Goal: Information Seeking & Learning: Learn about a topic

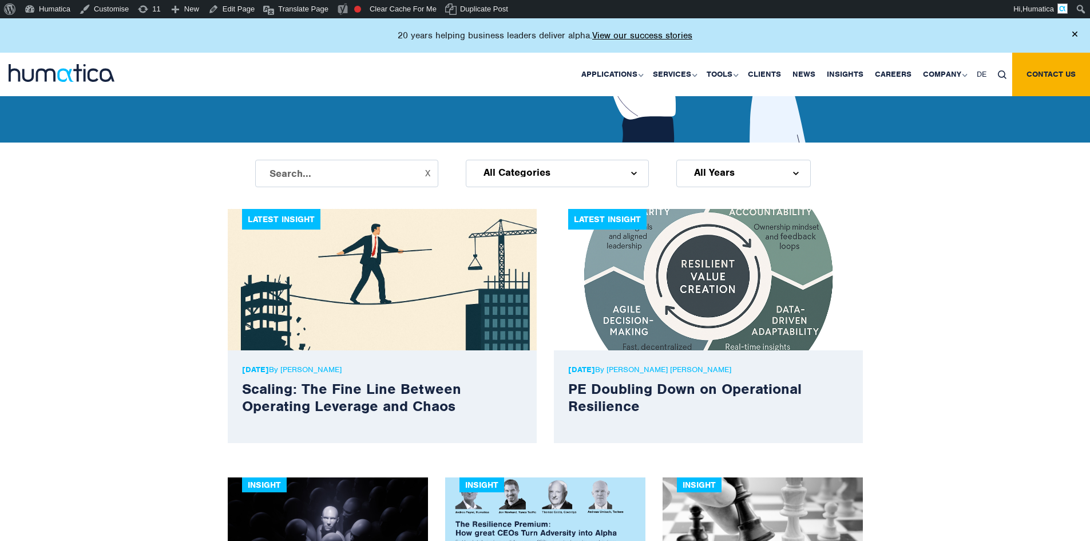
scroll to position [286, 0]
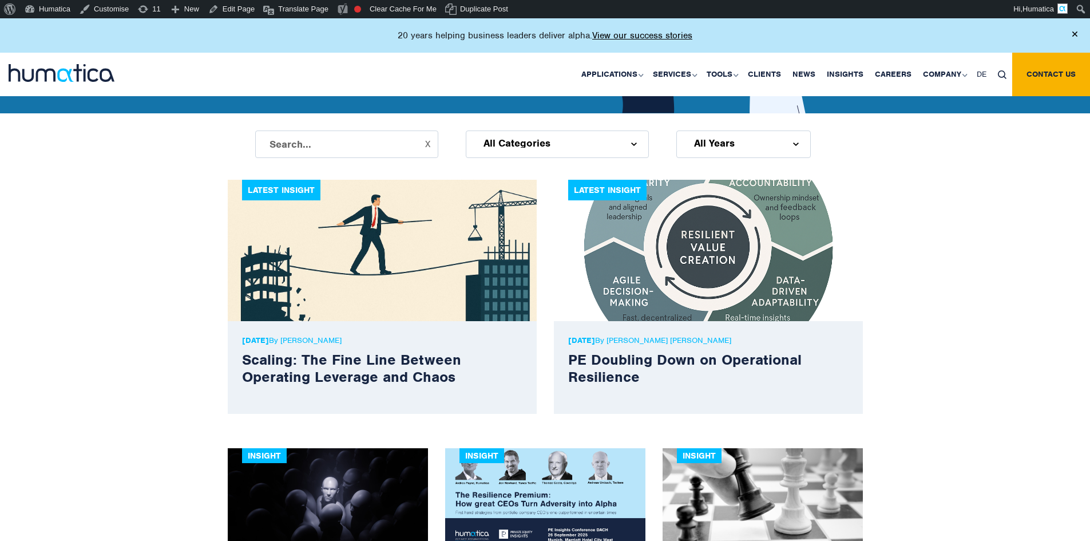
click at [335, 339] on p "06 Oct, 2025 By Melissa Mounce" at bounding box center [382, 340] width 280 height 10
click at [386, 340] on p "06 Oct, 2025 By Melissa Mounce" at bounding box center [382, 340] width 280 height 10
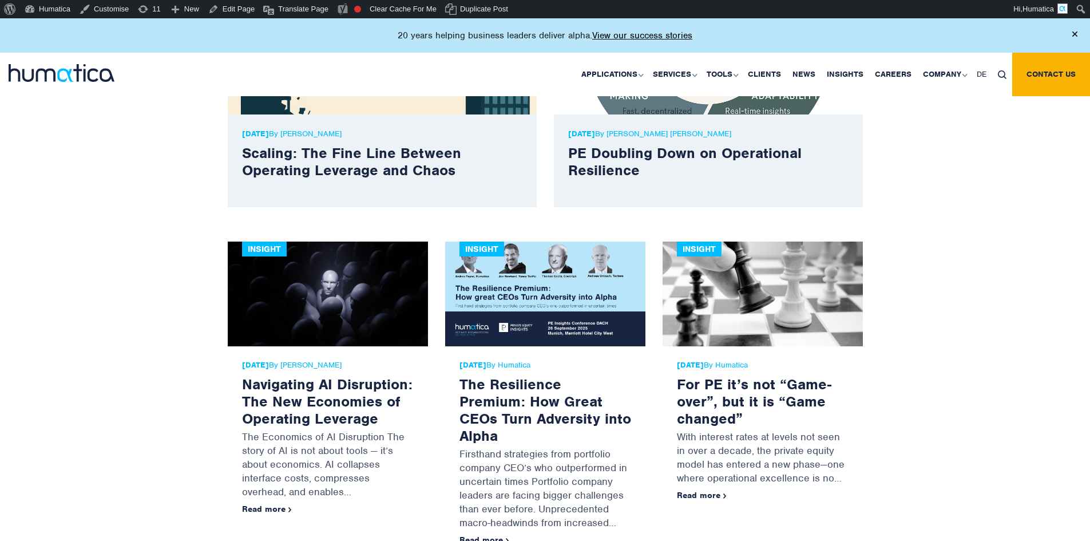
scroll to position [572, 0]
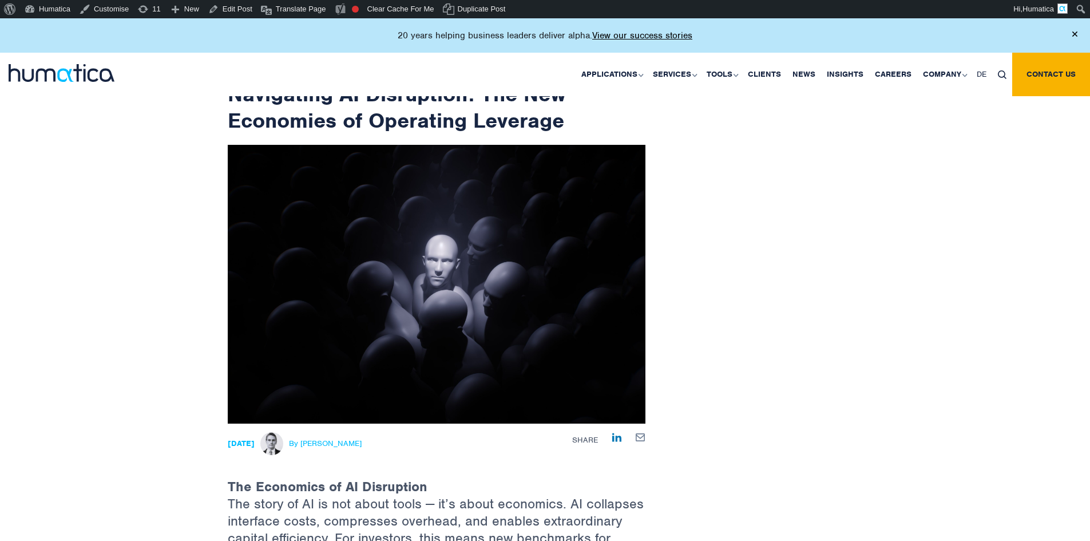
scroll to position [229, 0]
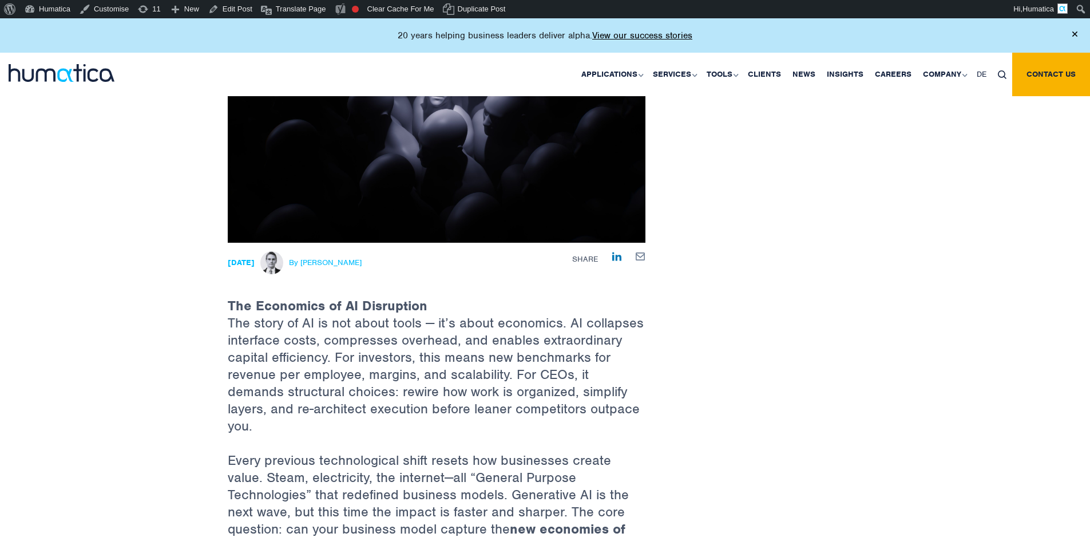
click at [358, 263] on span "By [PERSON_NAME]" at bounding box center [325, 262] width 73 height 9
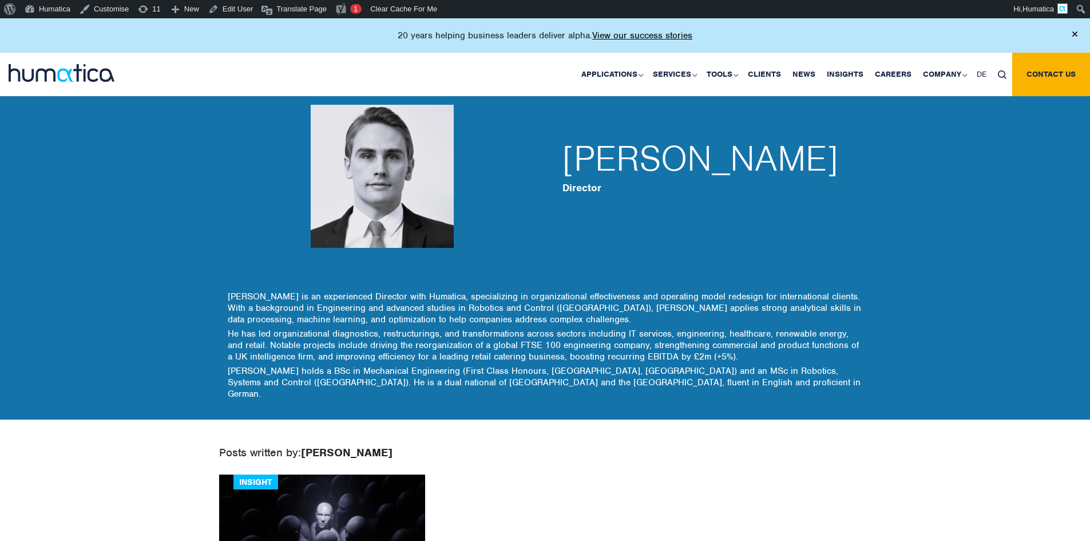
click at [581, 192] on strong "Director" at bounding box center [581, 187] width 39 height 13
click at [649, 232] on div "Paul Simpson Director" at bounding box center [708, 176] width 309 height 229
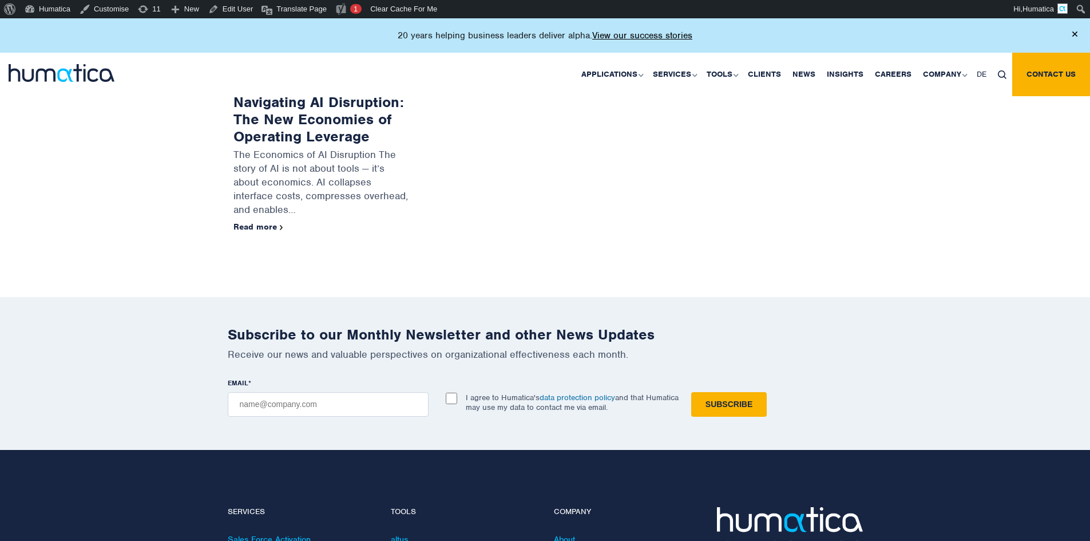
scroll to position [172, 0]
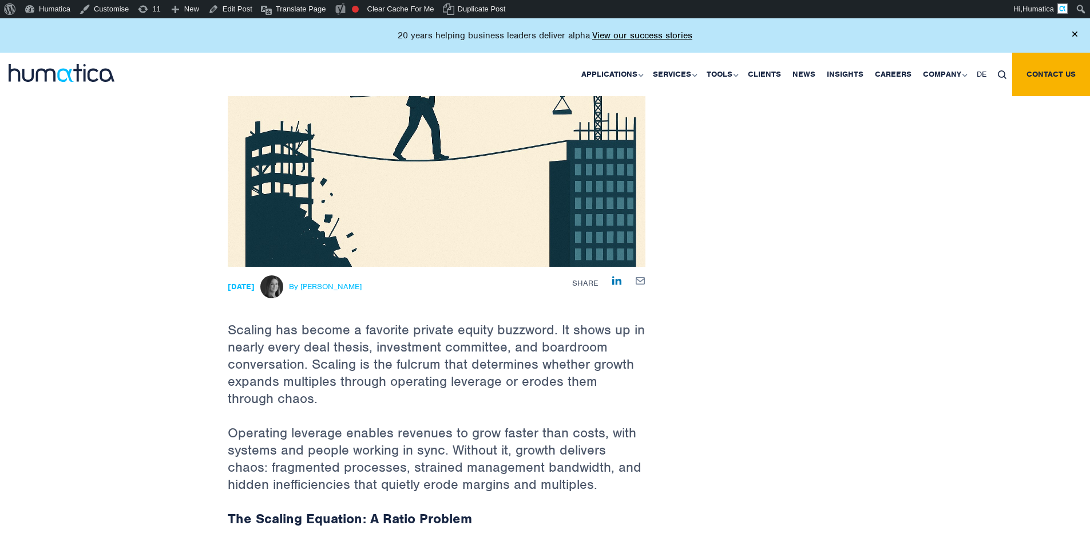
scroll to position [229, 0]
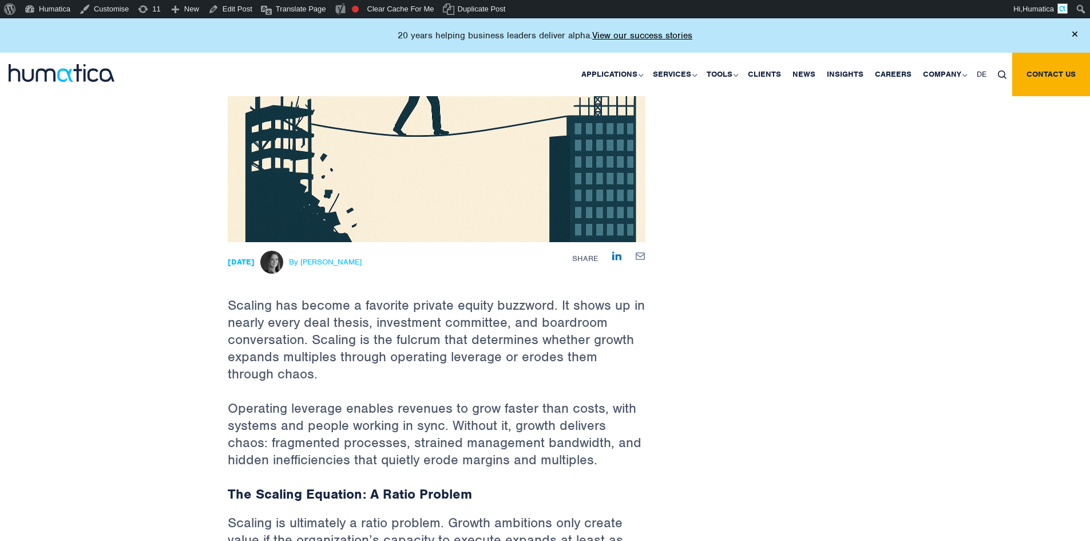
drag, startPoint x: 386, startPoint y: 264, endPoint x: 283, endPoint y: 263, distance: 103.0
click at [283, 263] on div "06 Oct, 2025 By Melissa Mounce" at bounding box center [364, 262] width 273 height 23
click at [332, 301] on p "Scaling has become a favorite private equity buzzword. It shows up in nearly ev…" at bounding box center [437, 320] width 418 height 157
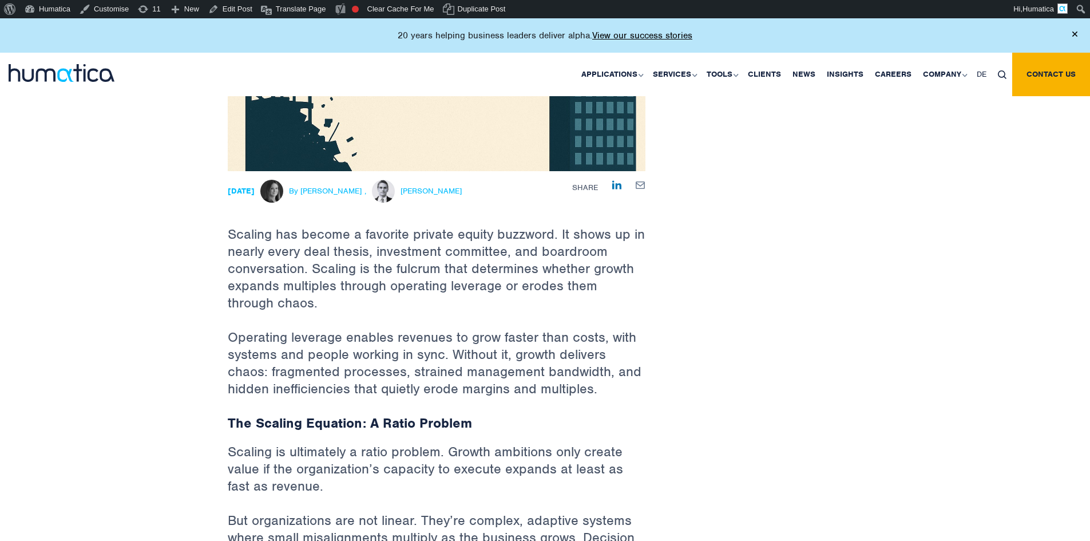
scroll to position [169, 0]
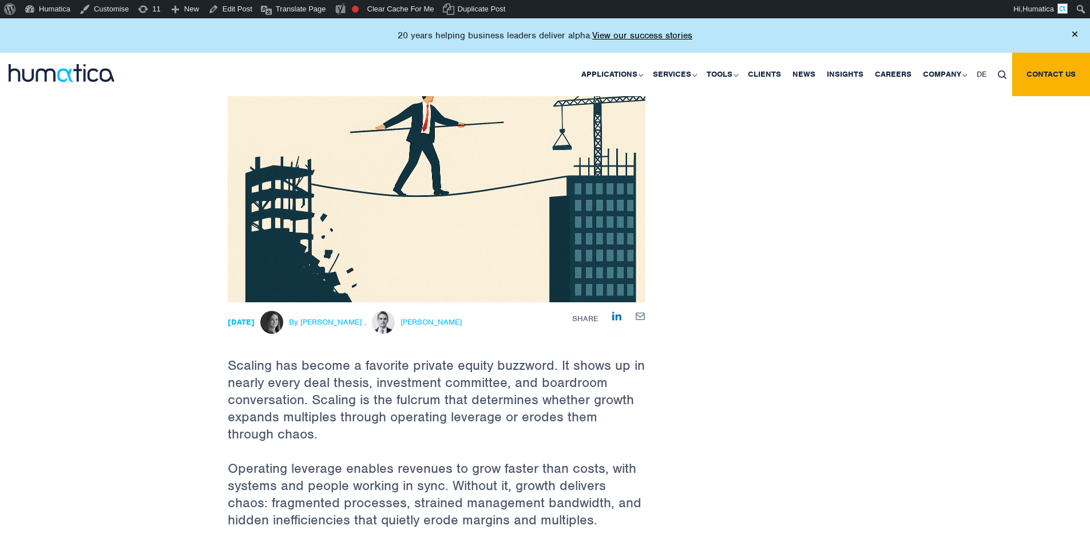
click at [437, 322] on span "[PERSON_NAME]" at bounding box center [430, 322] width 61 height 9
click at [350, 319] on span "By [PERSON_NAME]" at bounding box center [325, 322] width 73 height 9
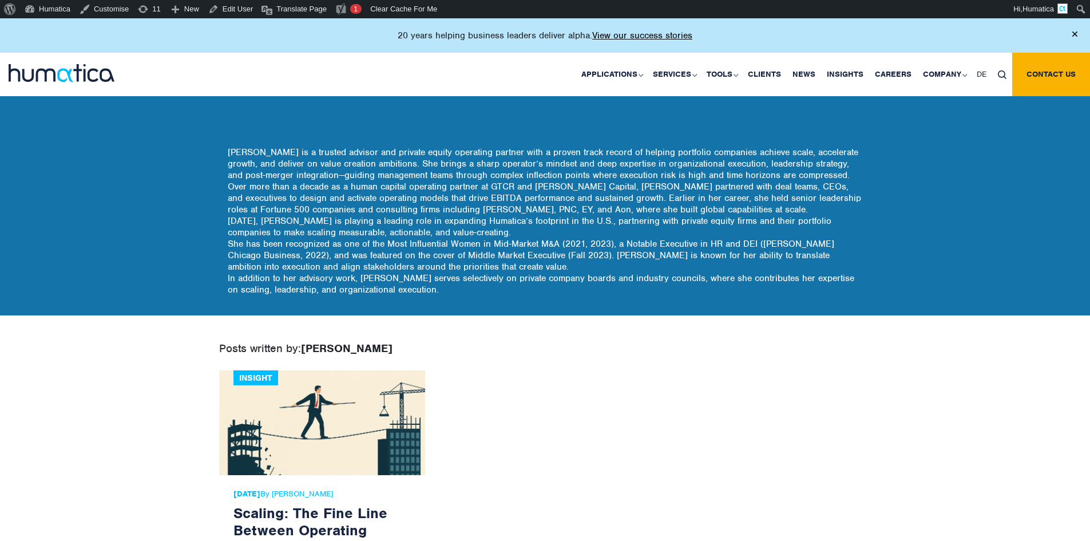
scroll to position [172, 0]
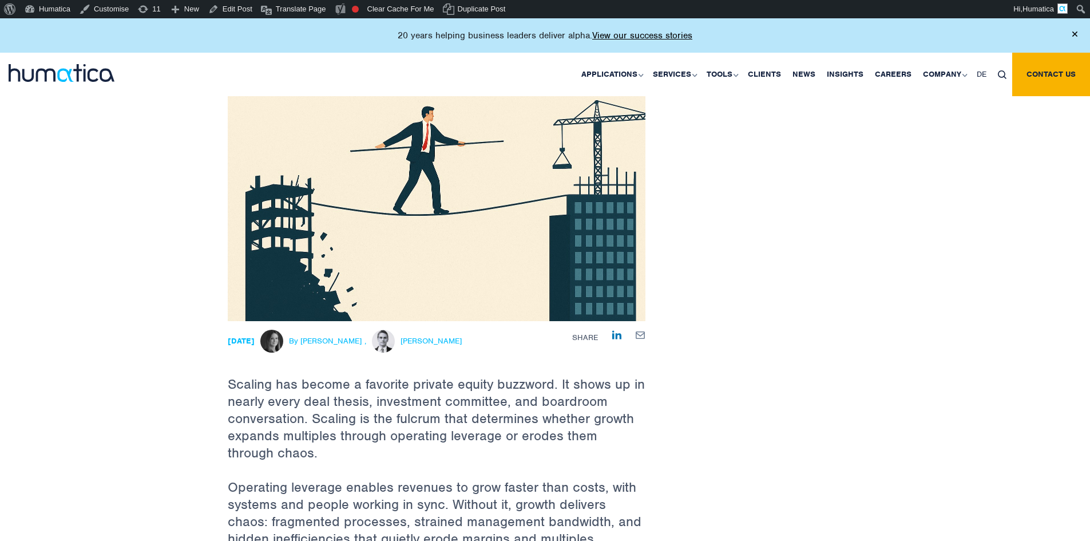
scroll to position [172, 0]
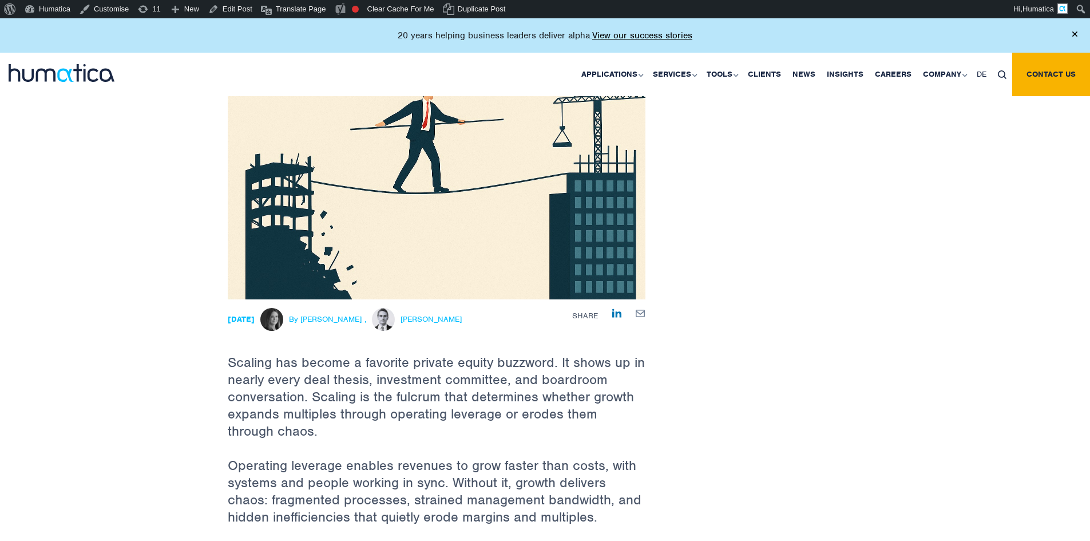
click at [381, 320] on div "06 Oct, 2025 By Melissa Mounce , Paul Simpson" at bounding box center [364, 319] width 273 height 23
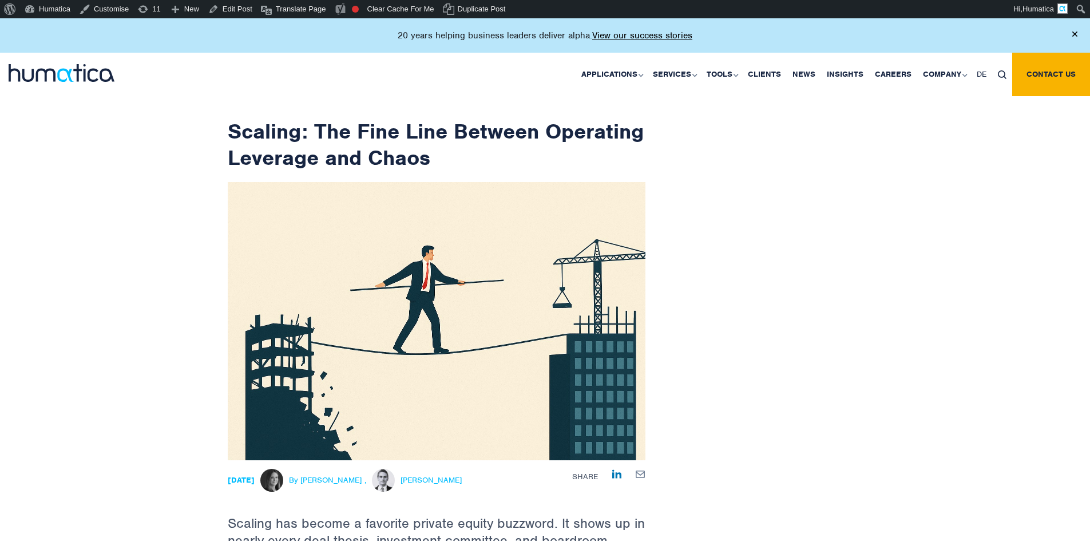
scroll to position [0, 0]
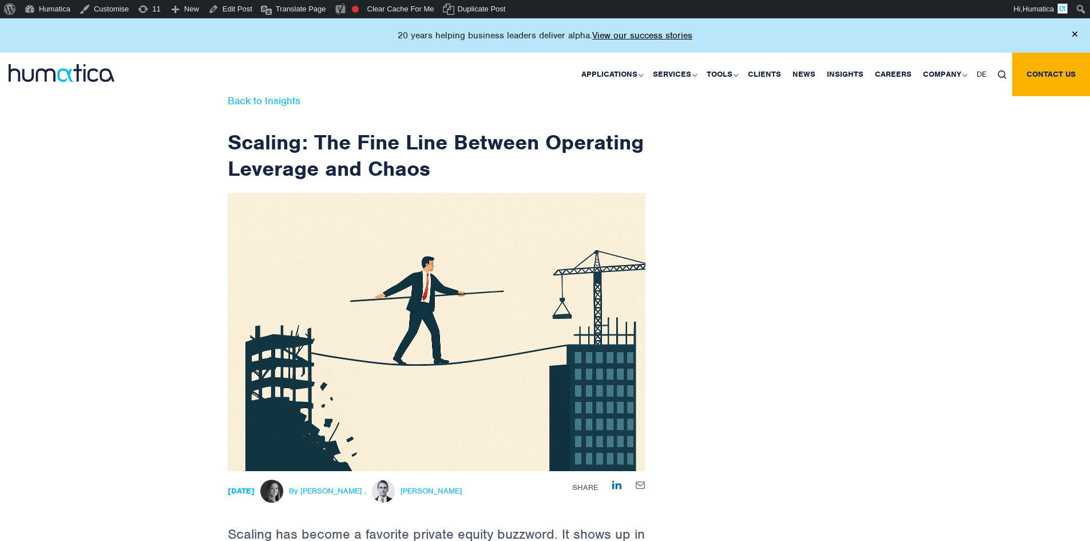
click at [259, 98] on link "Back to Insights" at bounding box center [264, 100] width 73 height 13
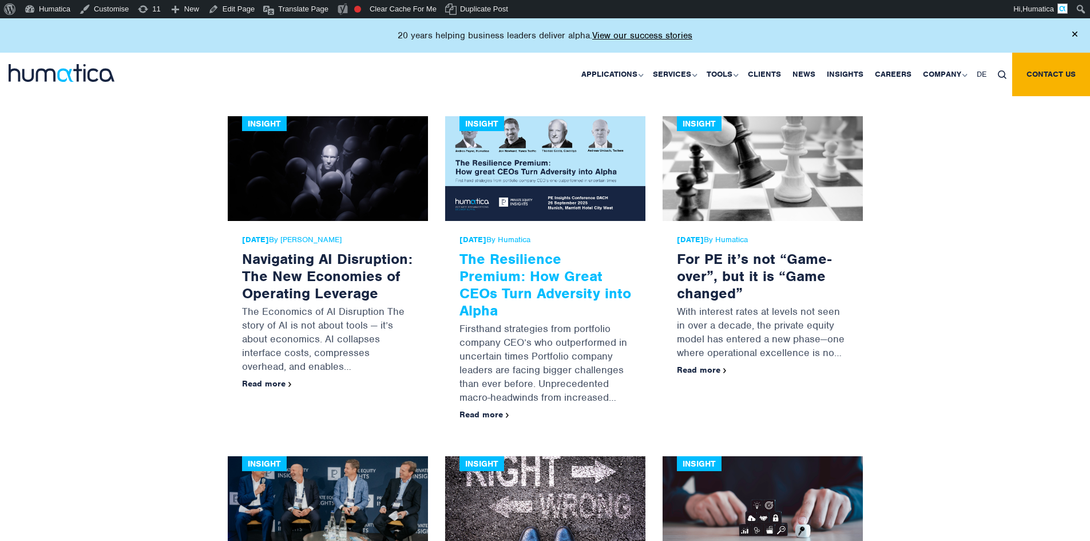
scroll to position [629, 0]
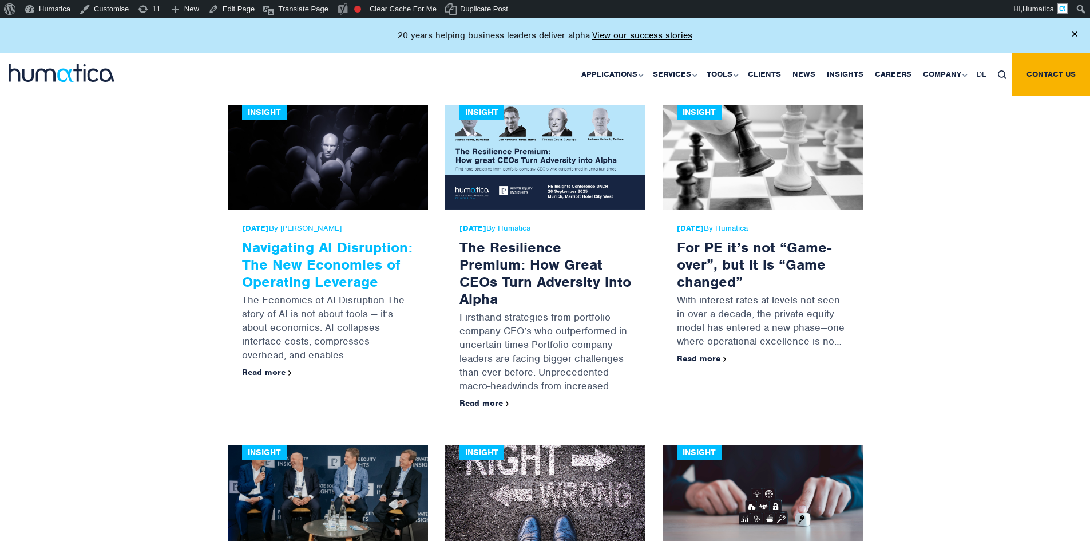
click at [317, 260] on link "Navigating AI Disruption: The New Economies of Operating Leverage" at bounding box center [327, 264] width 170 height 53
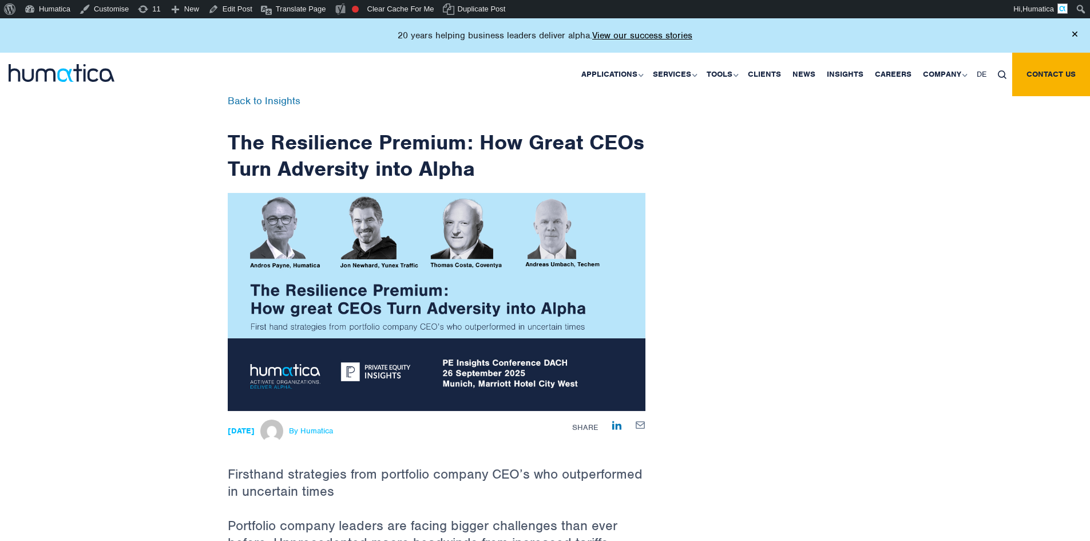
click at [333, 429] on span "By Humatica" at bounding box center [311, 430] width 44 height 9
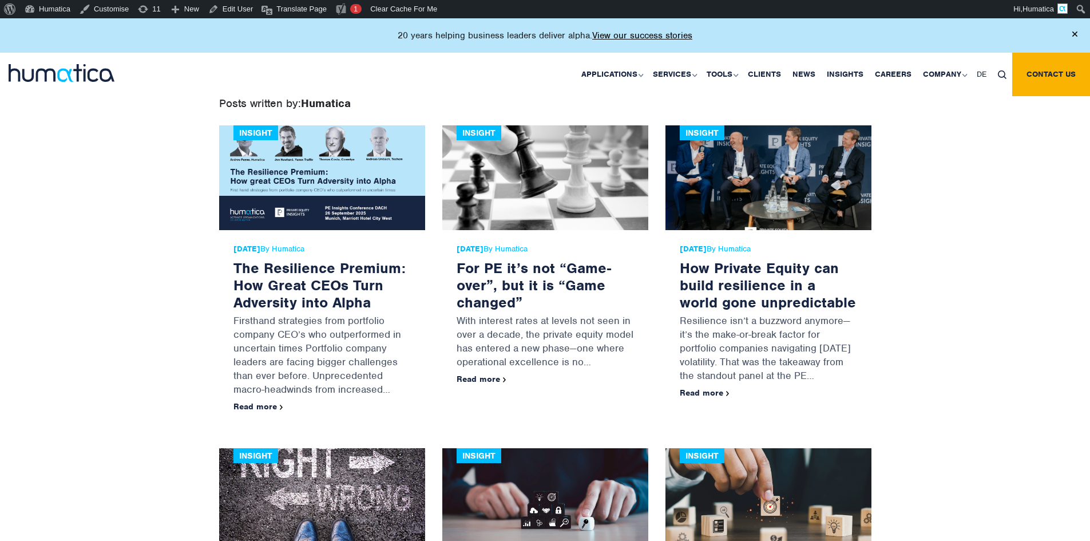
scroll to position [229, 0]
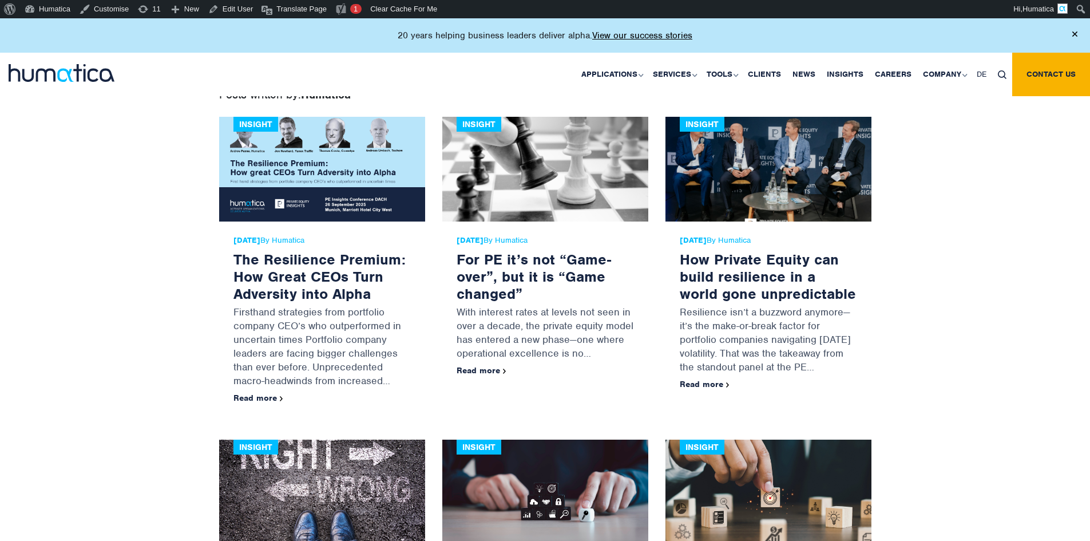
click at [300, 238] on span "[DATE] By Humatica" at bounding box center [321, 240] width 177 height 9
click at [300, 238] on span "21 Aug, 2025 By Humatica" at bounding box center [321, 240] width 177 height 9
click at [343, 240] on span "21 Aug, 2025 By Humatica" at bounding box center [321, 240] width 177 height 9
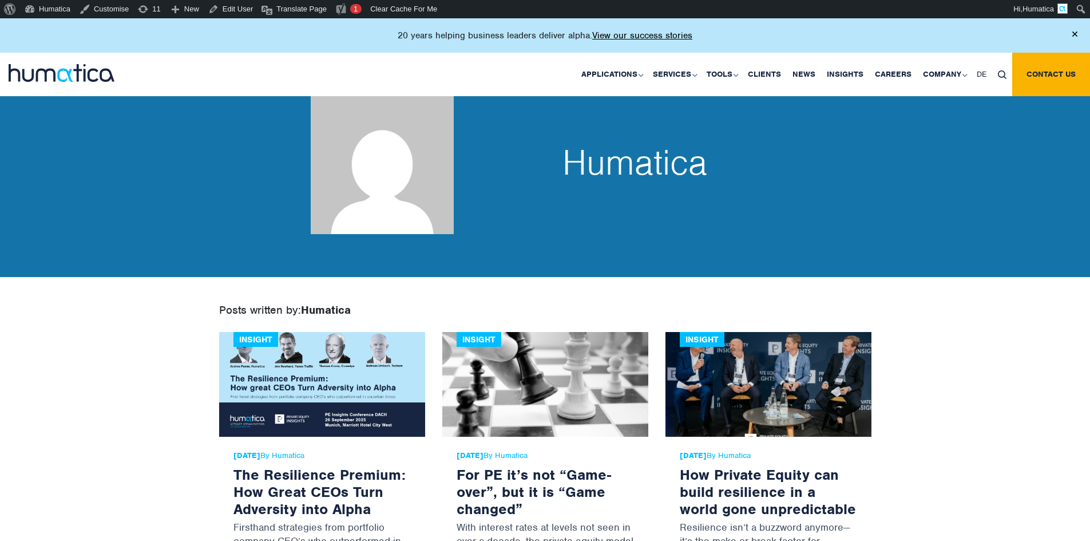
scroll to position [0, 0]
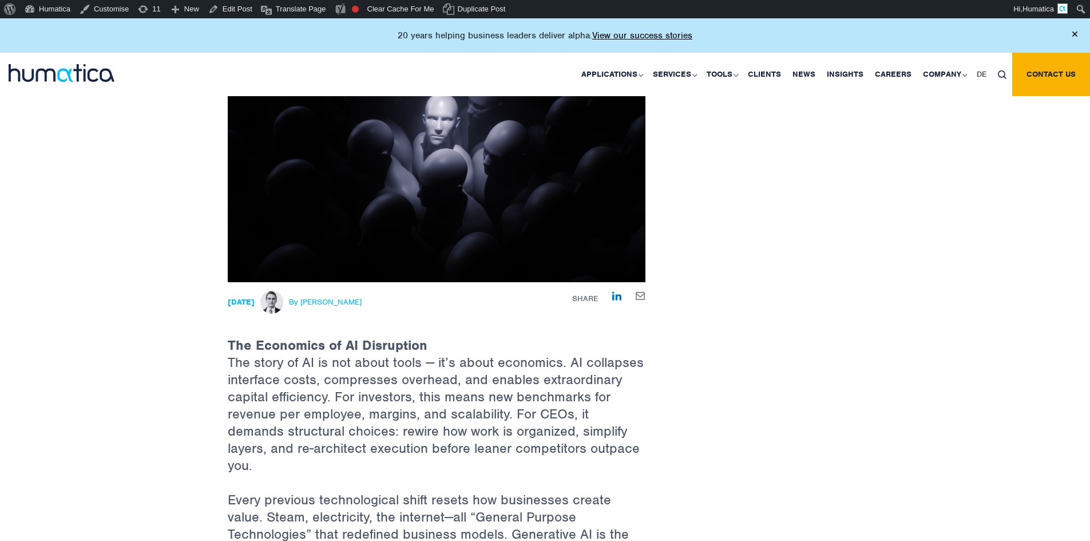
scroll to position [229, 0]
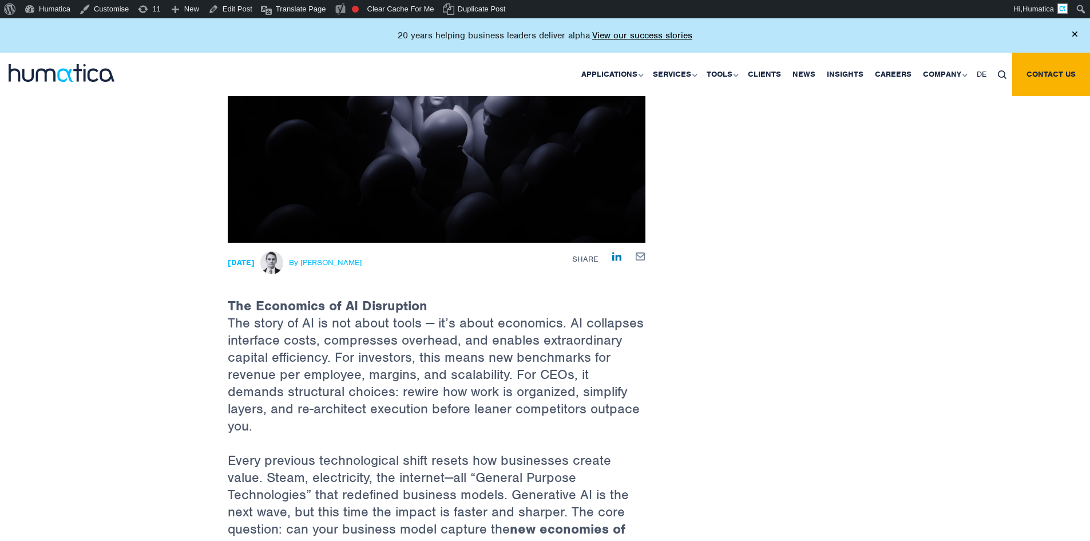
click at [356, 259] on span "By Paul Simpson" at bounding box center [325, 262] width 73 height 9
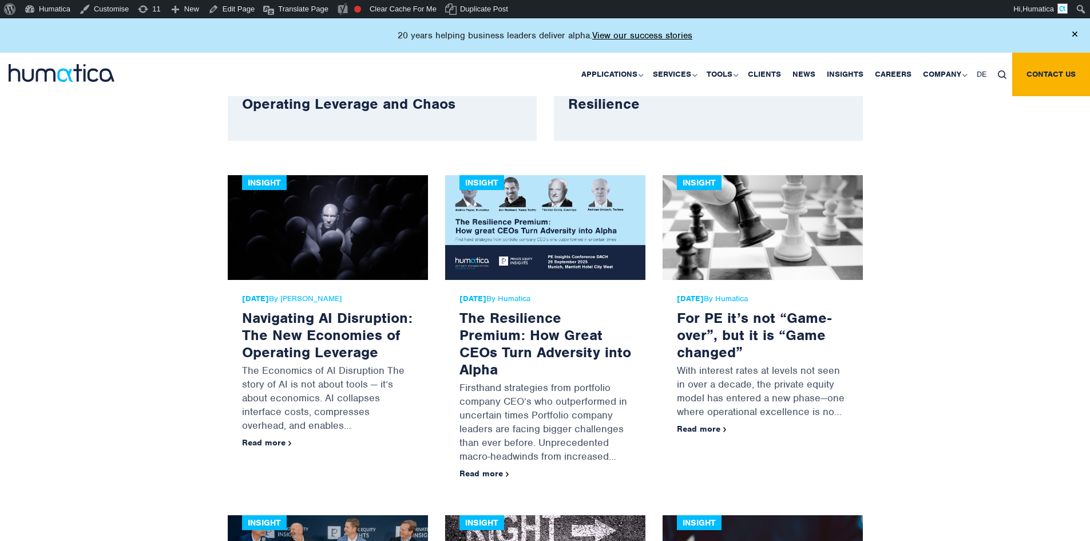
scroll to position [629, 0]
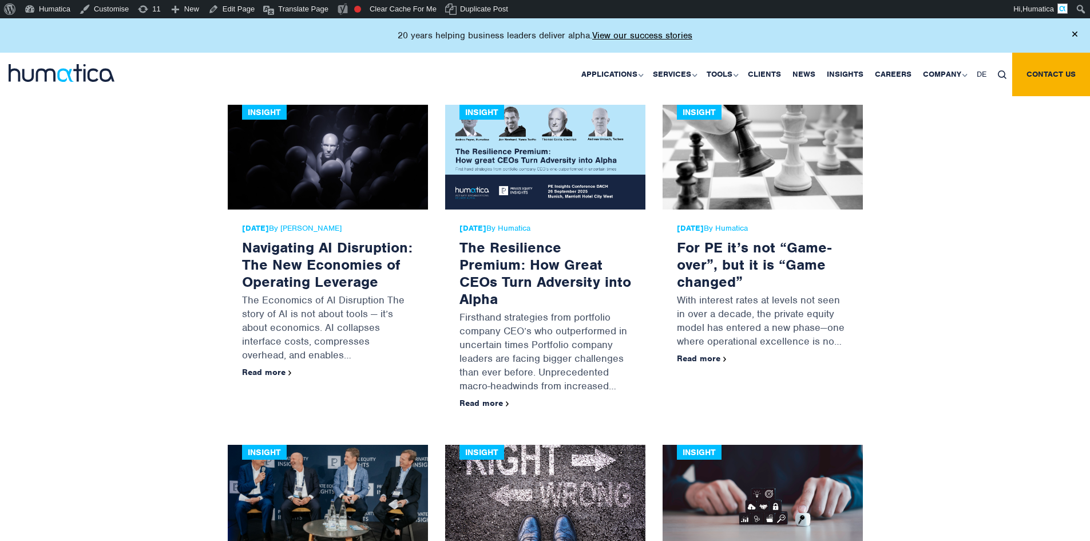
click at [335, 229] on span "27 Aug, 2025 By Paul Simpson" at bounding box center [328, 228] width 172 height 9
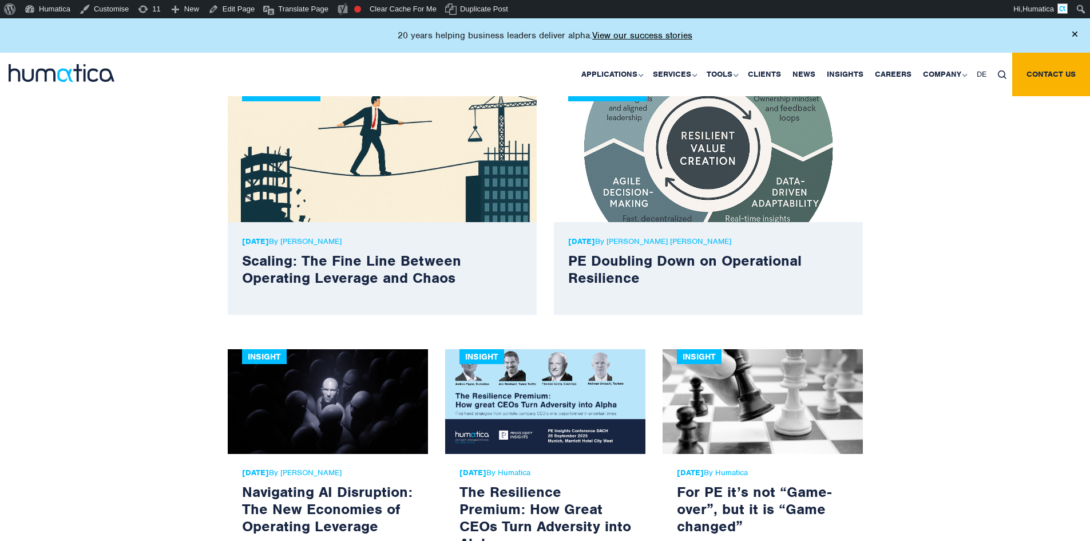
scroll to position [343, 0]
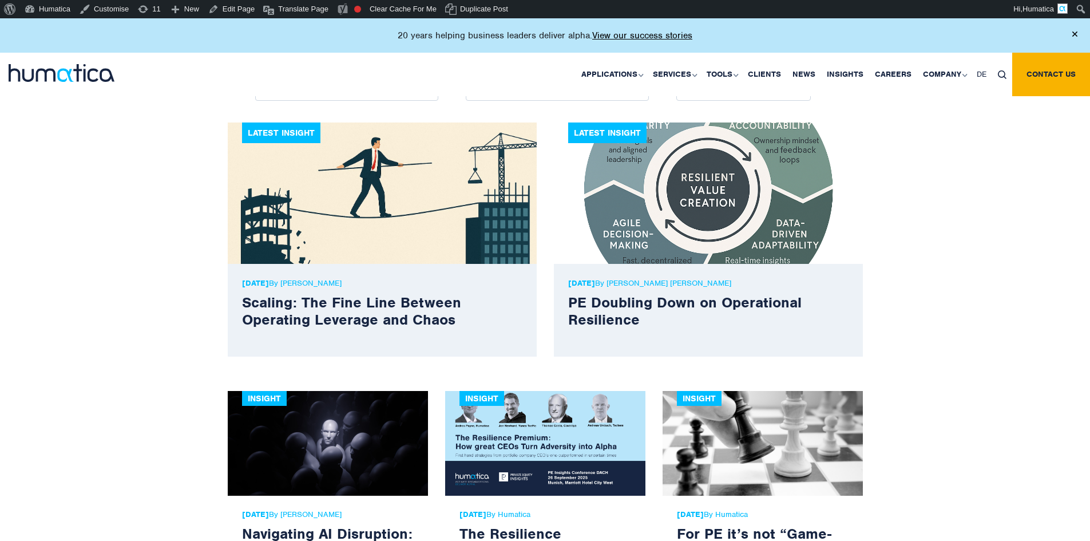
click at [339, 284] on p "06 Oct, 2025 By Melissa Mounce" at bounding box center [382, 283] width 280 height 10
drag, startPoint x: 138, startPoint y: 268, endPoint x: 142, endPoint y: 277, distance: 10.0
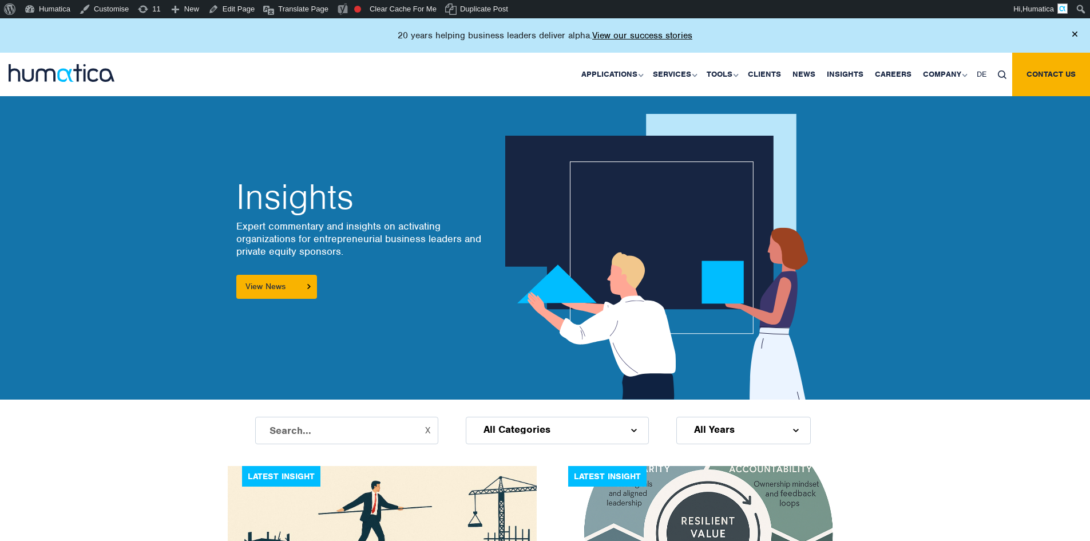
scroll to position [343, 0]
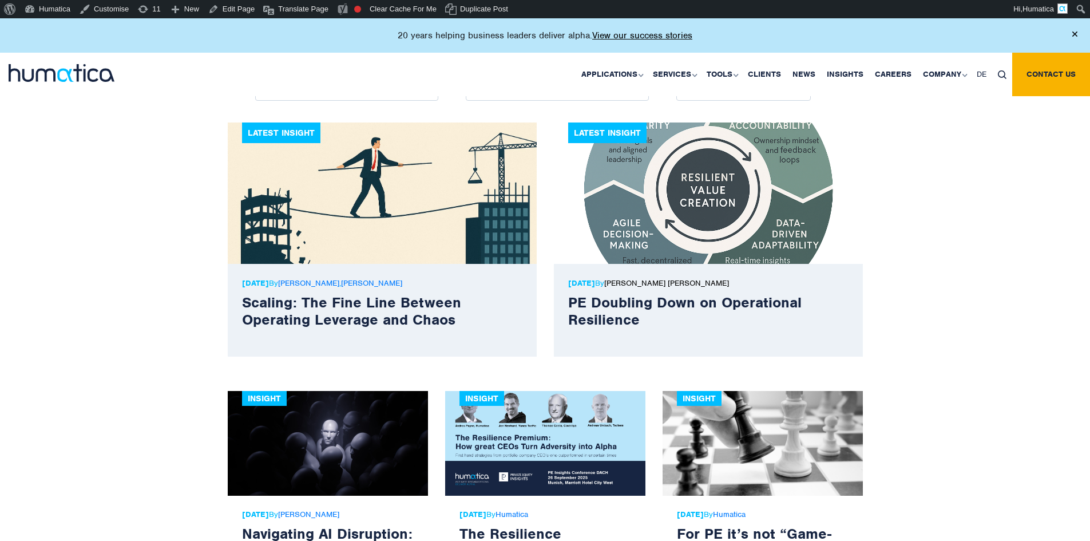
click at [659, 285] on link "[PERSON_NAME] [PERSON_NAME]" at bounding box center [666, 283] width 125 height 10
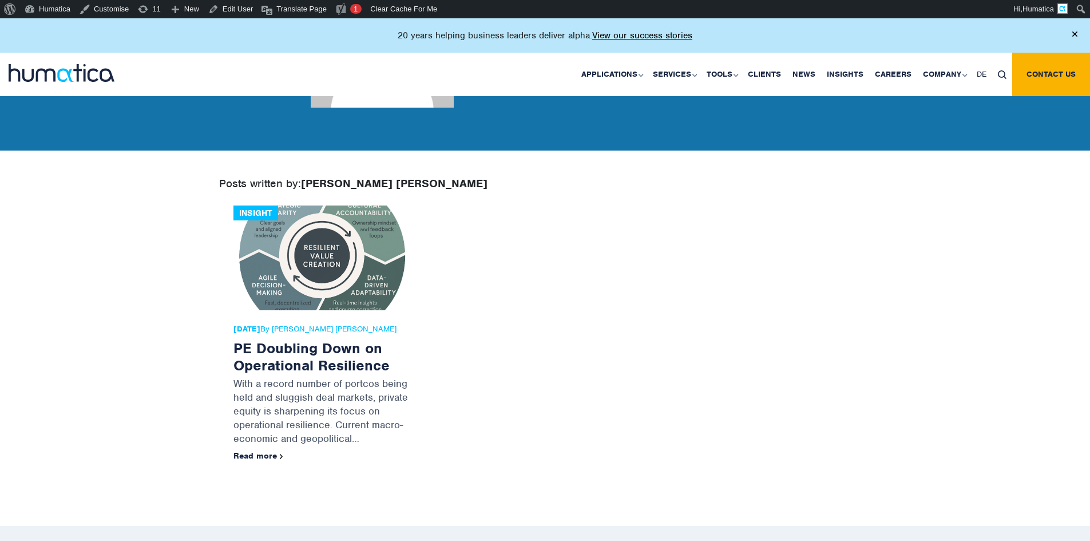
scroll to position [57, 0]
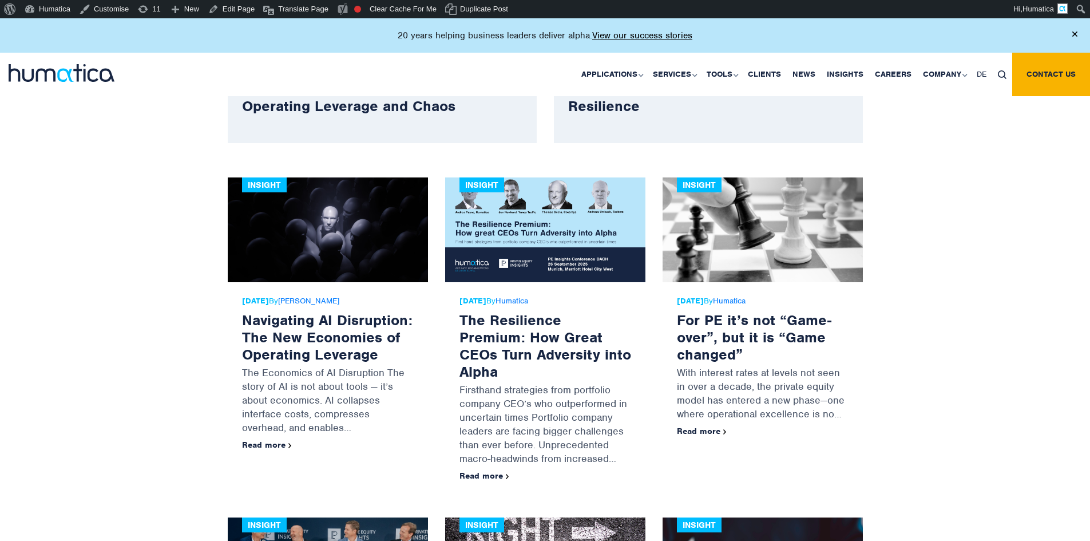
scroll to position [629, 0]
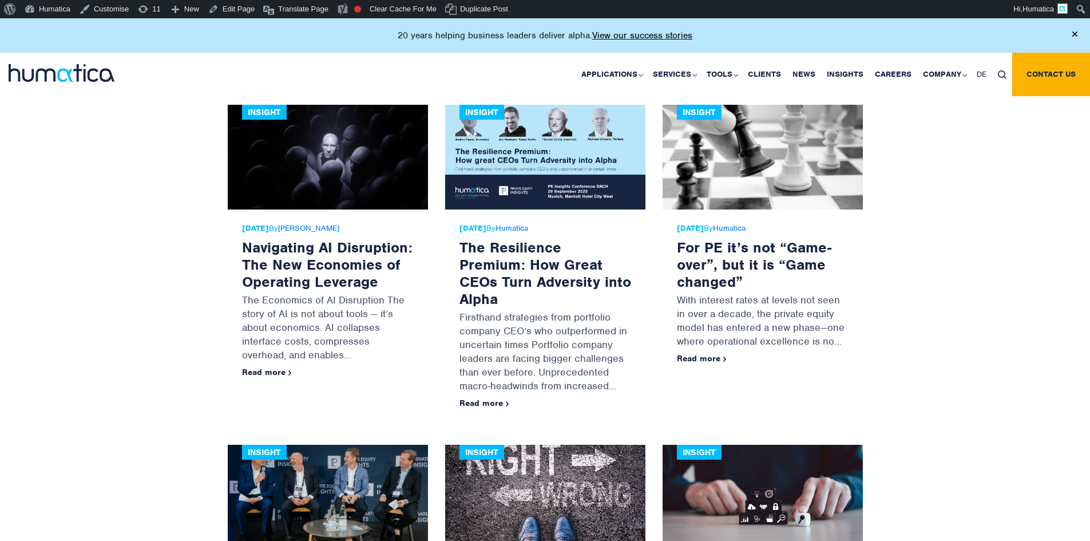
click at [519, 194] on img at bounding box center [545, 157] width 200 height 105
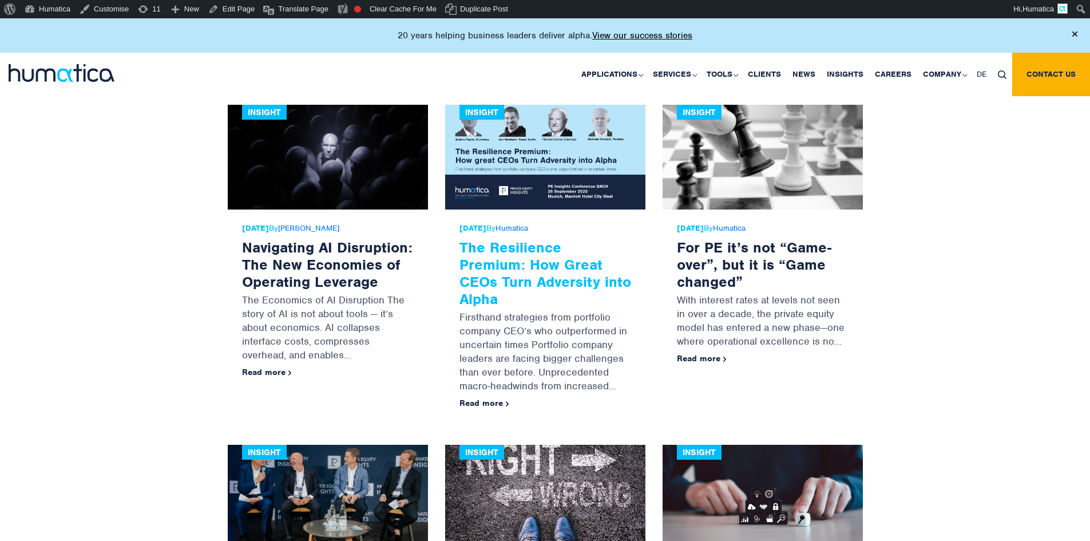
click at [523, 256] on link "The Resilience Premium: How Great CEOs Turn Adversity into Alpha" at bounding box center [545, 273] width 172 height 70
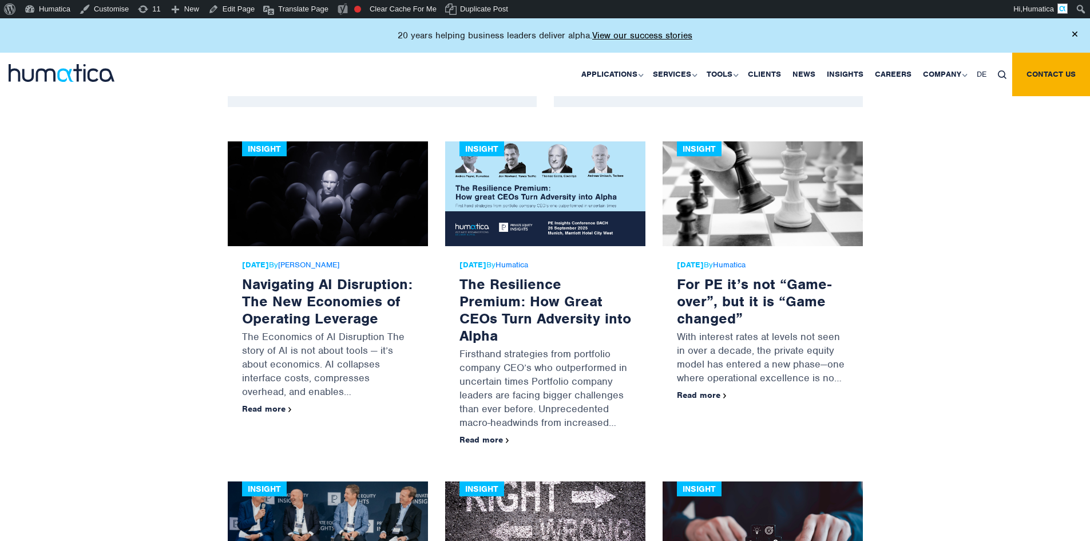
scroll to position [400, 0]
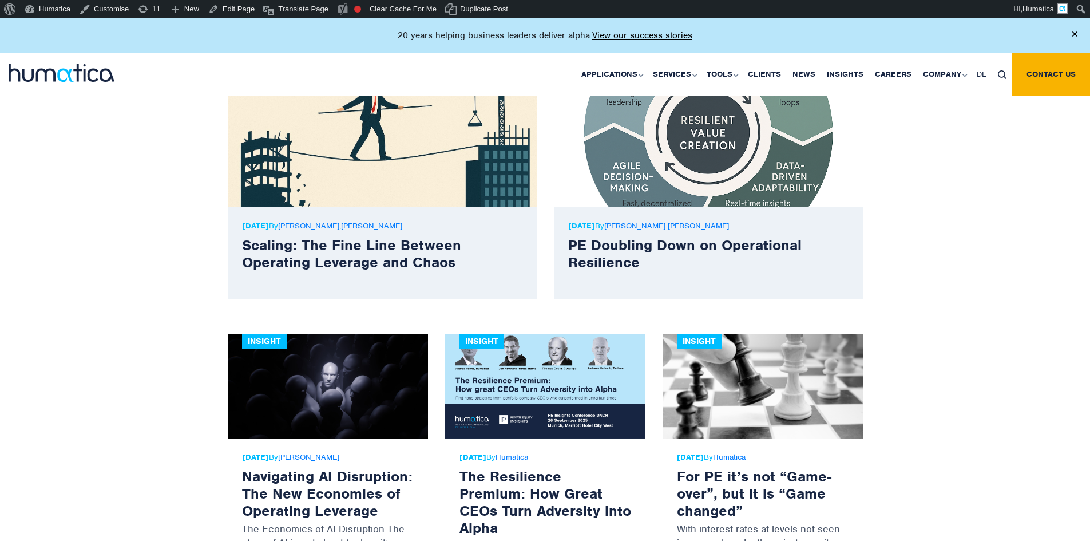
drag, startPoint x: 14, startPoint y: 223, endPoint x: 103, endPoint y: 336, distance: 143.8
click at [269, 229] on strong "06 Oct, 2025" at bounding box center [255, 226] width 27 height 10
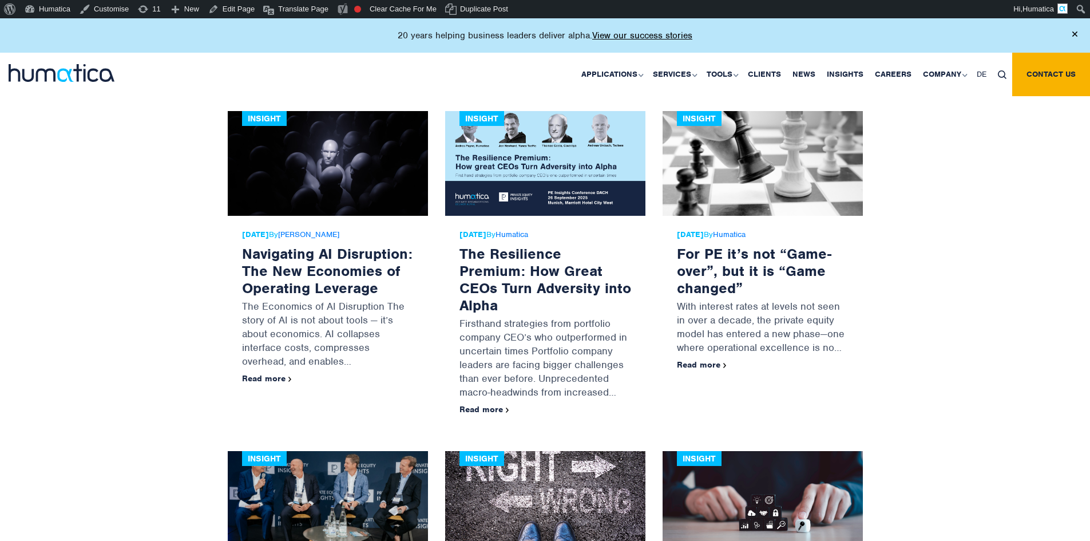
scroll to position [629, 0]
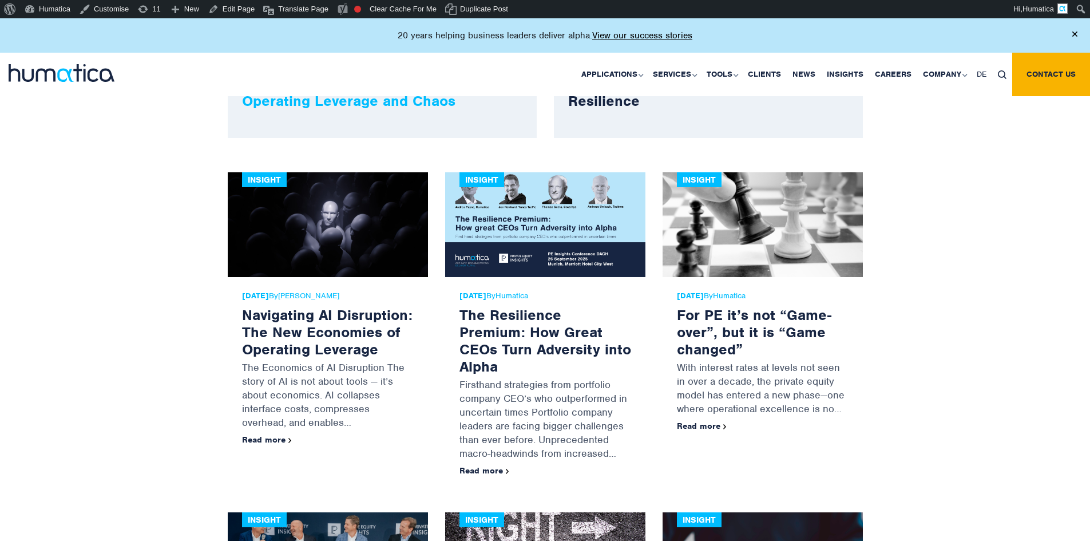
scroll to position [687, 0]
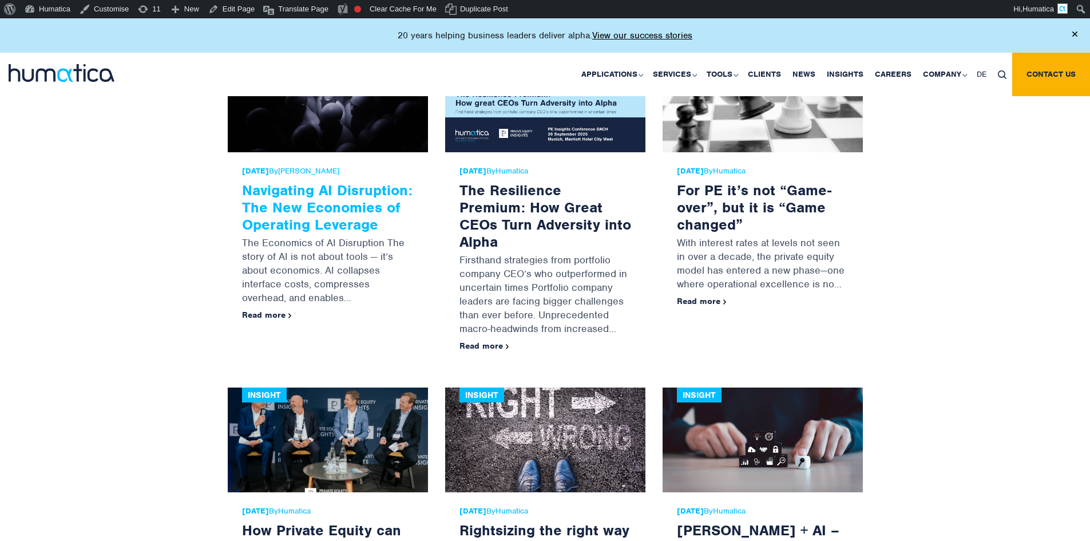
click at [317, 209] on link "Navigating AI Disruption: The New Economies of Operating Leverage" at bounding box center [327, 207] width 170 height 53
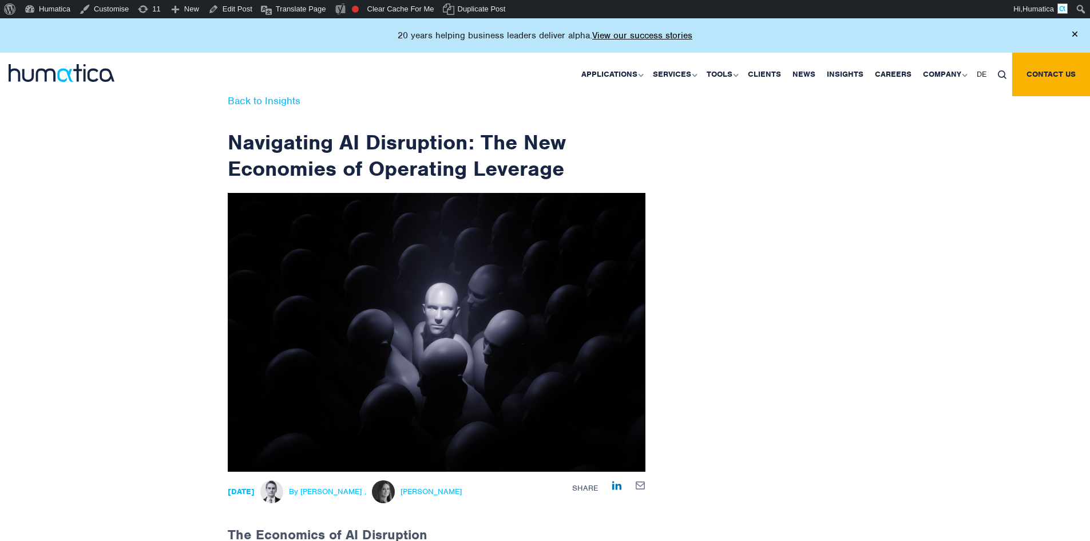
click at [261, 98] on link "Back to Insights" at bounding box center [264, 100] width 73 height 13
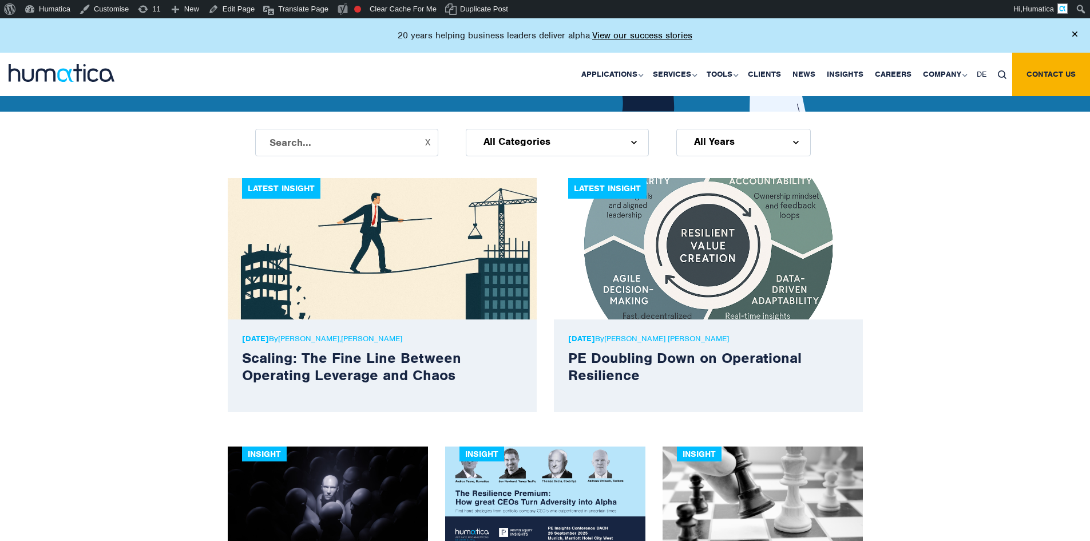
scroll to position [286, 0]
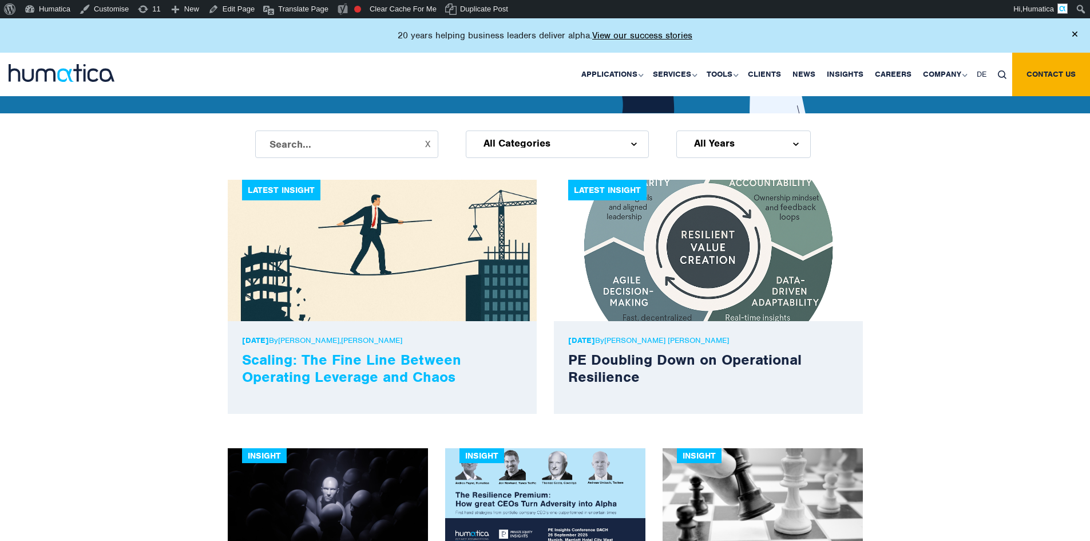
click at [327, 366] on link "Scaling: The Fine Line Between Operating Leverage and Chaos" at bounding box center [351, 367] width 219 height 35
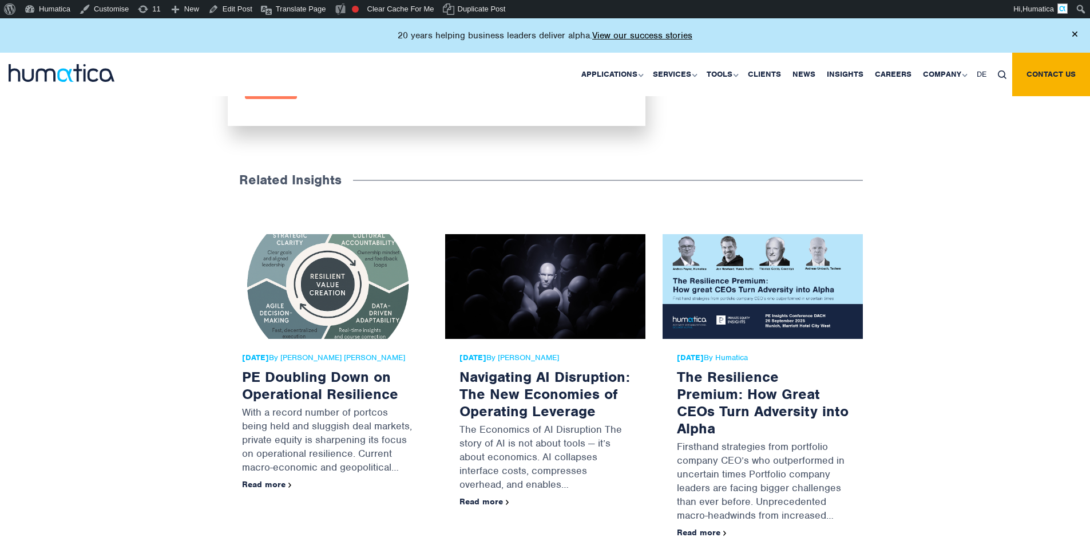
scroll to position [2460, 0]
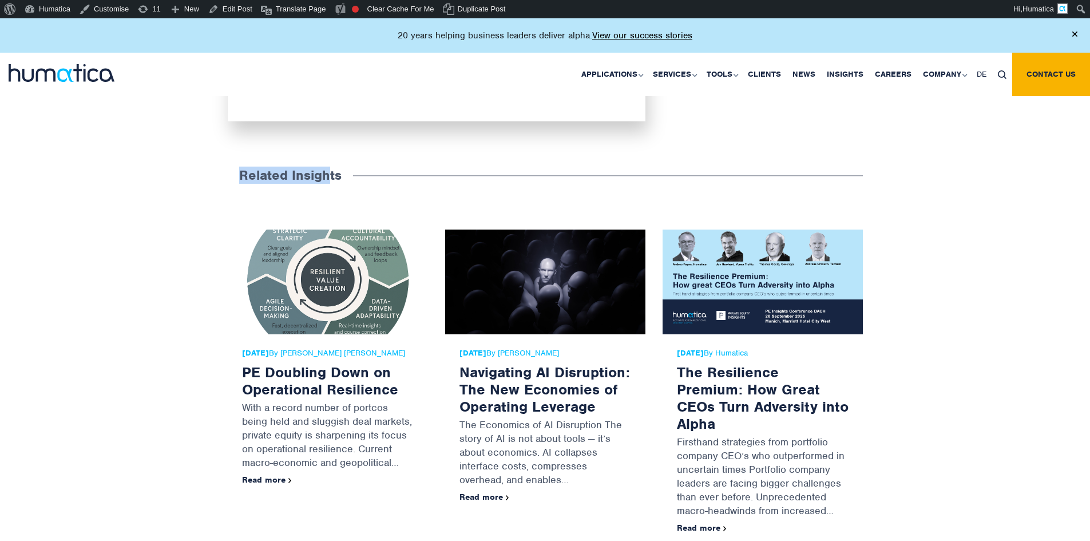
drag, startPoint x: 227, startPoint y: 154, endPoint x: 327, endPoint y: 155, distance: 100.1
click at [327, 156] on div "Related Insights 23 Sep, 2025 By Andros Payne PE Doubling Down on Operational R…" at bounding box center [545, 380] width 1090 height 448
click at [289, 157] on h3 "Related Insights" at bounding box center [290, 175] width 125 height 39
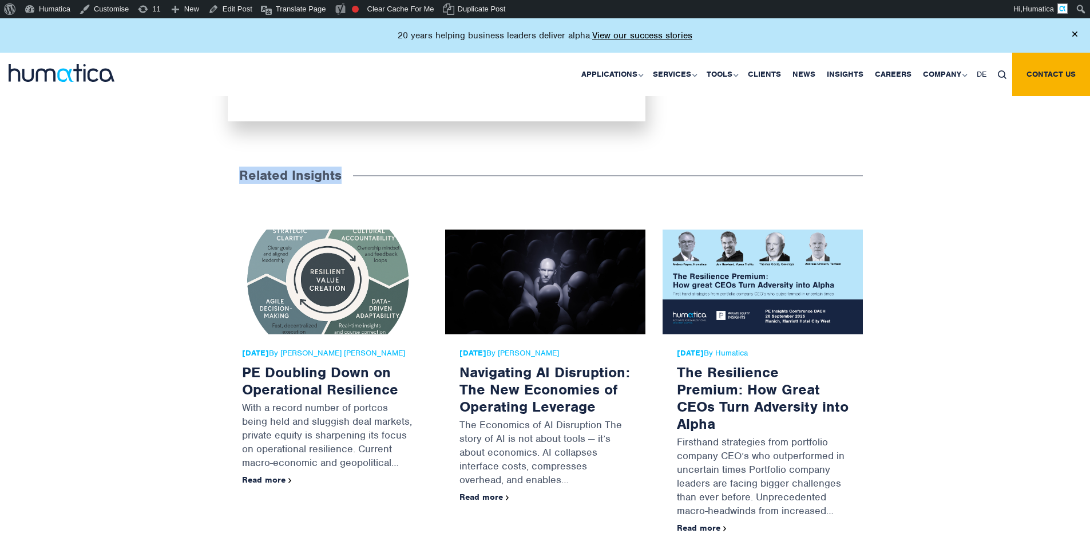
click at [287, 156] on h3 "Related Insights" at bounding box center [290, 175] width 125 height 39
click at [169, 240] on div "Related Insights 23 Sep, 2025 By Andros Payne PE Doubling Down on Operational R…" at bounding box center [545, 380] width 1090 height 448
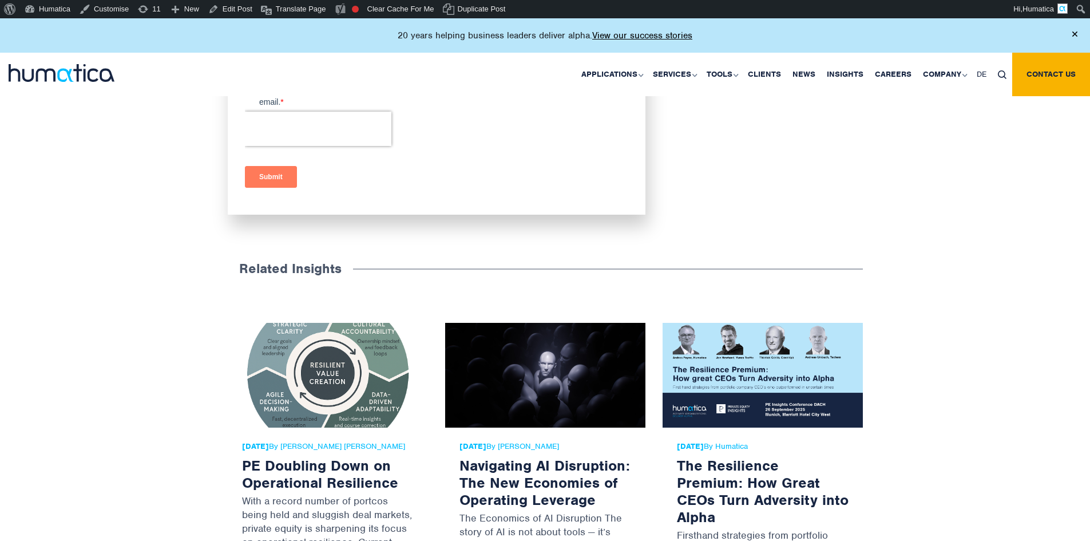
scroll to position [2403, 0]
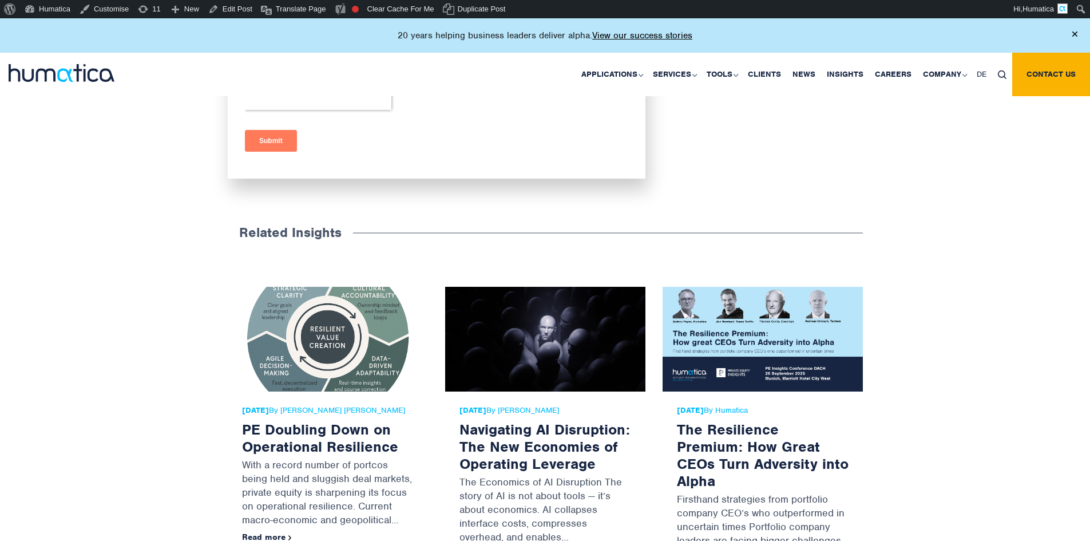
click at [129, 248] on div "Related Insights 23 Sep, 2025 By Andros Payne PE Doubling Down on Operational R…" at bounding box center [545, 437] width 1090 height 448
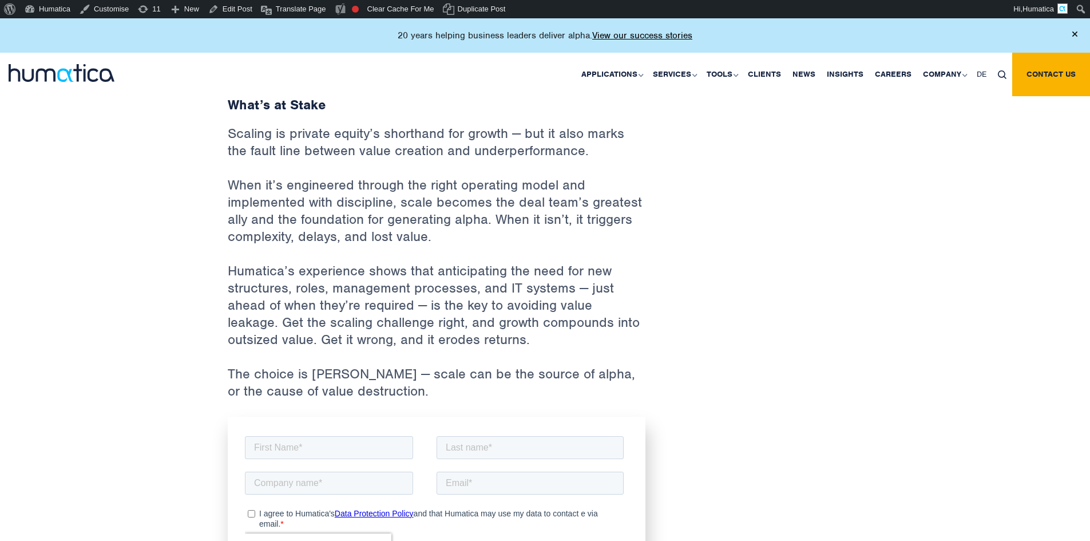
scroll to position [2346, 0]
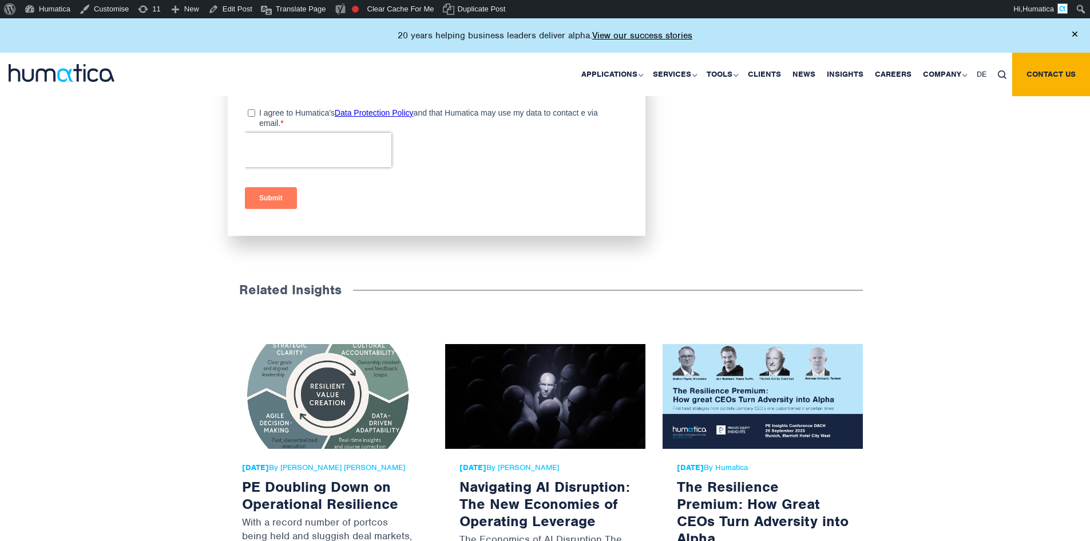
click at [245, 270] on h3 "Related Insights" at bounding box center [290, 289] width 125 height 39
click at [315, 270] on h3 "Related Insights" at bounding box center [290, 289] width 125 height 39
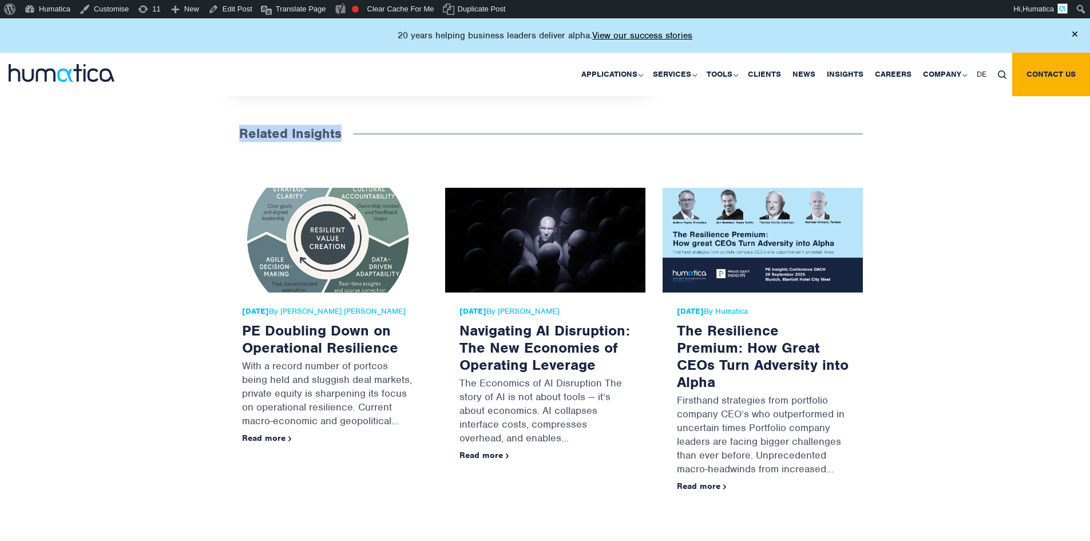
scroll to position [2517, 0]
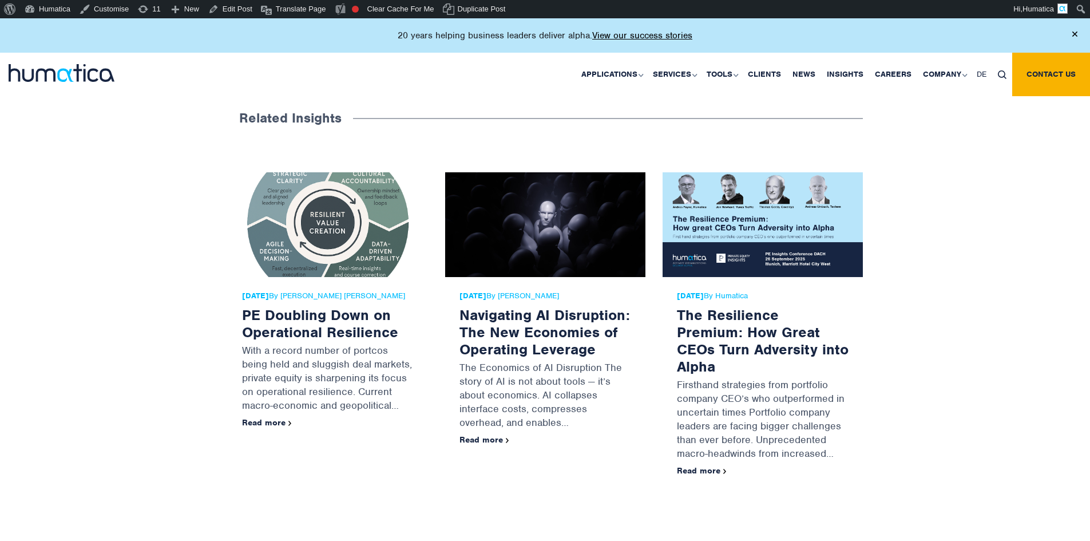
click at [173, 265] on div "Related Insights 23 Sep, 2025 By Andros Payne PE Doubling Down on Operational R…" at bounding box center [545, 322] width 1090 height 448
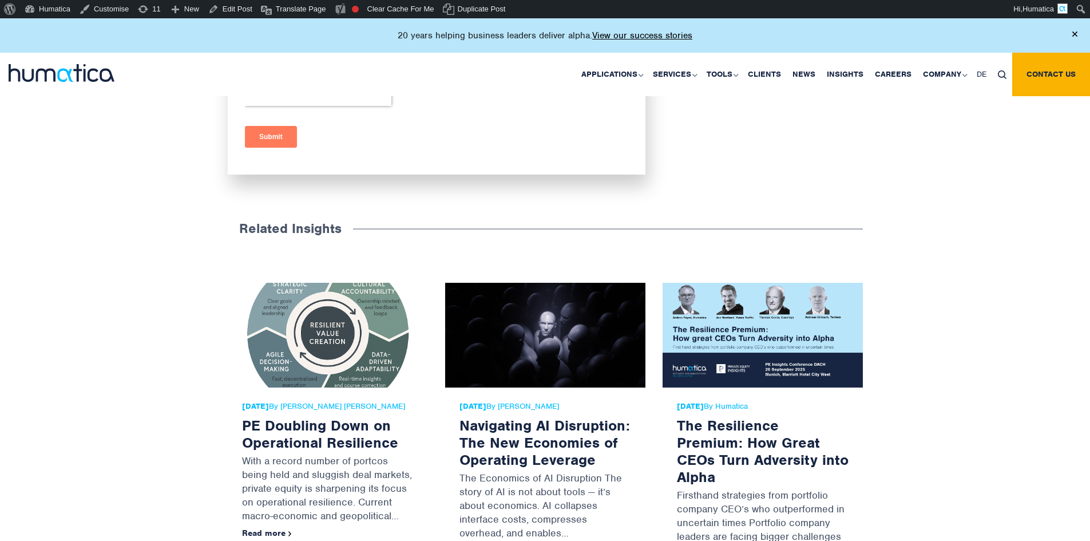
scroll to position [2403, 0]
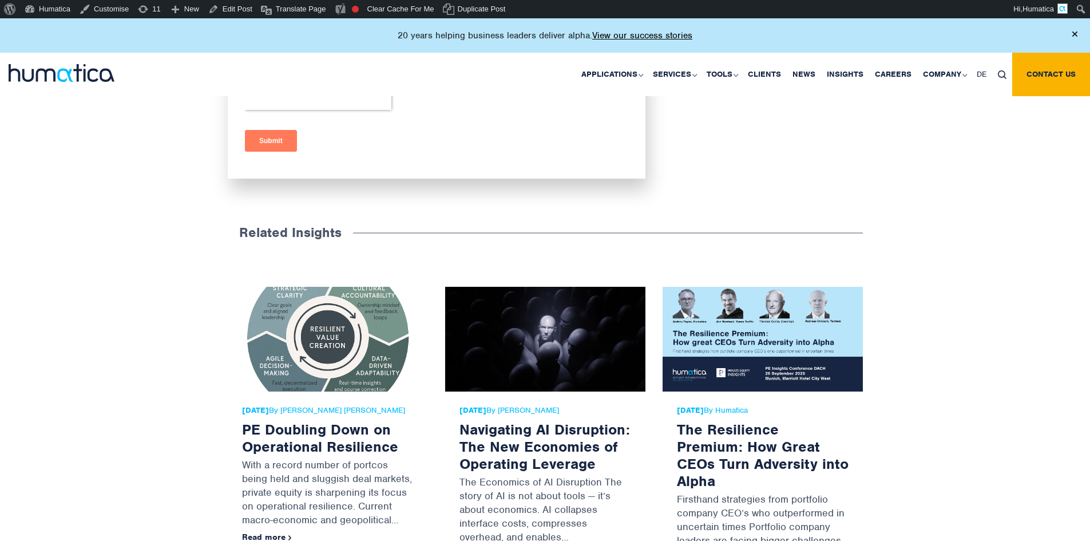
click at [262, 216] on h3 "Related Insights" at bounding box center [290, 232] width 125 height 39
copy h3 "Related"
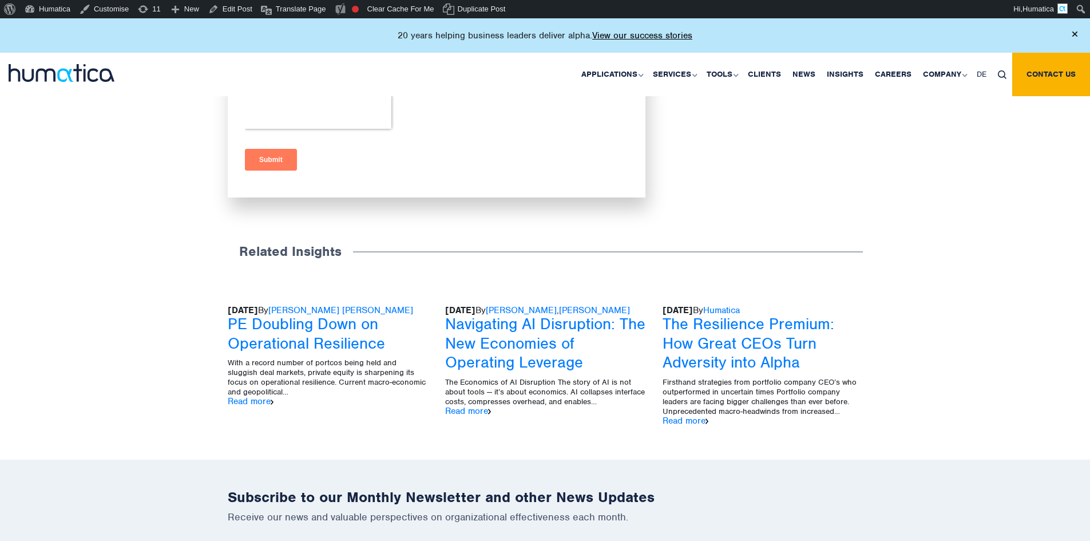
scroll to position [2363, 0]
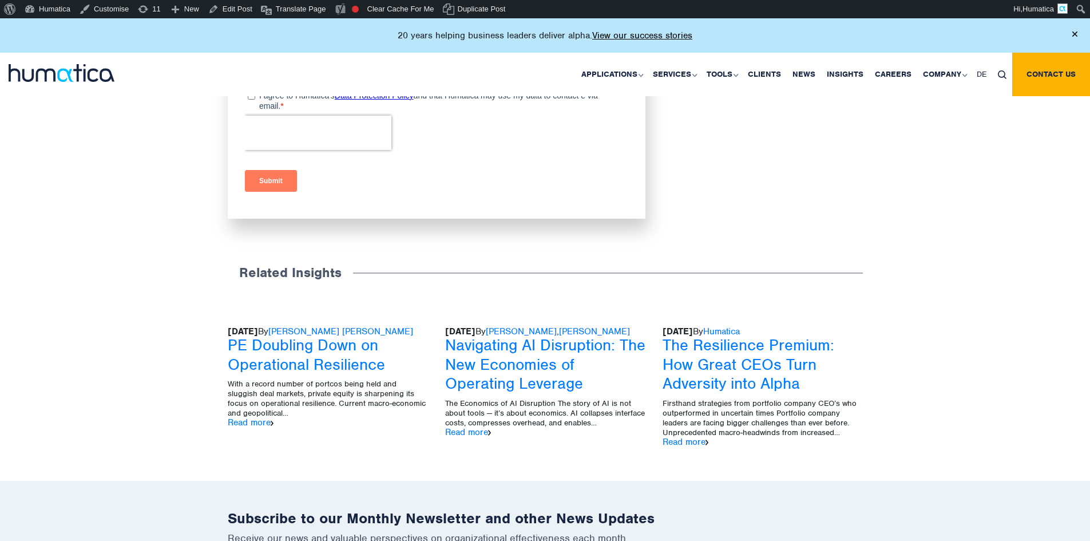
click at [185, 253] on div "Related Insights 23 Sep, 2025 By Andros Payne PE Doubling Down on Operational R…" at bounding box center [545, 367] width 1090 height 228
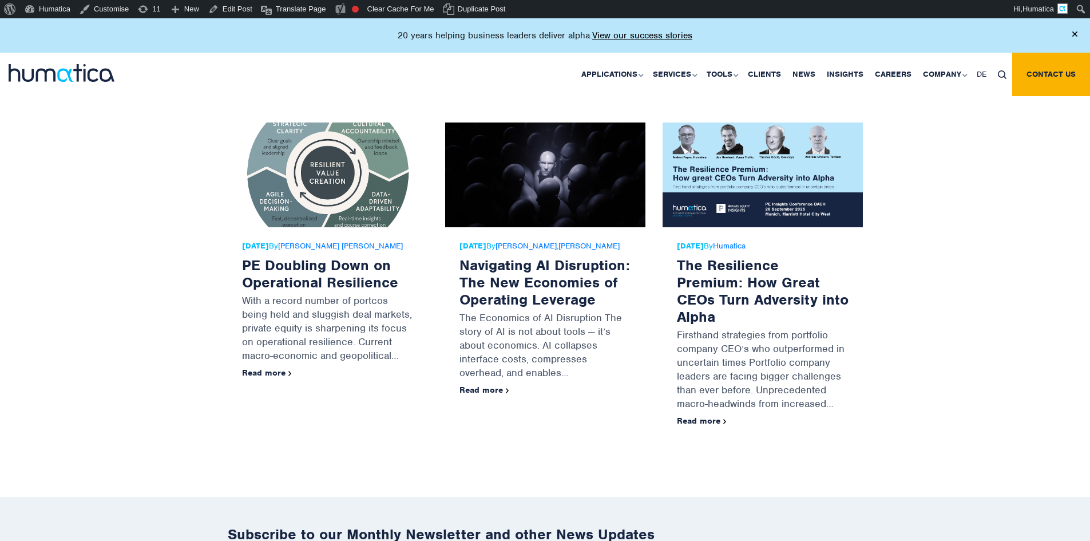
scroll to position [2548, 0]
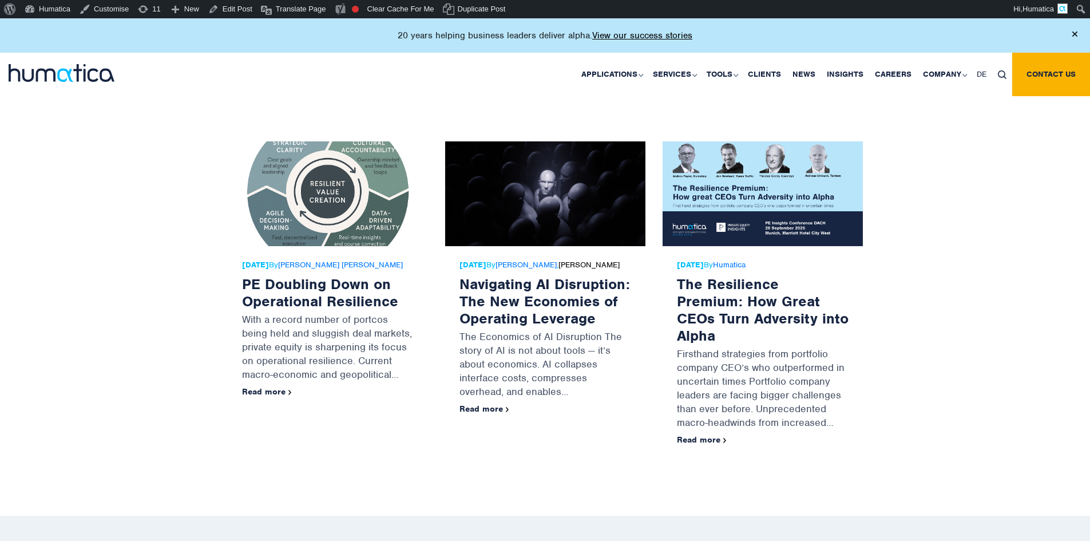
click at [558, 260] on link "[PERSON_NAME]" at bounding box center [588, 265] width 61 height 10
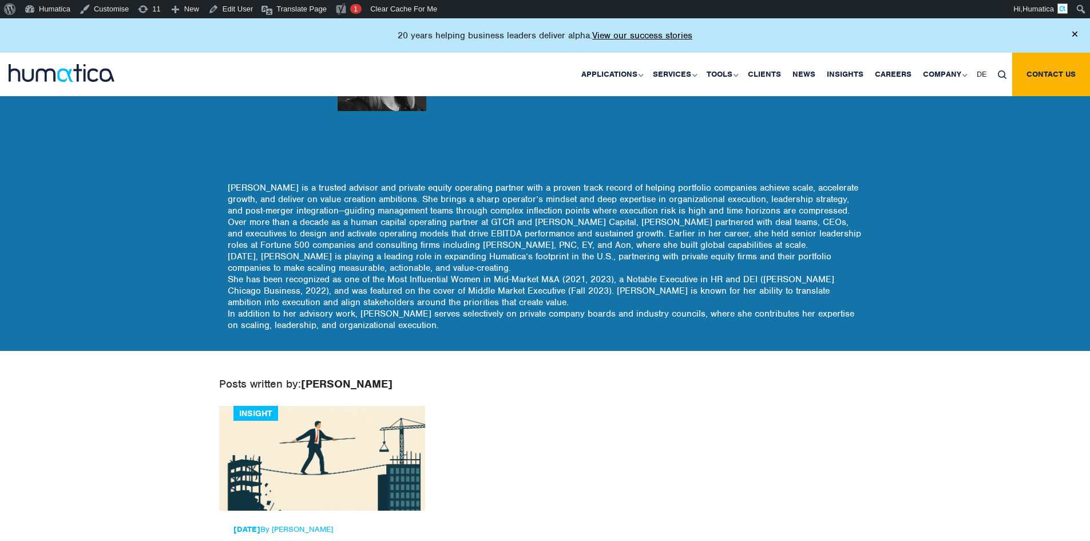
scroll to position [57, 0]
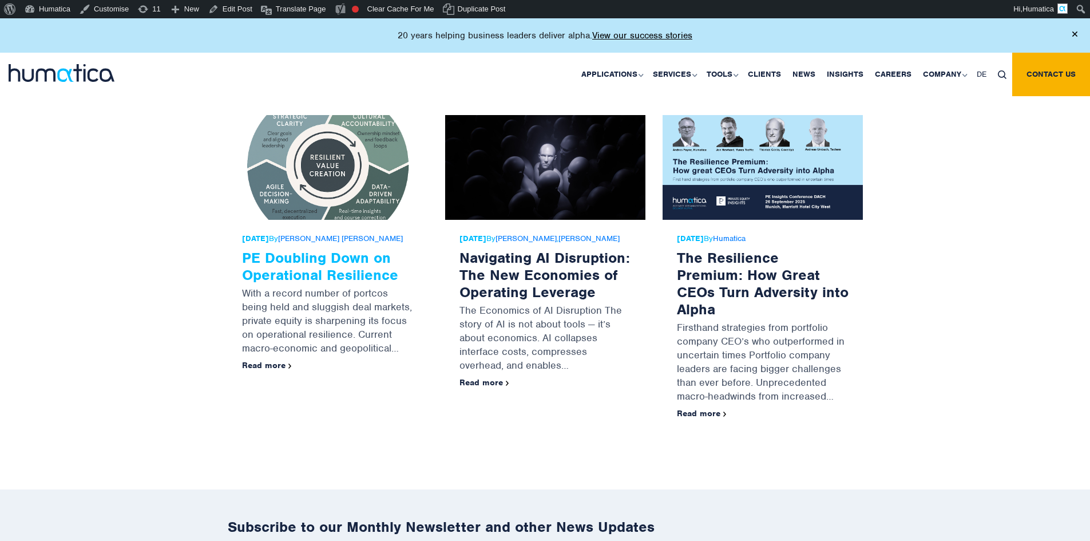
scroll to position [2562, 0]
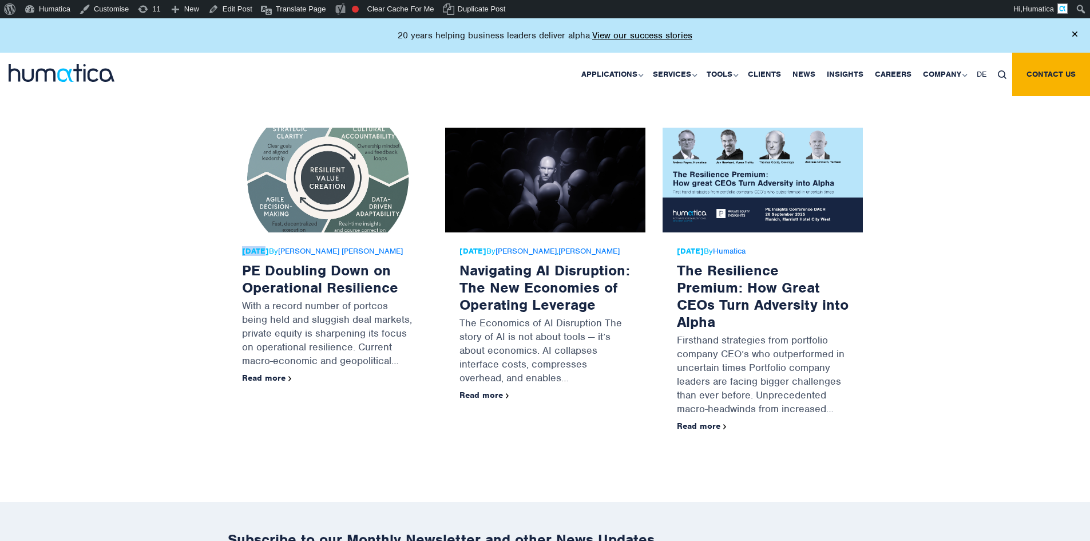
drag, startPoint x: 261, startPoint y: 226, endPoint x: 239, endPoint y: 227, distance: 22.9
click at [239, 232] on div "23 Sep, 2025 By Andros Payne PE Doubling Down on Operational Resilience With a …" at bounding box center [328, 317] width 200 height 170
click at [86, 204] on div "Related Insights 23 Sep, 2025 By Andros Payne PE Doubling Down on Operational R…" at bounding box center [545, 278] width 1090 height 448
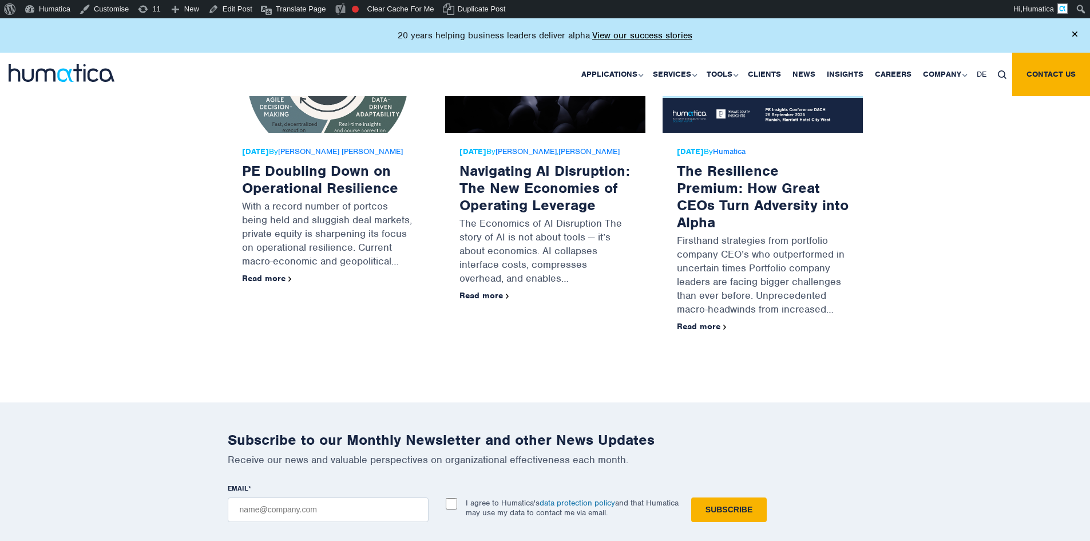
scroll to position [2633, 0]
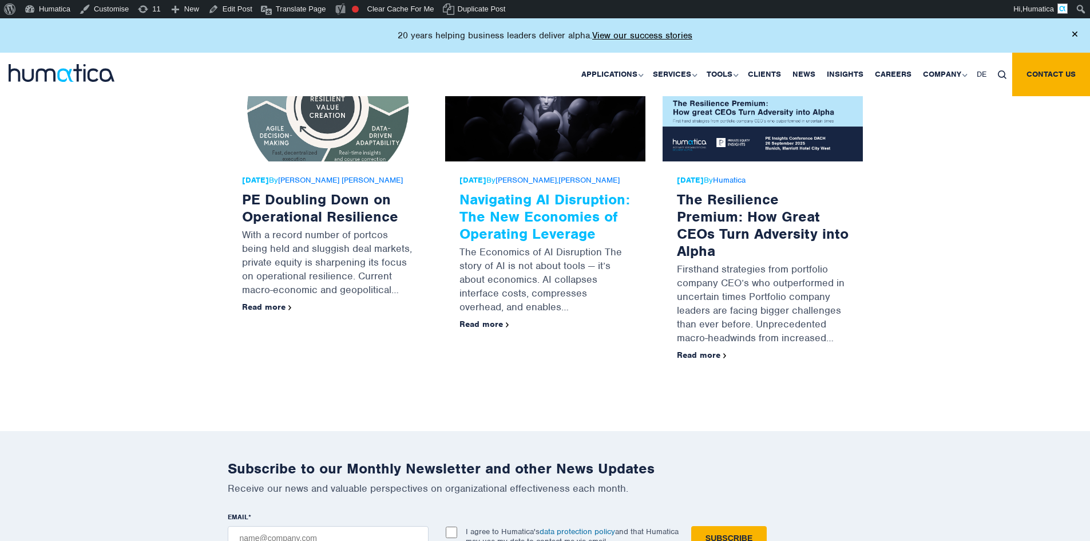
scroll to position [2633, 0]
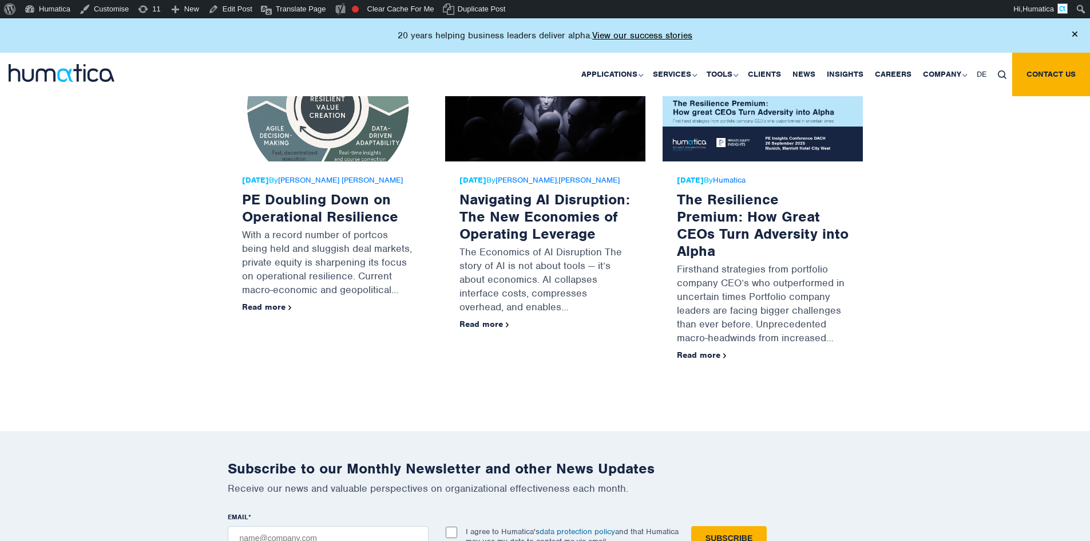
click at [84, 211] on div "Related Insights 23 Sep, 2025 By Andros Payne PE Doubling Down on Operational R…" at bounding box center [545, 207] width 1090 height 448
click at [544, 175] on link "[PERSON_NAME]" at bounding box center [525, 180] width 61 height 10
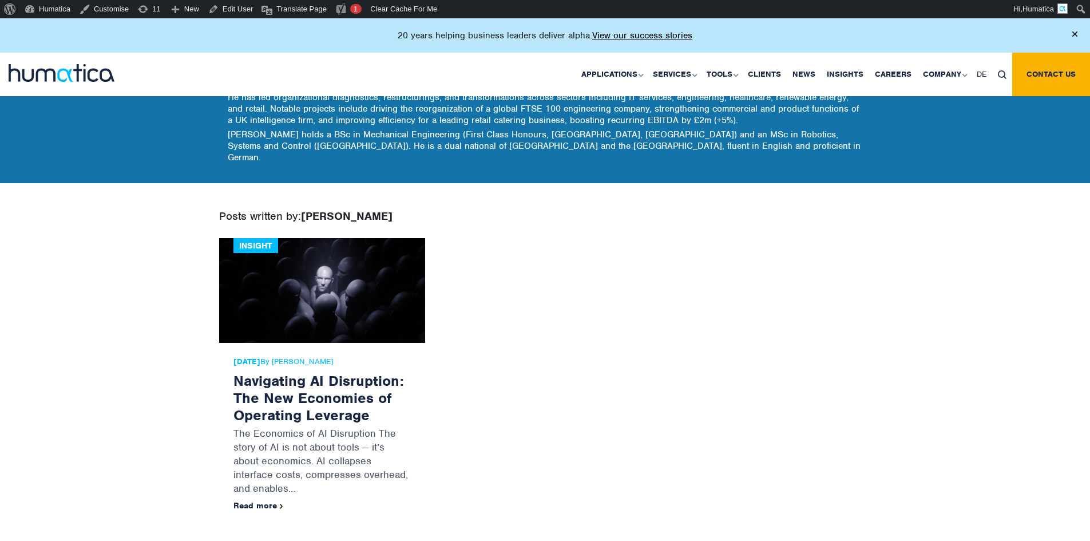
scroll to position [286, 0]
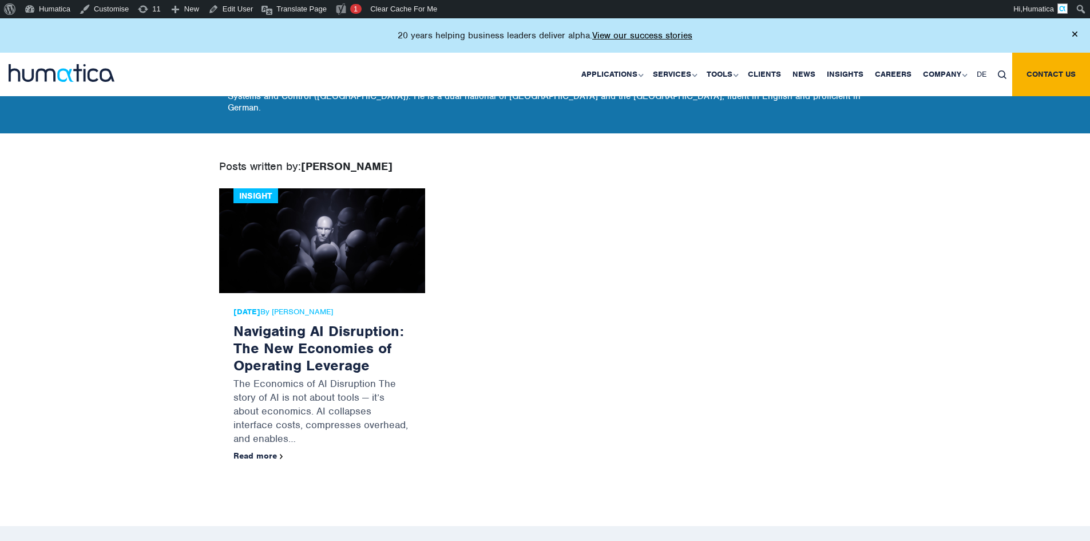
click at [310, 307] on span "27 Aug, 2025 By Paul Simpson" at bounding box center [321, 311] width 177 height 9
click at [418, 300] on div "27 Aug, 2025 By Paul Simpson Navigating AI Disruption: The New Economies of Ope…" at bounding box center [322, 386] width 206 height 187
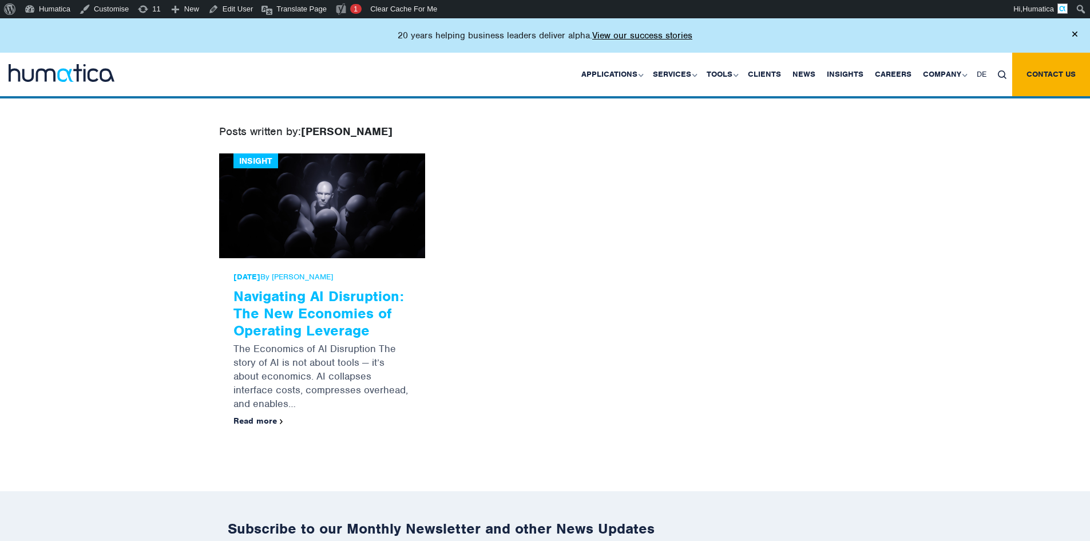
scroll to position [343, 0]
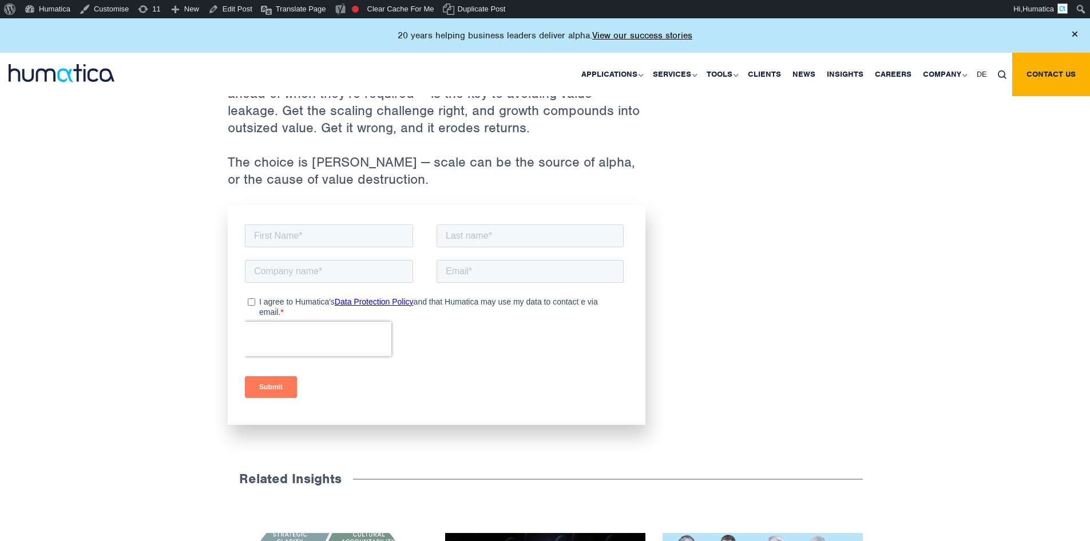
scroll to position [2118, 0]
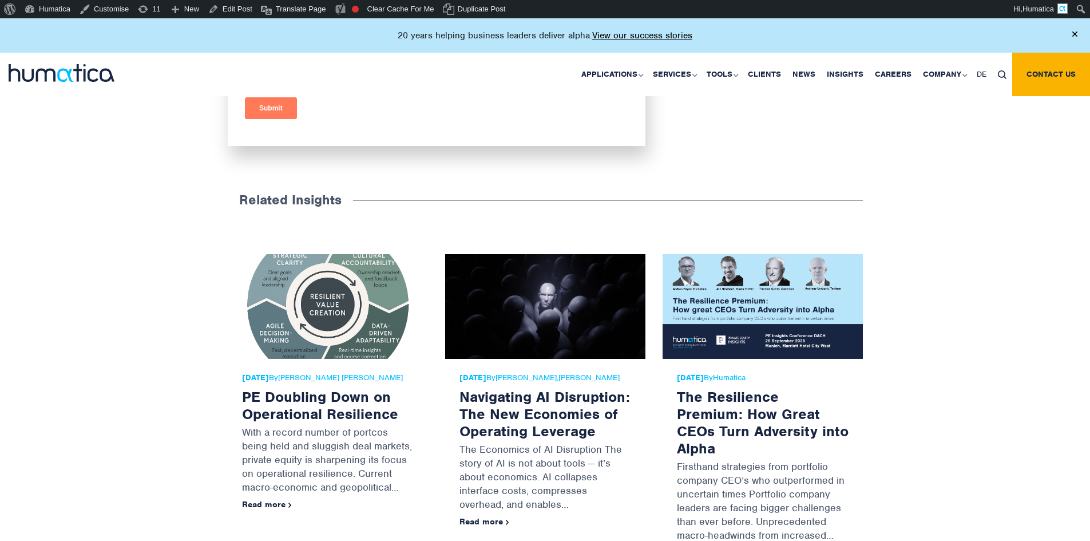
scroll to position [2461, 0]
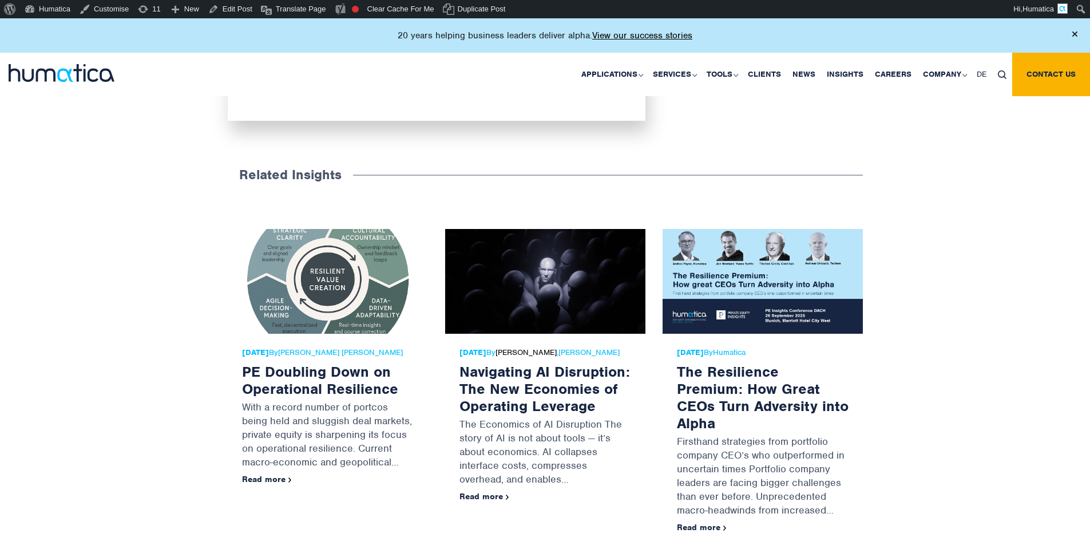
click at [538, 347] on link "[PERSON_NAME]" at bounding box center [525, 352] width 61 height 10
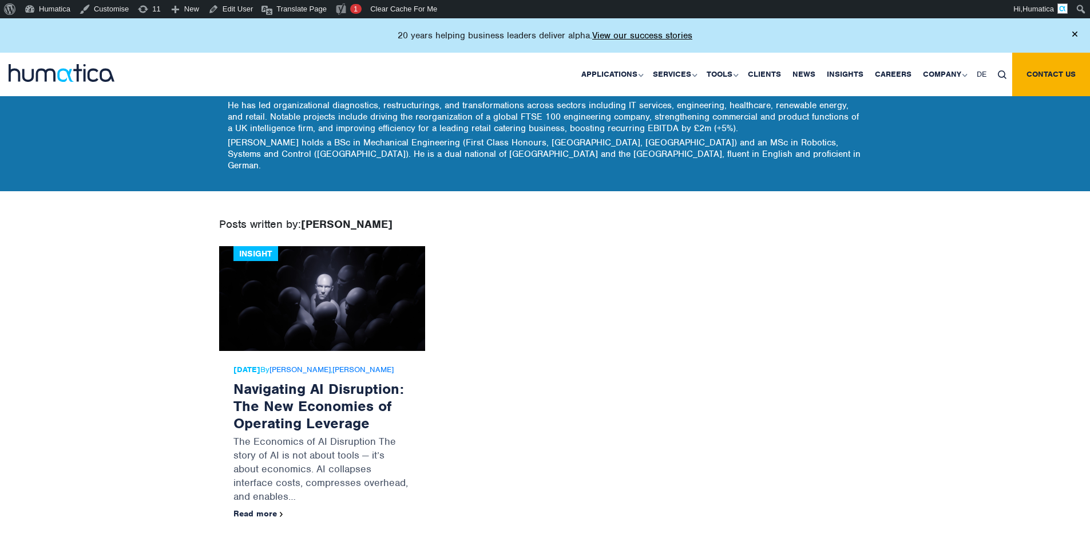
scroll to position [229, 0]
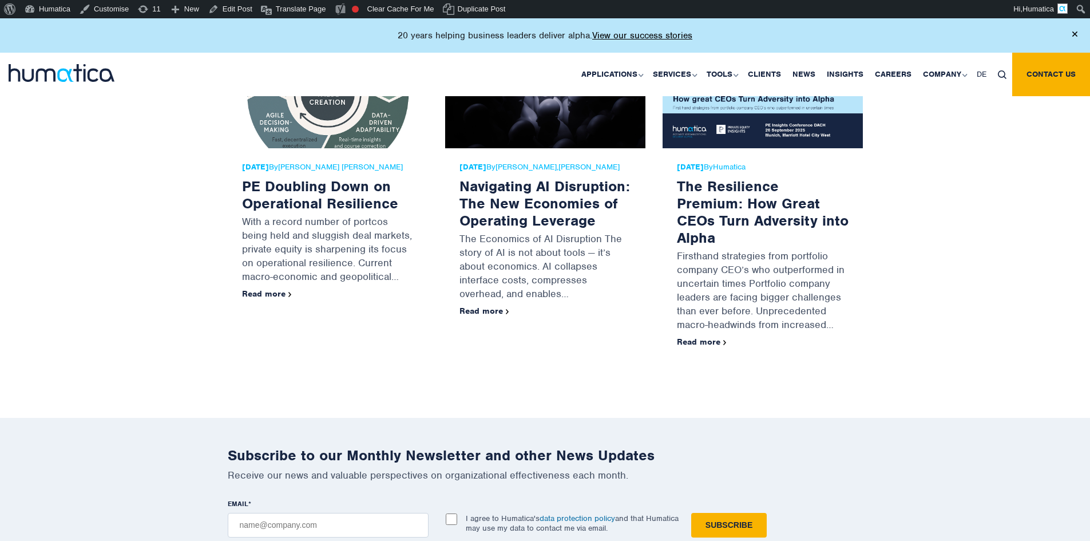
scroll to position [2461, 0]
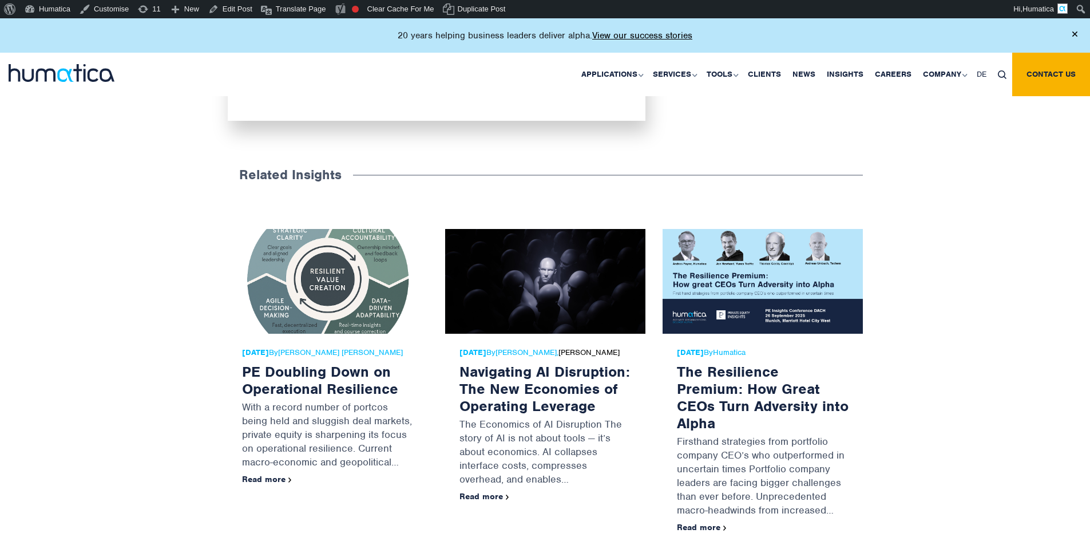
click at [585, 347] on link "[PERSON_NAME]" at bounding box center [588, 352] width 61 height 10
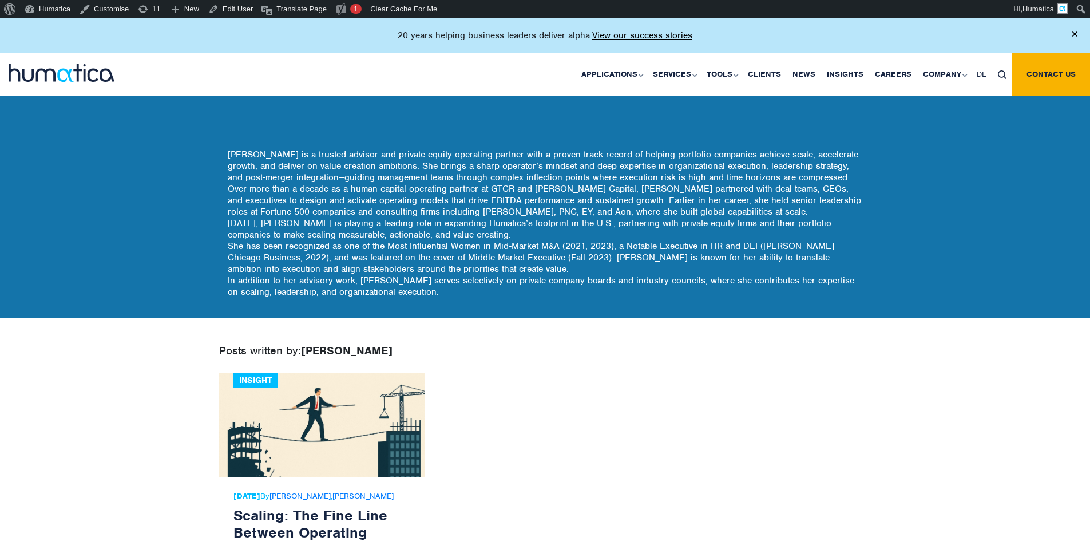
scroll to position [286, 0]
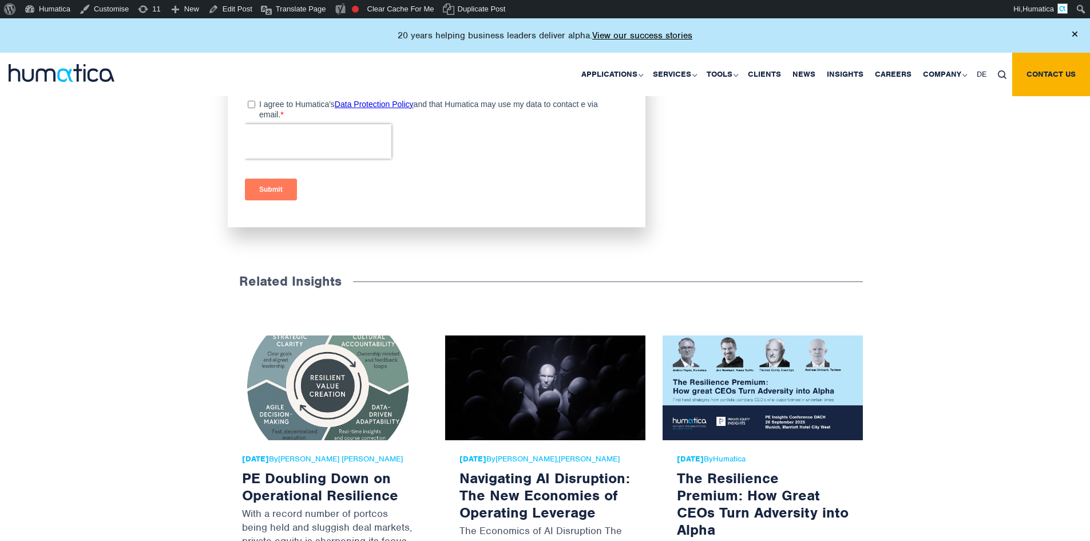
scroll to position [2346, 0]
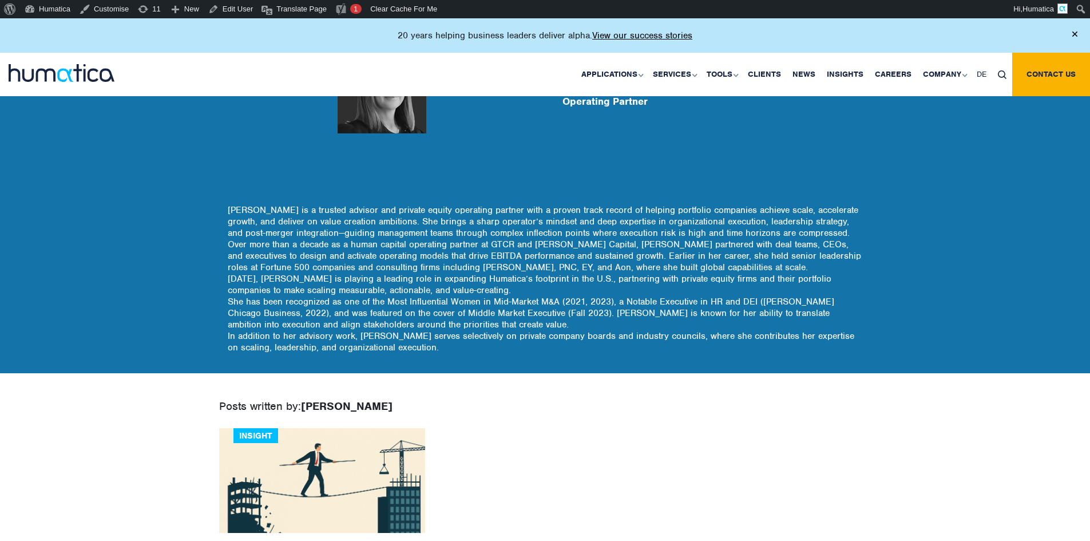
scroll to position [114, 0]
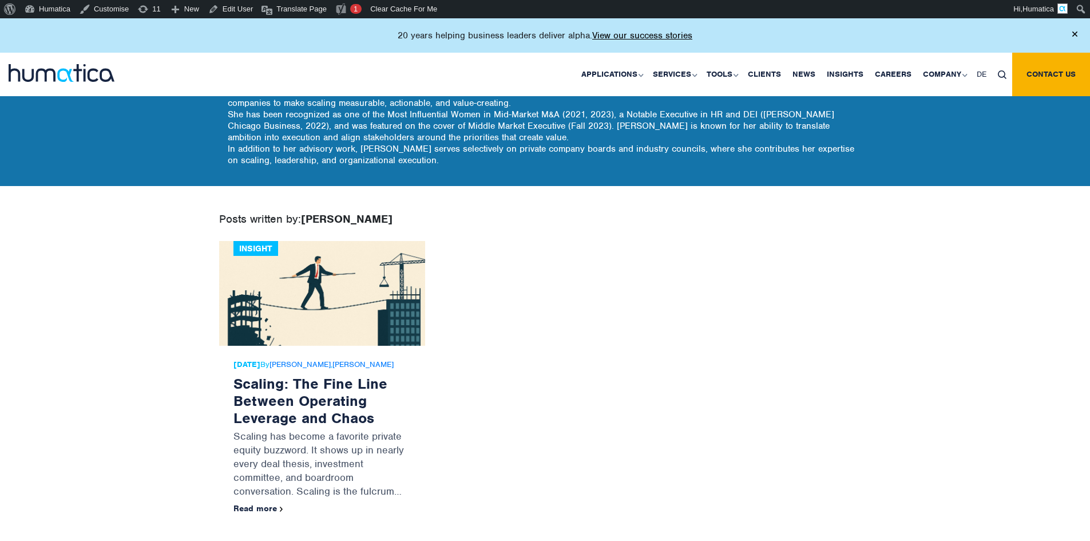
scroll to position [330, 0]
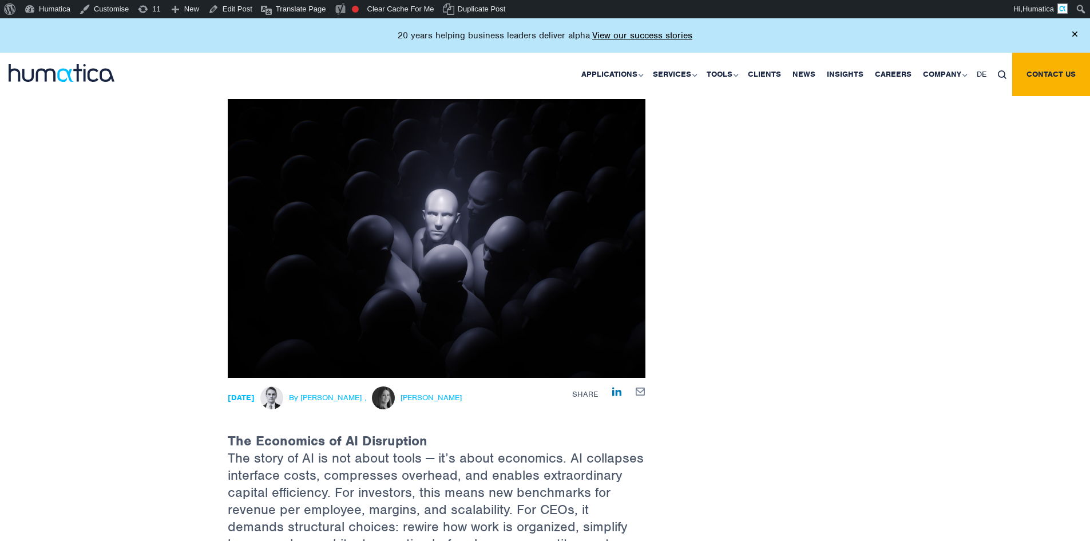
scroll to position [114, 0]
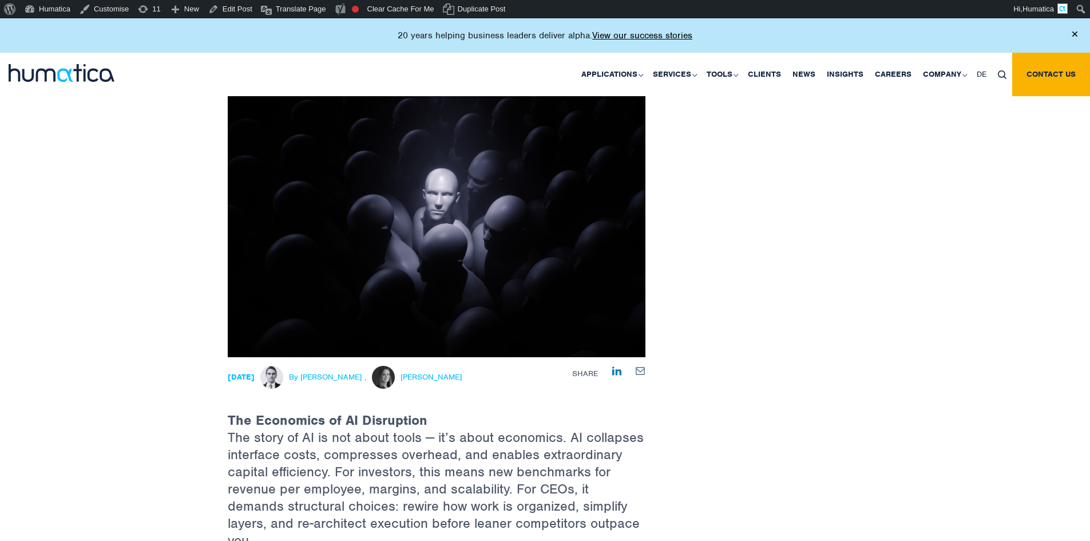
click at [447, 377] on span "Melissa Mounce" at bounding box center [430, 376] width 61 height 9
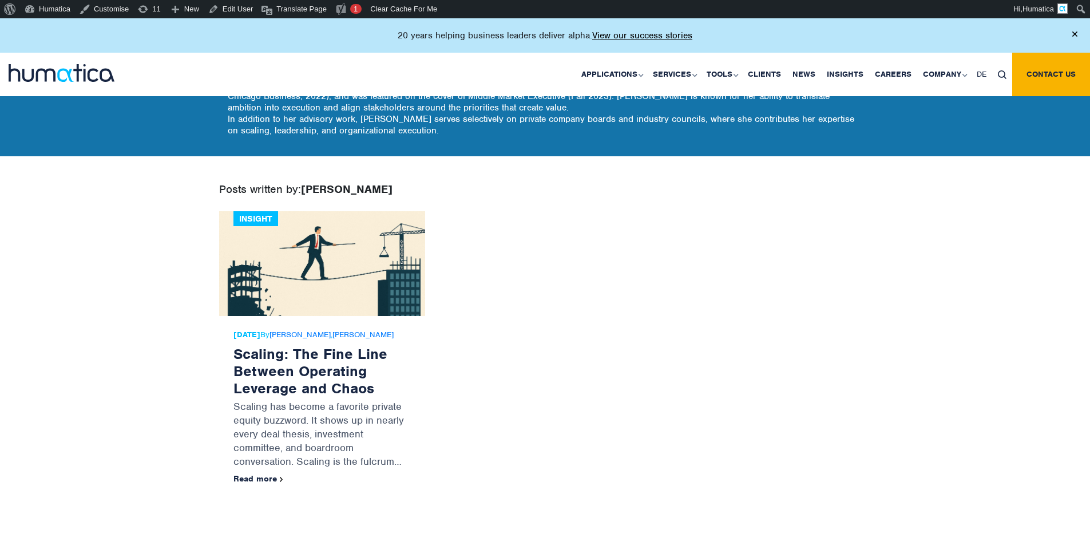
scroll to position [343, 0]
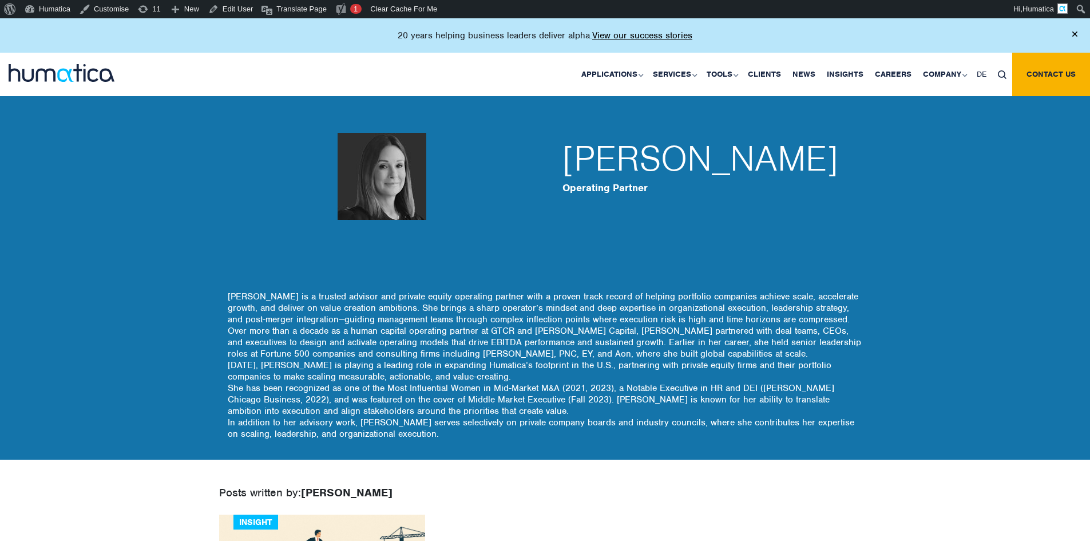
scroll to position [286, 0]
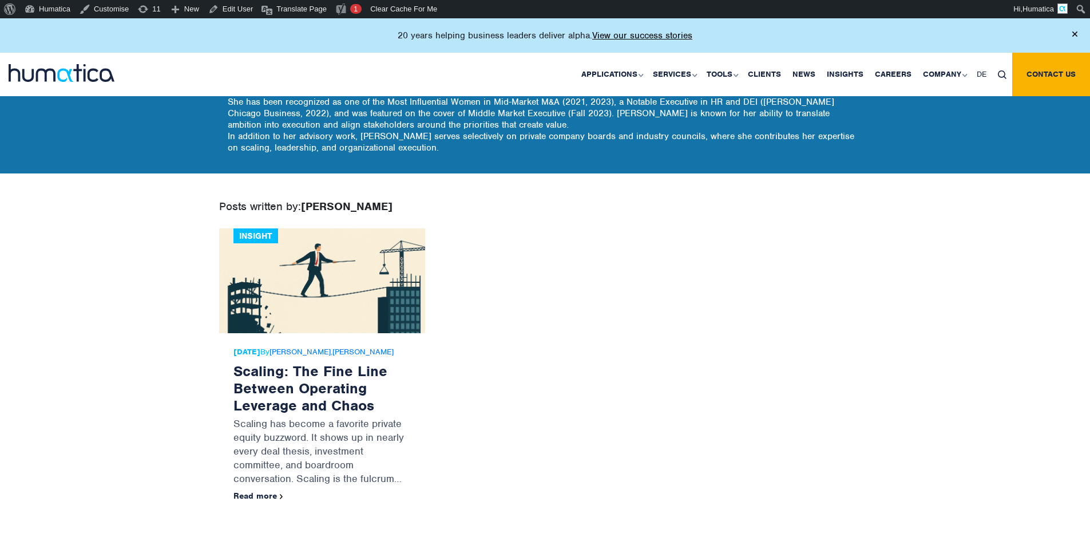
click at [574, 312] on div "Insight 06 Oct, 2025 By Melissa Mounce , Paul Simpson Scaling: The Fine Line Be…" at bounding box center [545, 382] width 669 height 309
click at [634, 209] on div "Posts written by: Melissa Mounce" at bounding box center [545, 215] width 652 height 26
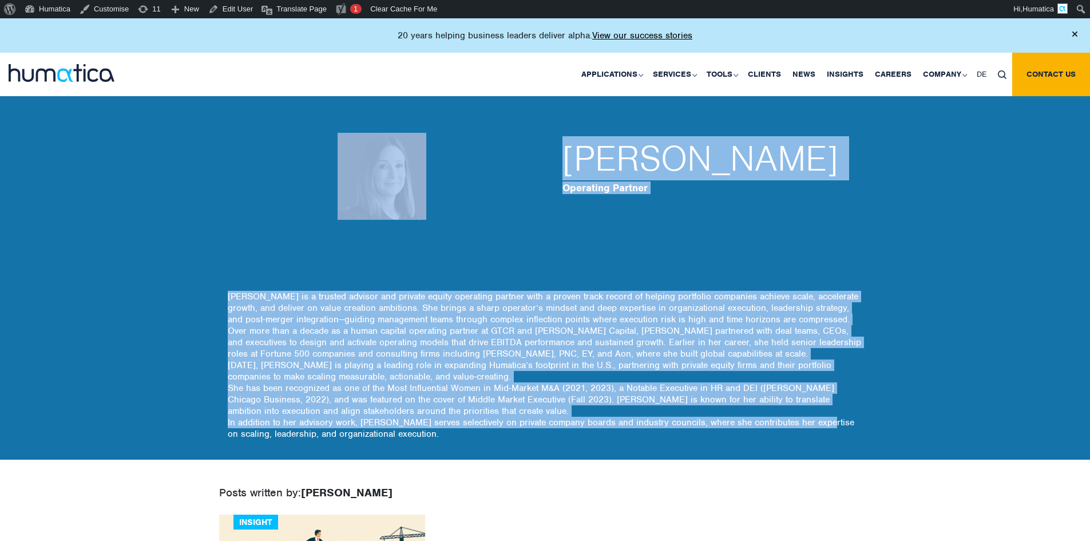
drag, startPoint x: 421, startPoint y: 264, endPoint x: 811, endPoint y: 421, distance: 420.5
click at [808, 422] on div "Melissa Mounce Operating Partner Today, Melissa is playing a leading role in ex…" at bounding box center [545, 261] width 635 height 398
click at [810, 417] on p "Melissa Mounce Mithal is a trusted advisor and private equity operating partner…" at bounding box center [545, 367] width 635 height 152
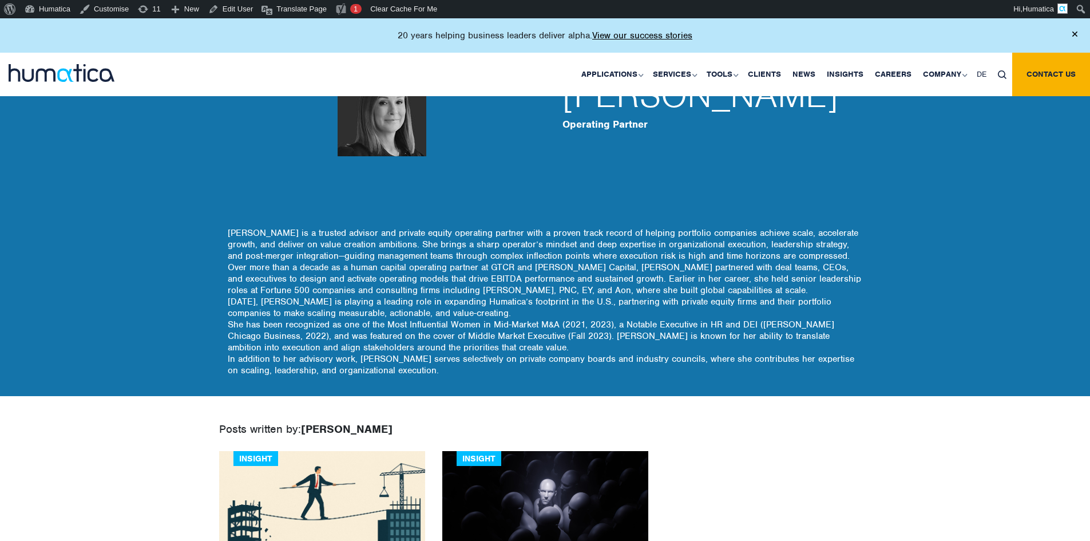
scroll to position [343, 0]
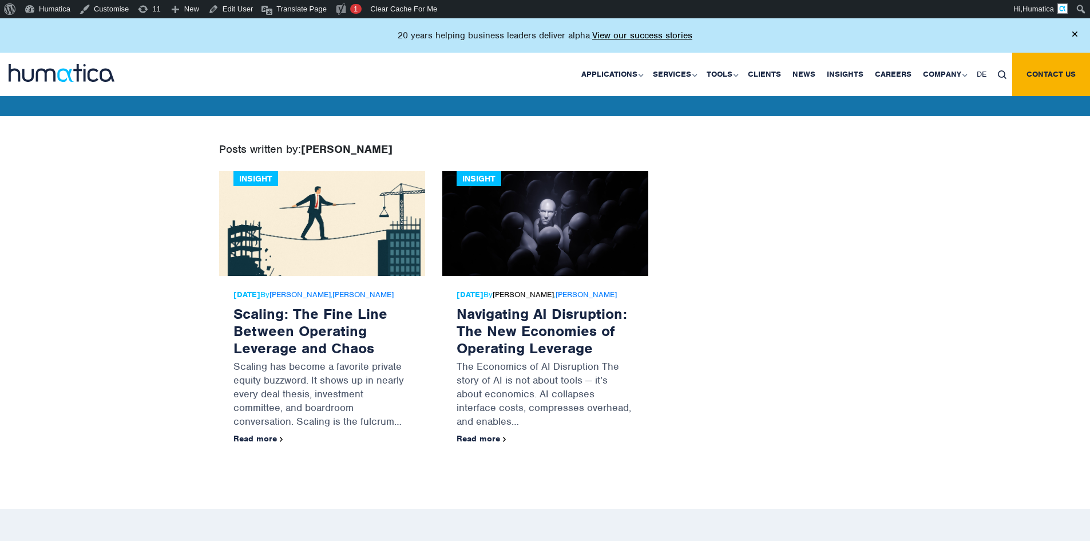
click at [548, 296] on link "[PERSON_NAME]" at bounding box center [523, 294] width 61 height 10
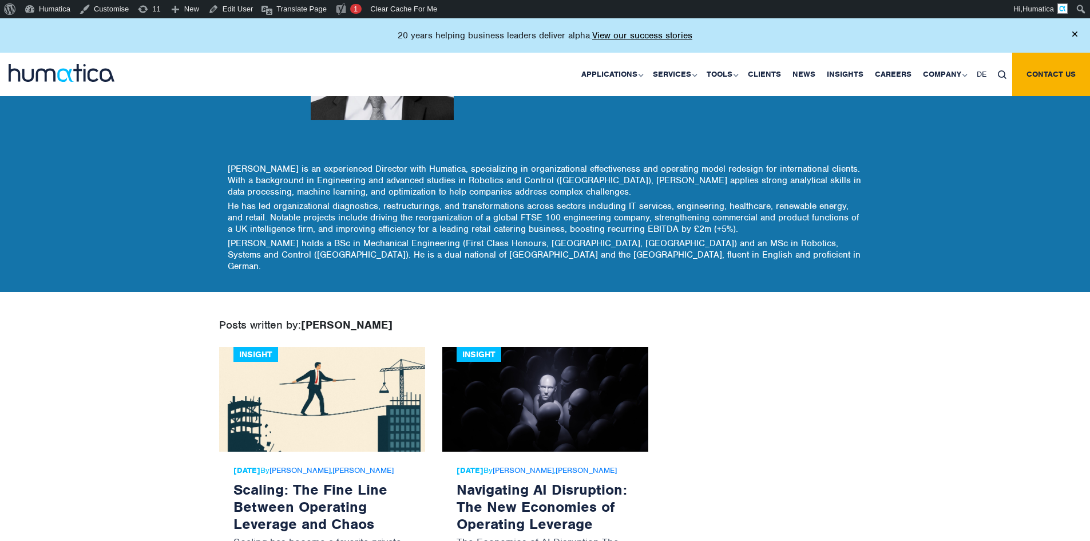
scroll to position [57, 0]
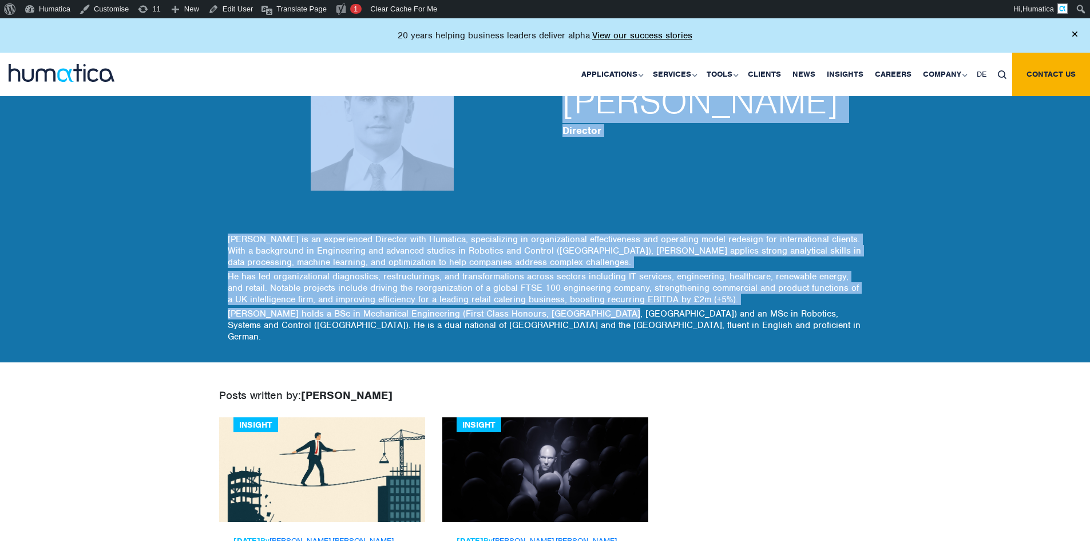
drag, startPoint x: 494, startPoint y: 282, endPoint x: 233, endPoint y: 169, distance: 283.7
click at [251, 173] on div "[PERSON_NAME] Director [PERSON_NAME] holds a BSc in Mechanical Engineering (Fir…" at bounding box center [545, 184] width 635 height 358
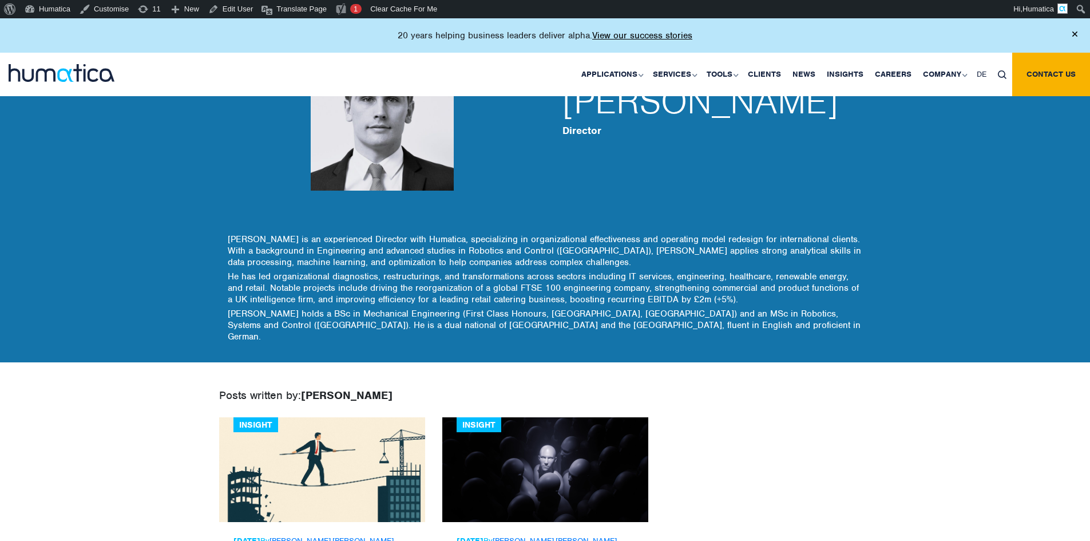
click at [206, 191] on div "[PERSON_NAME] Director [PERSON_NAME] holds a BSc in Mechanical Engineering (Fir…" at bounding box center [545, 184] width 1090 height 358
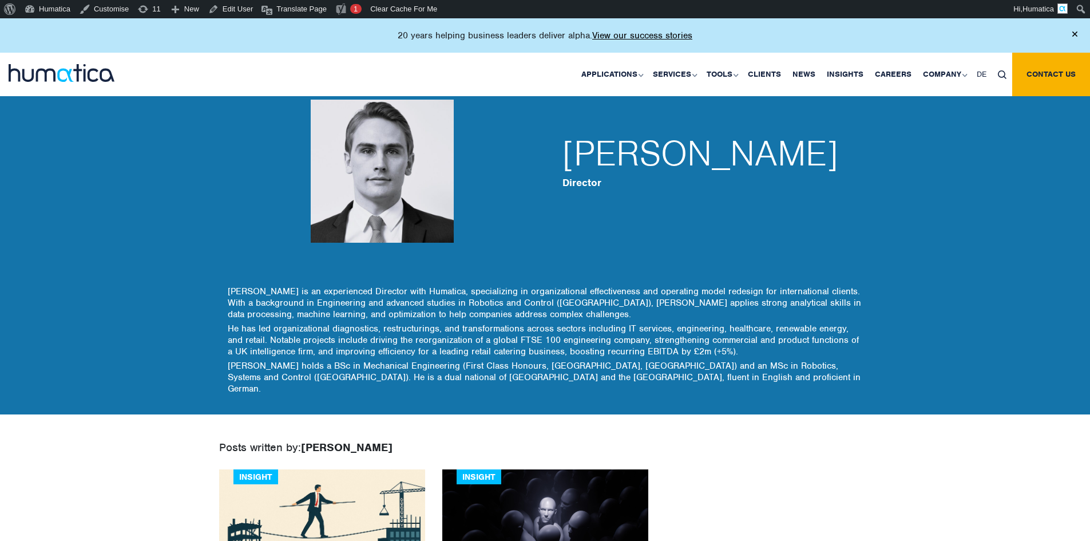
scroll to position [0, 0]
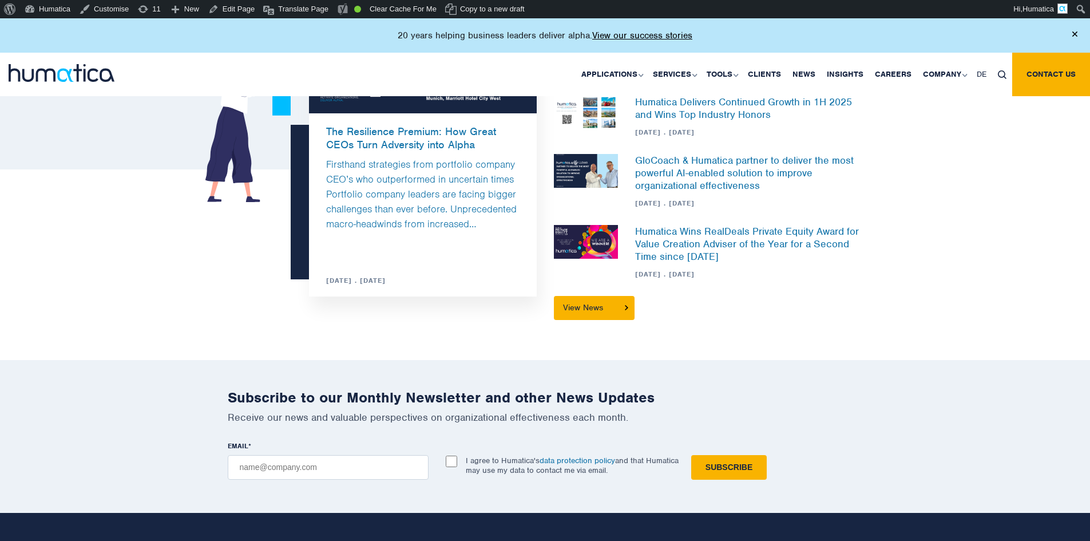
scroll to position [3060, 0]
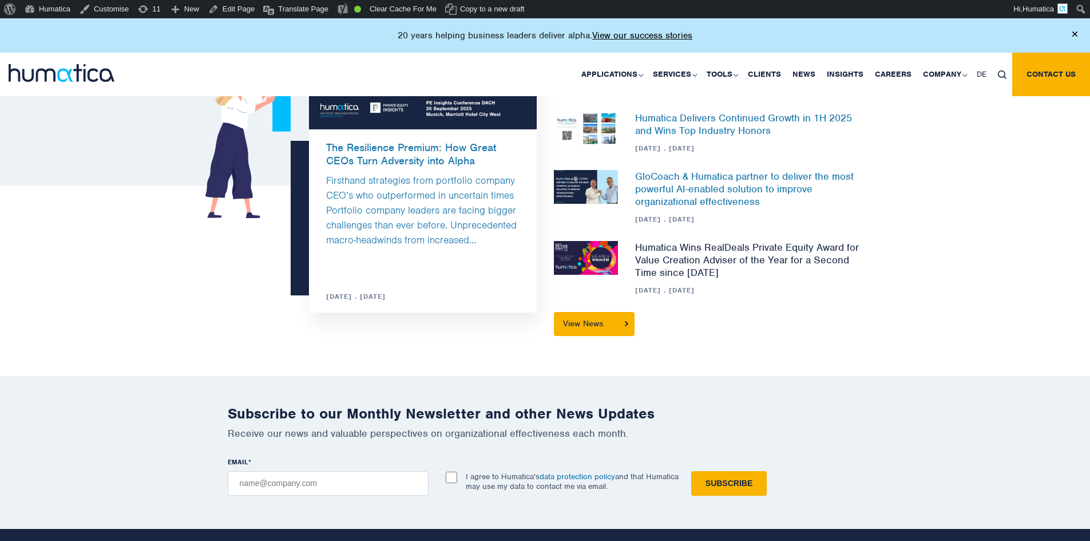
click at [711, 245] on link "Humatica Wins RealDeals Private Equity Award for Value Creation Adviser of the …" at bounding box center [747, 260] width 224 height 38
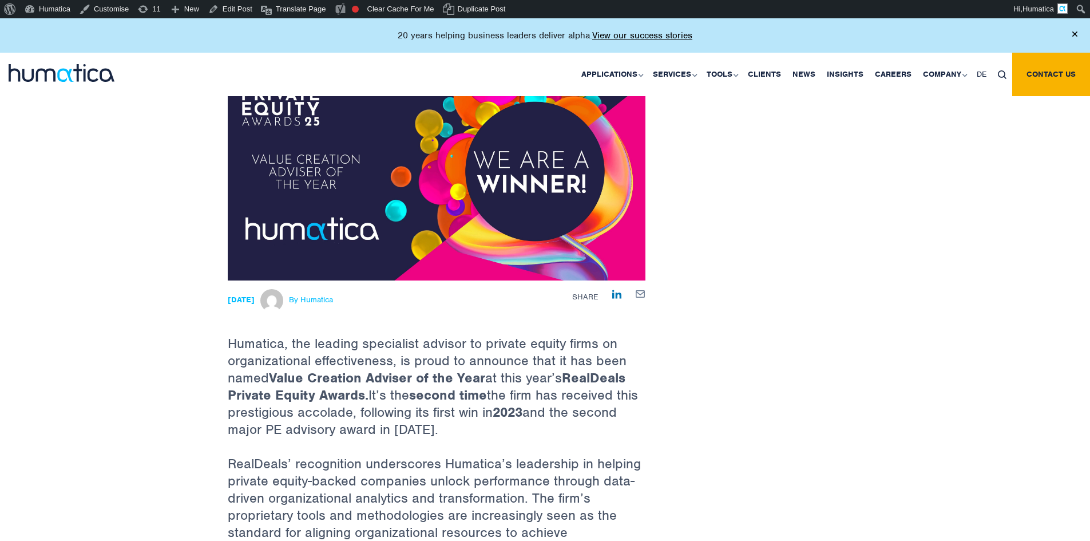
scroll to position [229, 0]
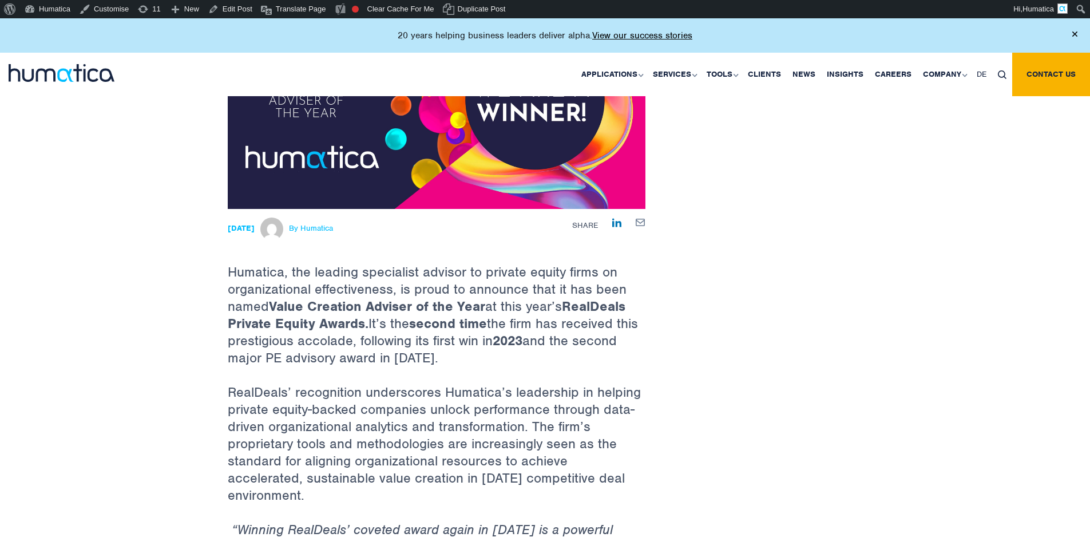
click at [333, 231] on span "By Humatica" at bounding box center [311, 228] width 44 height 9
click at [333, 227] on span "By Humatica" at bounding box center [311, 228] width 44 height 9
click at [398, 228] on div "14 Apr, 2025 By Humatica" at bounding box center [364, 228] width 273 height 23
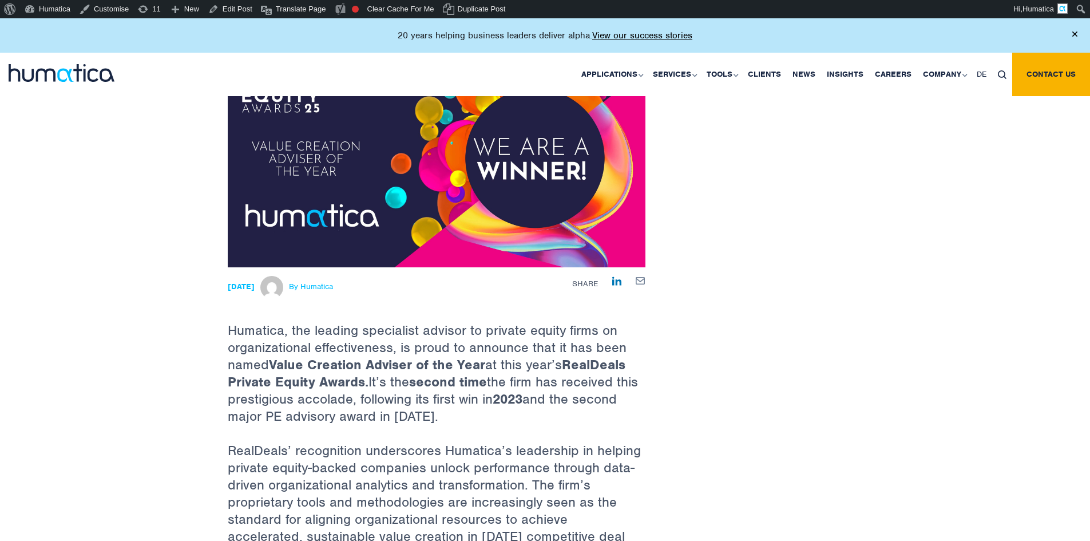
scroll to position [0, 0]
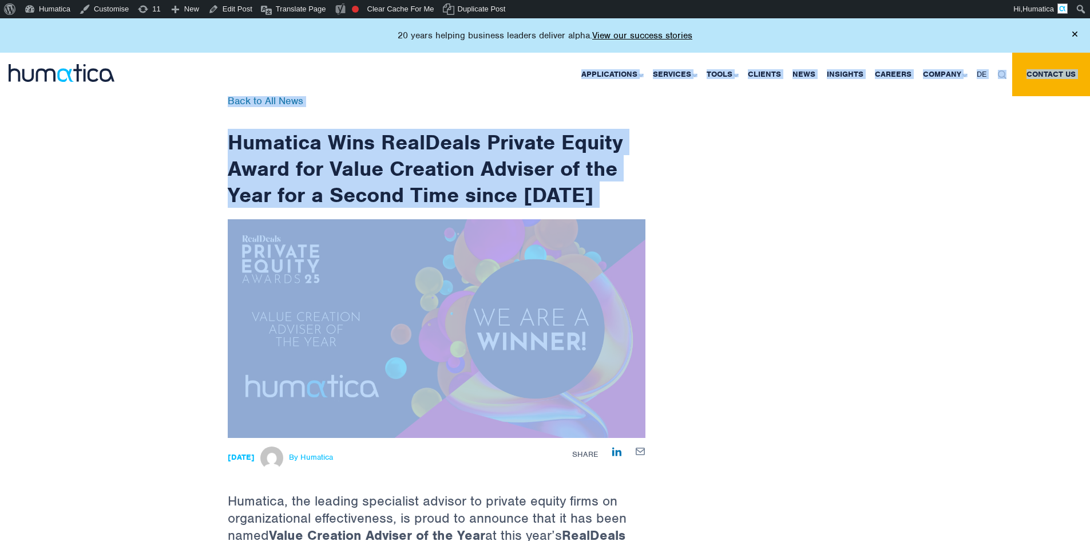
drag, startPoint x: 206, startPoint y: 95, endPoint x: 697, endPoint y: 236, distance: 511.4
click at [593, 62] on body "About WordPress About WordPress Get Involved WordPress.org Documentation Learn …" at bounding box center [545, 39] width 1090 height 43
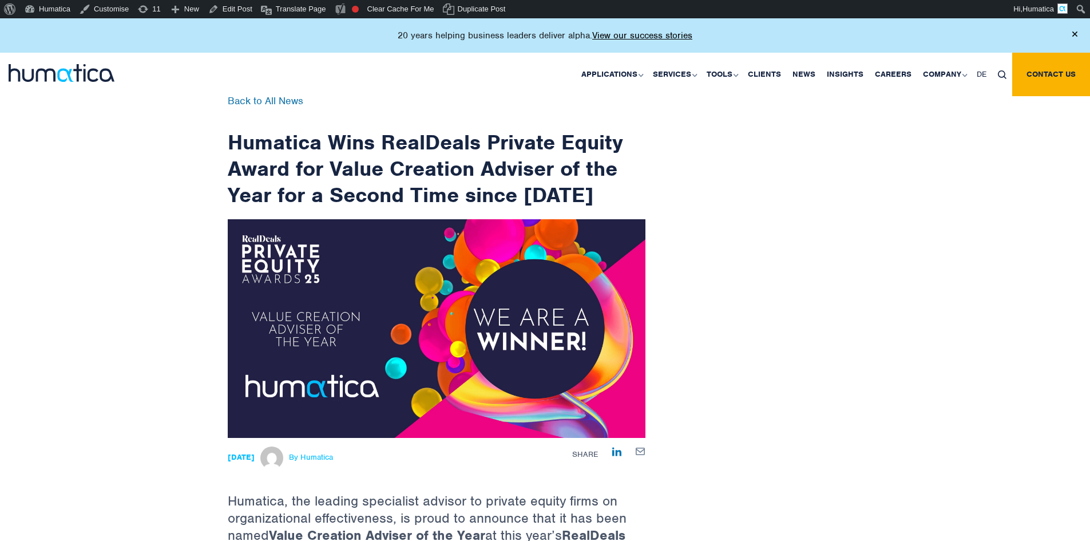
click at [247, 94] on div "Applications Pre-deal Organizational Due Diligence Post-deal Value Creation Pla…" at bounding box center [641, 74] width 900 height 43
click at [241, 103] on link "Back to All News" at bounding box center [266, 100] width 76 height 13
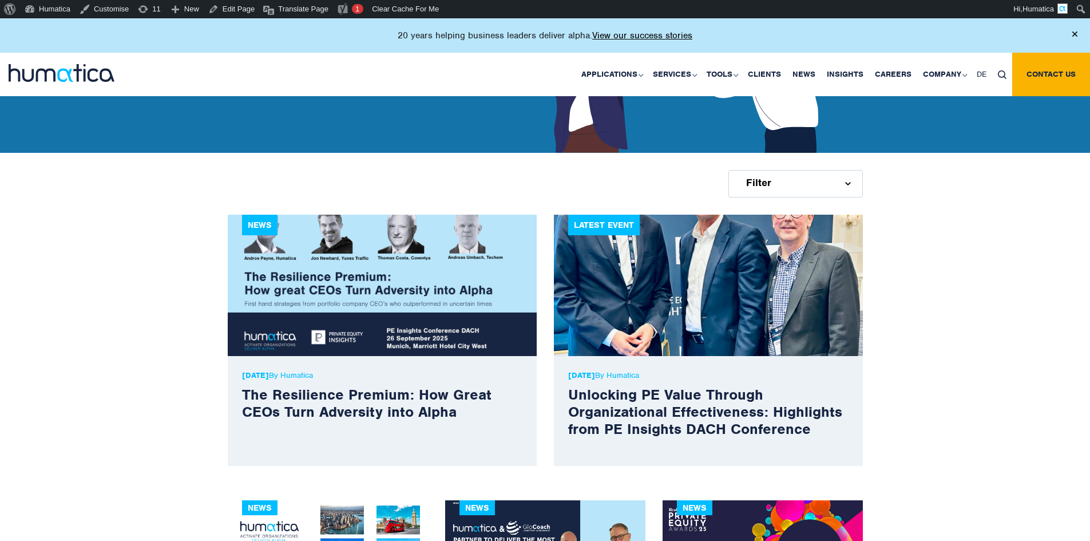
scroll to position [229, 0]
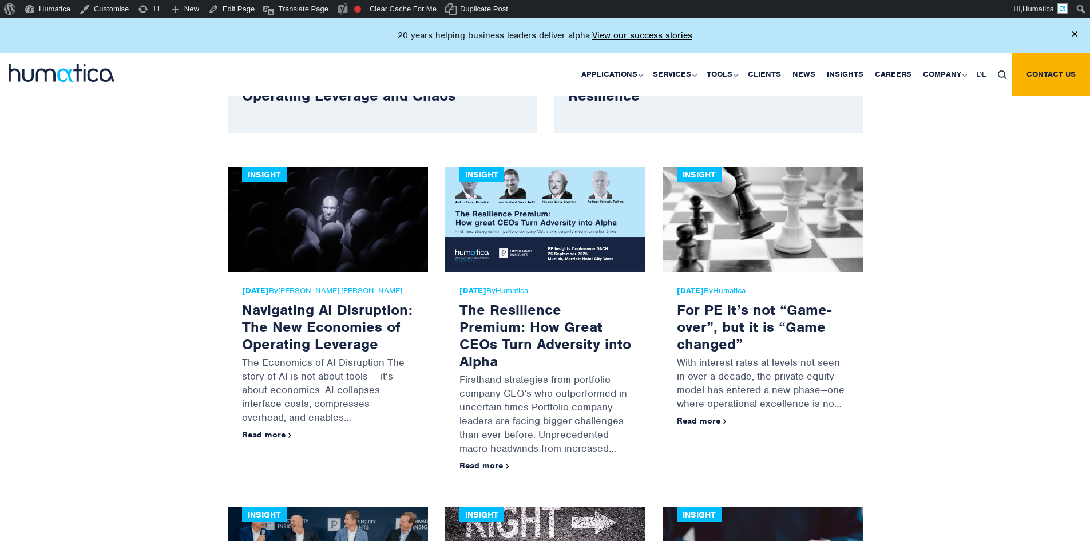
scroll to position [572, 0]
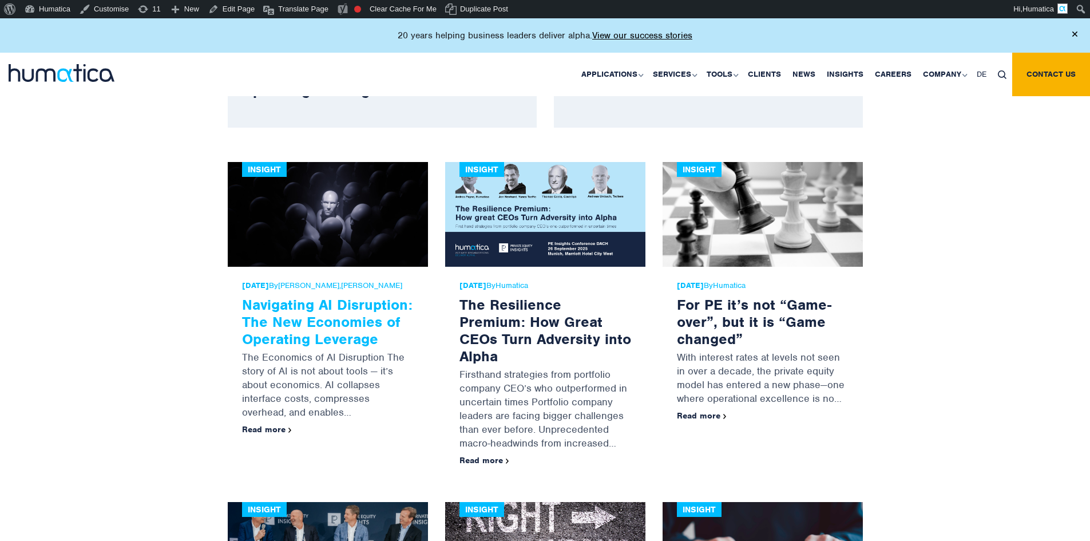
click at [320, 311] on link "Navigating AI Disruption: The New Economies of Operating Leverage" at bounding box center [327, 321] width 170 height 53
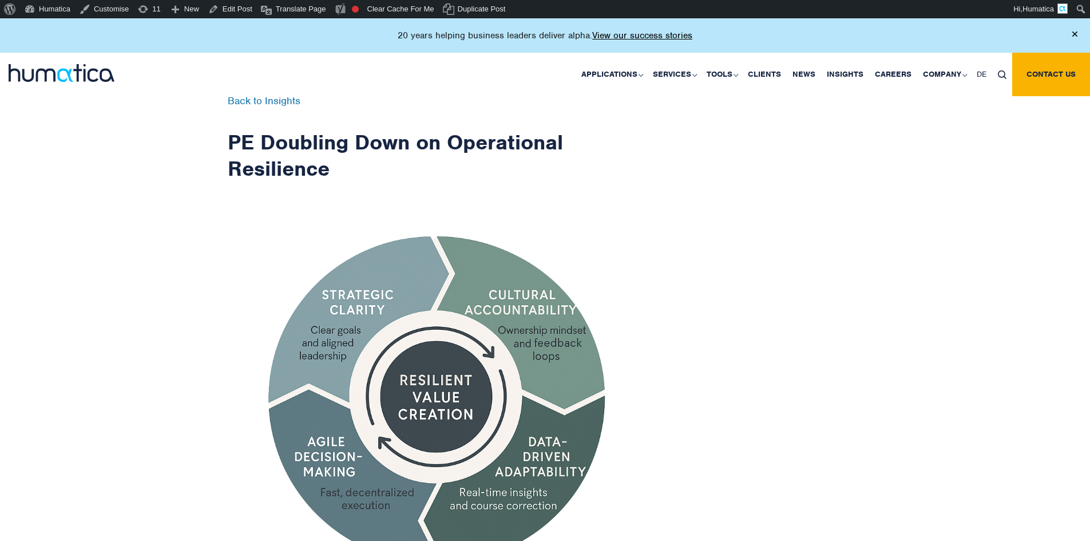
click at [74, 74] on img at bounding box center [62, 73] width 106 height 18
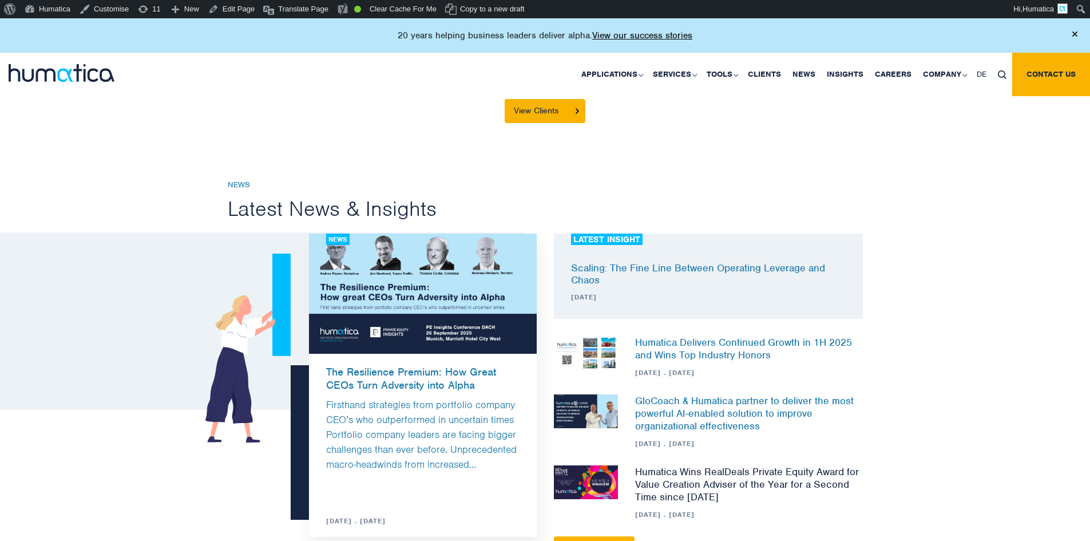
scroll to position [2861, 0]
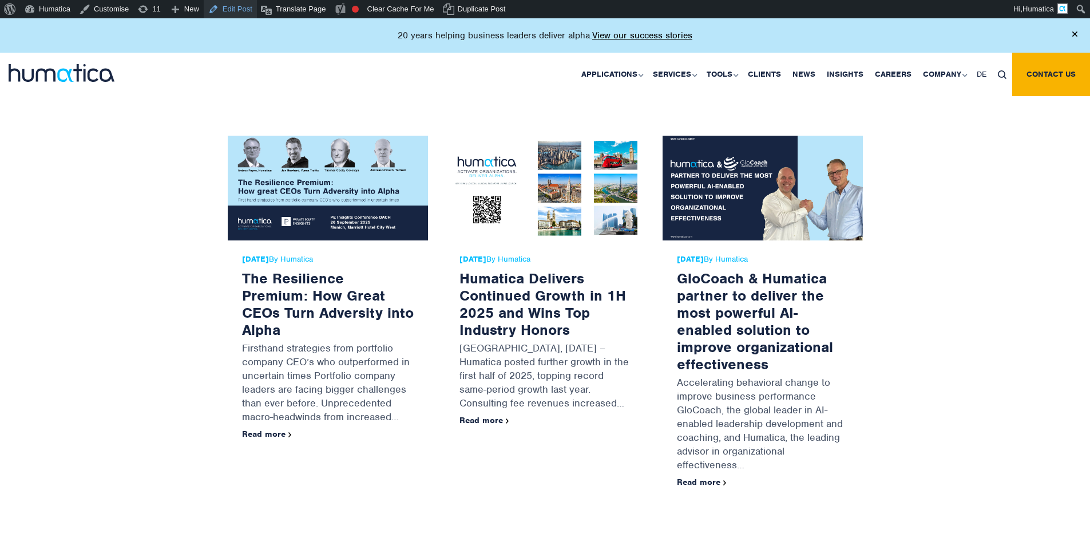
scroll to position [1030, 0]
click at [755, 255] on span "09 Jul, 2025 By Humatica" at bounding box center [763, 259] width 172 height 9
click at [795, 255] on span "09 Jul, 2025 By Humatica" at bounding box center [763, 259] width 172 height 9
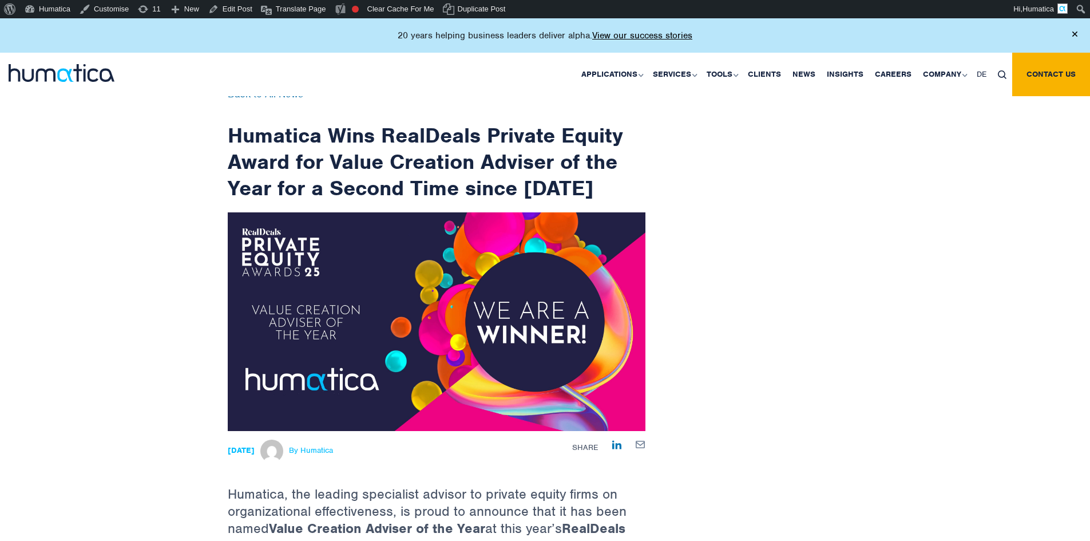
scroll to position [0, 0]
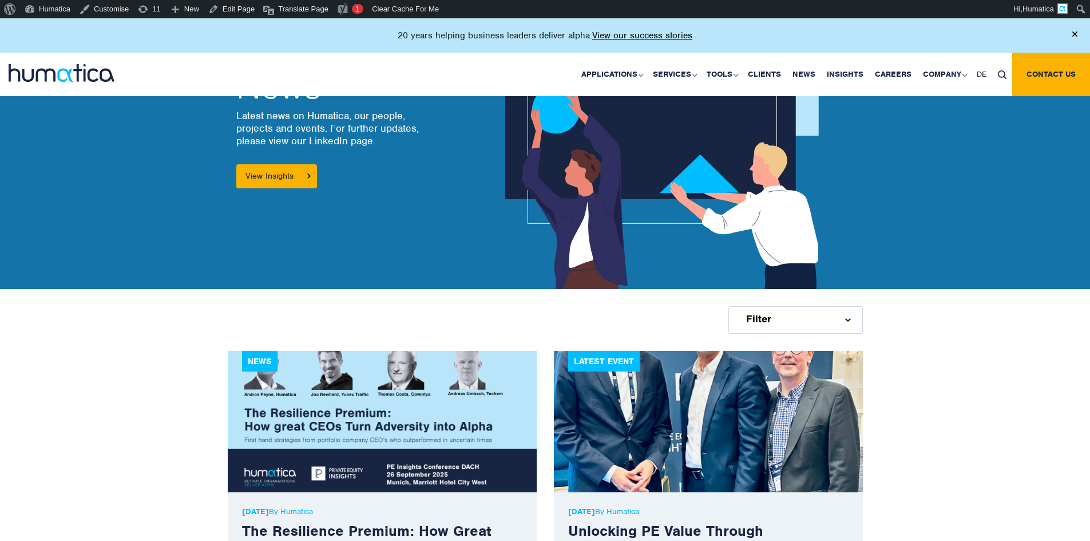
scroll to position [286, 0]
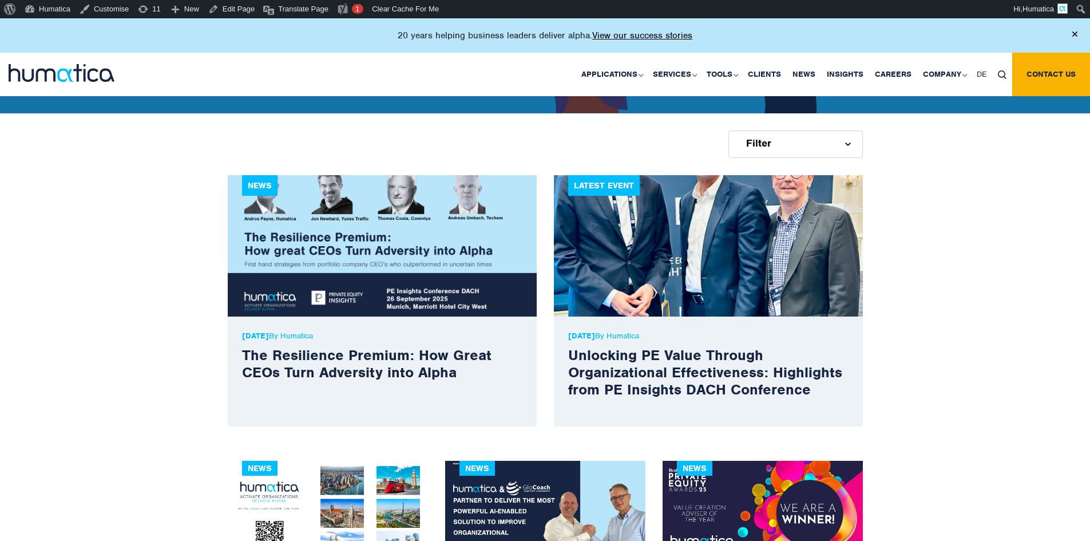
click at [325, 335] on p "[DATE] By Humatica" at bounding box center [382, 336] width 280 height 10
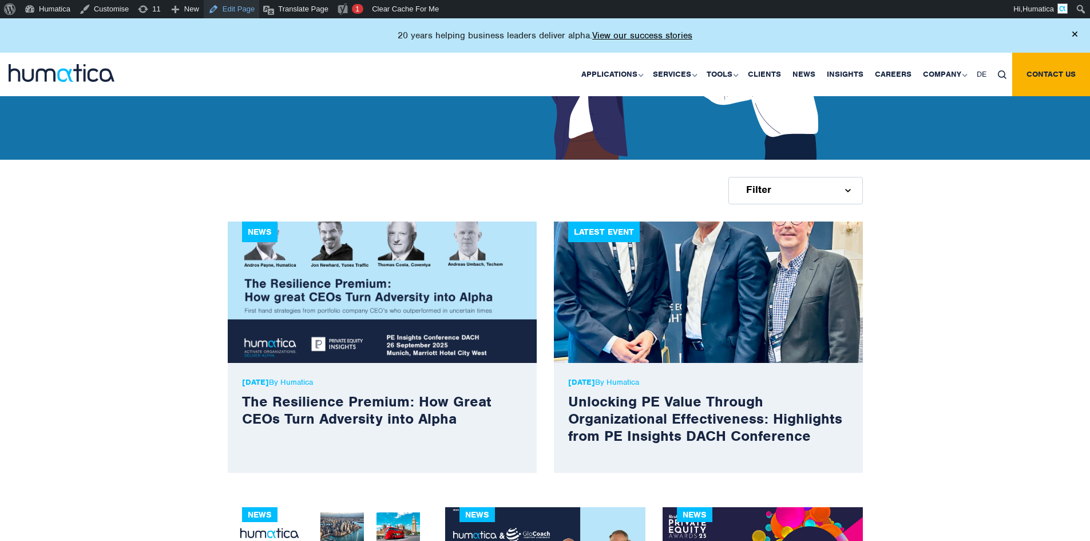
scroll to position [229, 0]
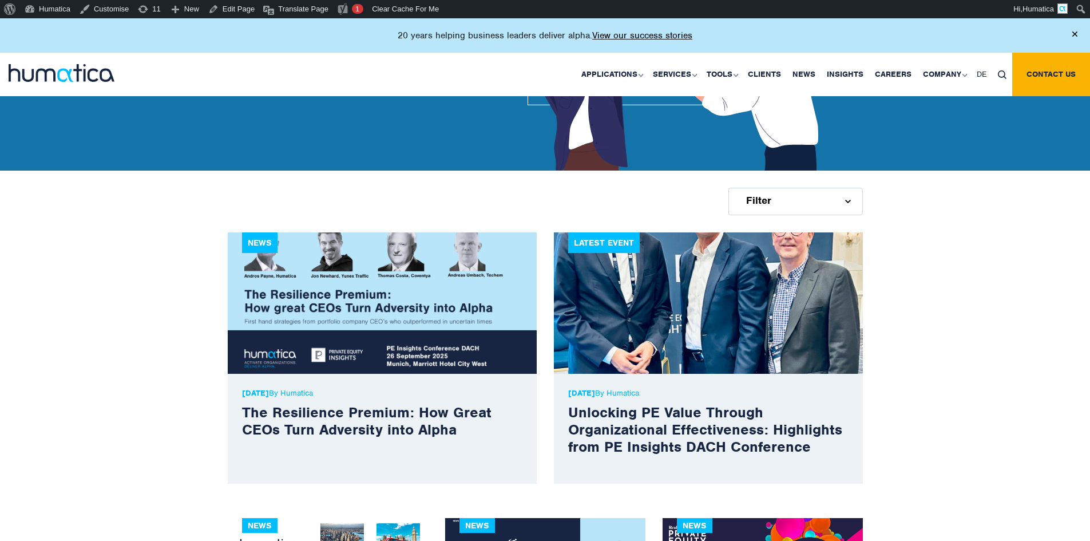
click at [836, 207] on div "Filter" at bounding box center [795, 201] width 134 height 27
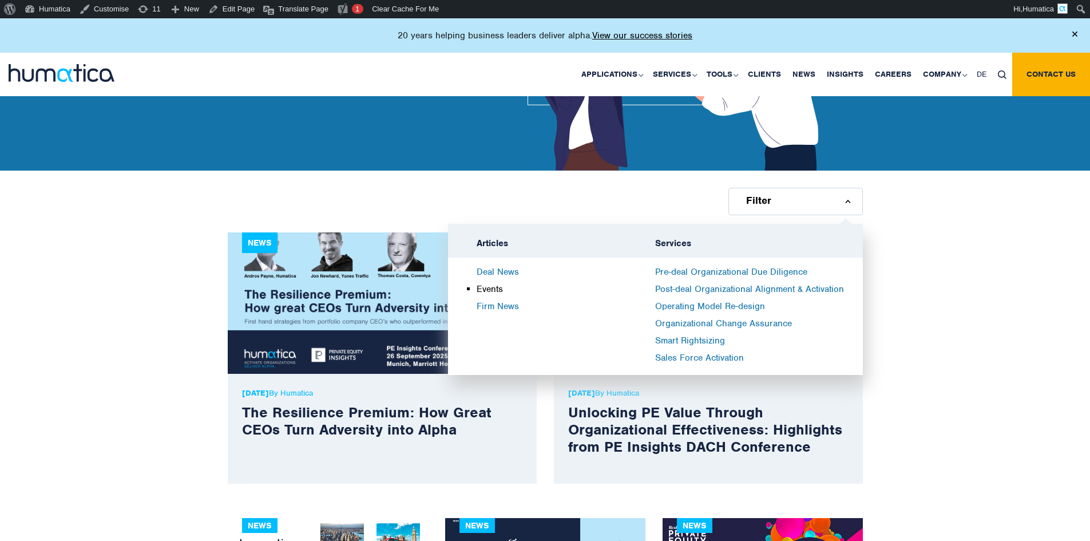
click at [486, 291] on link "Events" at bounding box center [490, 288] width 26 height 11
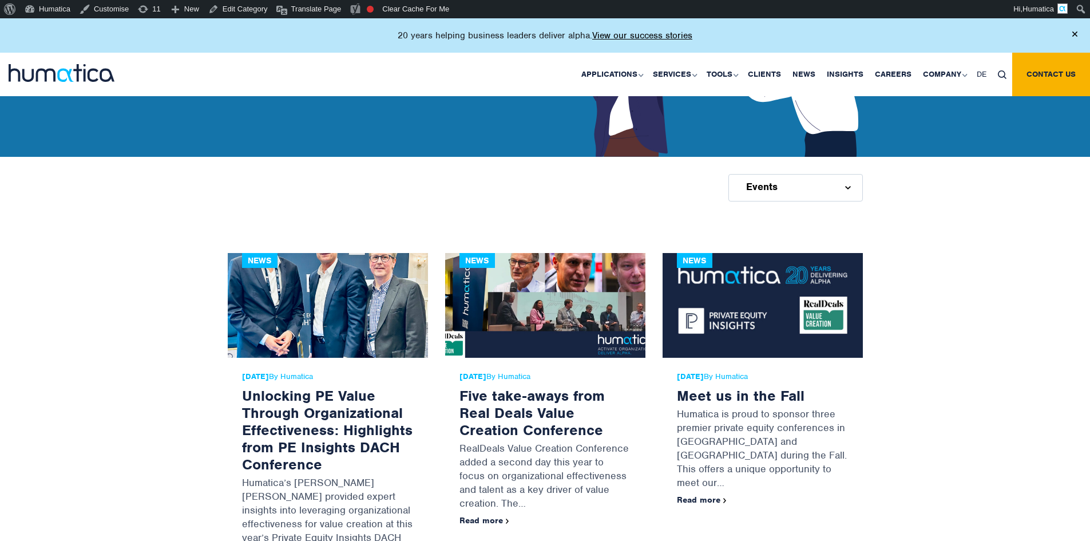
scroll to position [229, 0]
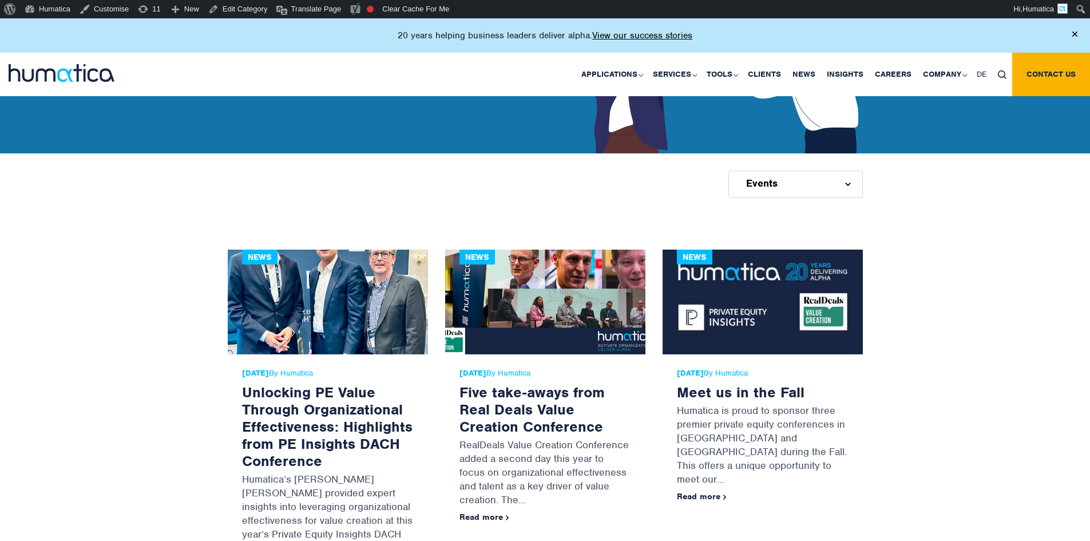
click at [792, 191] on div "Events" at bounding box center [795, 183] width 134 height 27
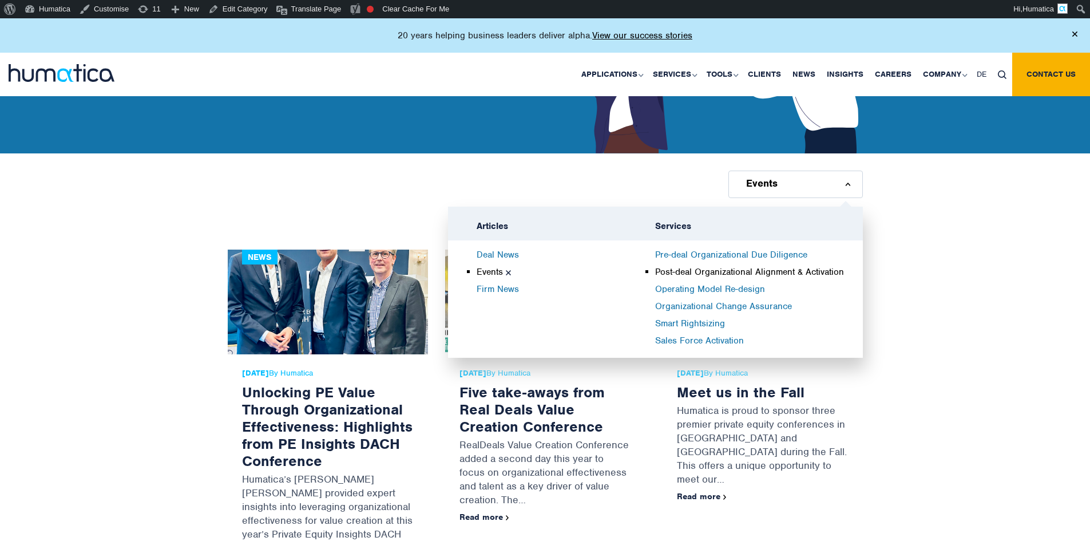
click at [724, 272] on link "Post-deal Organizational Alignment & Activation" at bounding box center [749, 271] width 189 height 11
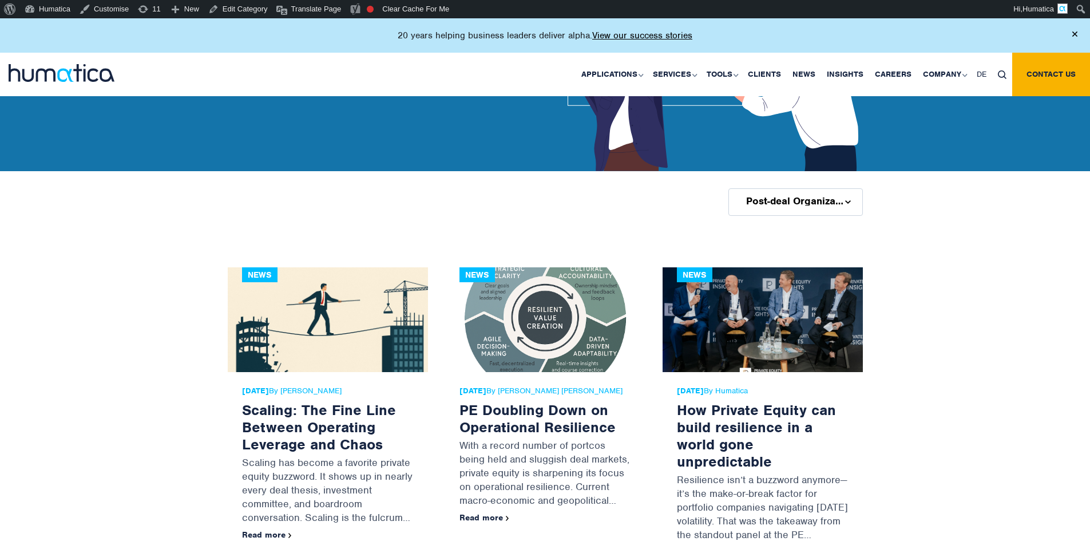
scroll to position [286, 0]
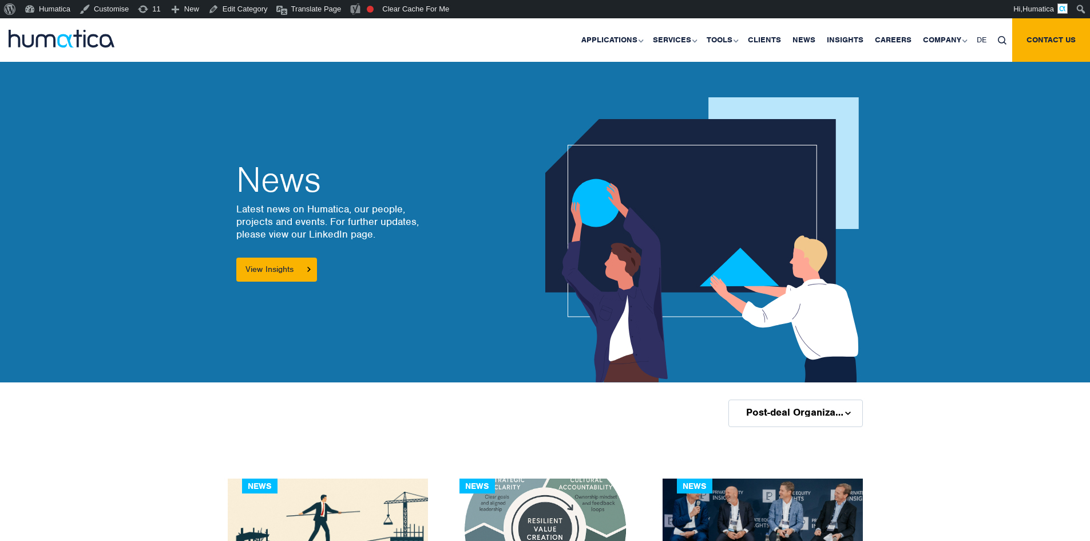
scroll to position [286, 0]
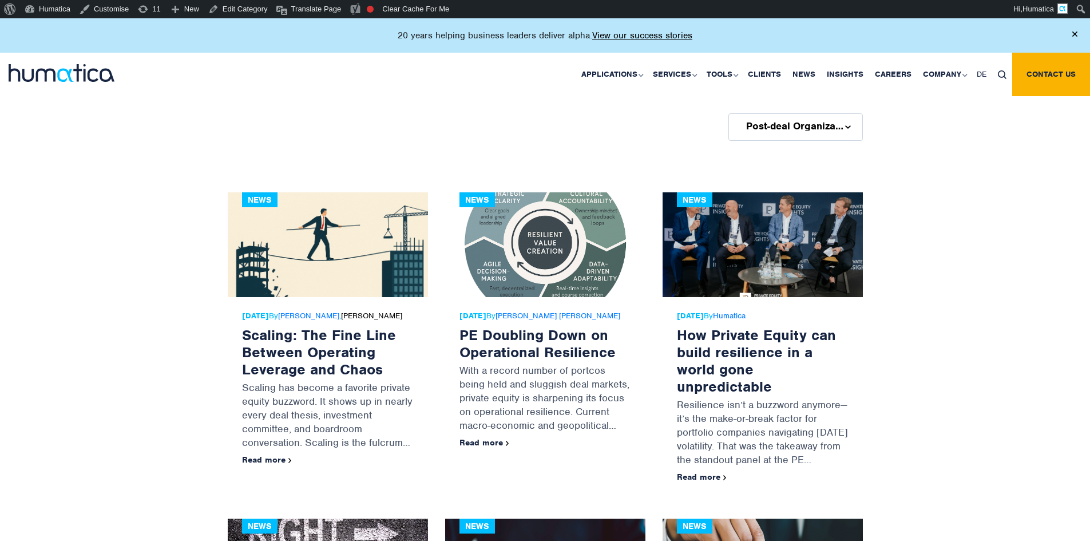
click at [341, 320] on link "[PERSON_NAME]" at bounding box center [371, 316] width 61 height 10
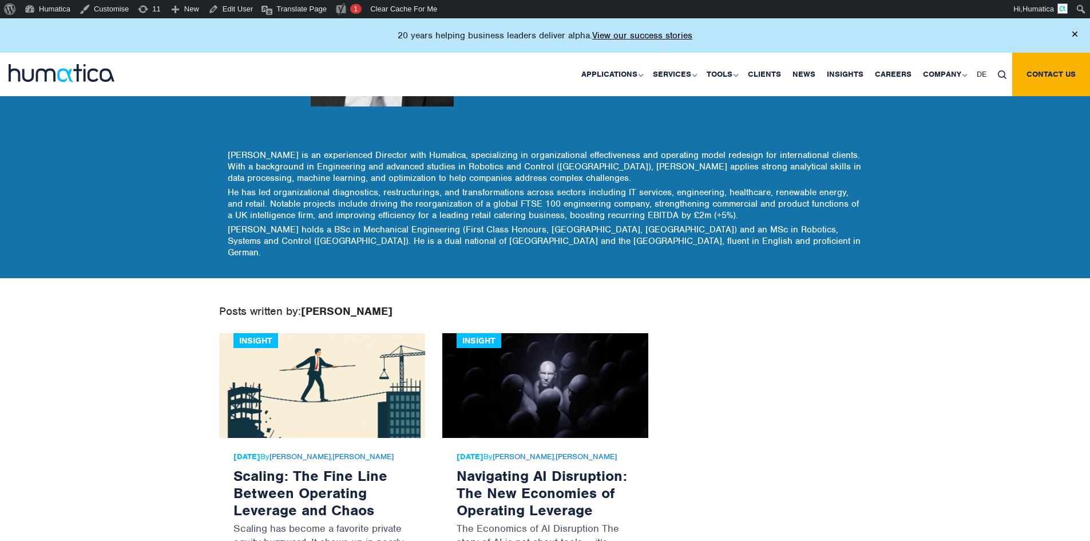
scroll to position [229, 0]
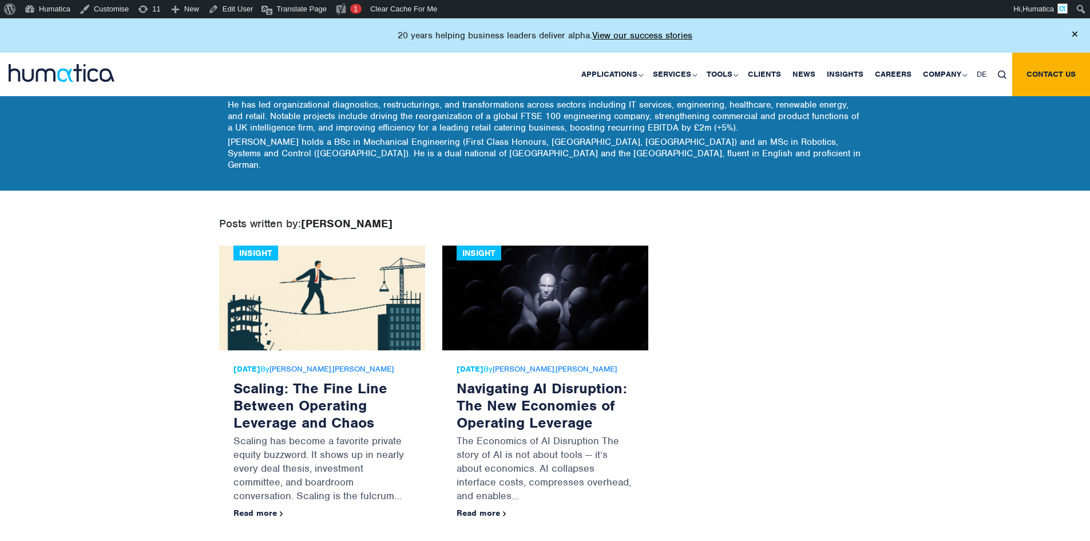
drag, startPoint x: 0, startPoint y: 0, endPoint x: 253, endPoint y: 326, distance: 412.7
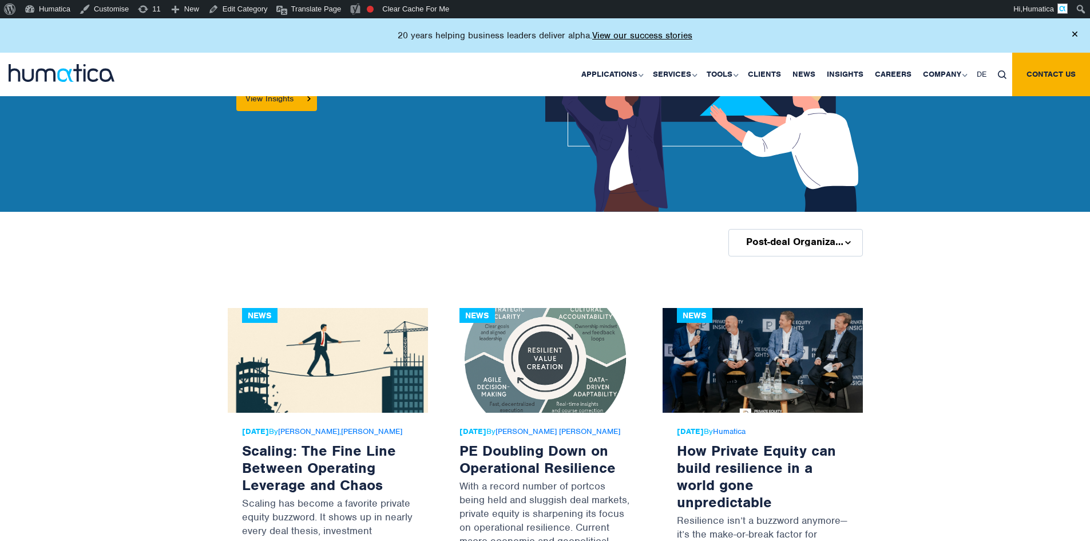
scroll to position [286, 0]
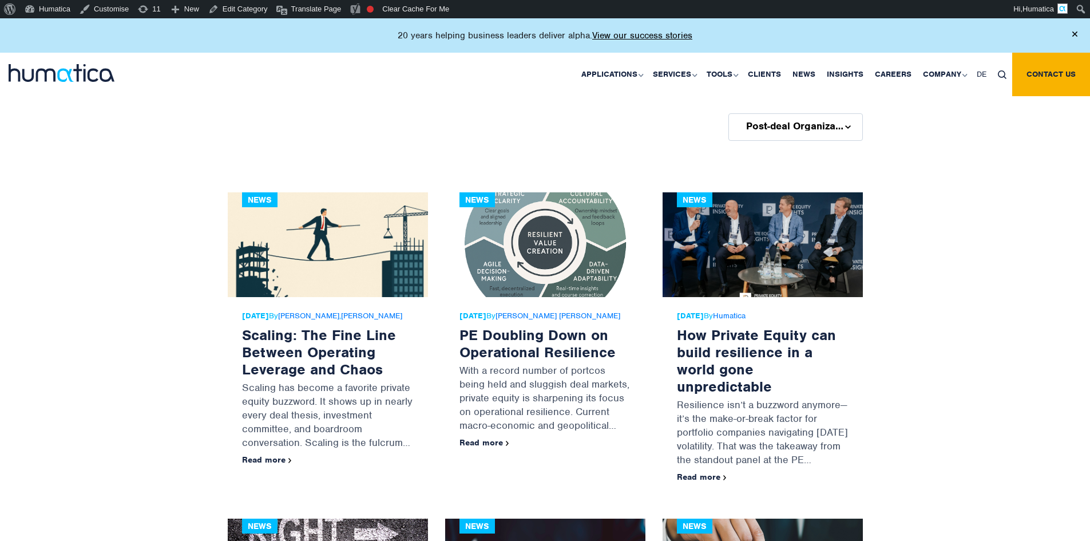
drag, startPoint x: 276, startPoint y: 312, endPoint x: 268, endPoint y: 313, distance: 8.1
click at [268, 313] on strong "06 Oct, 2025" at bounding box center [255, 316] width 27 height 10
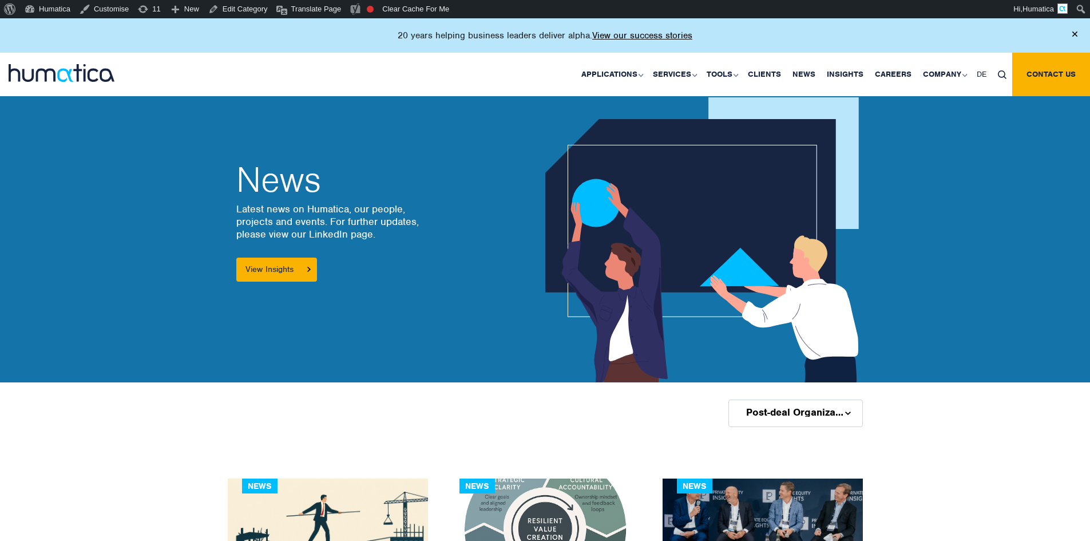
scroll to position [286, 0]
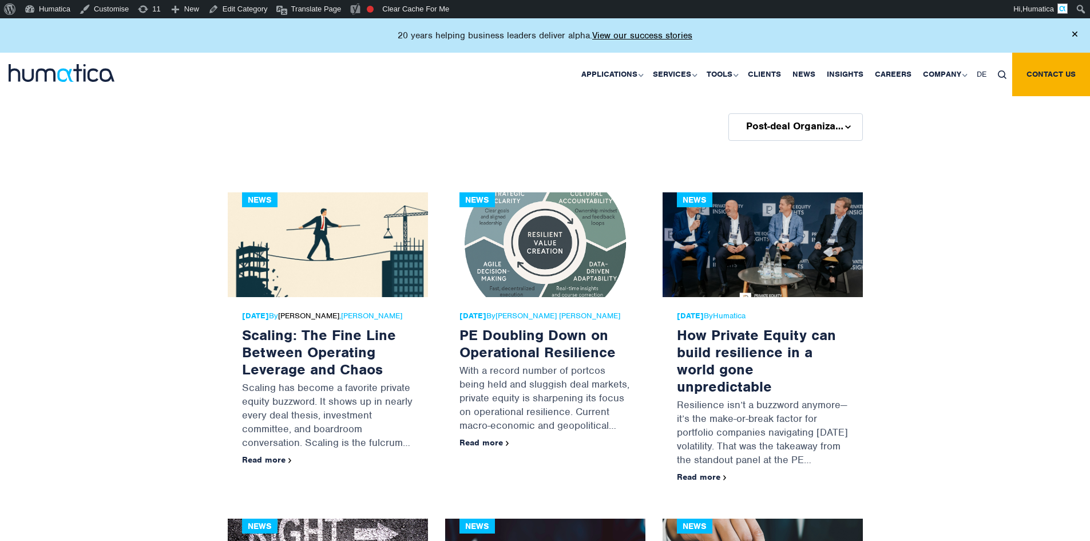
click at [339, 318] on link "[PERSON_NAME]" at bounding box center [308, 316] width 61 height 10
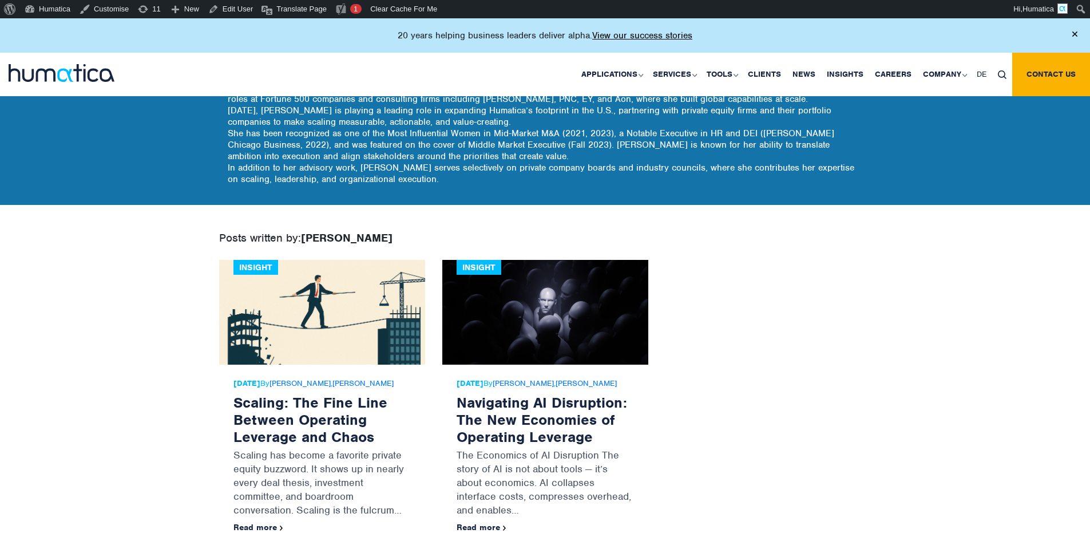
scroll to position [286, 0]
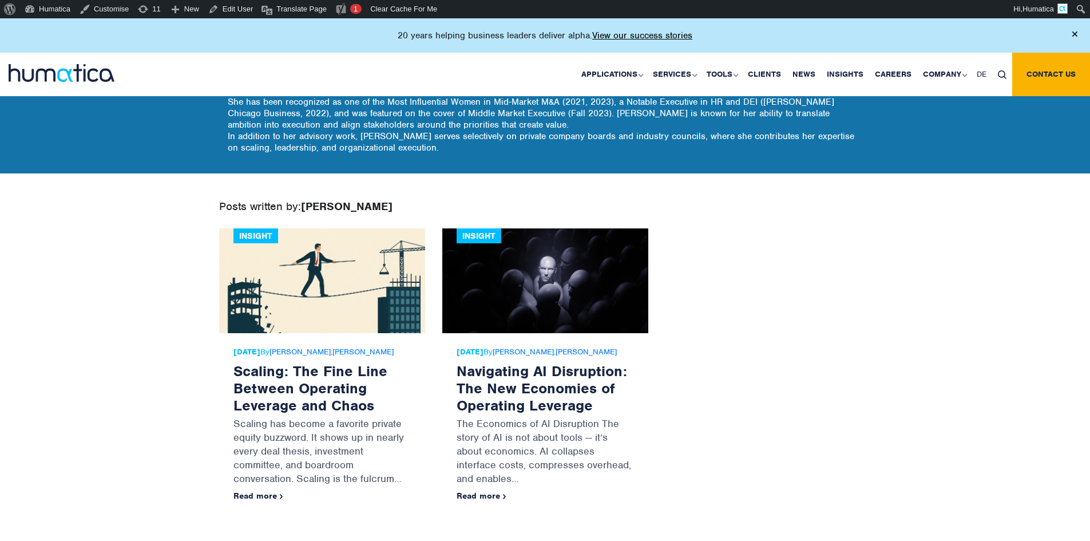
click at [120, 318] on body "About WordPress About WordPress Get Involved [DOMAIN_NAME] Documentation Learn …" at bounding box center [545, 149] width 1090 height 834
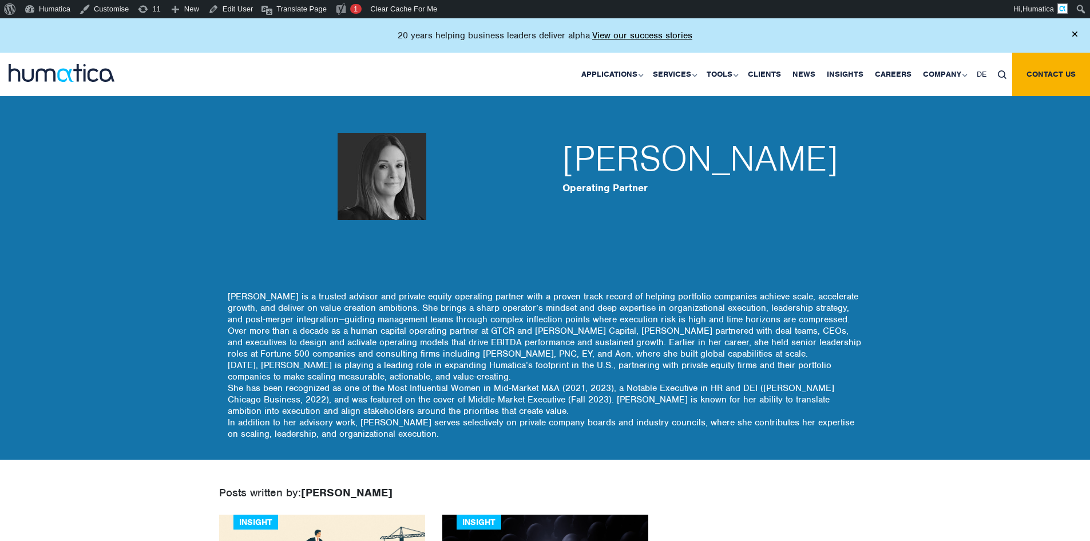
scroll to position [286, 0]
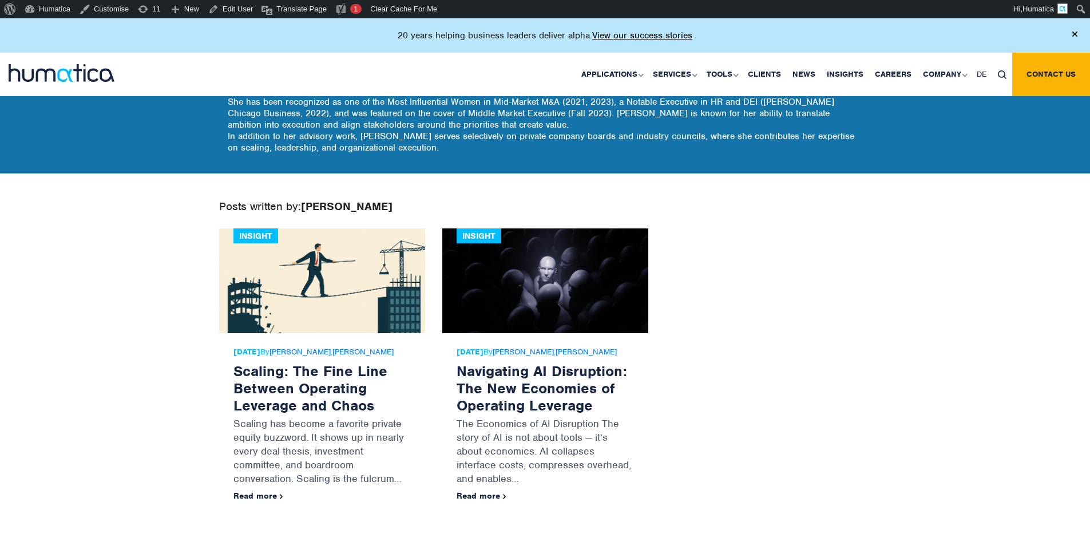
click at [116, 273] on body "About WordPress About WordPress Get Involved WordPress.org Documentation Learn …" at bounding box center [545, 149] width 1090 height 834
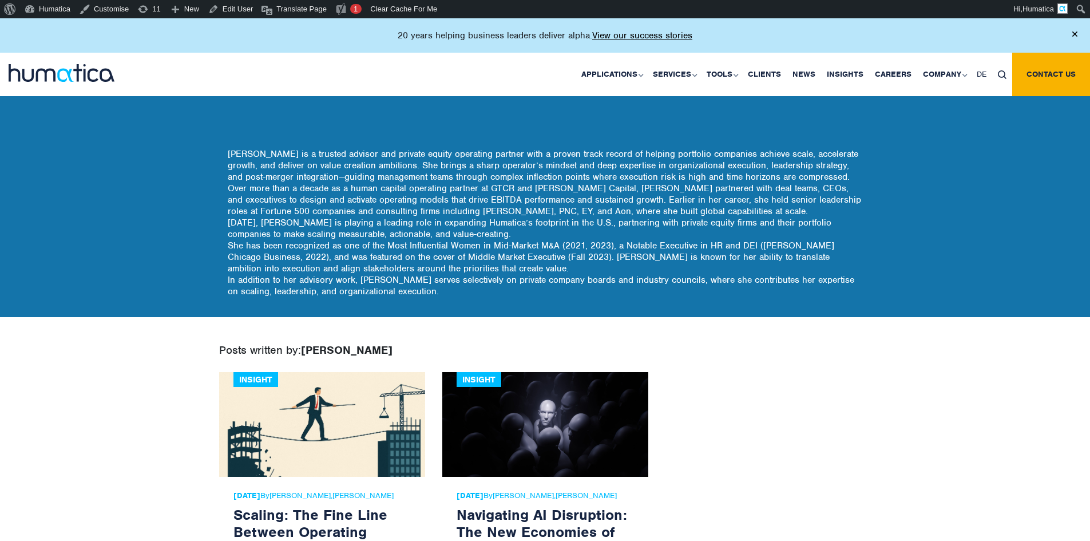
scroll to position [343, 0]
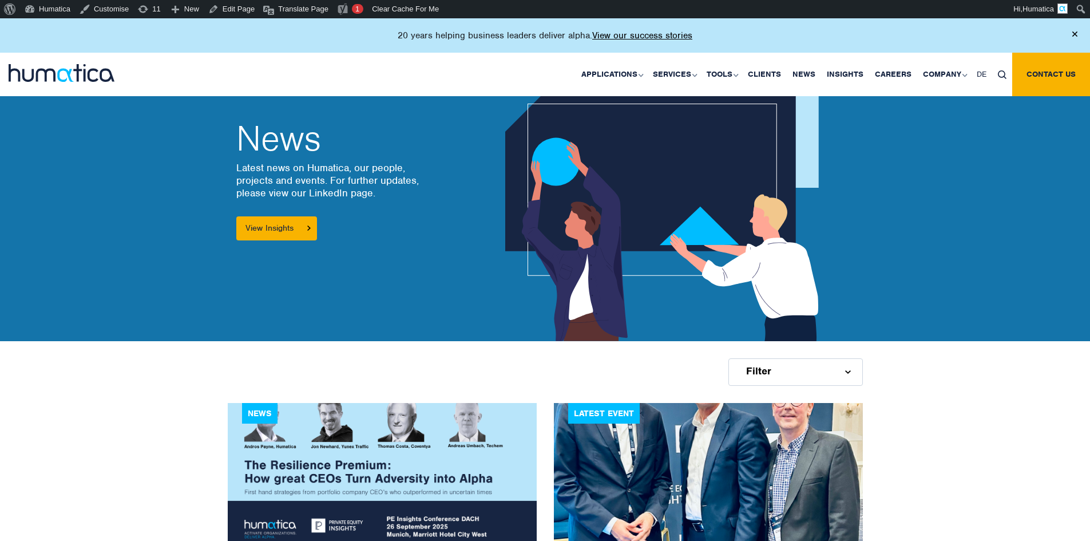
scroll to position [57, 0]
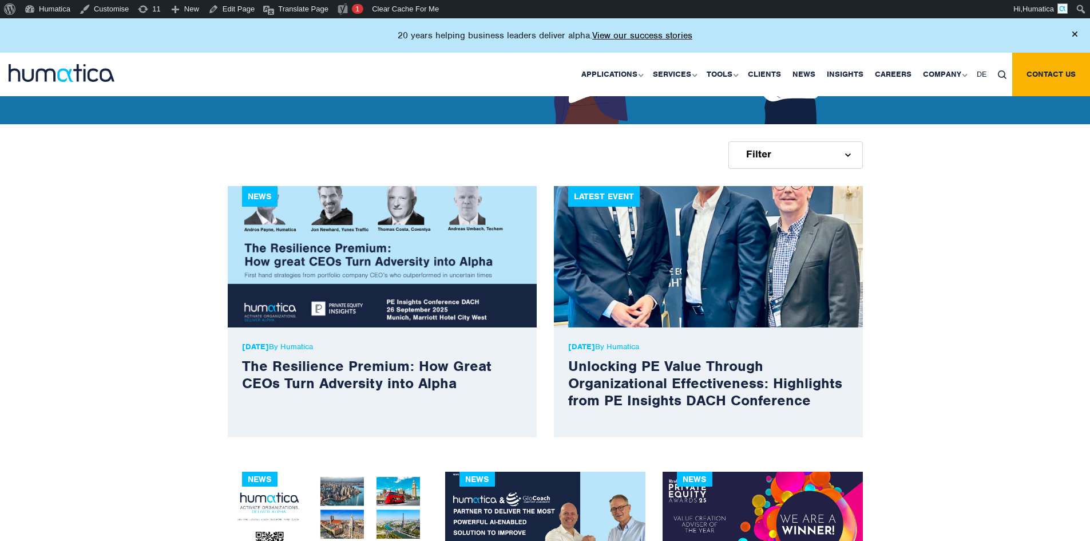
scroll to position [286, 0]
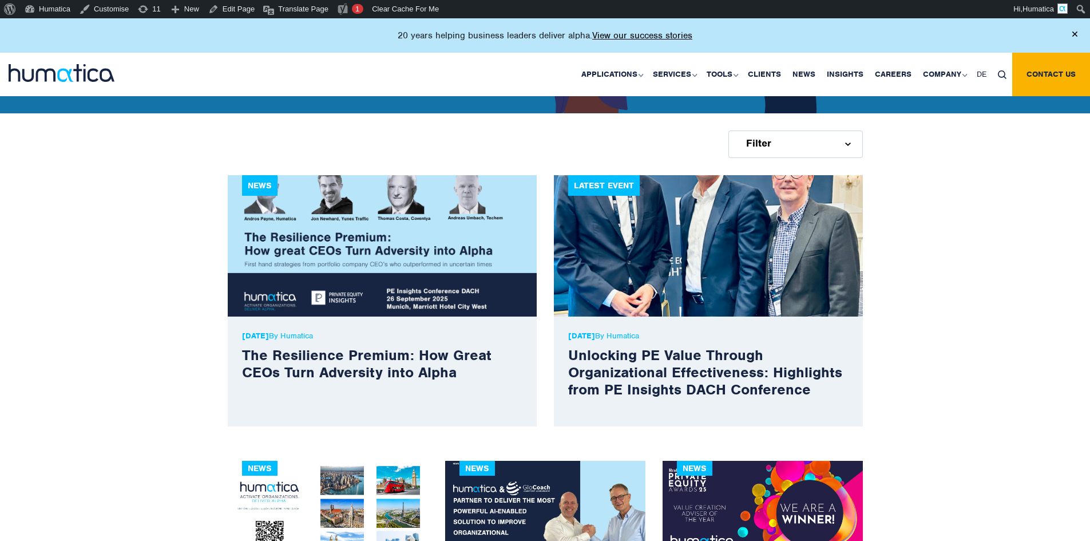
click at [327, 336] on p "[DATE] By Humatica" at bounding box center [382, 336] width 280 height 10
click at [375, 338] on p "21 Aug, 2025 By Humatica" at bounding box center [382, 336] width 280 height 10
click at [785, 150] on div "Filter" at bounding box center [795, 143] width 134 height 27
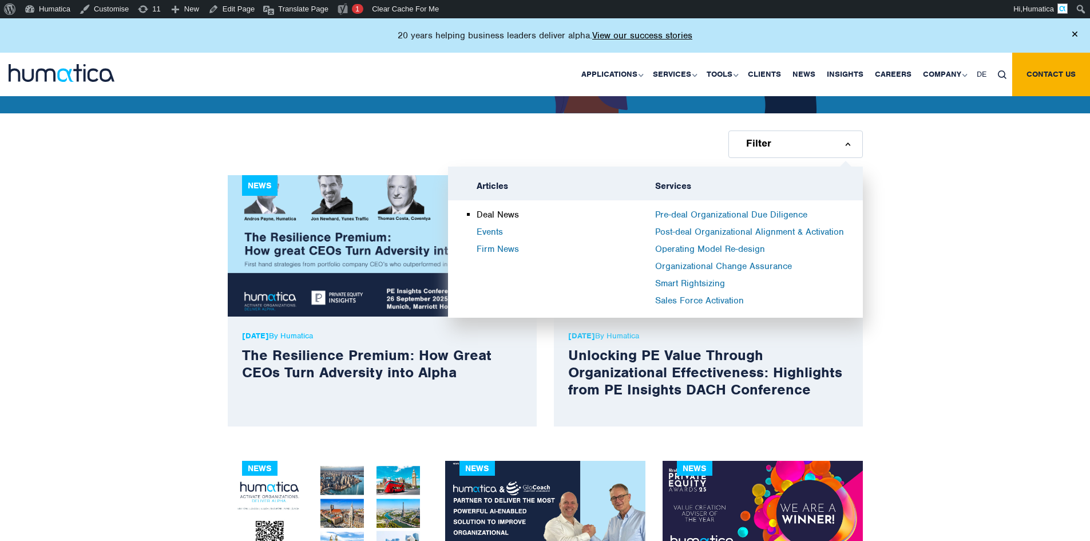
click at [512, 217] on link "Deal News" at bounding box center [498, 214] width 42 height 11
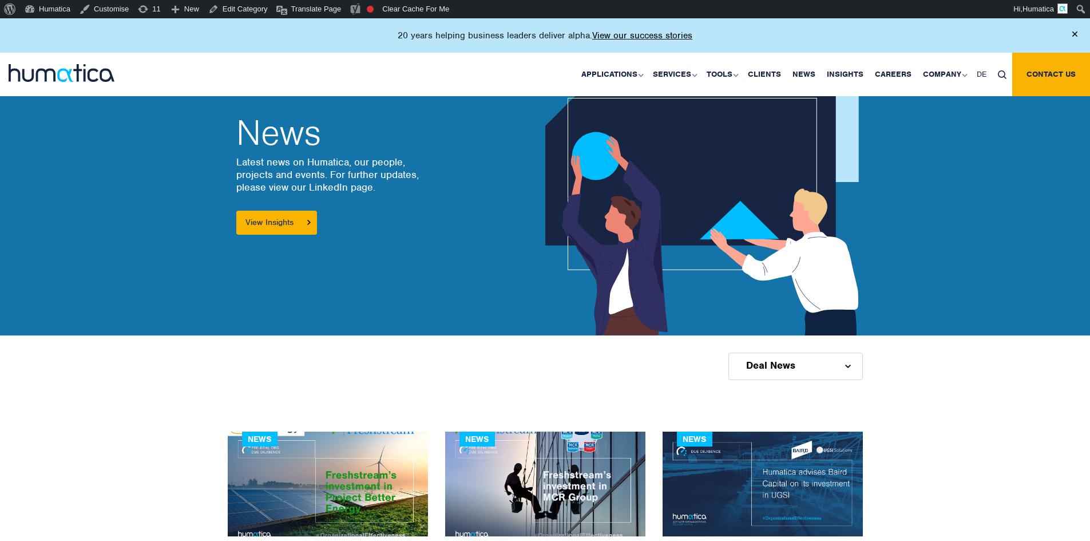
scroll to position [400, 0]
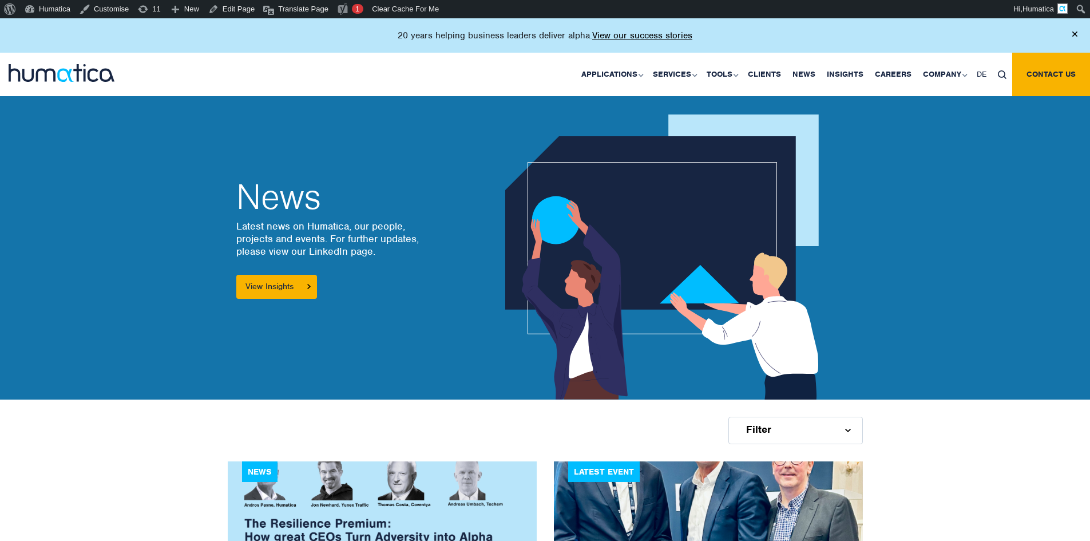
scroll to position [286, 0]
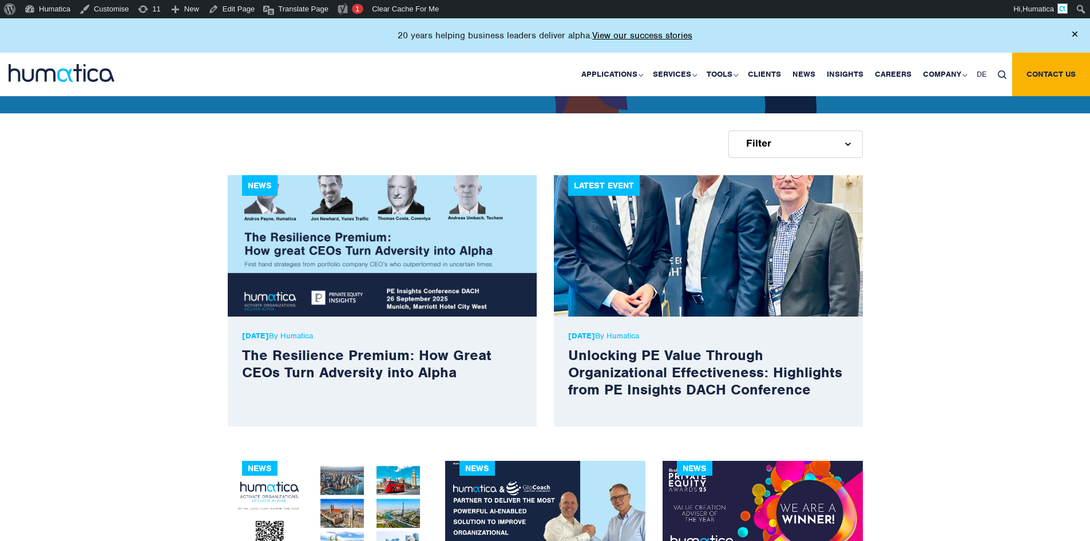
click at [316, 335] on p "21 Aug, 2025 By Humatica" at bounding box center [382, 336] width 280 height 10
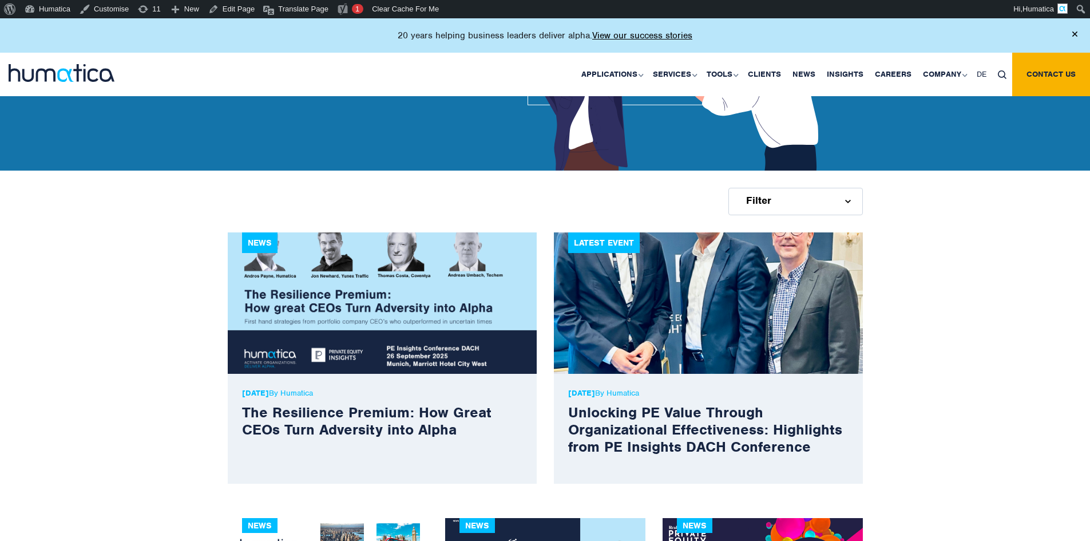
scroll to position [577, 0]
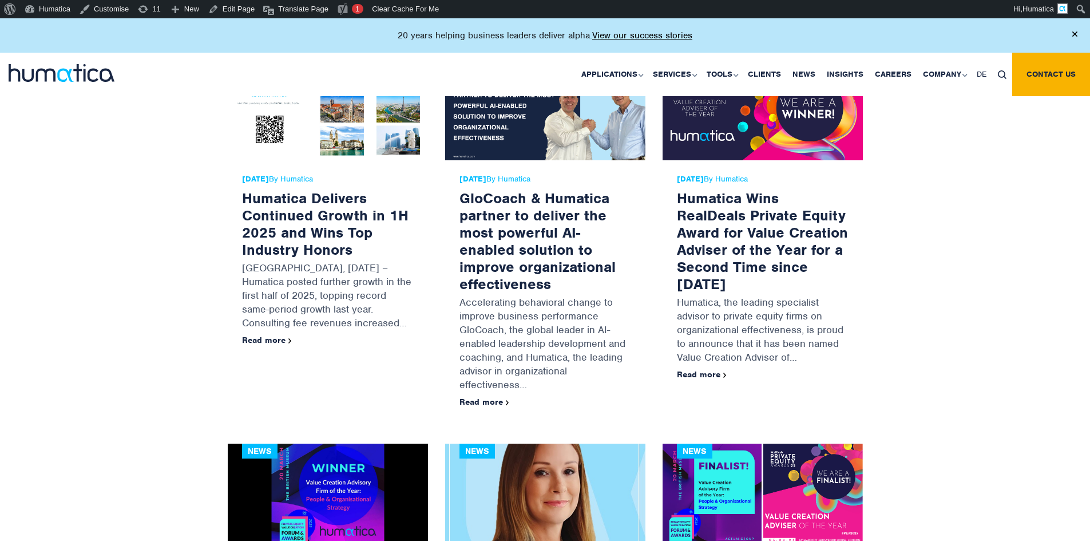
click at [122, 346] on div "News 21 Aug, 2025 By Humatica The Resilience Premium: How Great CEOs Turn Adver…" at bounding box center [545, 500] width 1090 height 1461
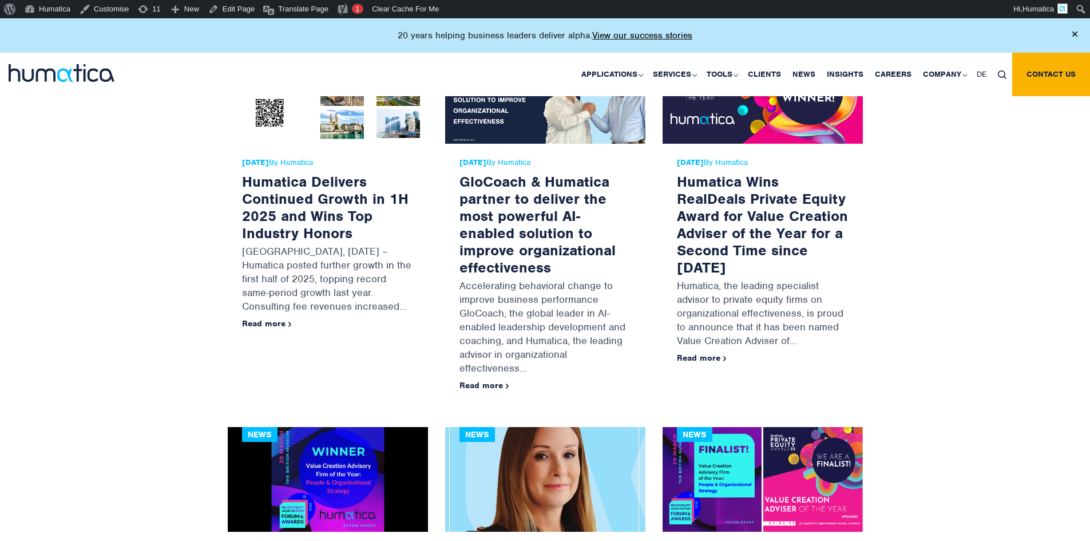
scroll to position [713, 0]
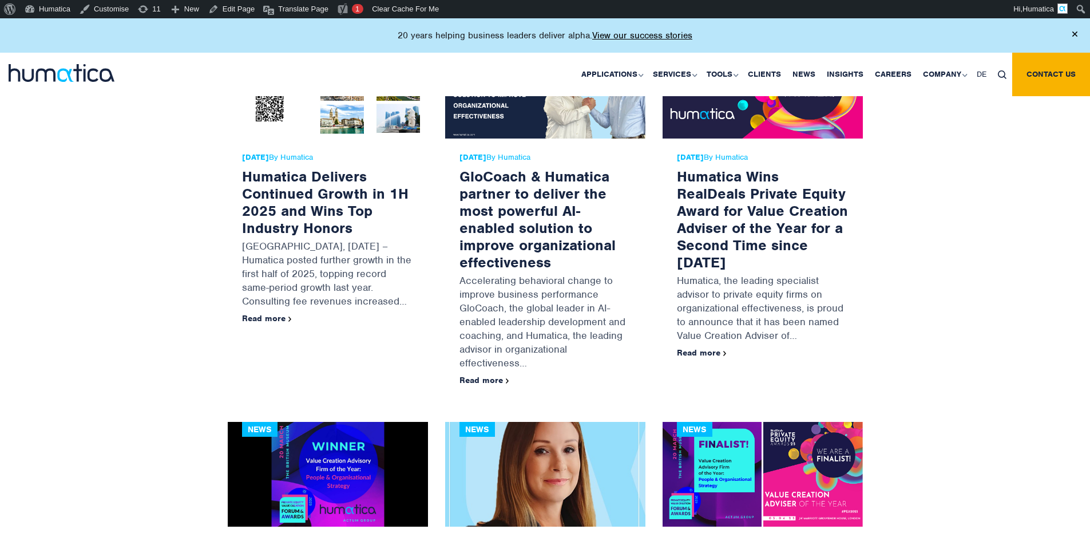
click at [319, 158] on span "[DATE] By Humatica" at bounding box center [328, 157] width 172 height 9
click at [319, 158] on span "10 Jul, 2025 By Humatica" at bounding box center [328, 157] width 172 height 9
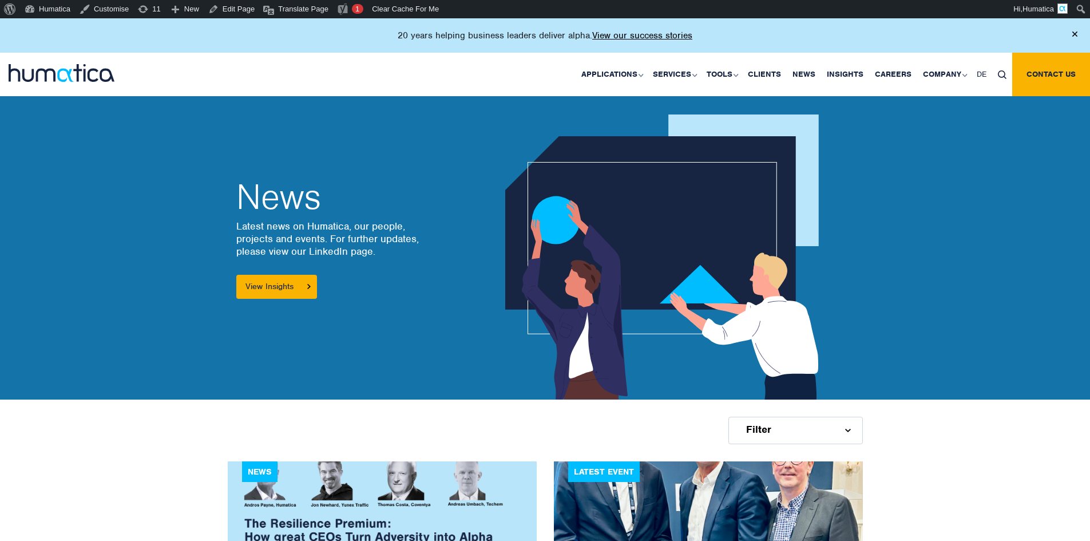
scroll to position [713, 0]
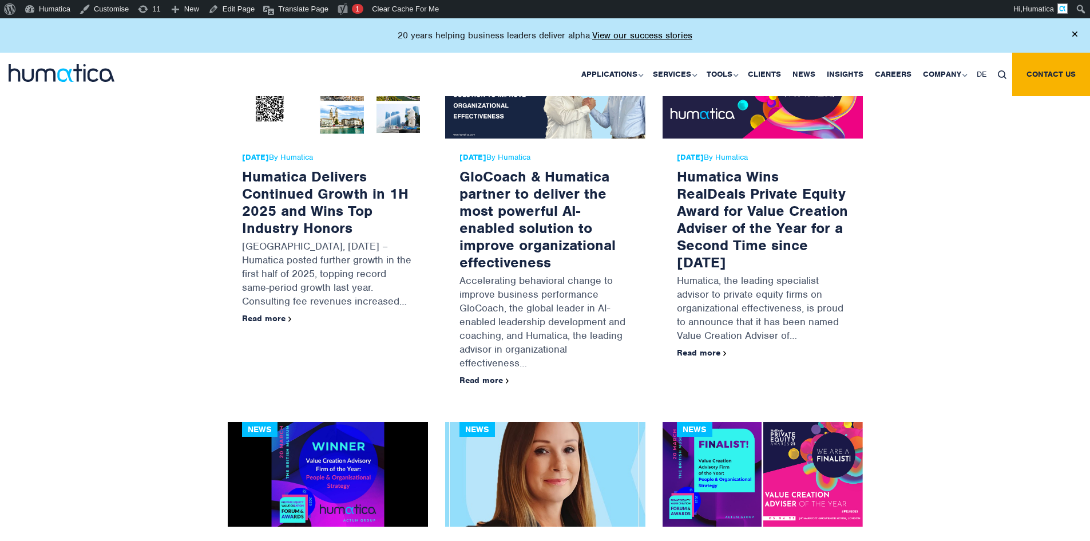
click at [321, 156] on span "[DATE] By Humatica" at bounding box center [328, 157] width 172 height 9
click at [99, 172] on div "News [DATE] By Humatica The Resilience Premium: How Great CEOs Turn Adversity i…" at bounding box center [545, 478] width 1090 height 1461
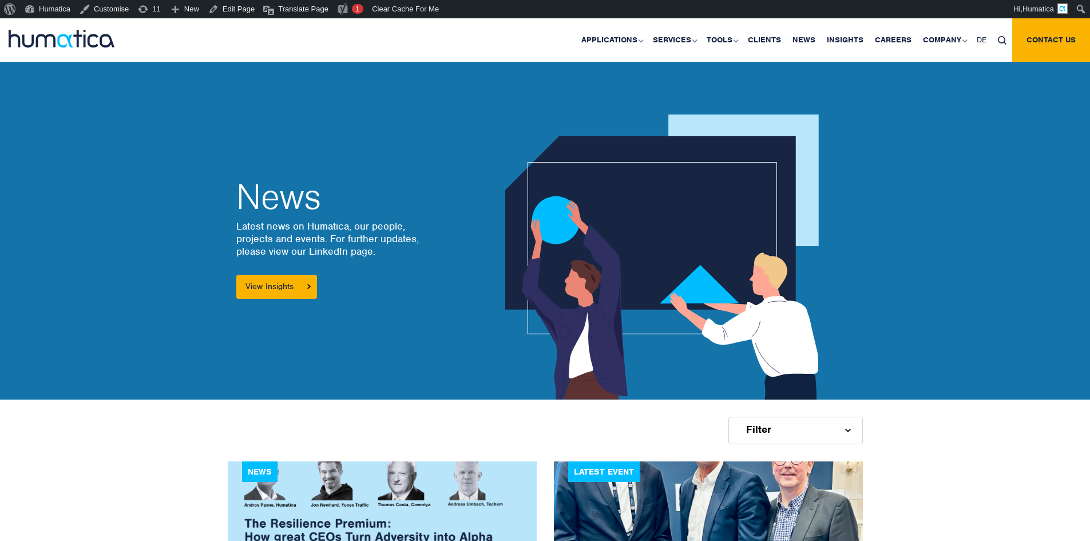
scroll to position [713, 0]
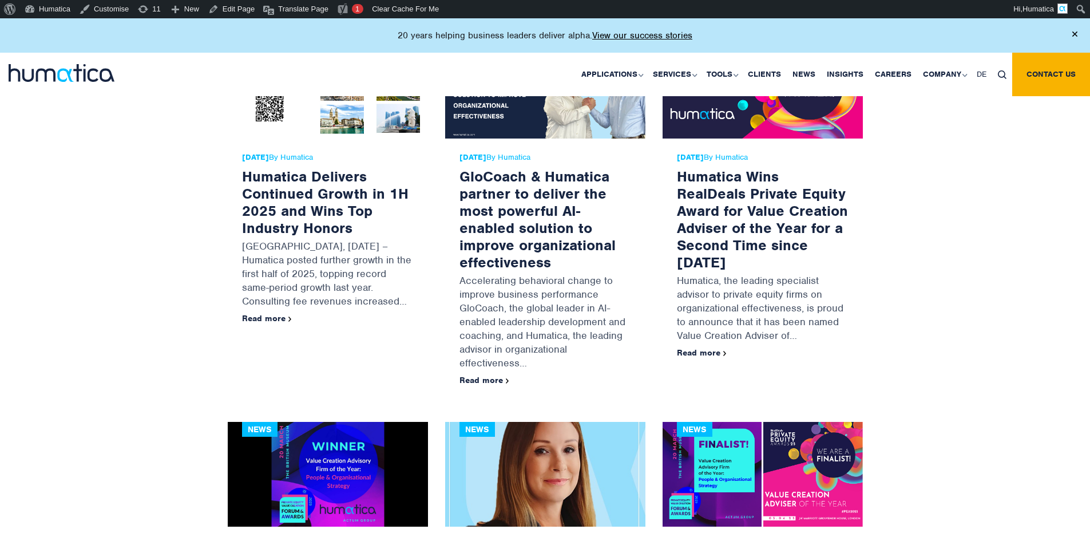
click at [537, 158] on span "09 Jul, 2025 By Humatica" at bounding box center [545, 157] width 172 height 9
click at [321, 159] on span "[DATE] By Humatica" at bounding box center [328, 157] width 172 height 9
click at [321, 159] on span "10 Jul, 2025 By Humatica" at bounding box center [328, 157] width 172 height 9
click at [116, 199] on div "News 21 Aug, 2025 By Humatica The Resilience Premium: How Great CEOs Turn Adver…" at bounding box center [545, 478] width 1090 height 1461
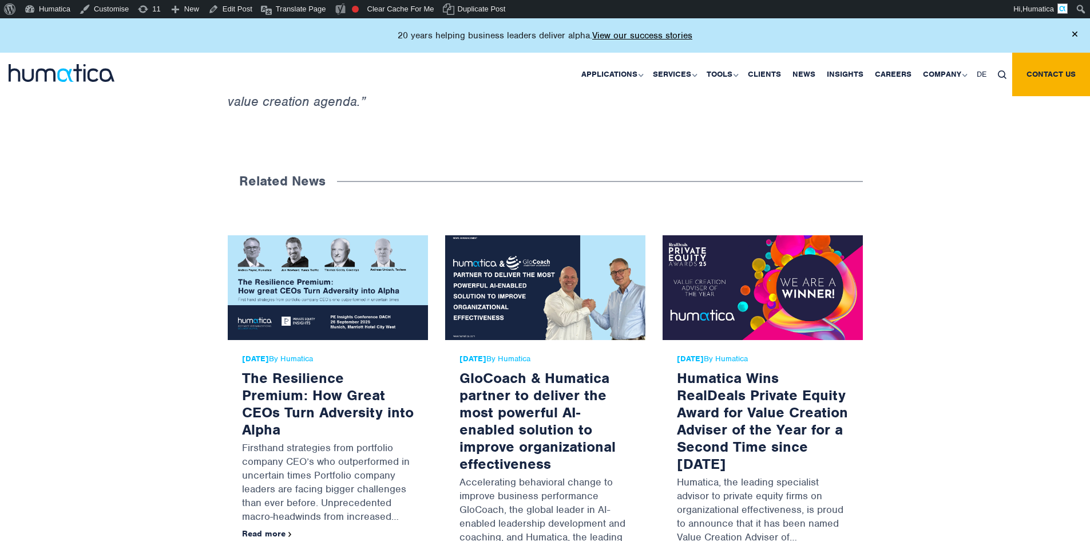
scroll to position [1201, 0]
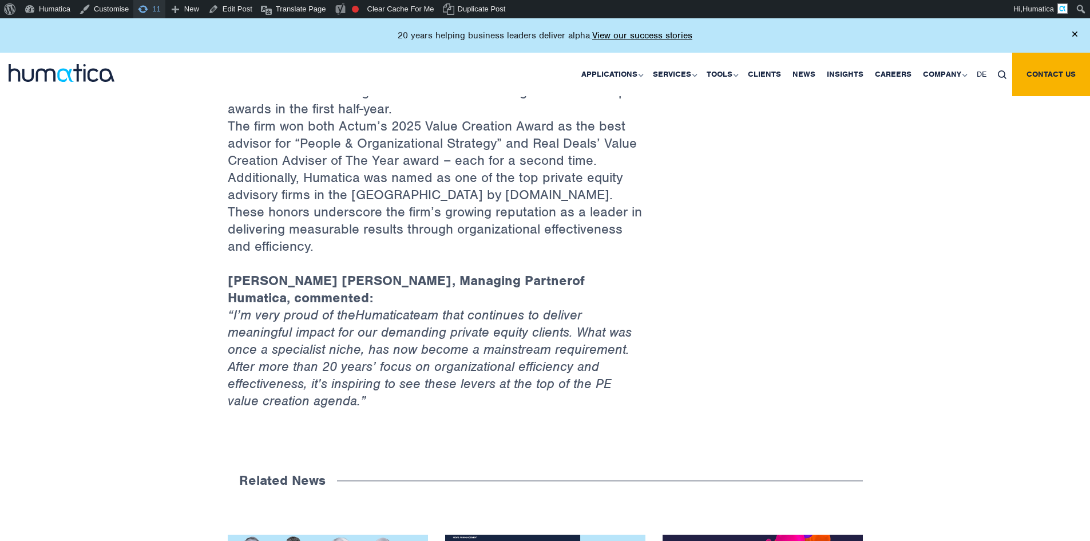
scroll to position [858, 0]
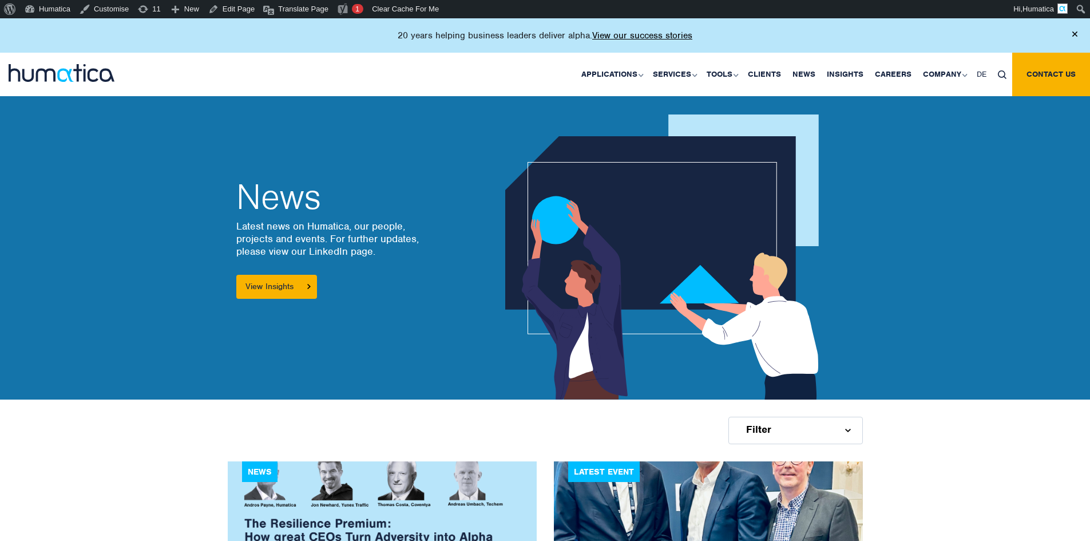
scroll to position [713, 0]
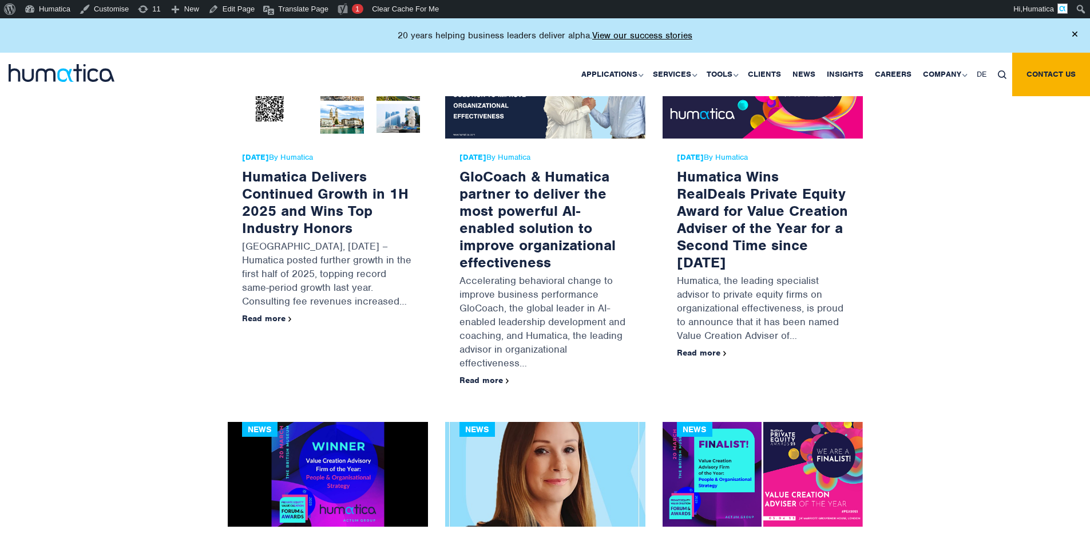
click at [322, 154] on span "10 Jul, 2025 By Humatica" at bounding box center [328, 157] width 172 height 9
click at [129, 211] on div "News 21 Aug, 2025 By Humatica The Resilience Premium: How Great CEOs Turn Adver…" at bounding box center [545, 478] width 1090 height 1461
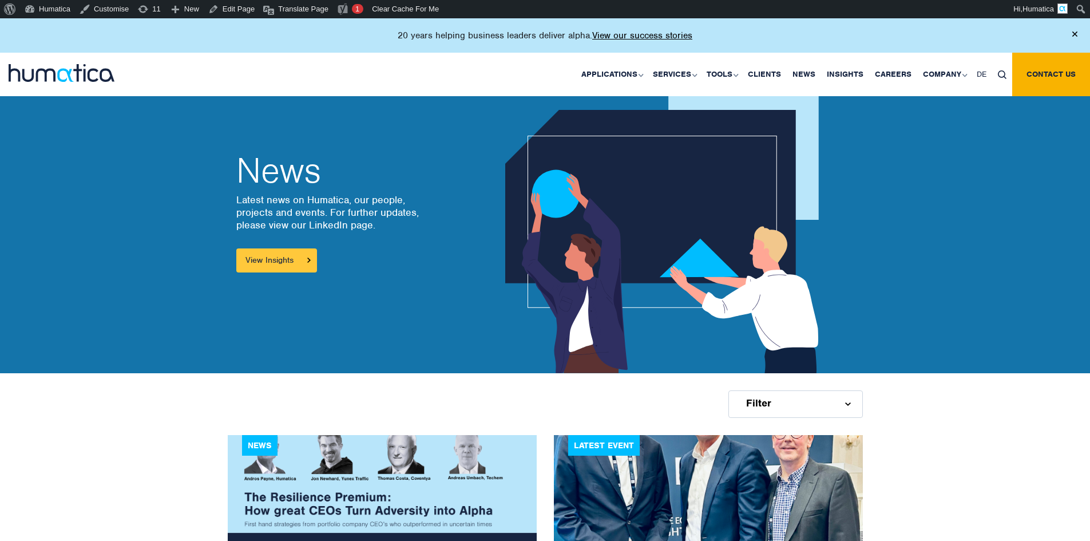
scroll to position [312, 0]
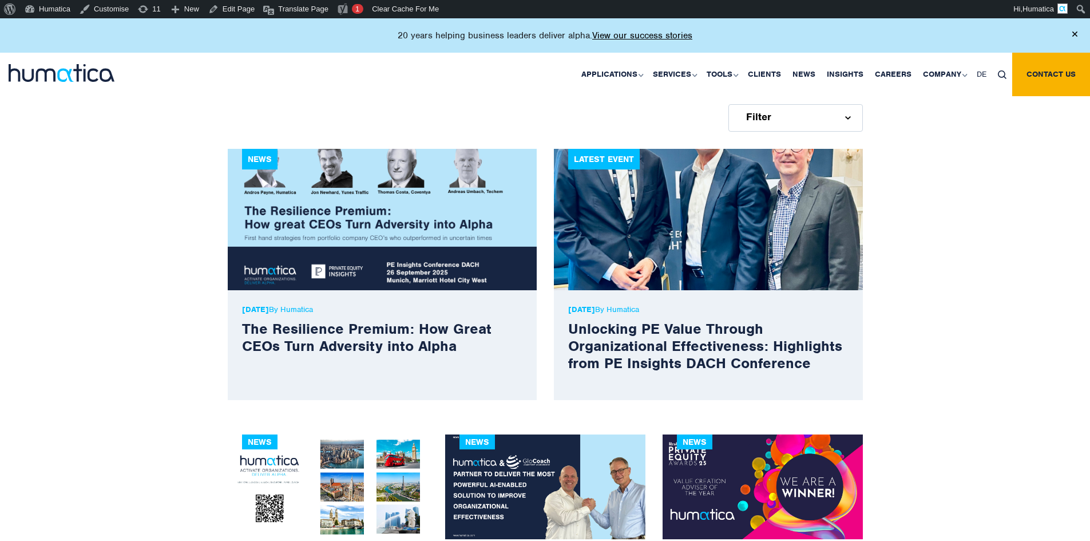
click at [310, 307] on p "21 Aug, 2025 By Humatica" at bounding box center [382, 309] width 280 height 10
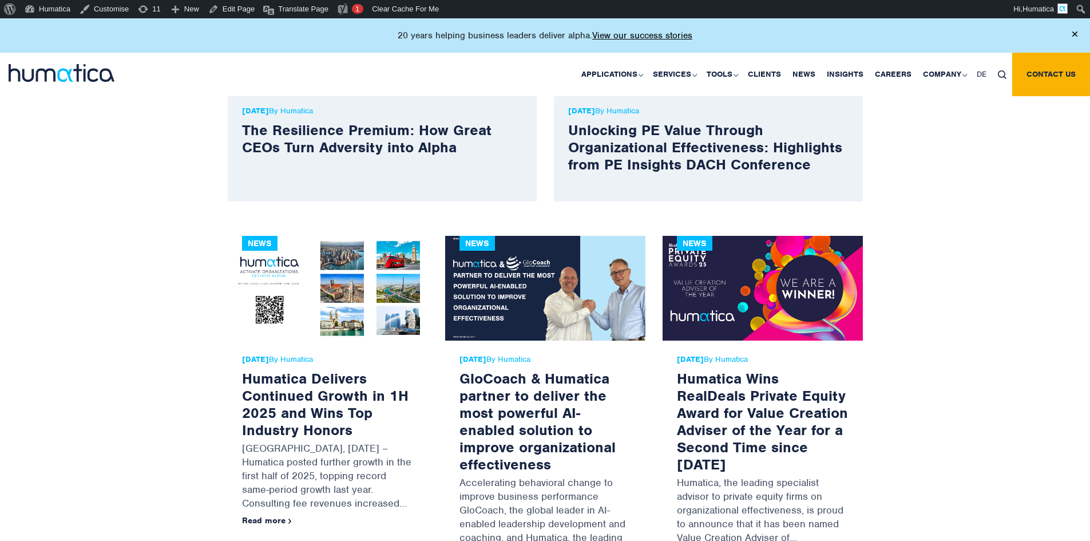
scroll to position [541, 0]
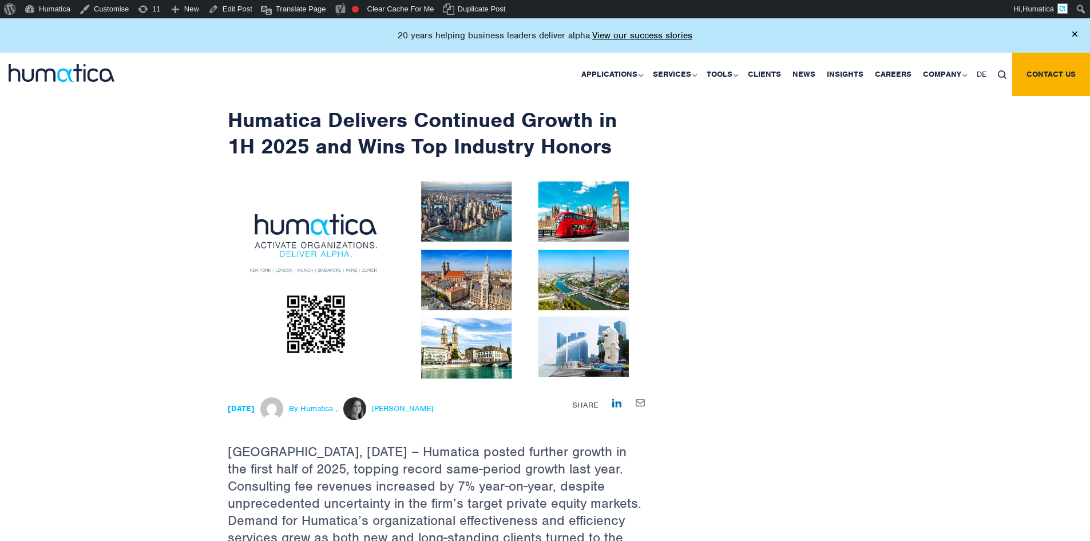
scroll to position [172, 0]
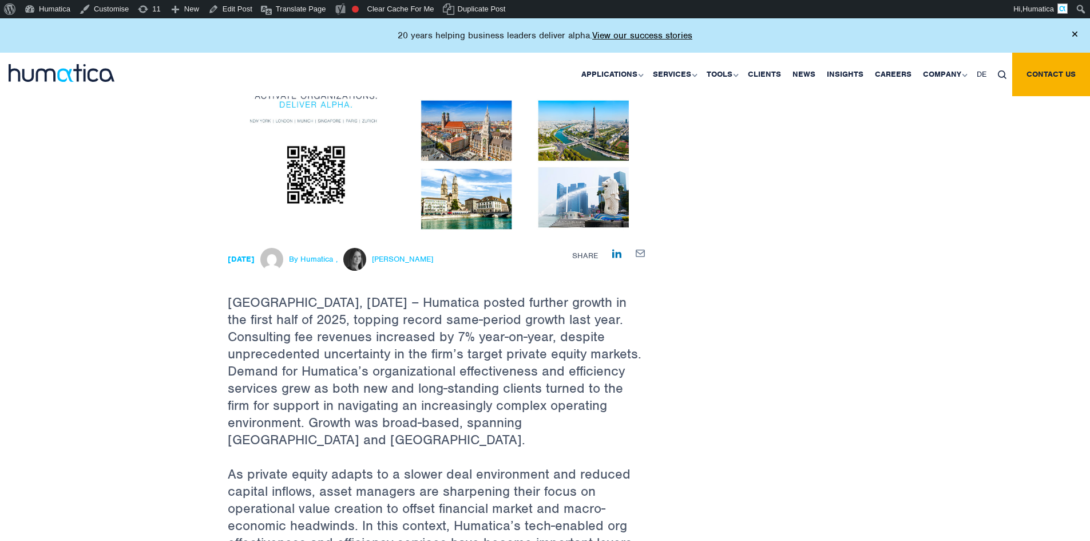
click at [427, 261] on span "[PERSON_NAME]" at bounding box center [402, 259] width 61 height 9
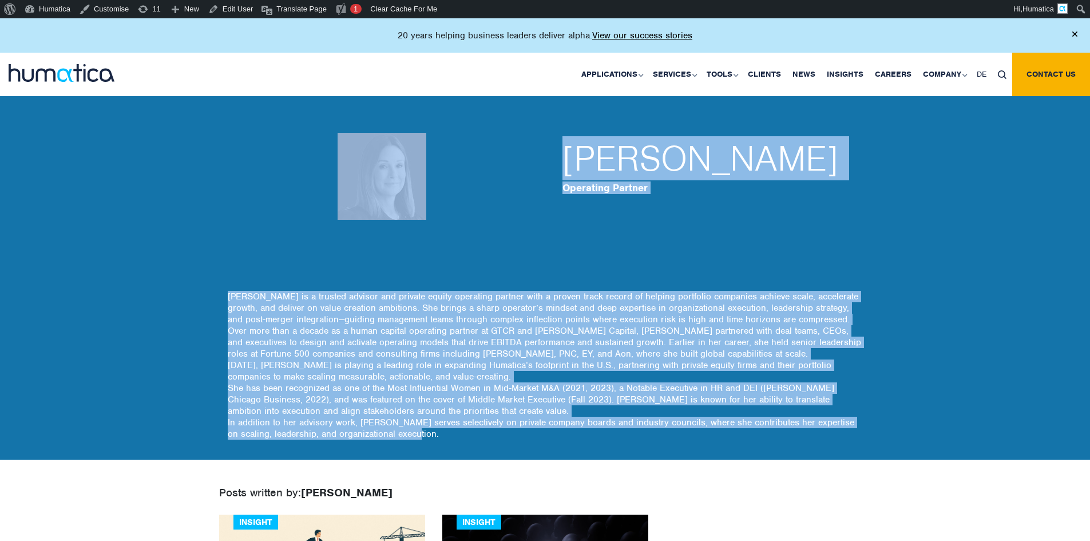
drag, startPoint x: 160, startPoint y: 145, endPoint x: 577, endPoint y: 423, distance: 500.5
click at [553, 433] on div "Melissa Mounce Operating Partner Today, Melissa is playing a leading role in ex…" at bounding box center [545, 261] width 1090 height 398
click at [580, 418] on p "Melissa Mounce Mithal is a trusted advisor and private equity operating partner…" at bounding box center [545, 367] width 635 height 152
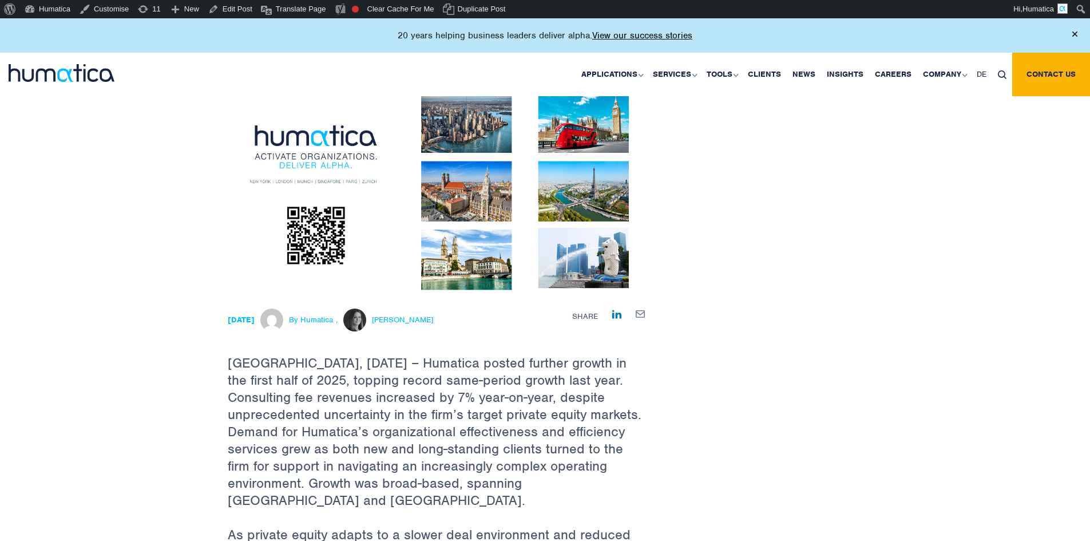
scroll to position [286, 0]
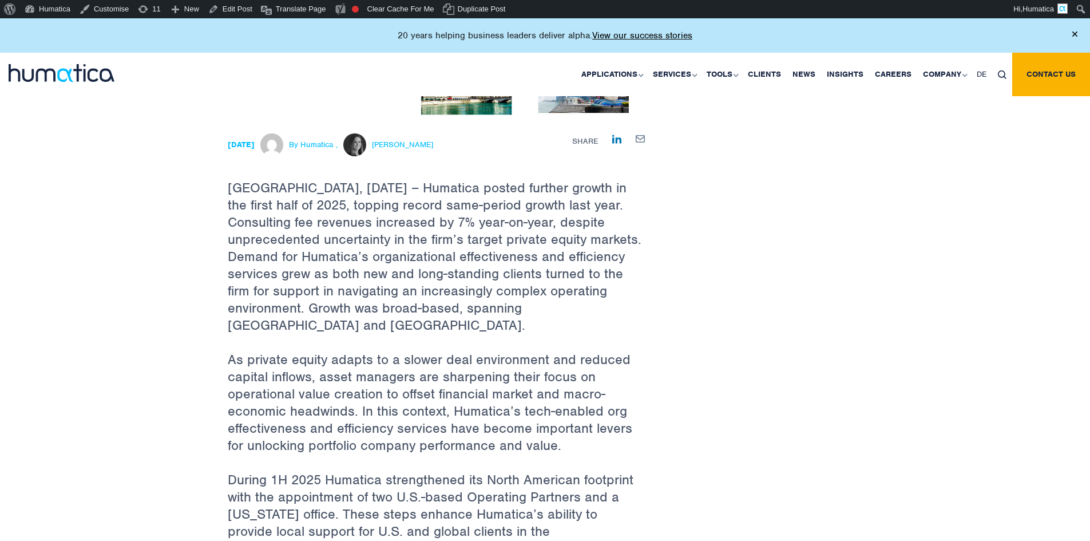
click at [429, 141] on span "[PERSON_NAME]" at bounding box center [402, 144] width 61 height 9
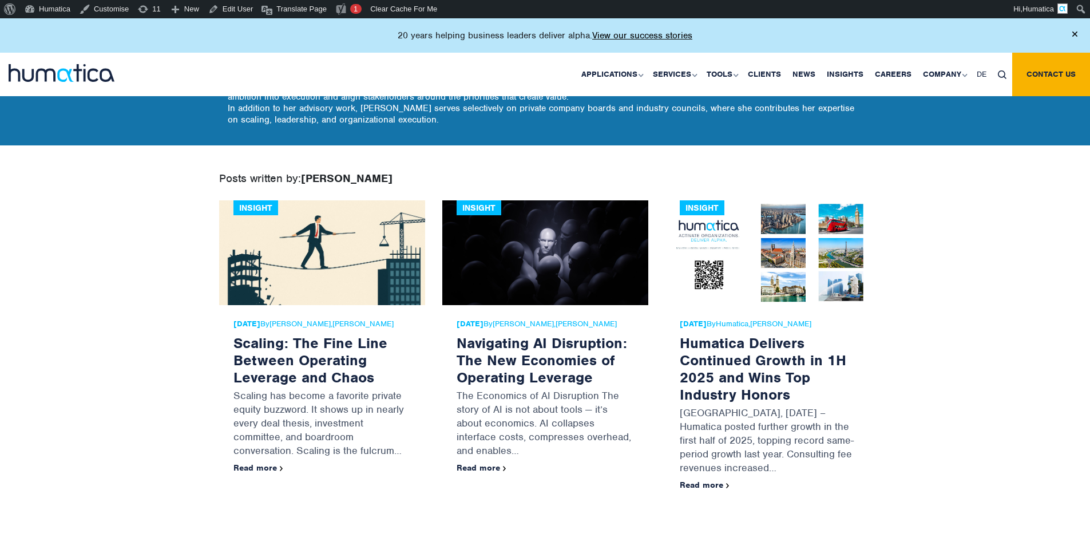
scroll to position [286, 0]
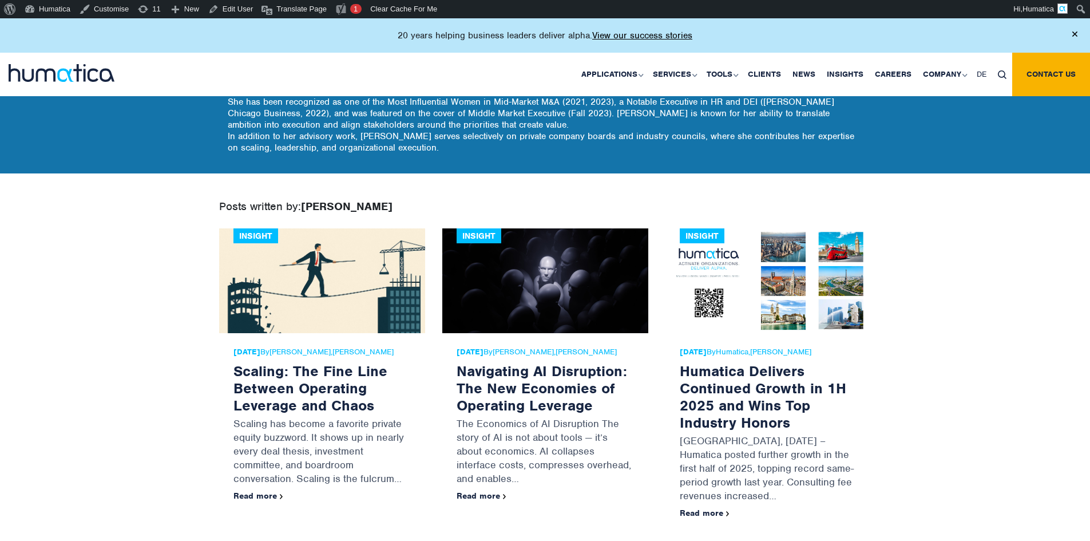
click at [703, 236] on div "Insight" at bounding box center [702, 235] width 45 height 15
click at [721, 192] on div "Posts written by: Melissa Mounce Insight 06 Oct, 2025 By Melissa Mounce , Paul …" at bounding box center [545, 378] width 652 height 410
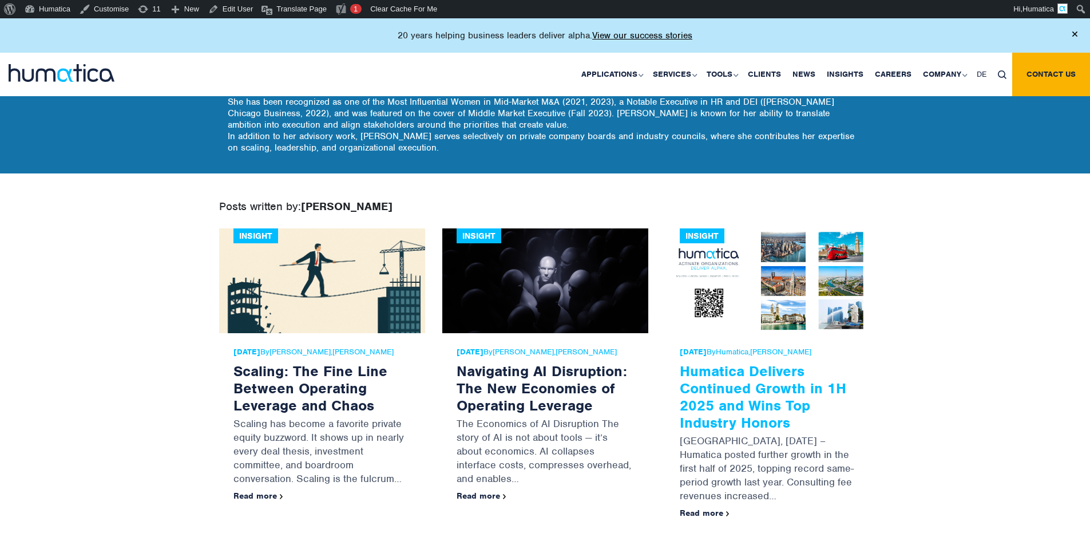
click at [729, 394] on link "Humatica Delivers Continued Growth in 1H 2025 and Wins Top Industry Honors" at bounding box center [763, 397] width 166 height 70
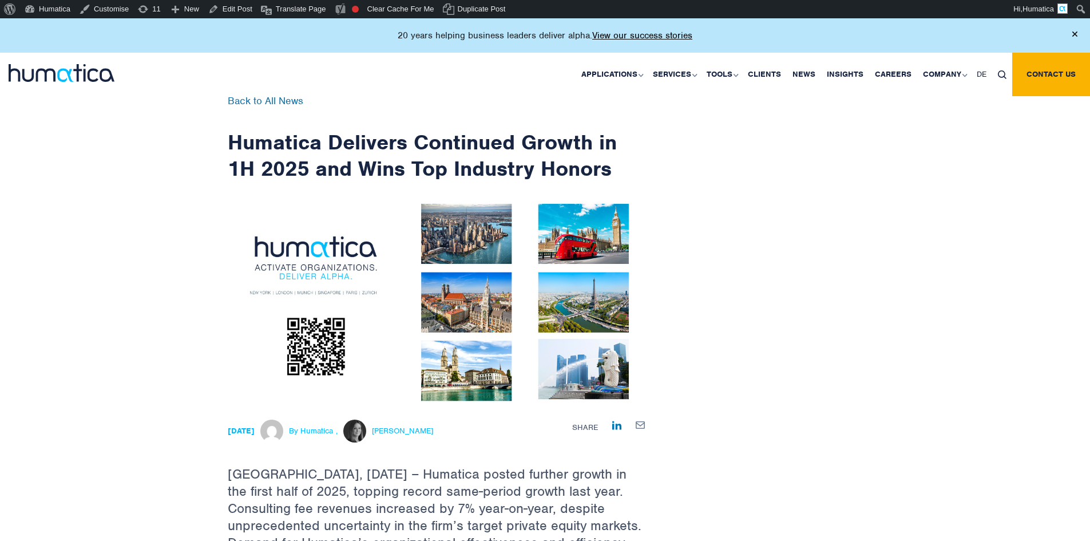
click at [408, 431] on span "[PERSON_NAME]" at bounding box center [402, 430] width 61 height 9
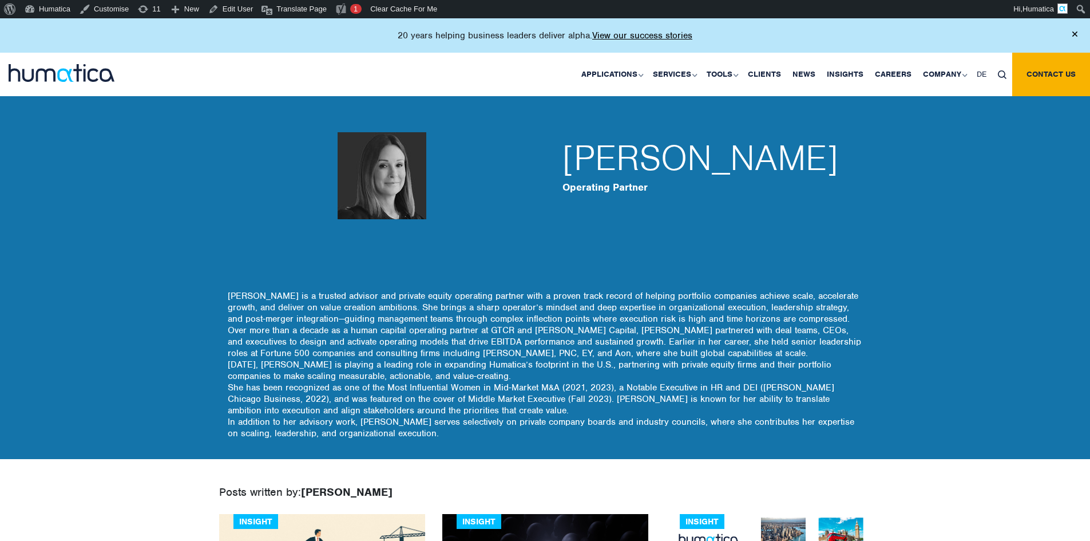
scroll to position [286, 0]
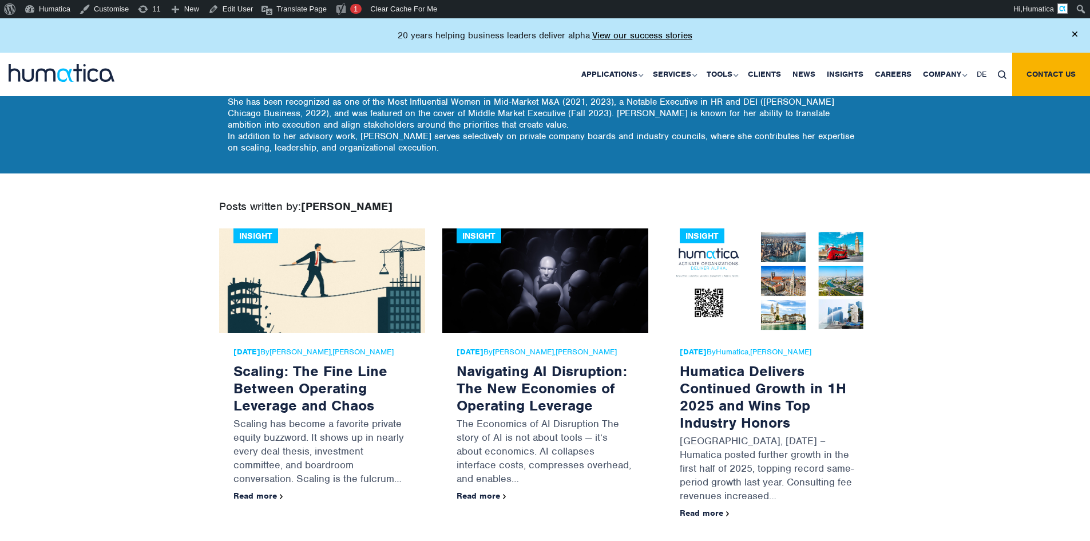
click at [703, 239] on div "Insight" at bounding box center [702, 235] width 45 height 15
click at [36, 243] on body "About WordPress About WordPress Get Involved [DOMAIN_NAME] Documentation Learn …" at bounding box center [545, 157] width 1090 height 851
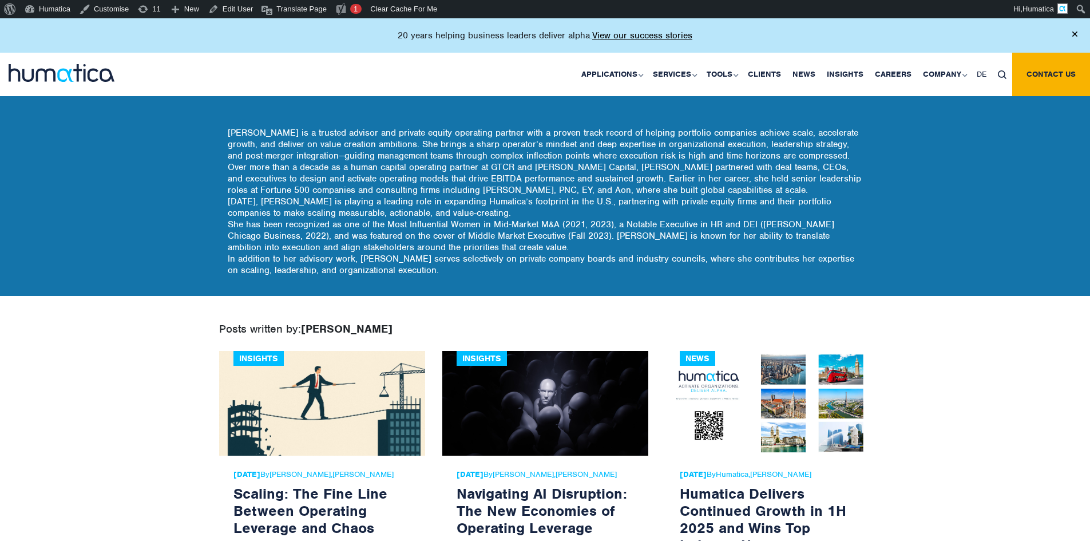
scroll to position [229, 0]
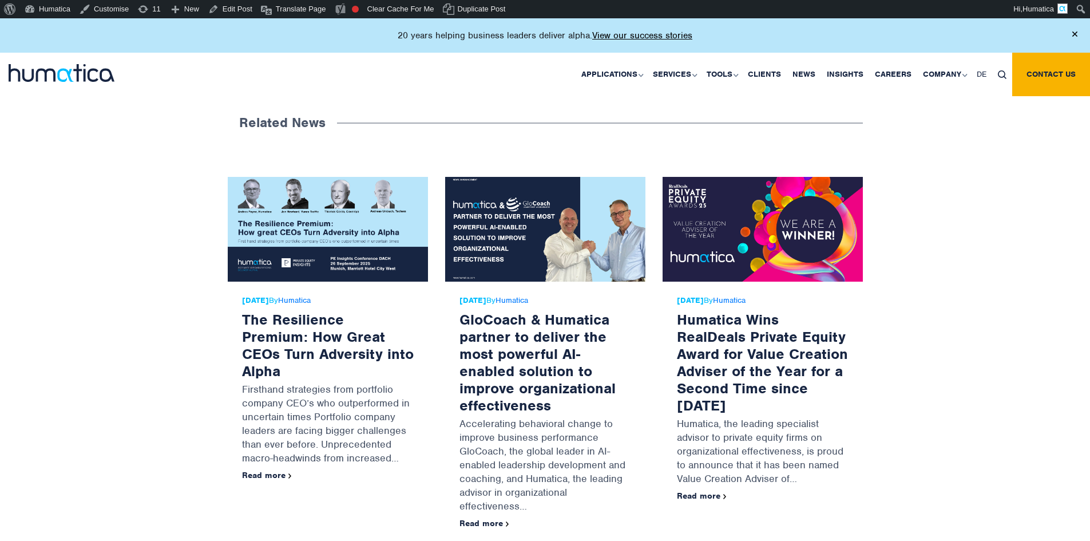
scroll to position [1201, 0]
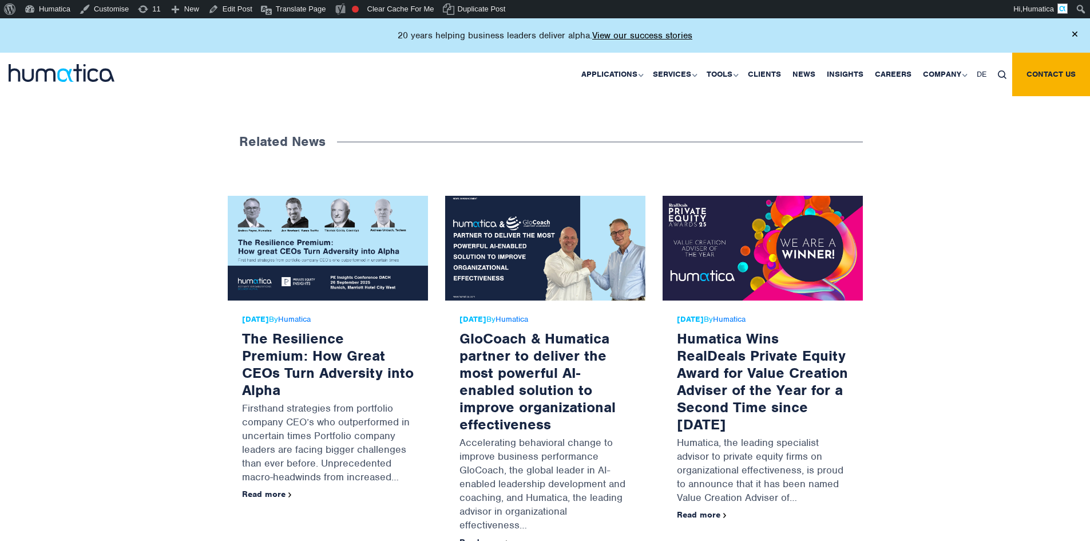
click at [298, 315] on span "21 Aug, 2025 By Humatica" at bounding box center [328, 319] width 172 height 9
click at [55, 156] on div "Related News 21 Aug, 2025 By Humatica The Resilience Premium: How Great CEOs Tu…" at bounding box center [545, 370] width 1090 height 496
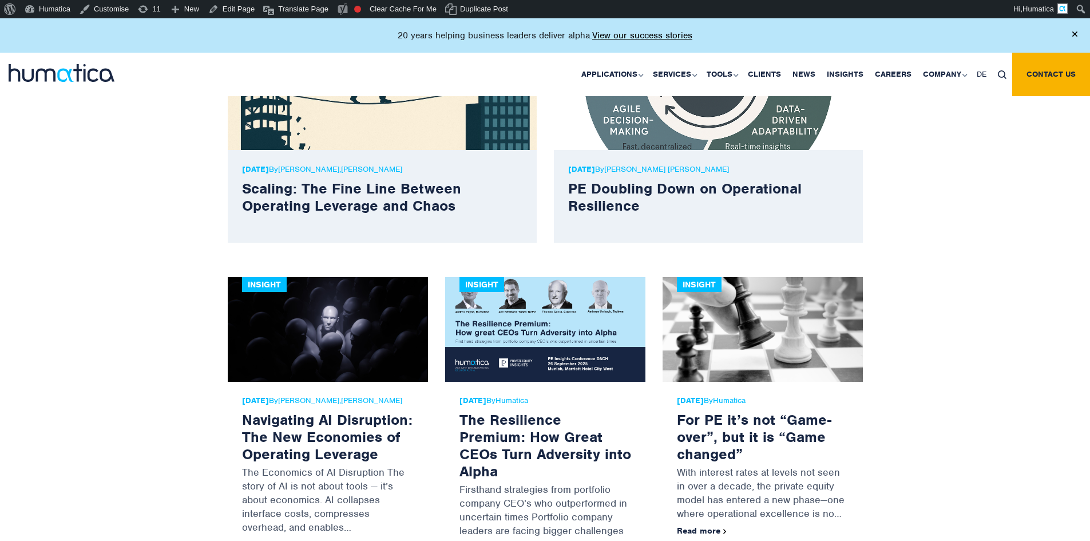
scroll to position [458, 0]
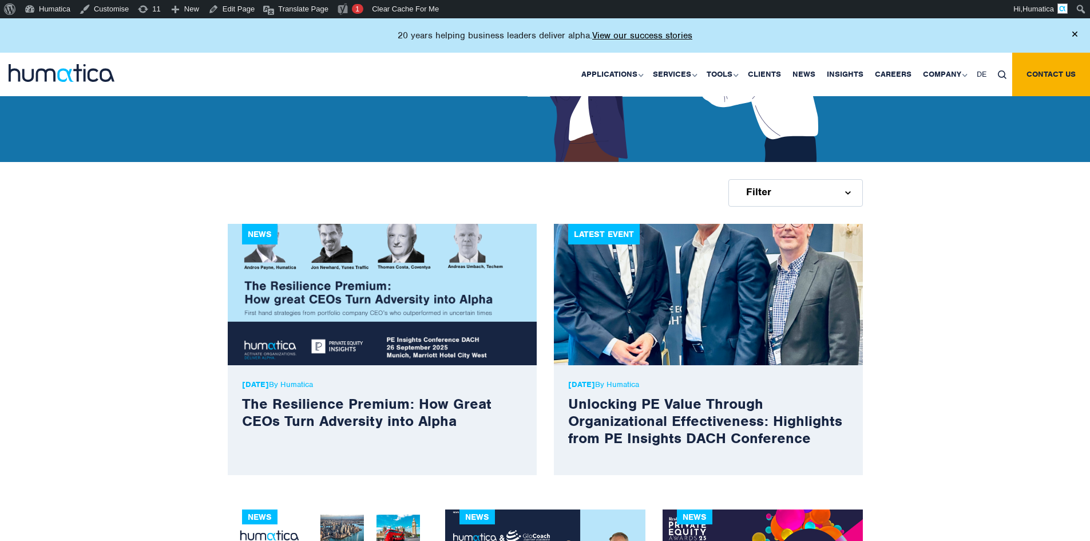
scroll to position [229, 0]
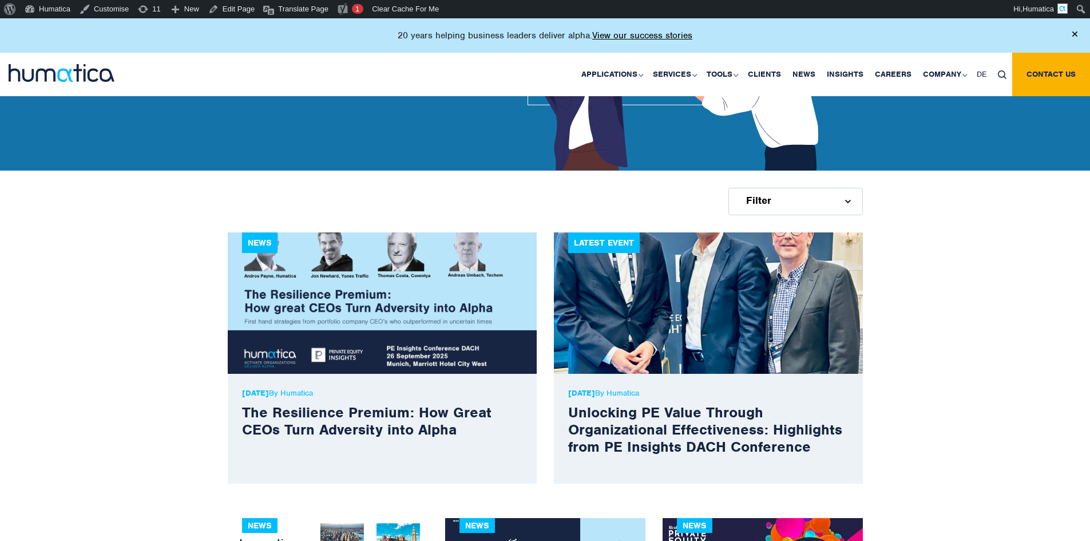
click at [324, 391] on p "21 Aug, 2025 By Humatica" at bounding box center [382, 393] width 280 height 10
click at [171, 175] on div "Filter Articles Deal News Events Firm News Services Pre-deal Organizational Due…" at bounding box center [545, 201] width 1090 height 62
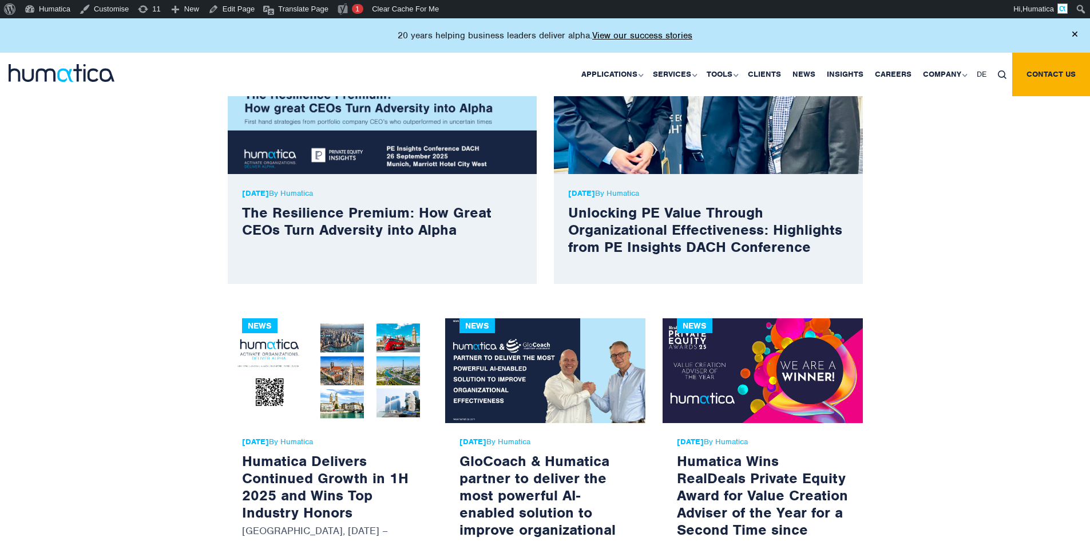
scroll to position [286, 0]
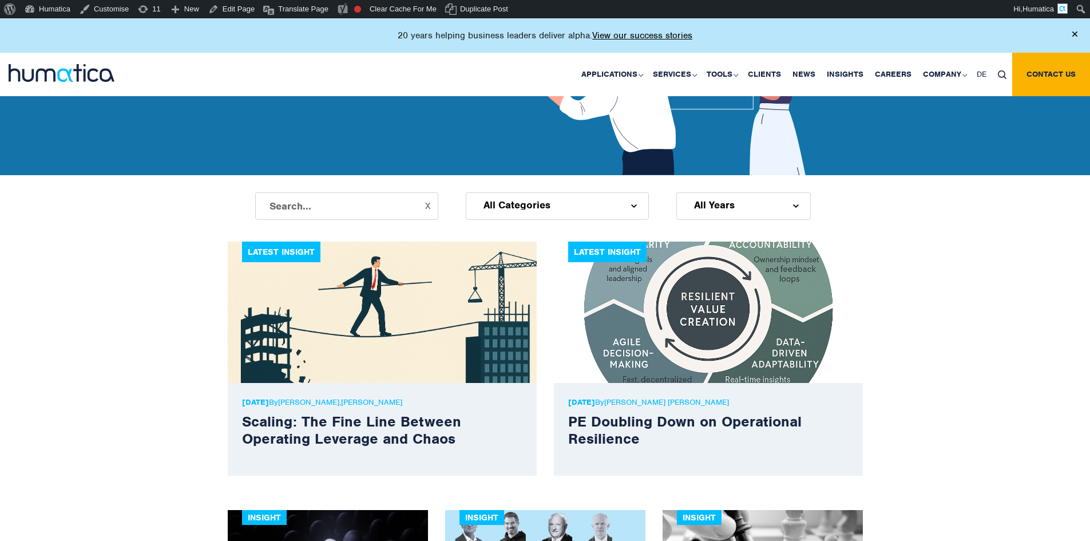
scroll to position [229, 0]
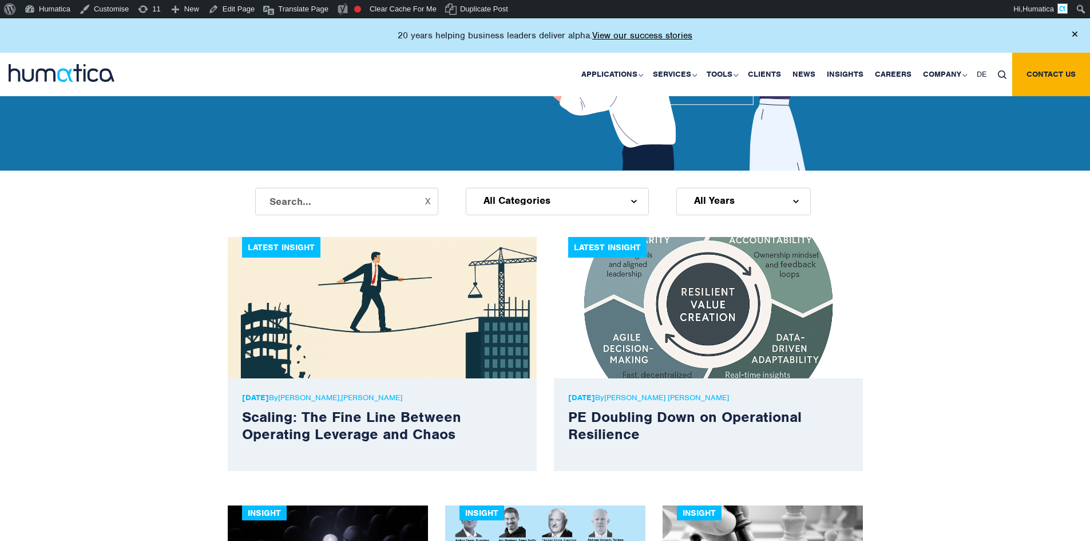
click at [588, 199] on div "All Categories" at bounding box center [557, 201] width 183 height 27
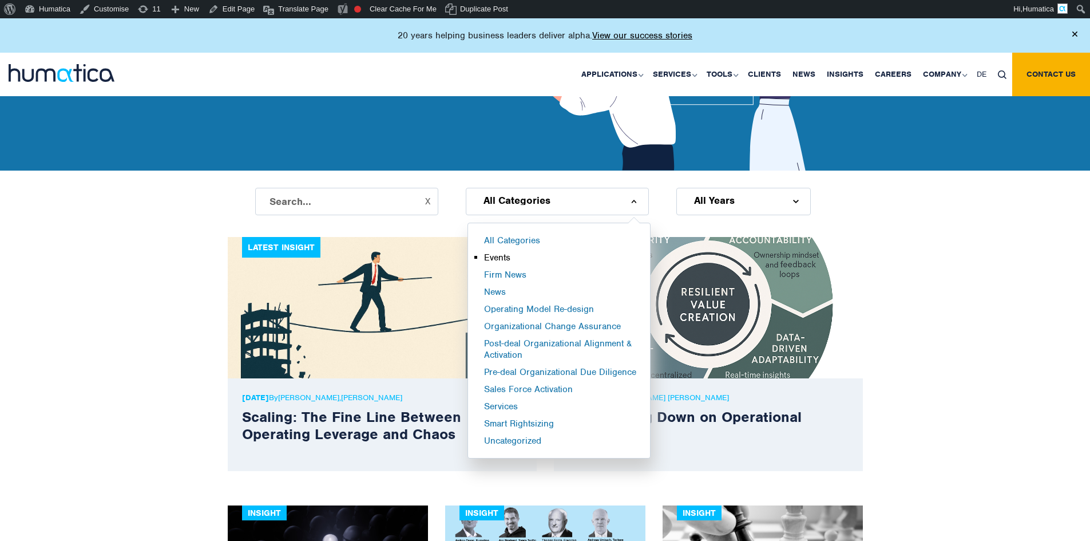
click at [514, 261] on li "Events" at bounding box center [567, 260] width 166 height 17
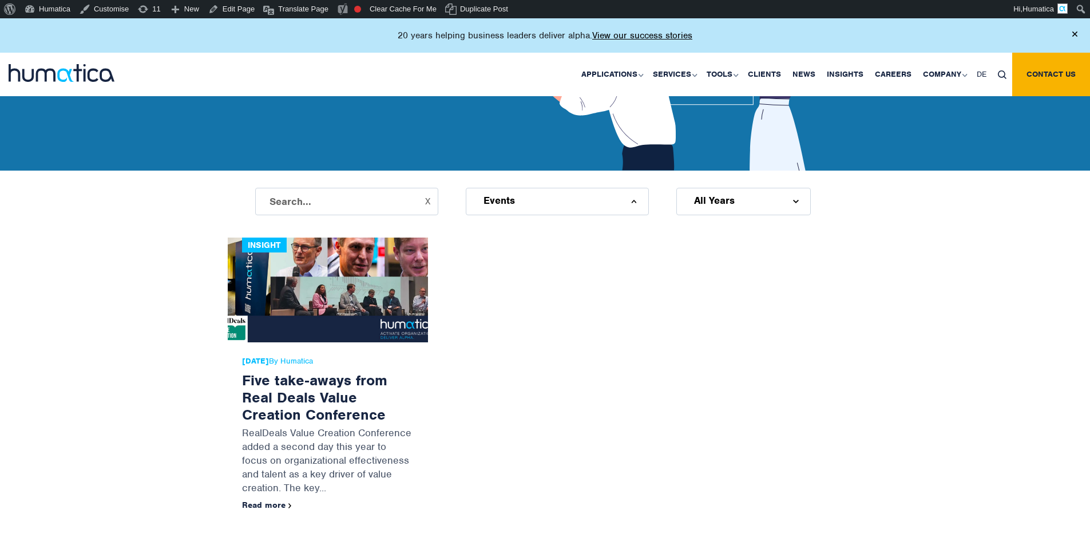
click at [318, 363] on span "21 Nov, 2023 By Humatica" at bounding box center [328, 360] width 172 height 9
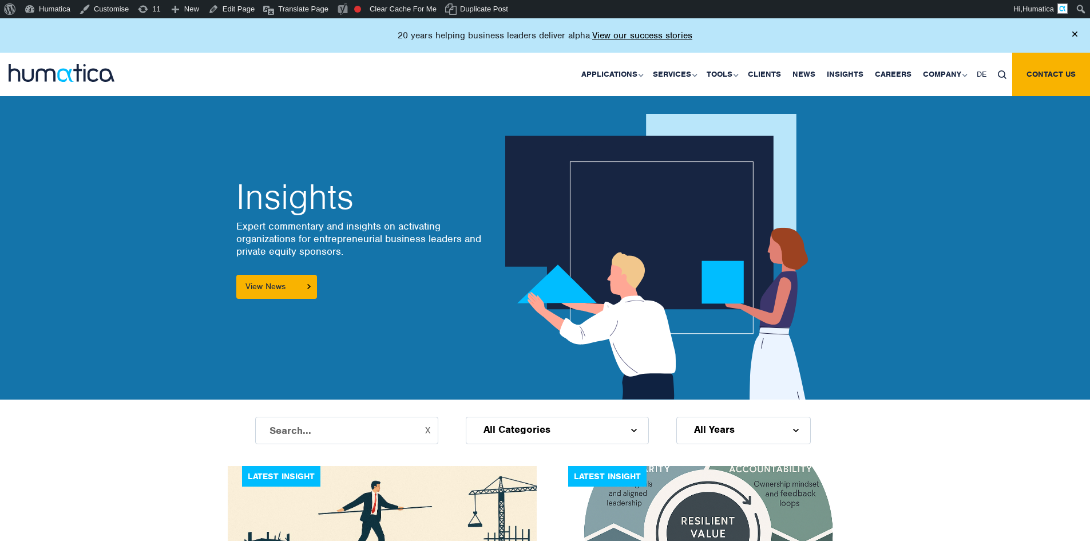
scroll to position [229, 0]
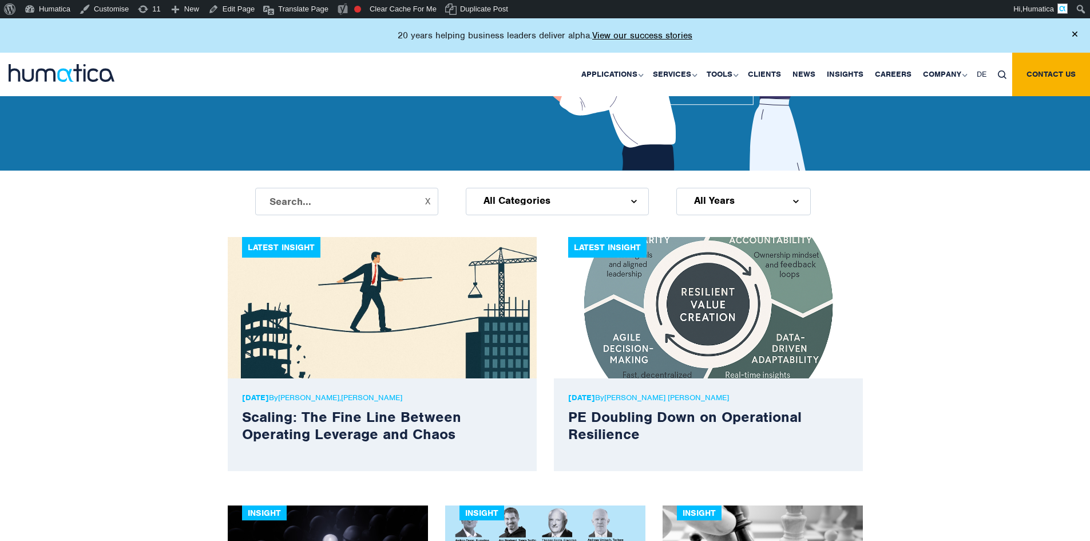
click at [536, 201] on span "All Categories" at bounding box center [516, 200] width 67 height 9
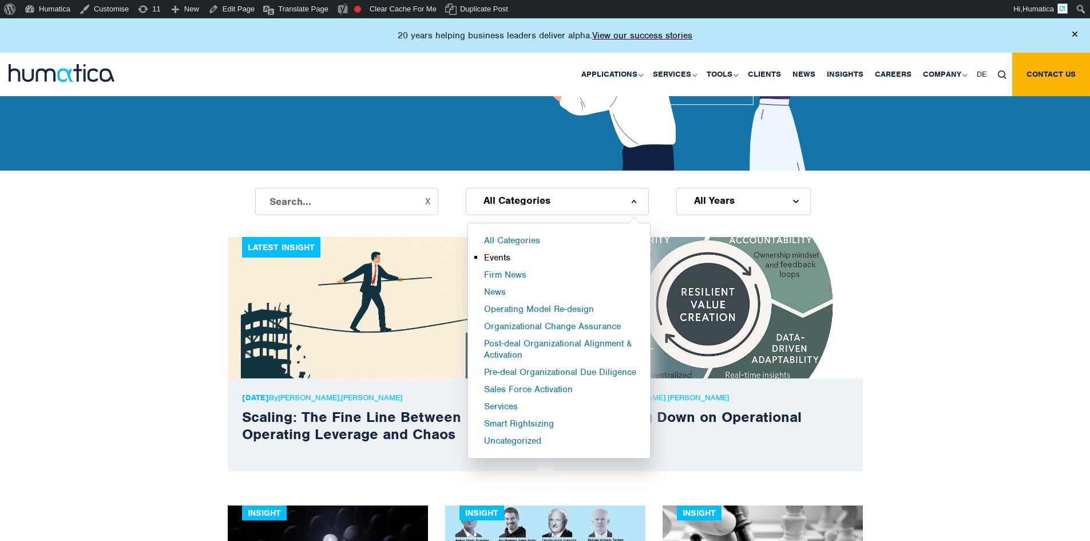
click at [504, 258] on li "Events" at bounding box center [567, 260] width 166 height 17
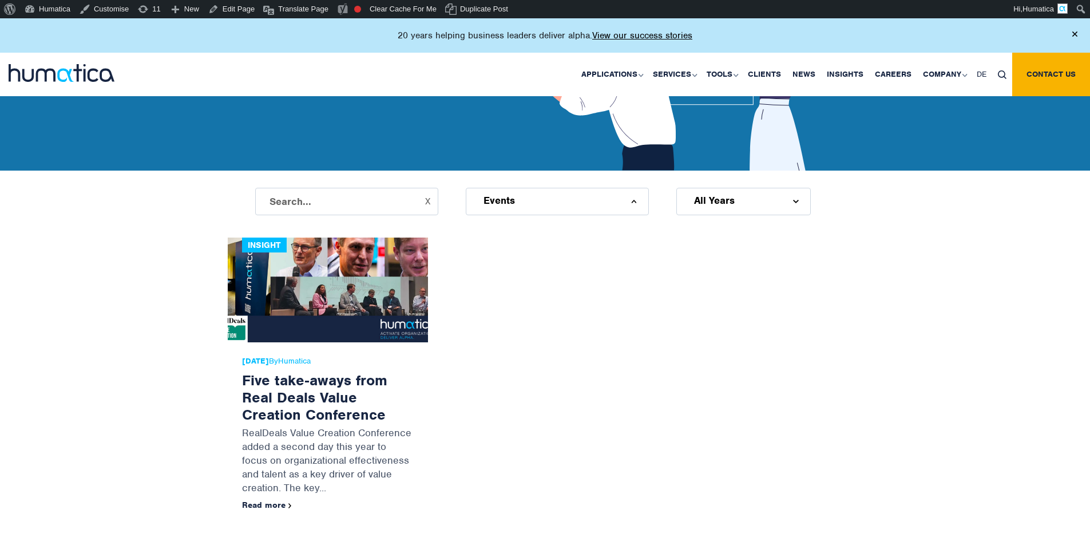
click at [311, 357] on link "Humatica" at bounding box center [294, 361] width 33 height 10
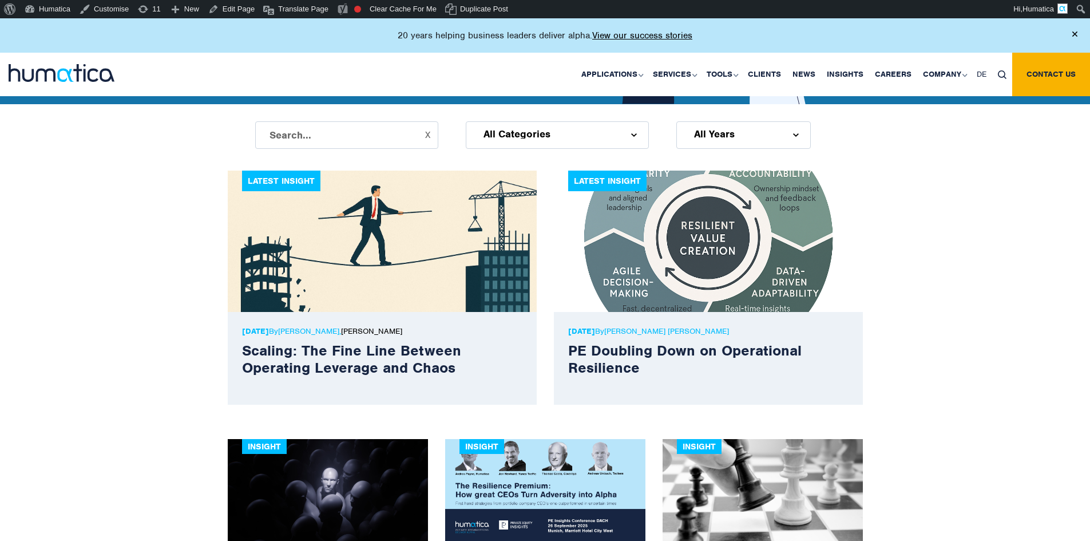
scroll to position [114, 0]
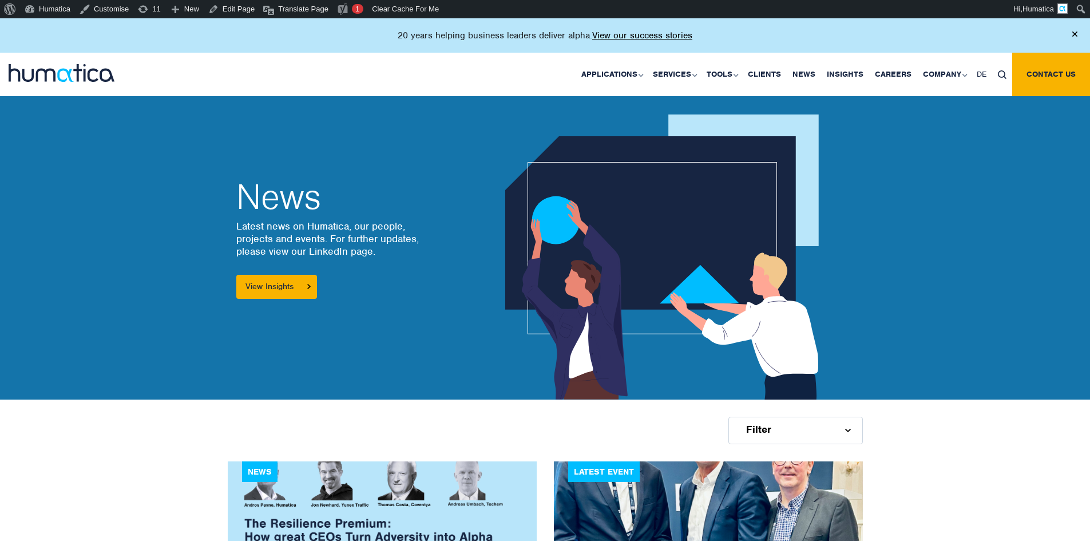
scroll to position [286, 0]
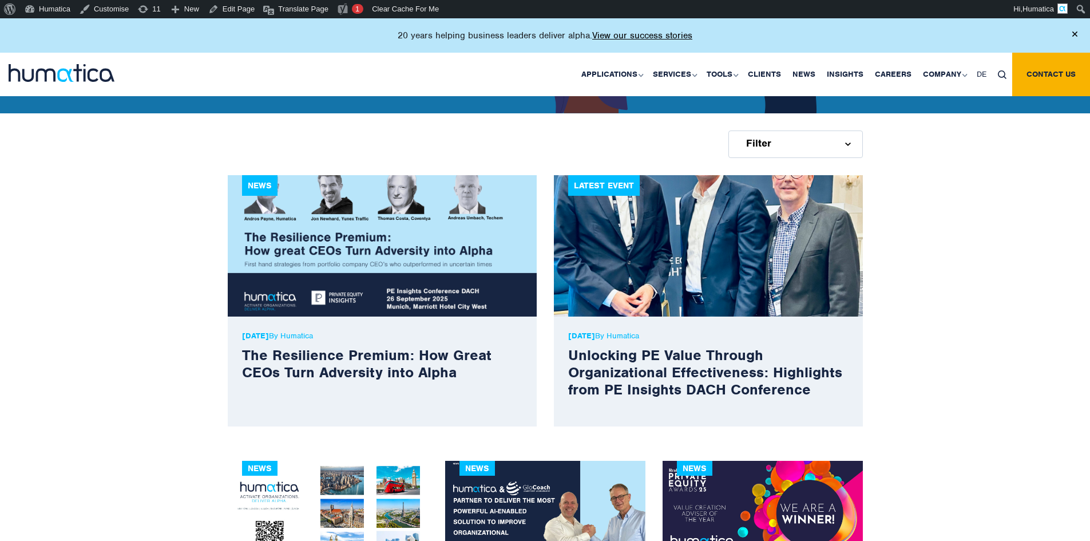
click at [320, 334] on p "[DATE] By Humatica" at bounding box center [382, 336] width 280 height 10
click at [320, 334] on p "21 Aug, 2025 By Humatica" at bounding box center [382, 336] width 280 height 10
click at [319, 331] on p "21 Aug, 2025 By Humatica" at bounding box center [382, 336] width 280 height 10
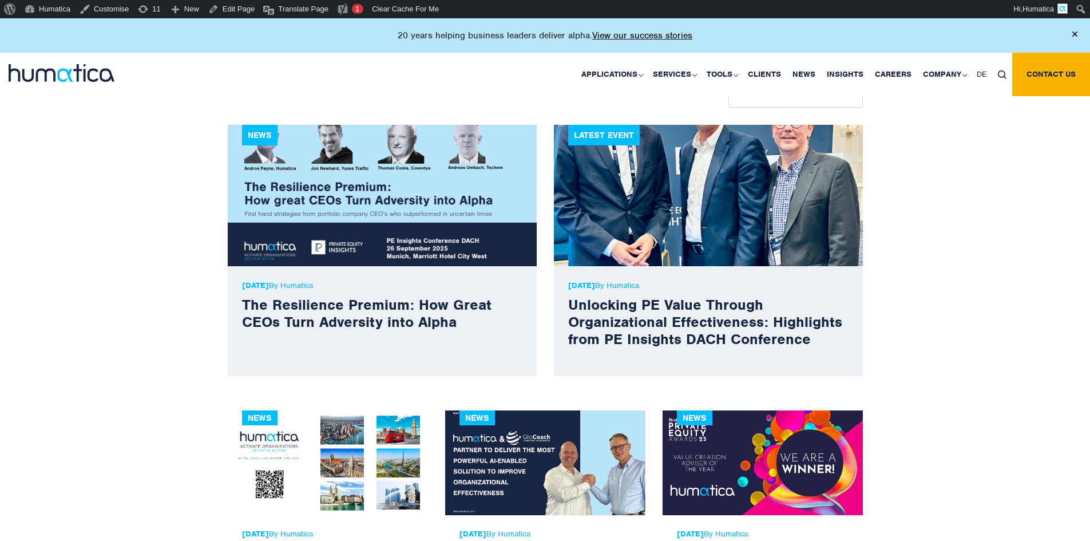
scroll to position [229, 0]
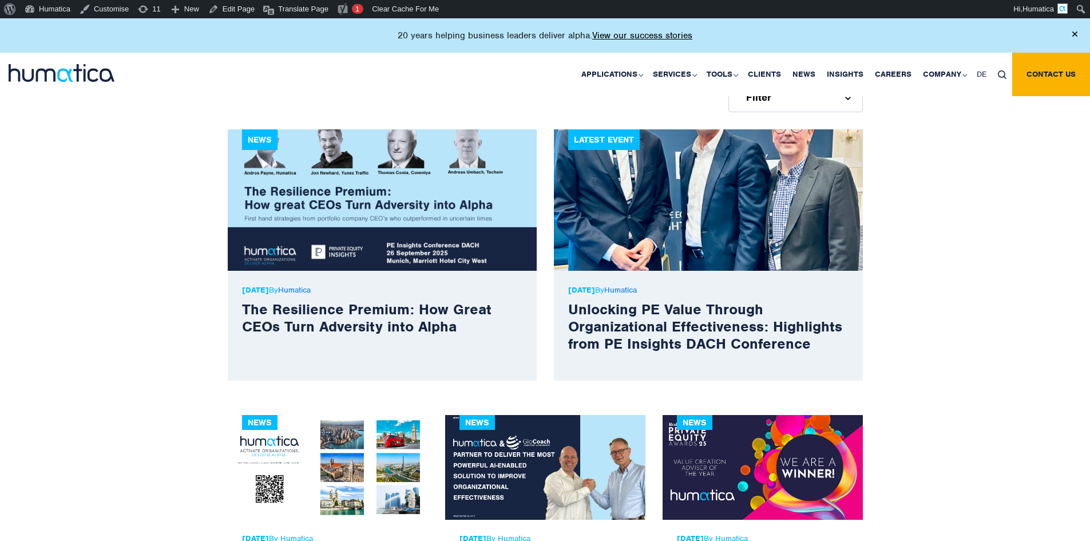
scroll to position [572, 0]
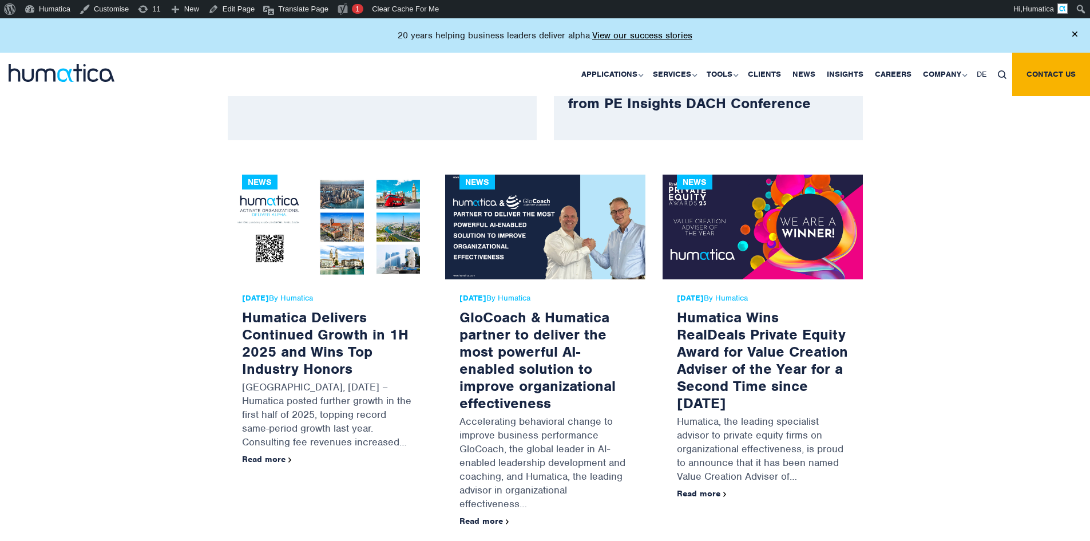
click at [320, 299] on span "[DATE] By Humatica" at bounding box center [328, 297] width 172 height 9
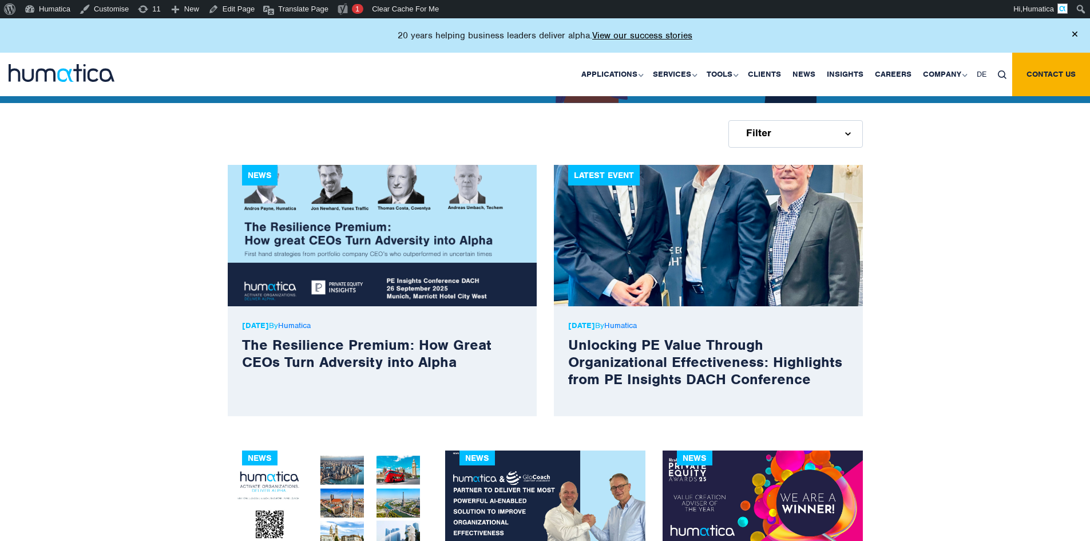
scroll to position [286, 0]
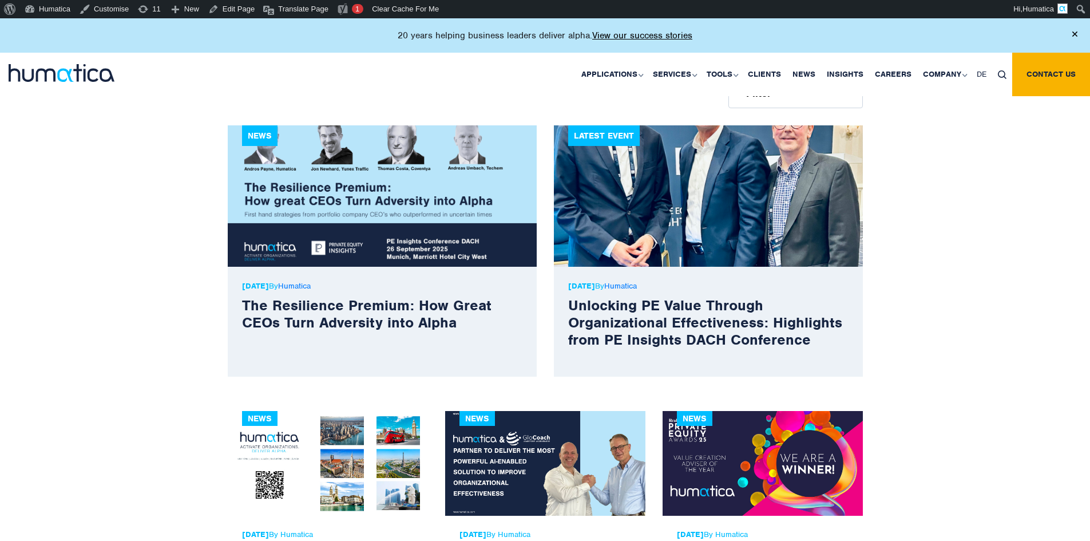
scroll to position [629, 0]
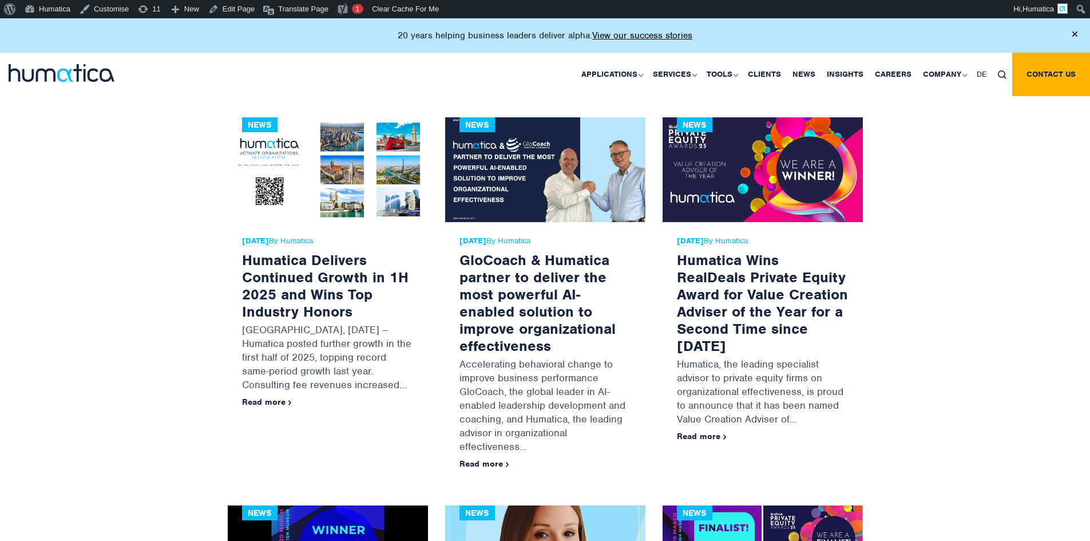
click at [326, 237] on span "10 Jul, 2025 By Humatica" at bounding box center [328, 240] width 172 height 9
click at [372, 241] on span "10 Jul, 2025 By Humatica" at bounding box center [328, 240] width 172 height 9
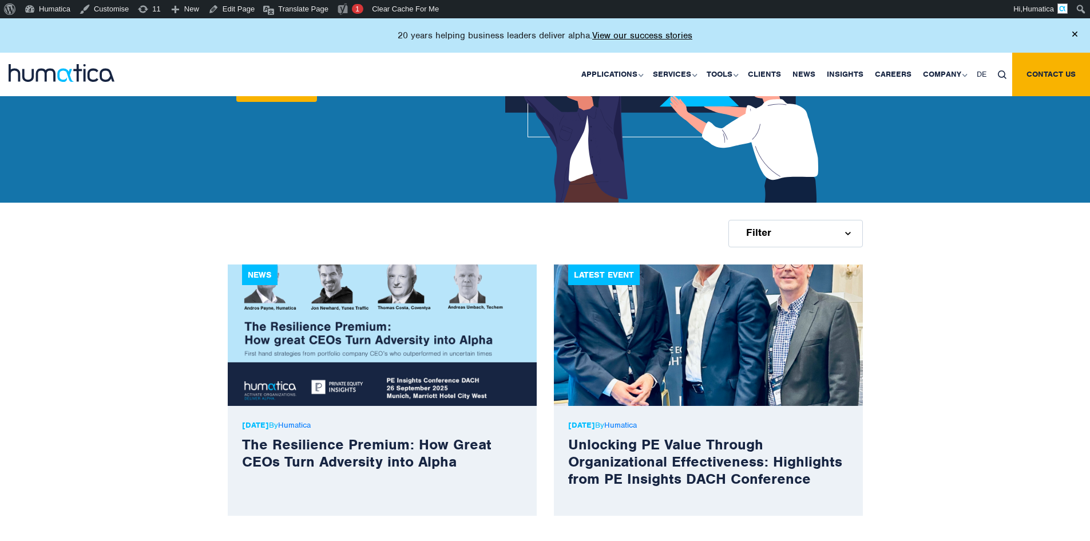
scroll to position [229, 0]
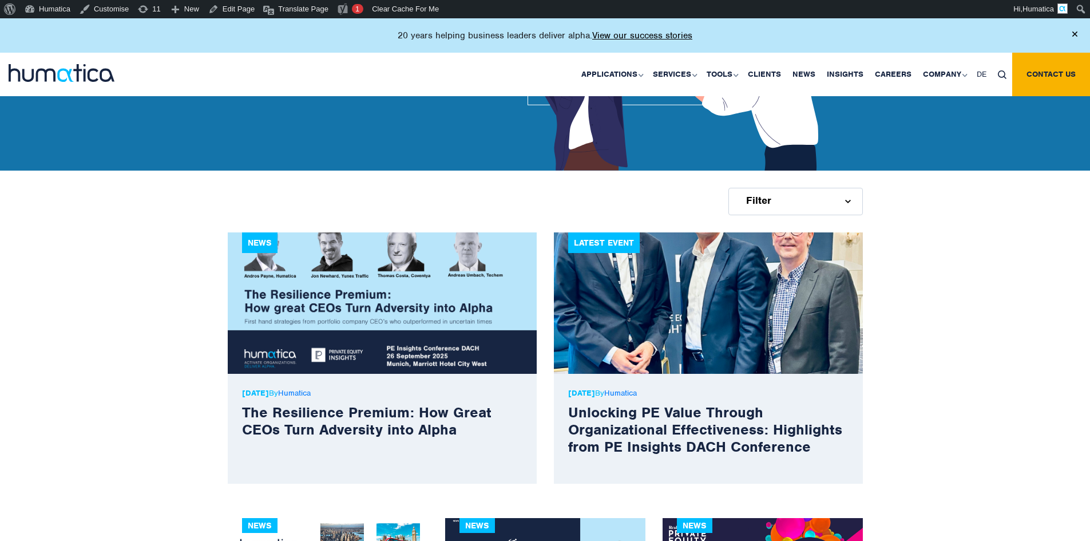
click at [813, 204] on div "Filter" at bounding box center [795, 201] width 134 height 27
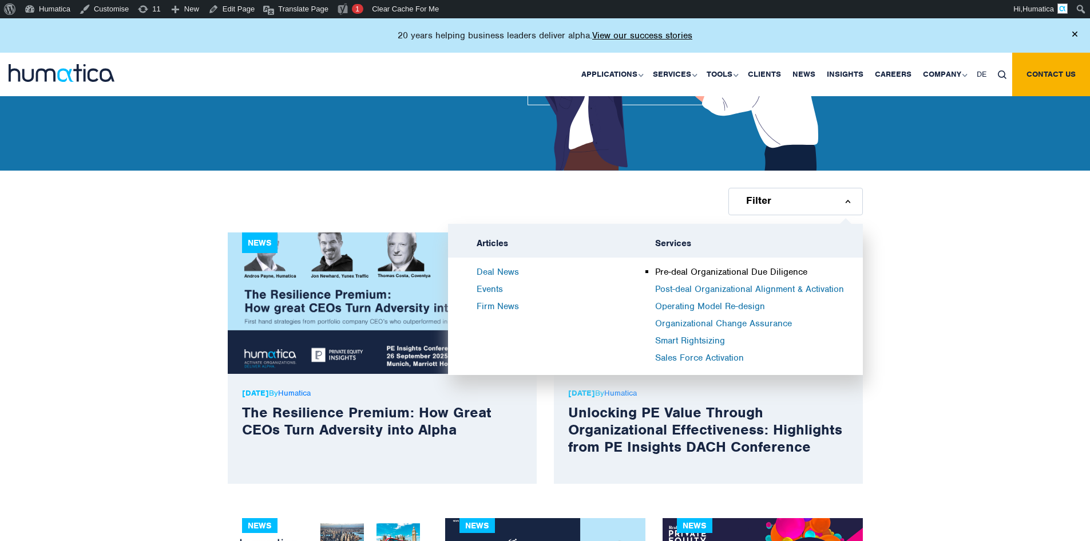
click at [692, 271] on link "Pre-deal Organizational Due Diligence" at bounding box center [731, 271] width 152 height 11
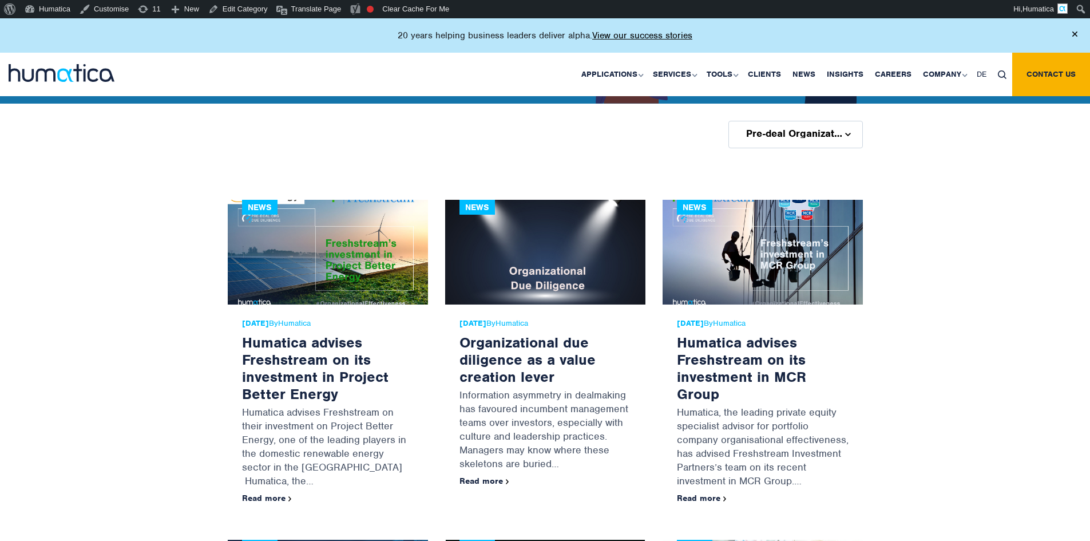
scroll to position [286, 0]
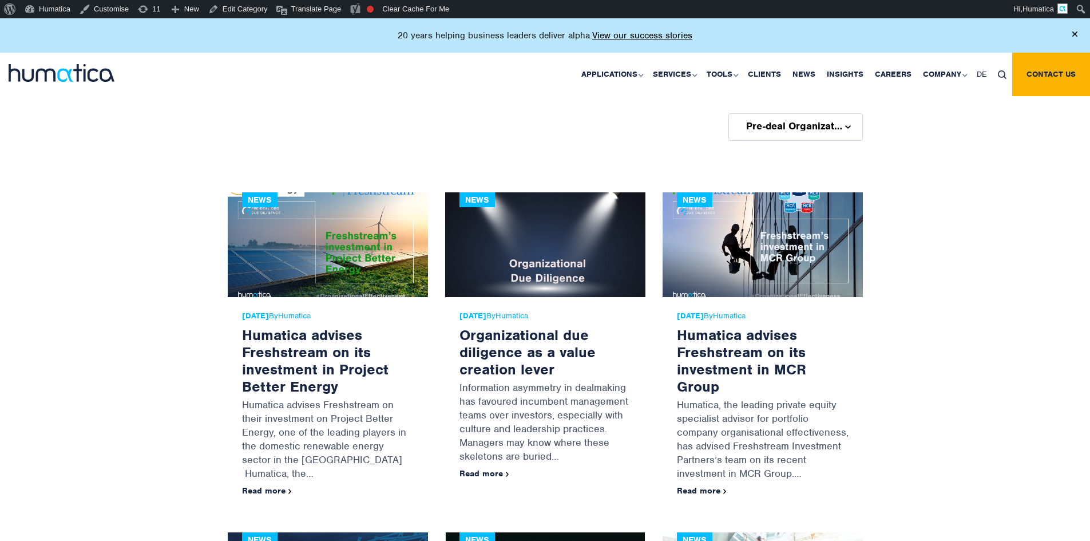
click at [754, 124] on span "Pre-deal Organizational Due Diligence" at bounding box center [794, 125] width 97 height 9
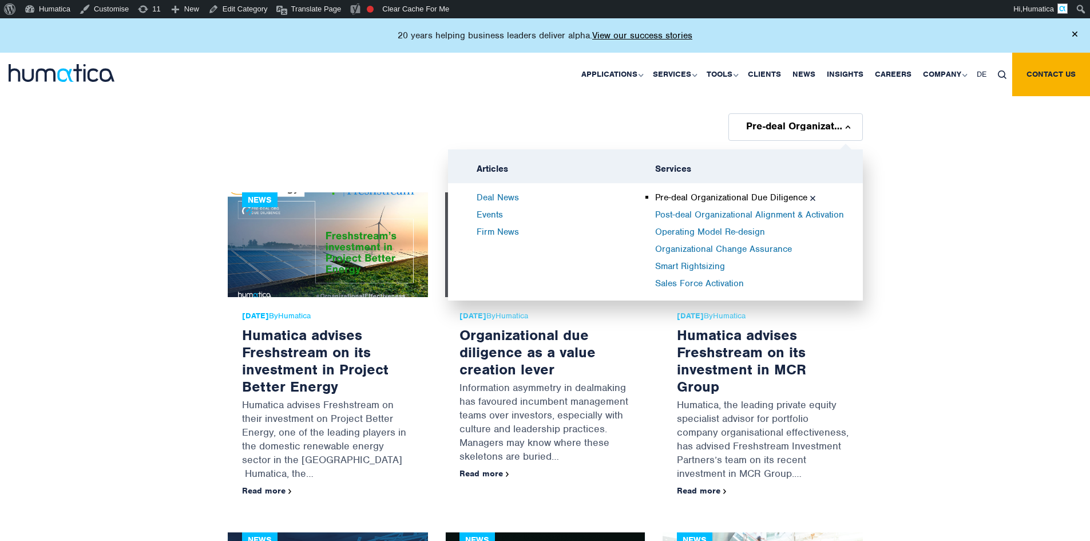
drag, startPoint x: 272, startPoint y: 92, endPoint x: 266, endPoint y: 92, distance: 6.3
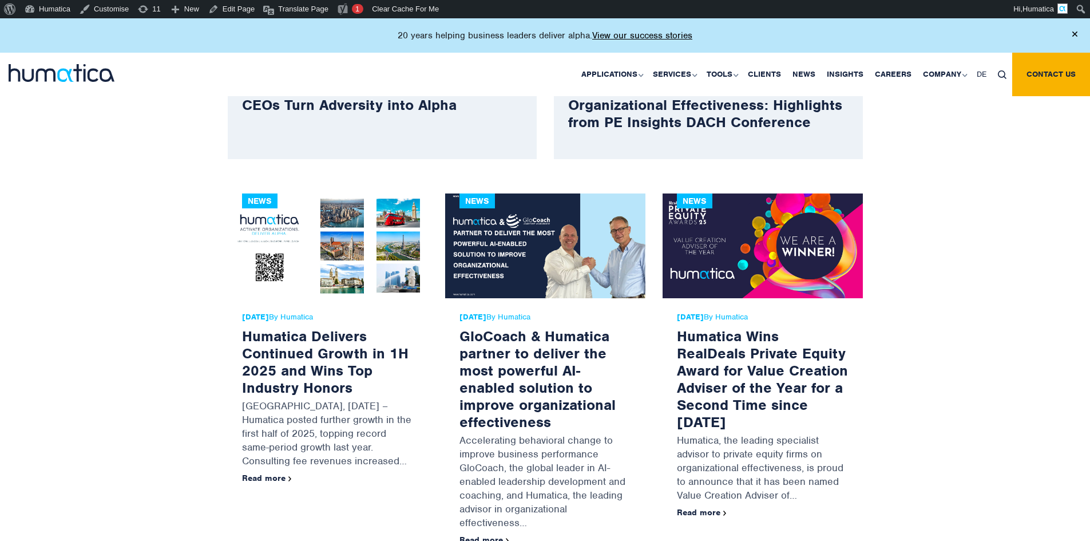
scroll to position [572, 0]
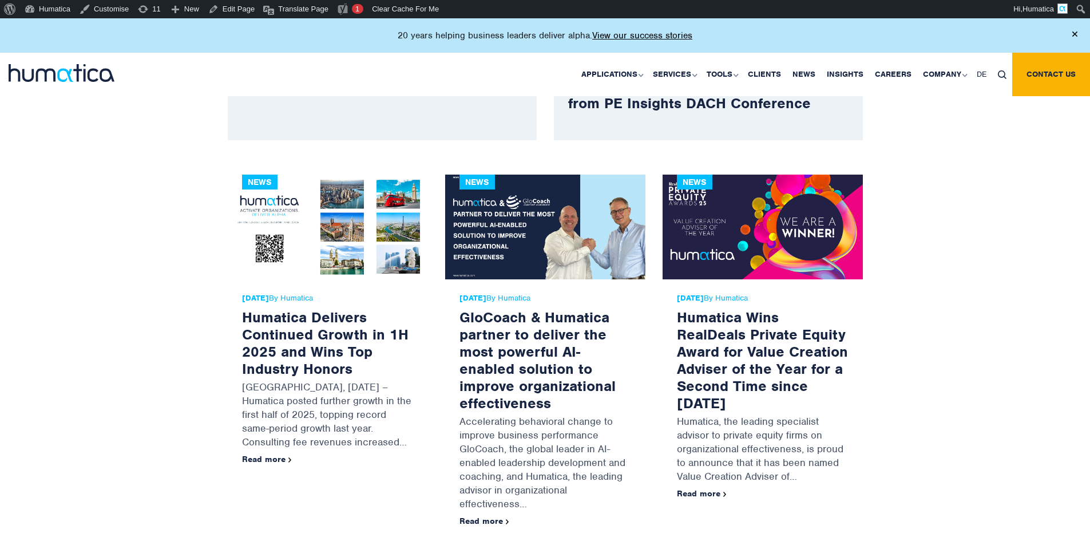
click at [318, 299] on span "10 Jul, 2025 By Humatica" at bounding box center [328, 297] width 172 height 9
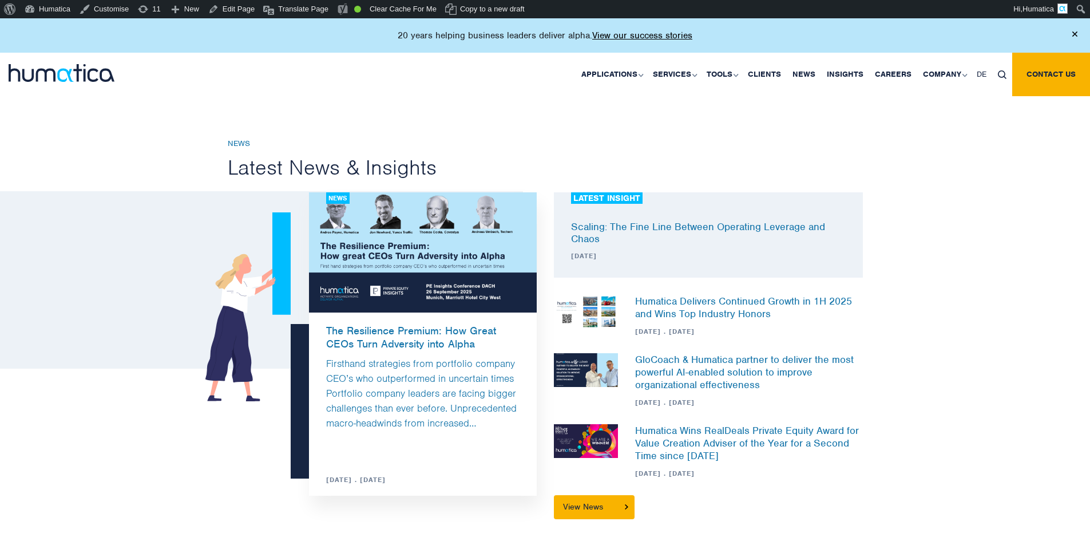
scroll to position [2746, 0]
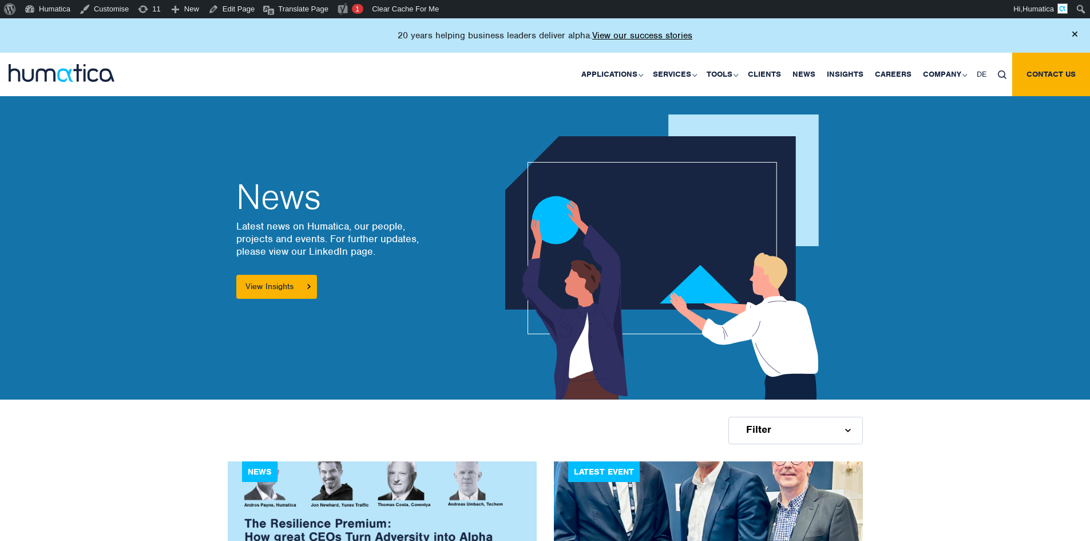
scroll to position [541, 0]
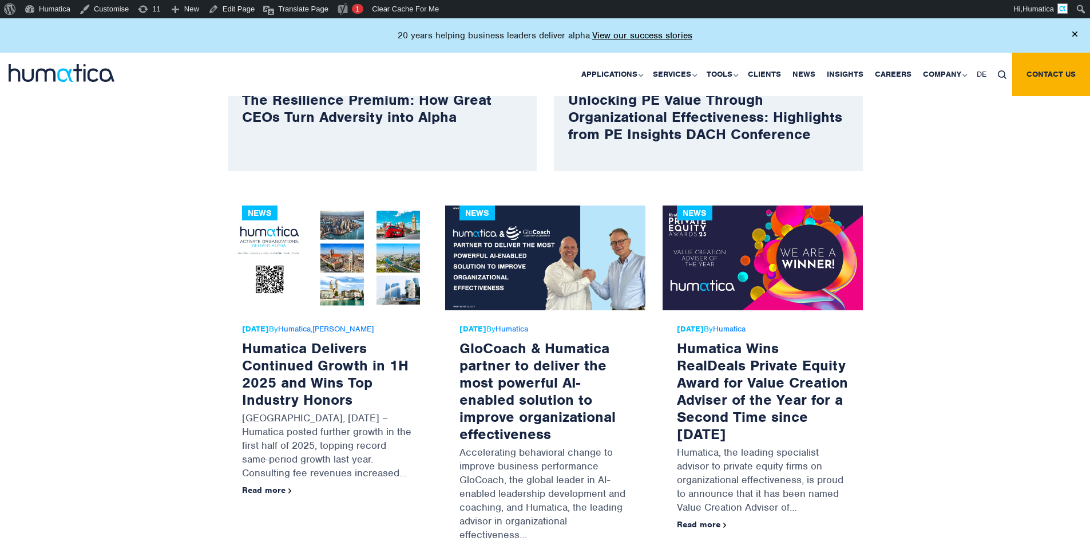
click at [258, 330] on strong "[DATE]" at bounding box center [255, 329] width 27 height 10
click at [258, 330] on strong "10 Jul, 2025" at bounding box center [255, 329] width 27 height 10
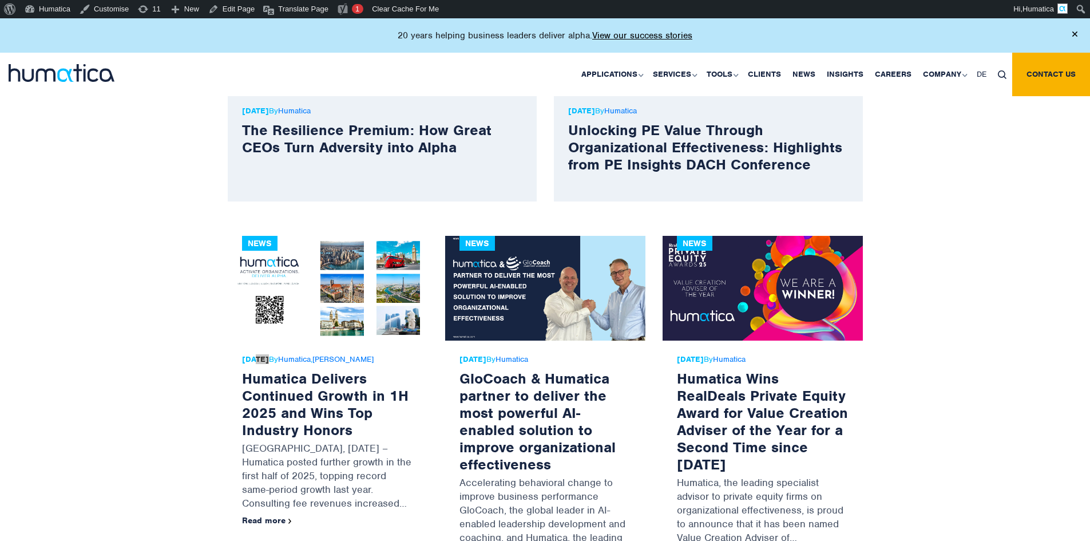
scroll to position [427, 0]
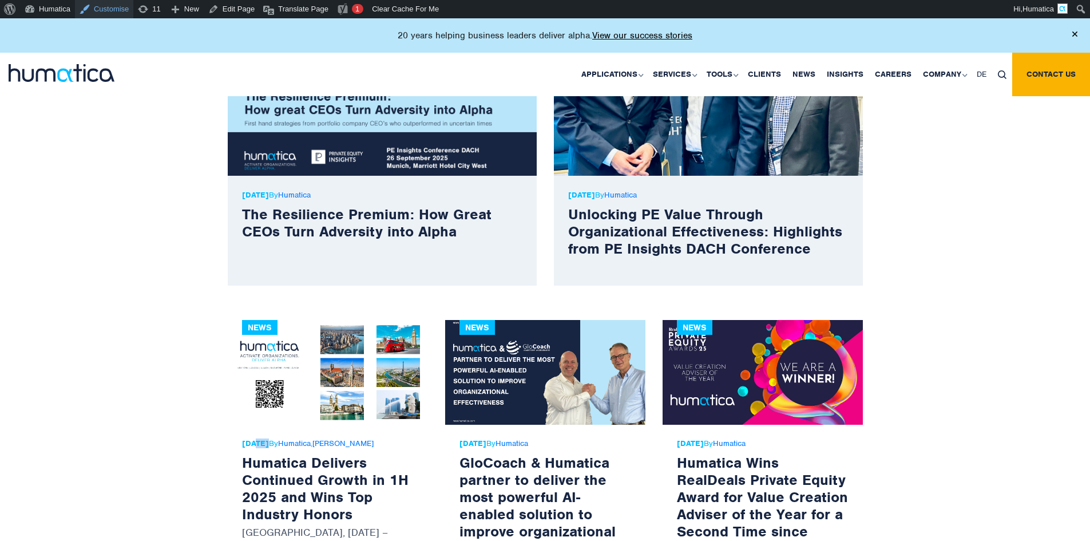
drag, startPoint x: 97, startPoint y: 9, endPoint x: 109, endPoint y: 22, distance: 18.2
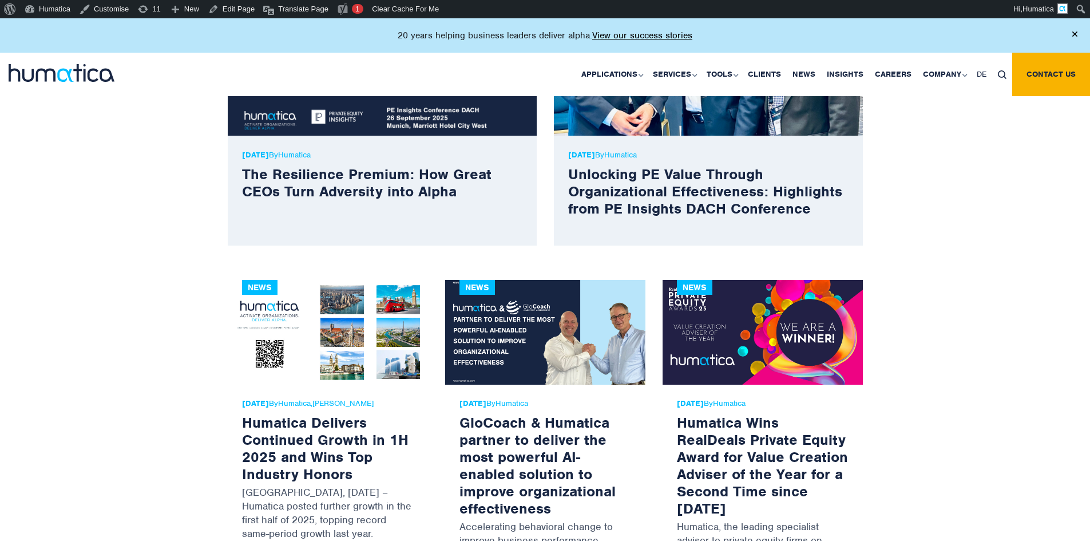
scroll to position [656, 0]
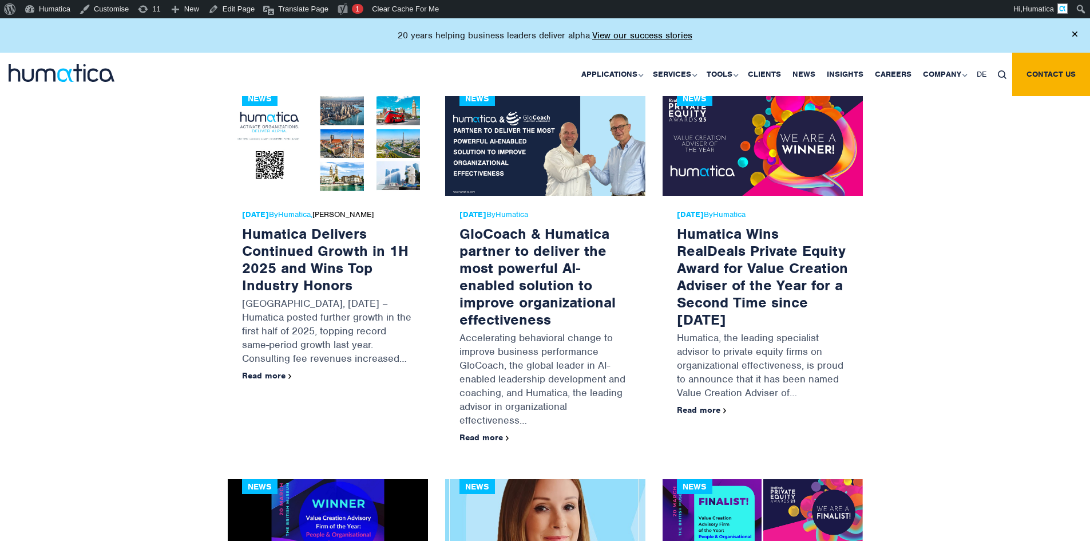
click at [374, 213] on link "[PERSON_NAME]" at bounding box center [342, 214] width 61 height 10
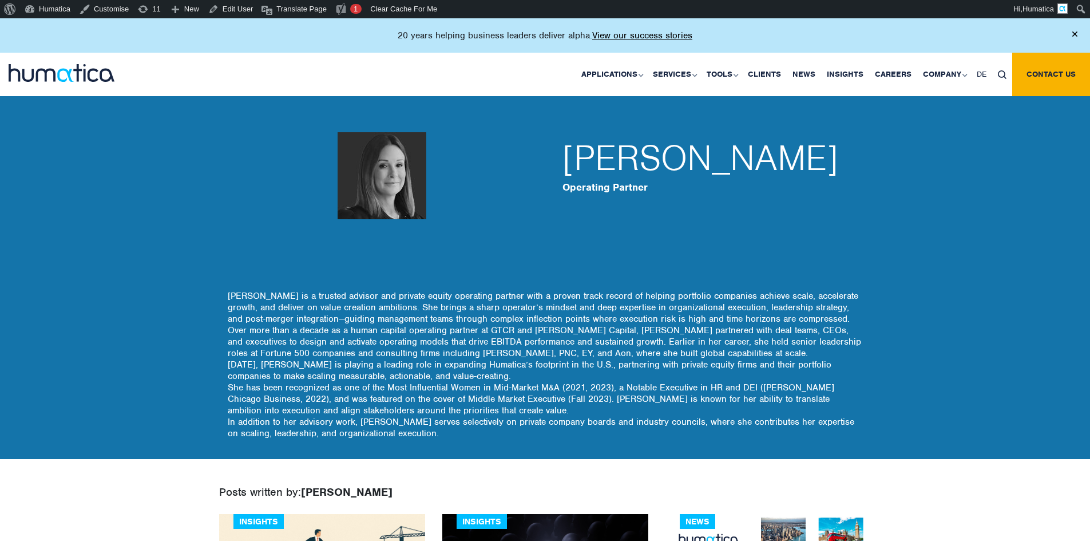
scroll to position [286, 0]
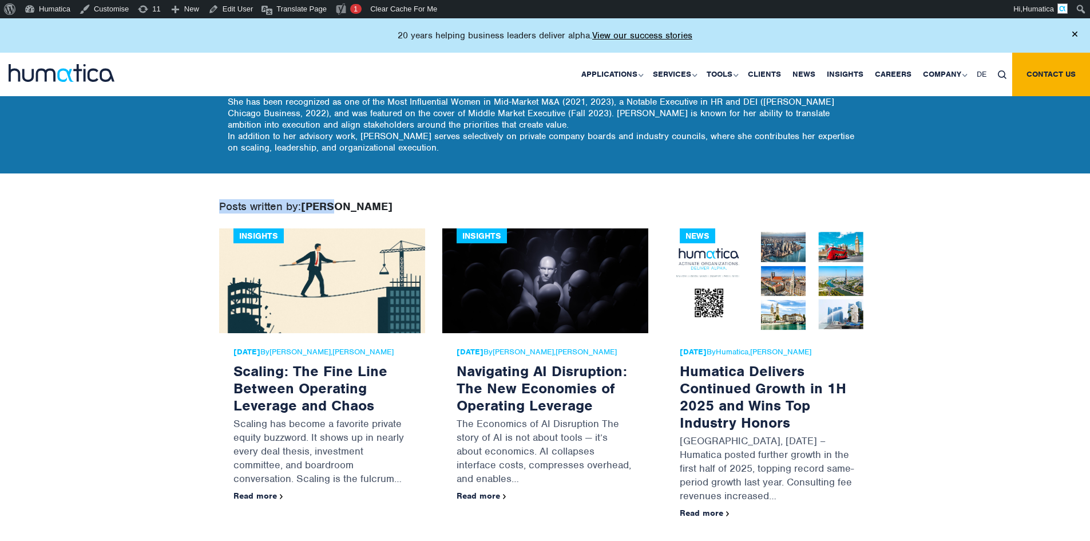
drag, startPoint x: 314, startPoint y: 215, endPoint x: 395, endPoint y: 214, distance: 80.7
click at [359, 215] on body "About WordPress About WordPress Get Involved WordPress.org Documentation Learn …" at bounding box center [545, 157] width 1090 height 851
click at [395, 214] on div "Posts written by: Melissa Mounce" at bounding box center [545, 215] width 652 height 26
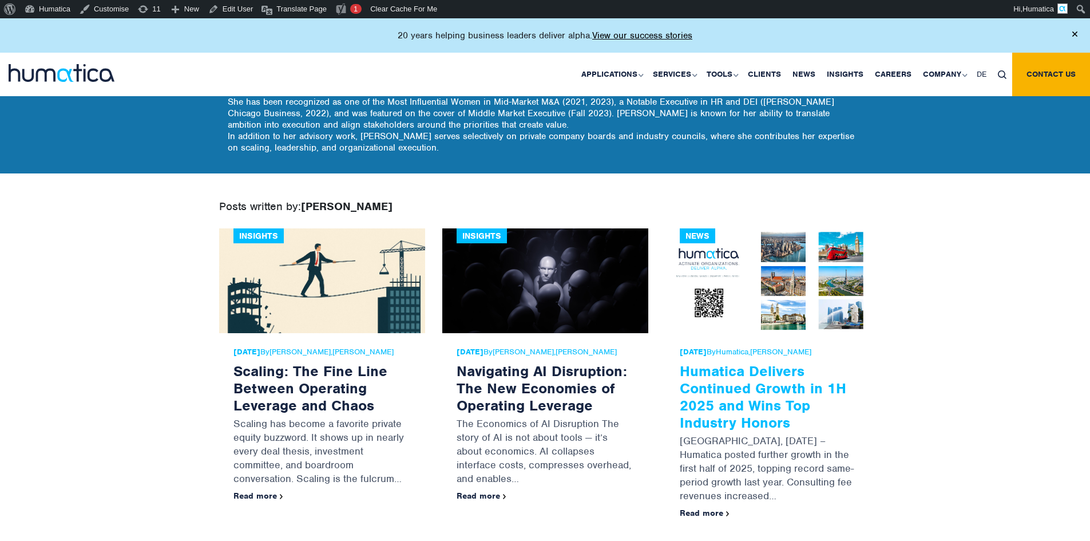
click at [757, 389] on link "Humatica Delivers Continued Growth in 1H 2025 and Wins Top Industry Honors" at bounding box center [763, 397] width 166 height 70
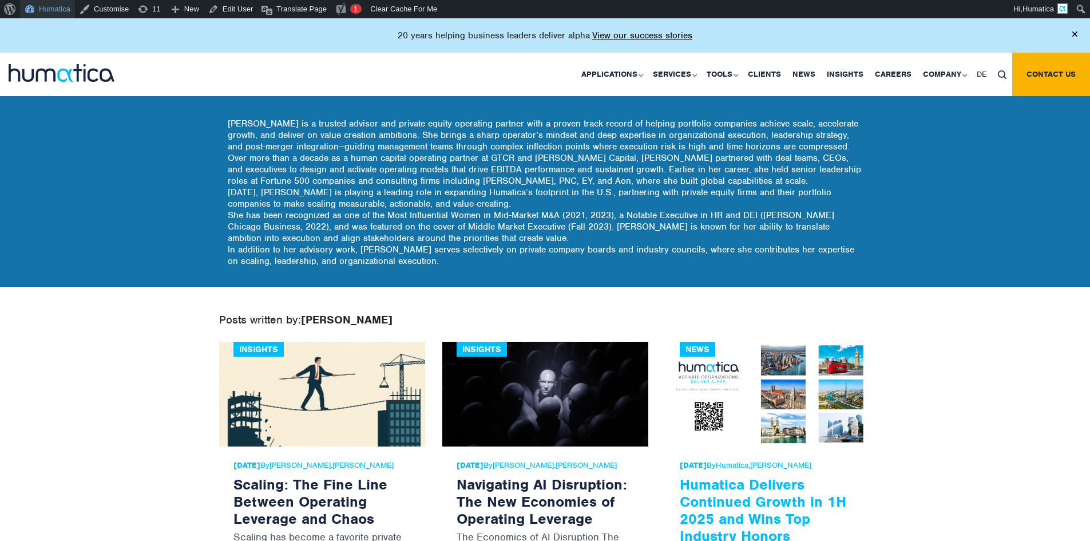
scroll to position [172, 0]
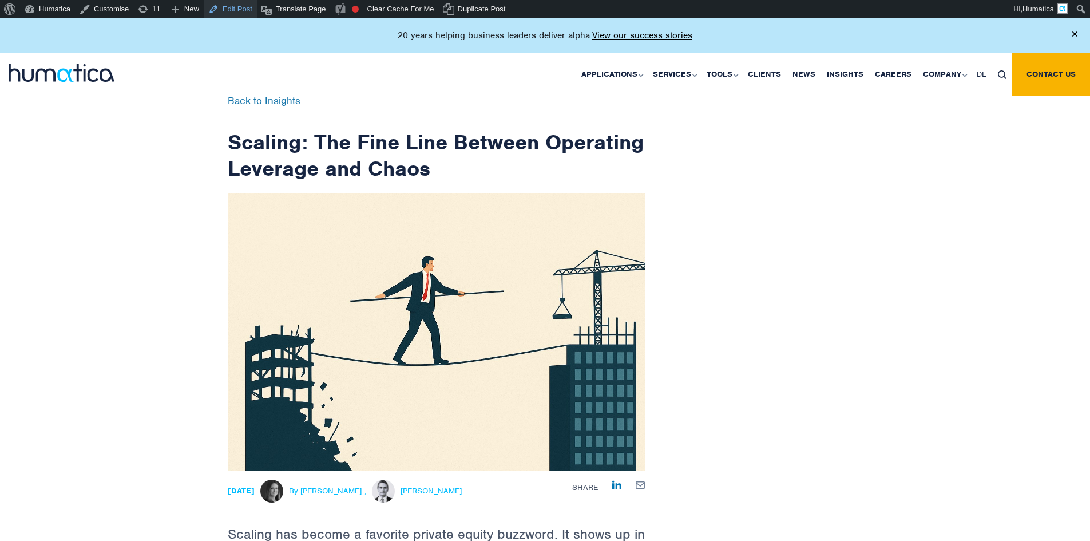
click at [232, 11] on link "Edit Post" at bounding box center [230, 9] width 53 height 18
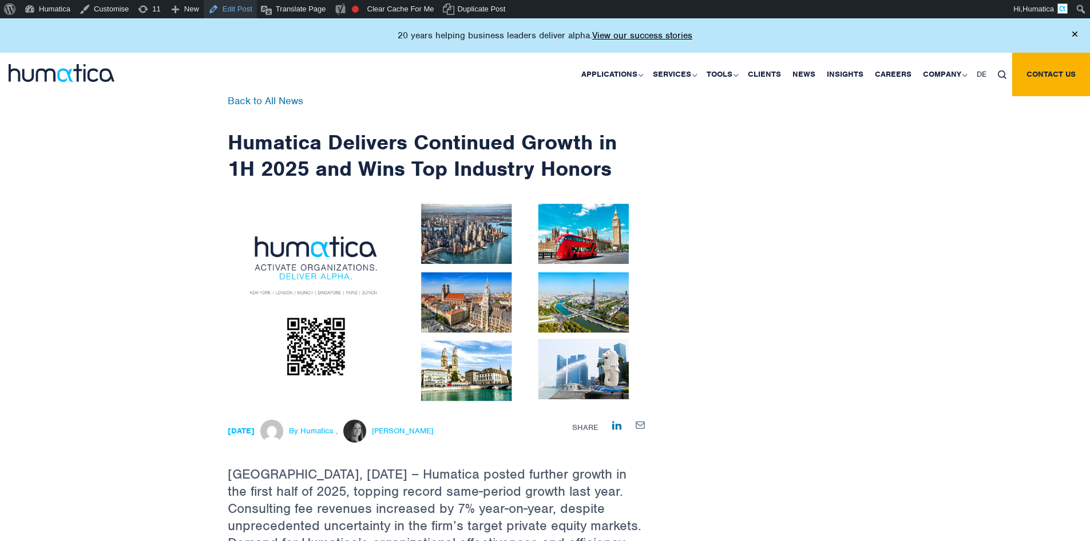
click at [229, 12] on link "Edit Post" at bounding box center [230, 9] width 53 height 18
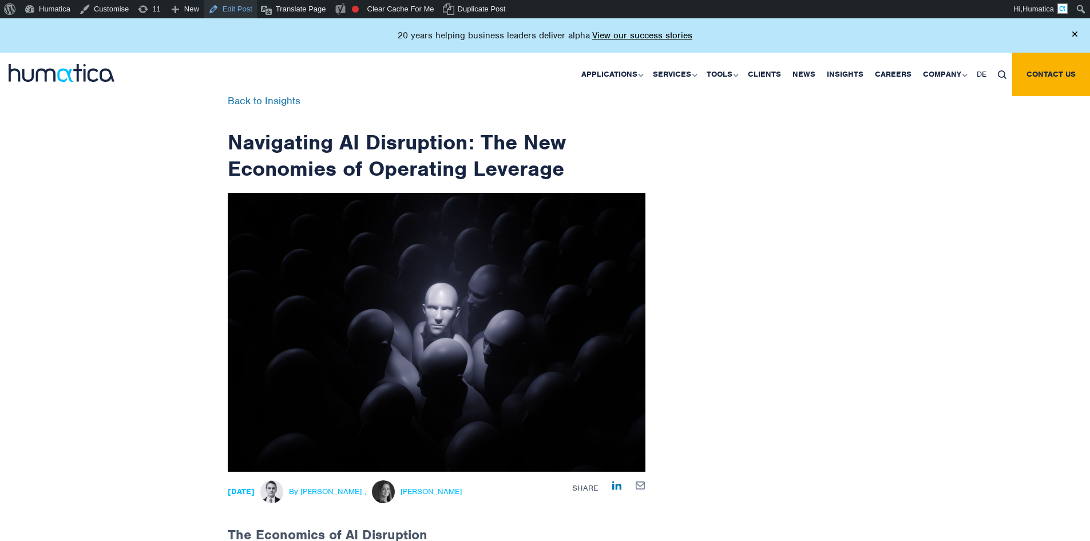
click at [220, 7] on link "Edit Post" at bounding box center [230, 9] width 53 height 18
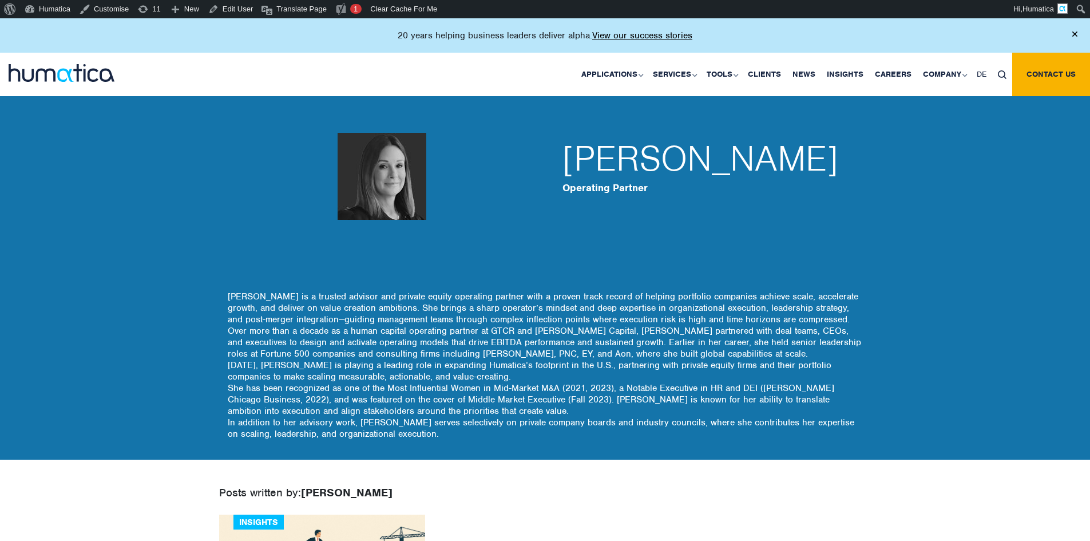
drag, startPoint x: 269, startPoint y: 124, endPoint x: 471, endPoint y: 235, distance: 230.7
click at [471, 235] on div at bounding box center [382, 176] width 309 height 229
click at [397, 248] on div at bounding box center [382, 176] width 309 height 229
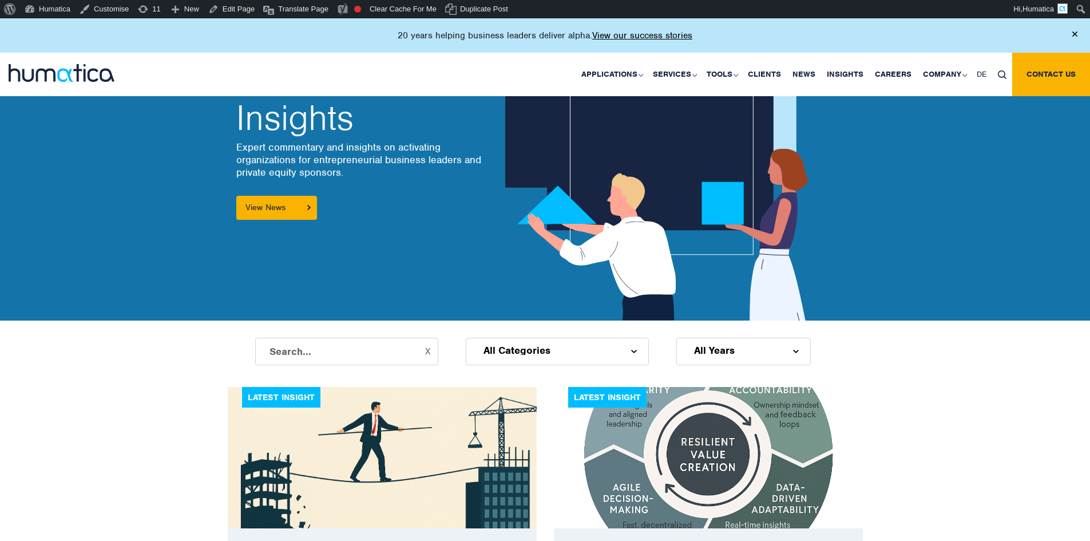
scroll to position [286, 0]
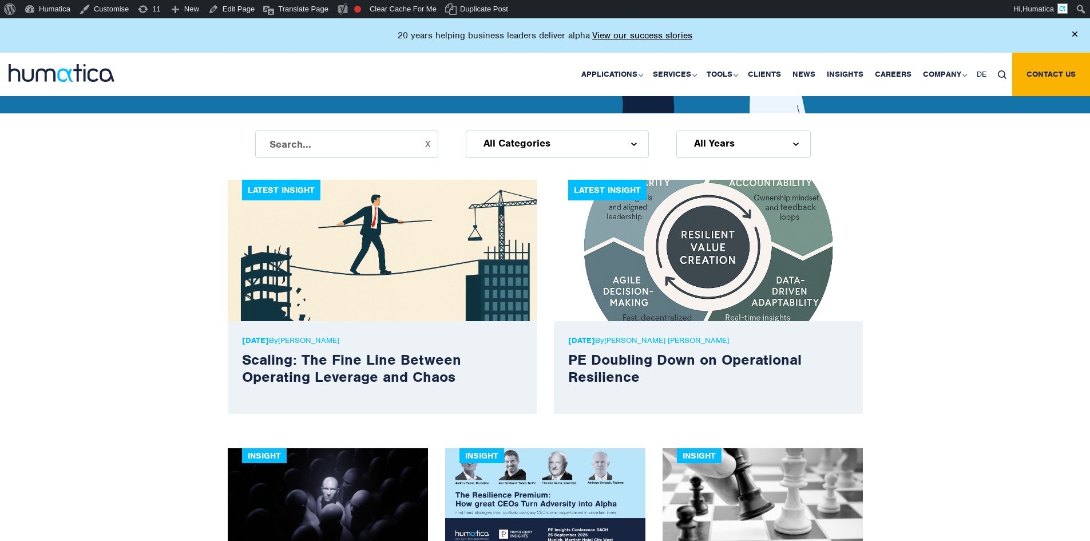
click at [534, 155] on div "All Categories" at bounding box center [557, 143] width 183 height 27
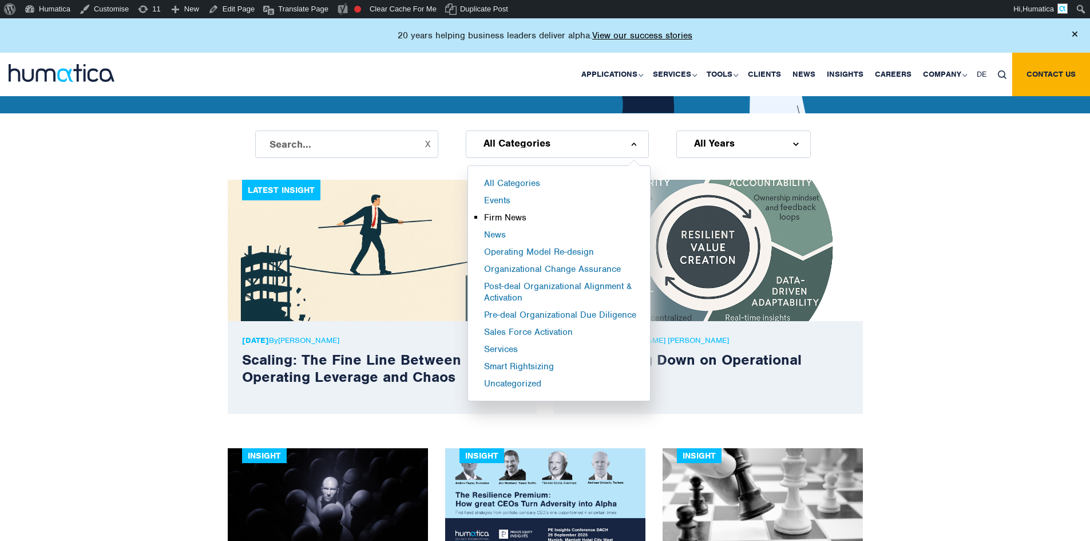
click at [506, 222] on li "Firm News" at bounding box center [567, 220] width 166 height 17
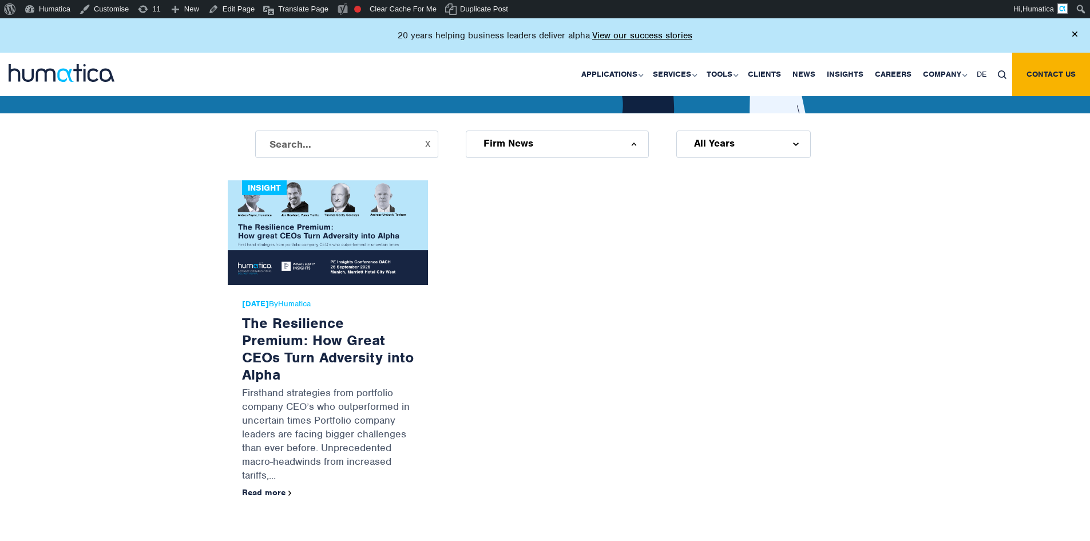
click at [748, 141] on div "All Years" at bounding box center [743, 143] width 134 height 27
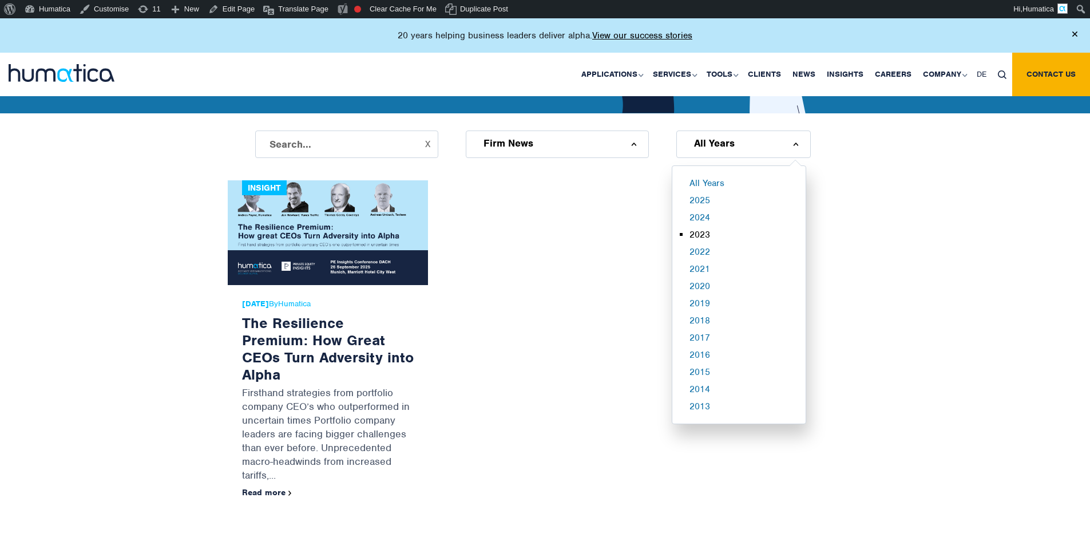
click at [694, 230] on li "2023" at bounding box center [751, 237] width 125 height 17
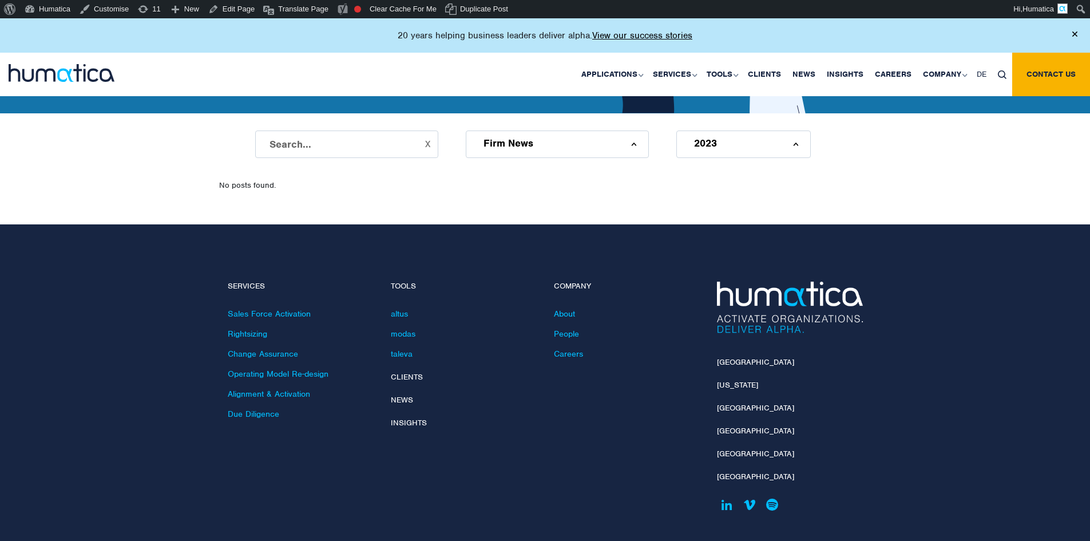
click at [634, 147] on div "Firm News" at bounding box center [557, 143] width 183 height 27
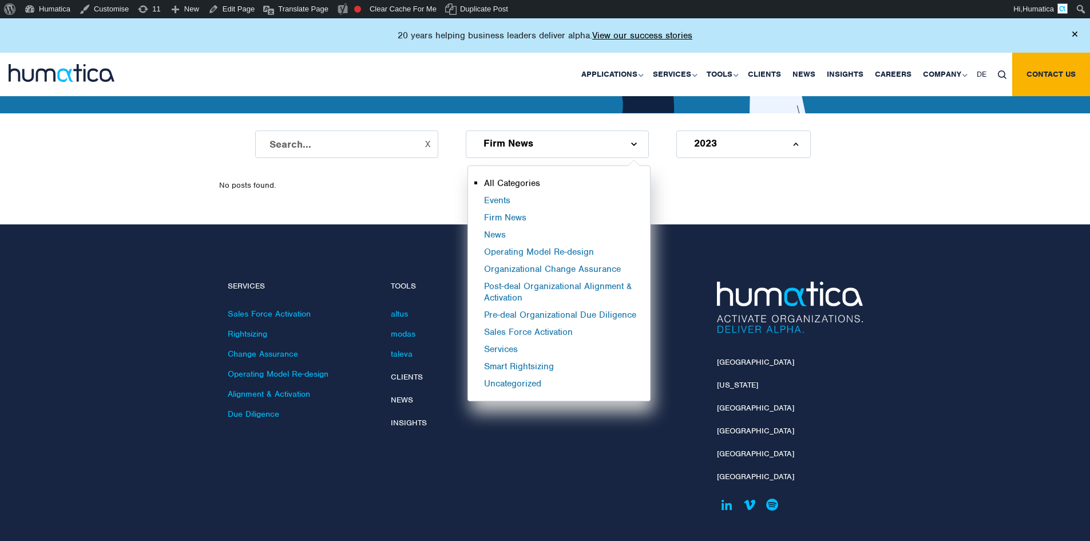
click at [500, 180] on li "All Categories" at bounding box center [567, 185] width 166 height 17
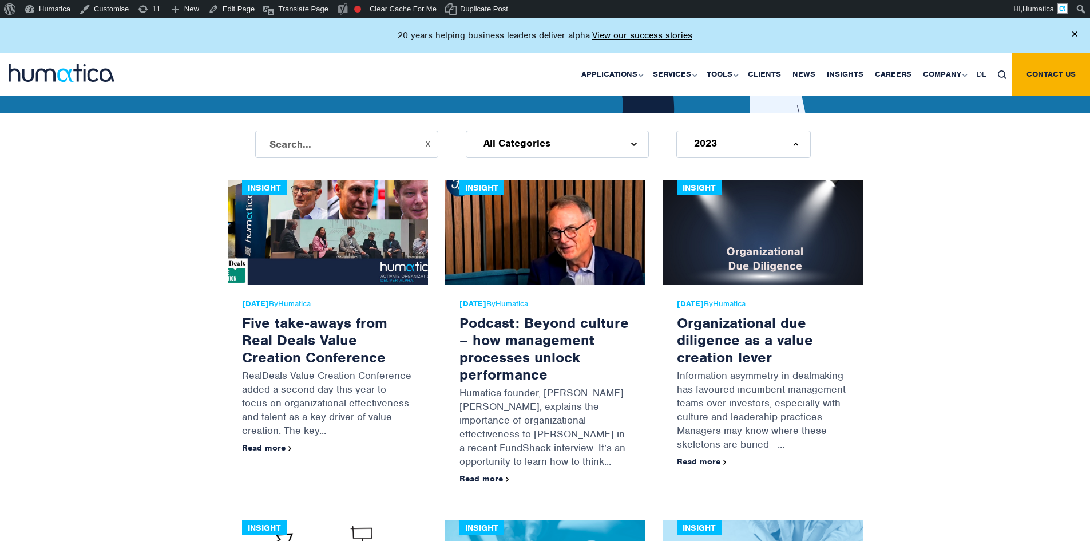
click at [311, 304] on link "Humatica" at bounding box center [294, 304] width 33 height 10
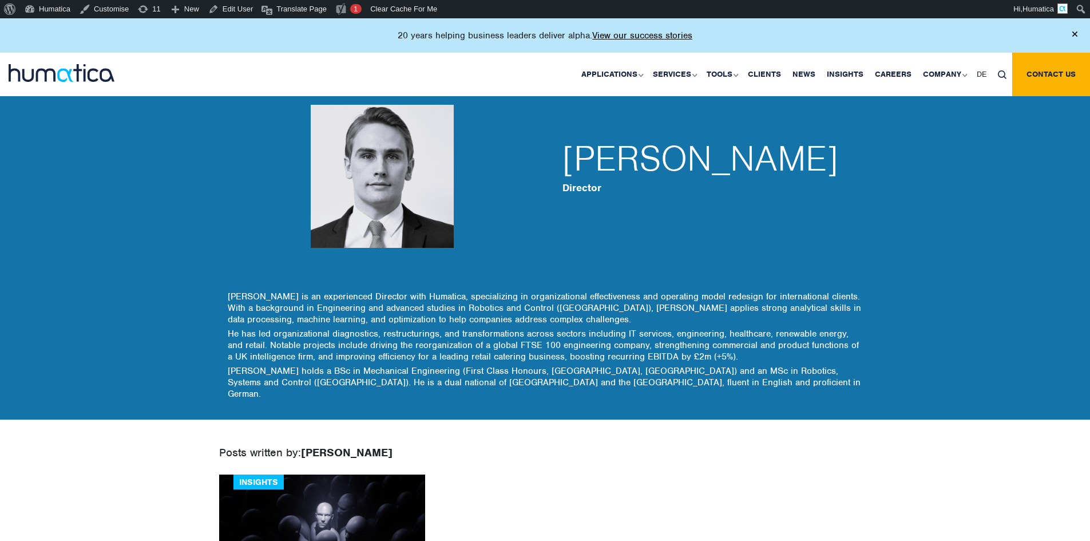
click at [275, 265] on div at bounding box center [382, 176] width 309 height 229
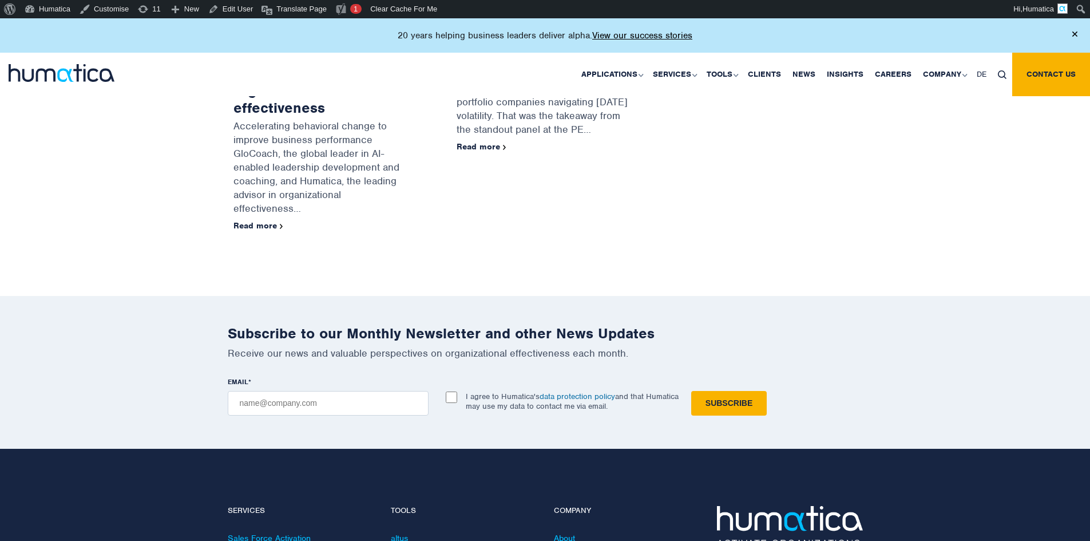
scroll to position [801, 0]
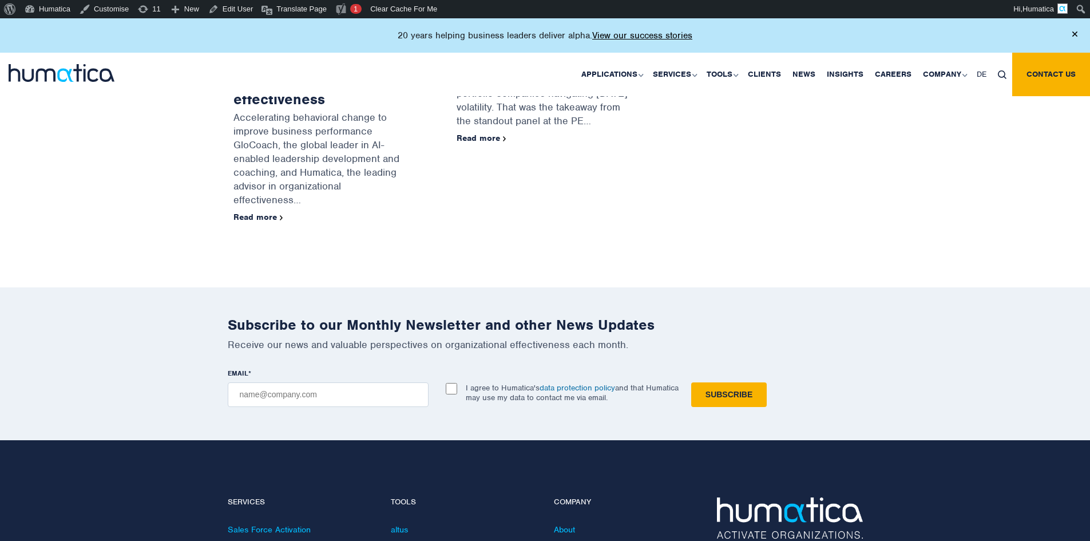
drag, startPoint x: 117, startPoint y: 271, endPoint x: 181, endPoint y: 528, distance: 265.3
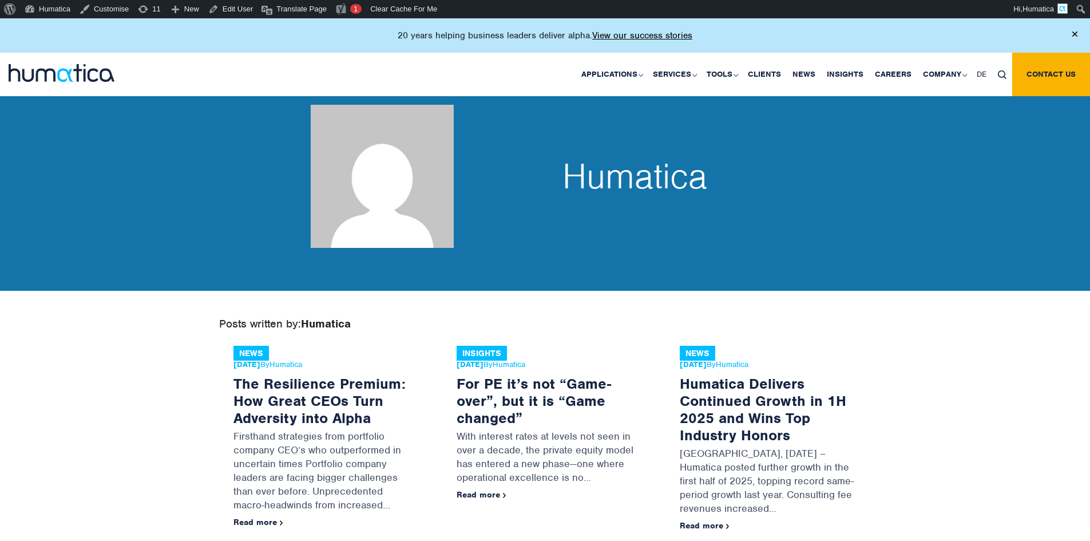
click at [98, 208] on div "Humatica" at bounding box center [545, 176] width 1090 height 229
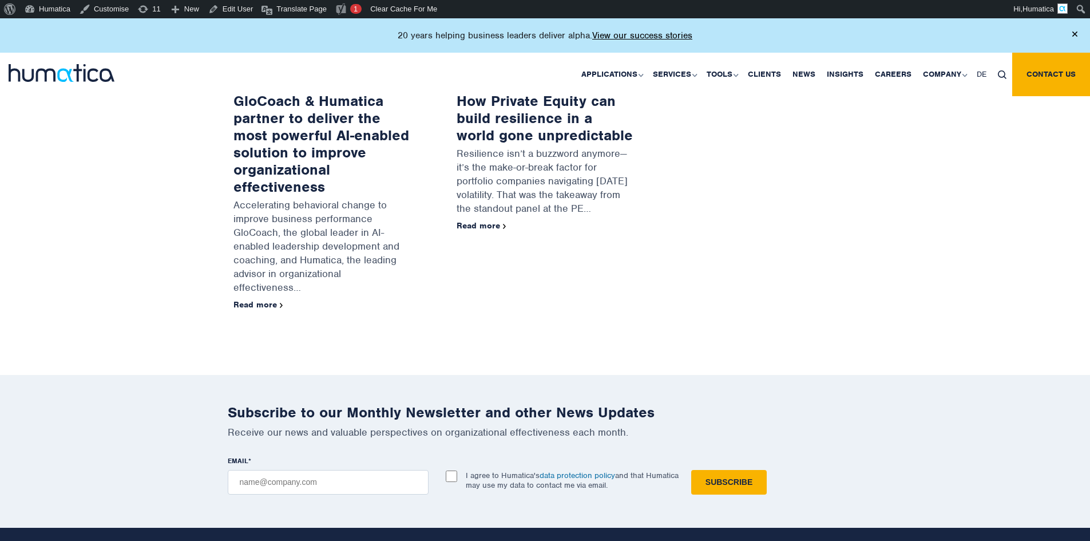
scroll to position [458, 0]
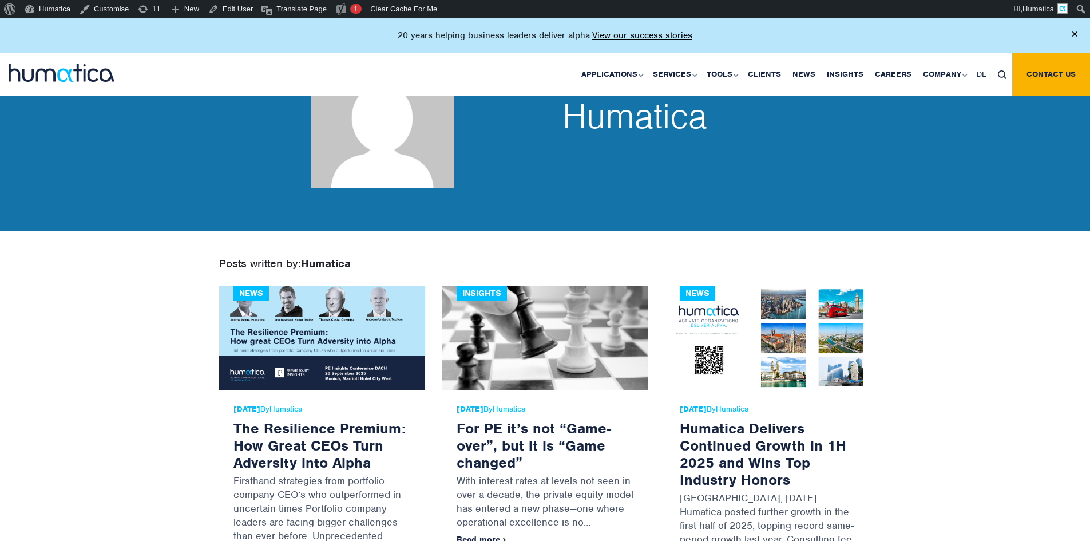
scroll to position [57, 0]
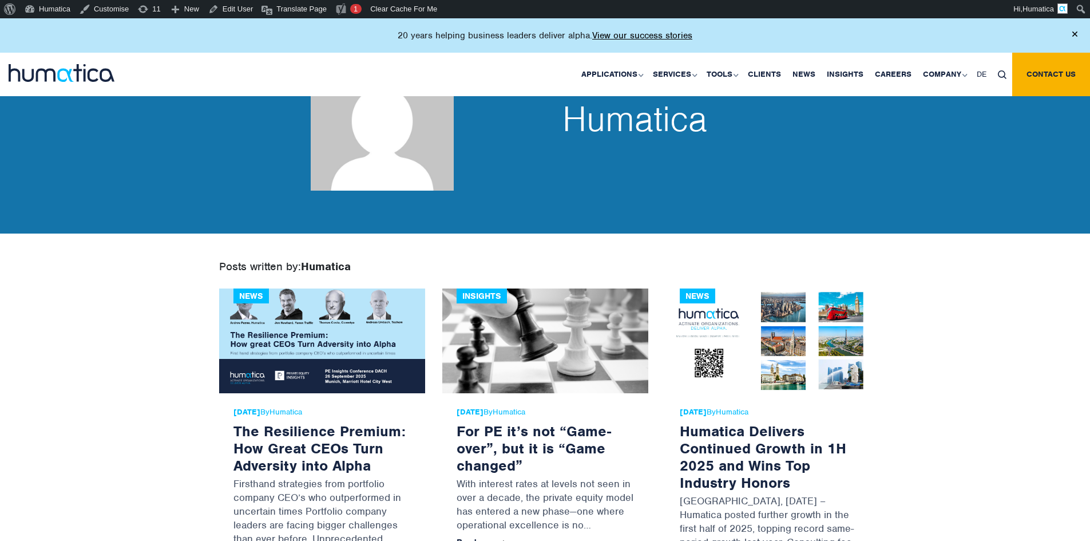
click at [286, 276] on div "Posts written by: Humatica" at bounding box center [545, 275] width 652 height 26
click at [351, 272] on span "Humatica" at bounding box center [326, 266] width 50 height 14
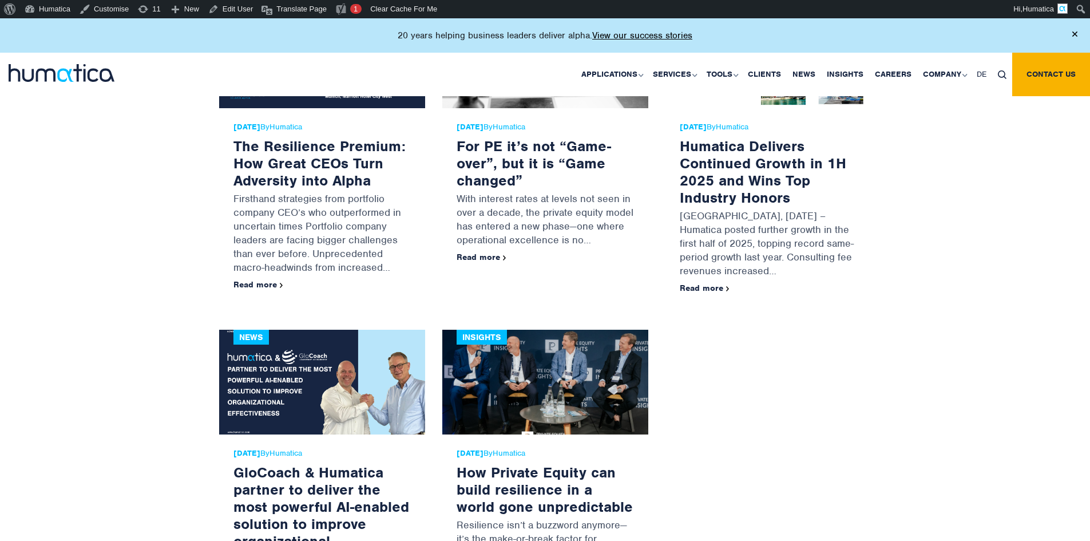
scroll to position [343, 0]
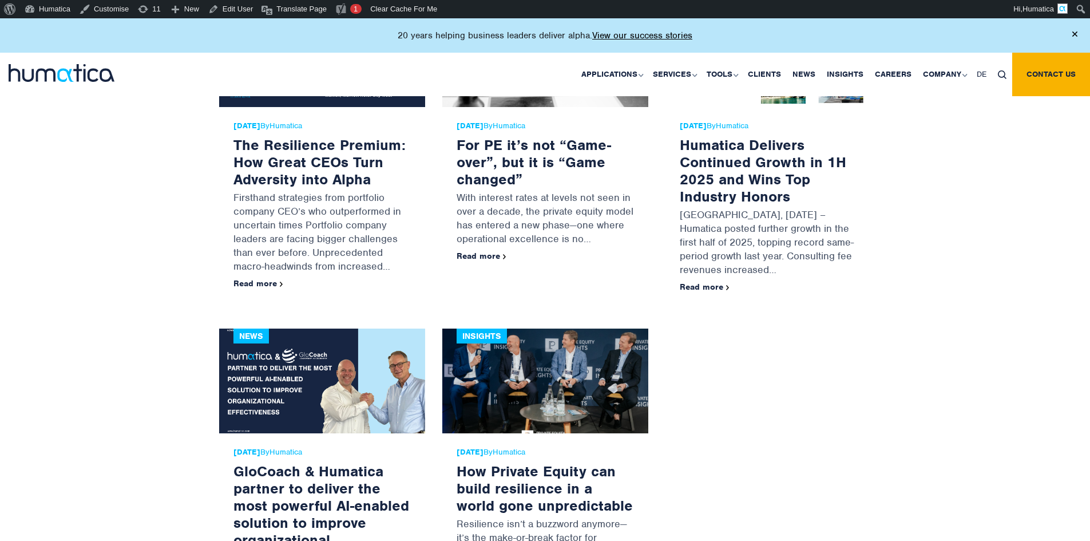
click at [109, 192] on body "About WordPress About WordPress Get Involved WordPress.org Documentation Learn …" at bounding box center [545, 210] width 1090 height 1070
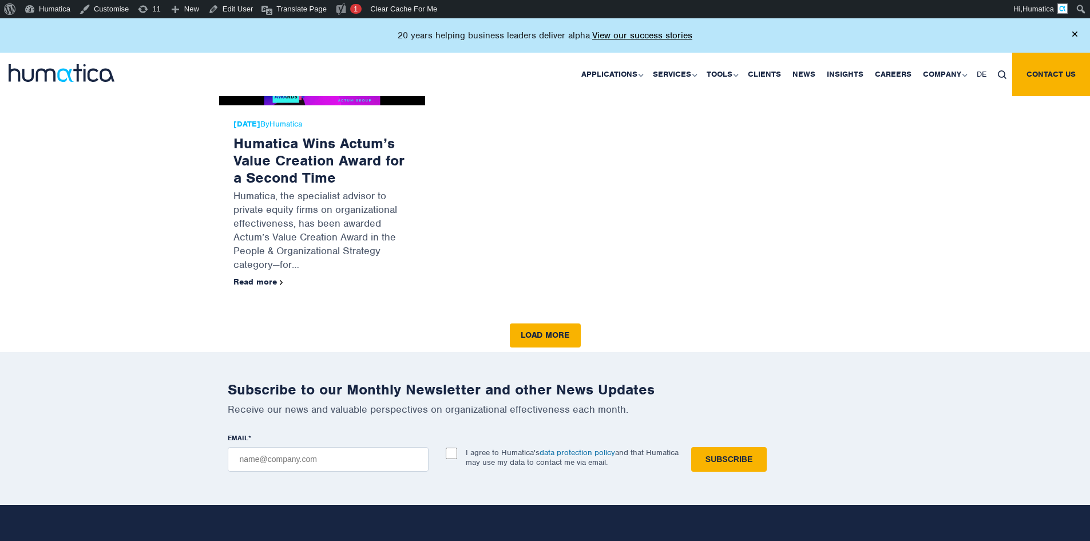
scroll to position [1430, 0]
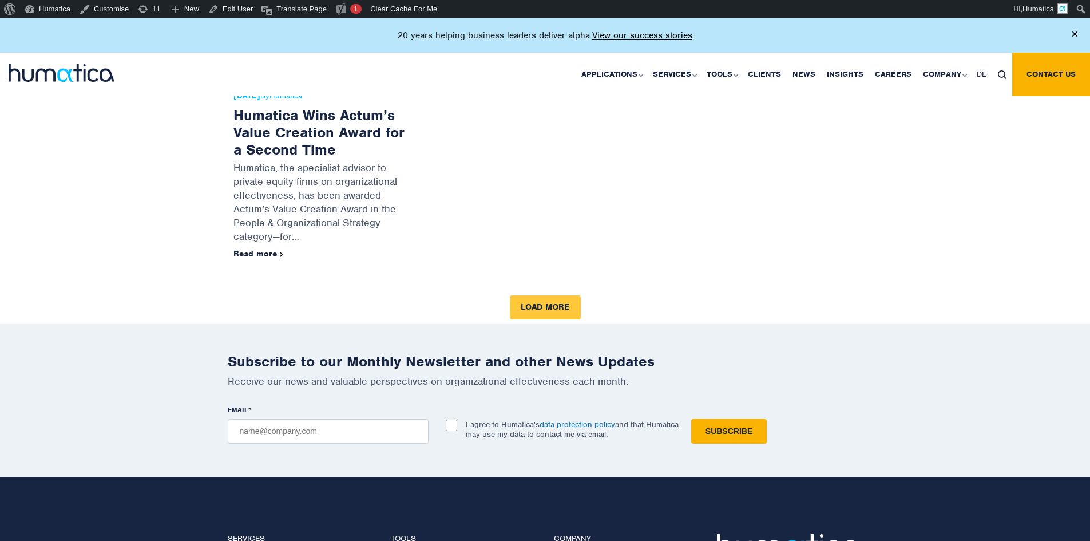
click at [555, 295] on link "Load more" at bounding box center [545, 307] width 71 height 24
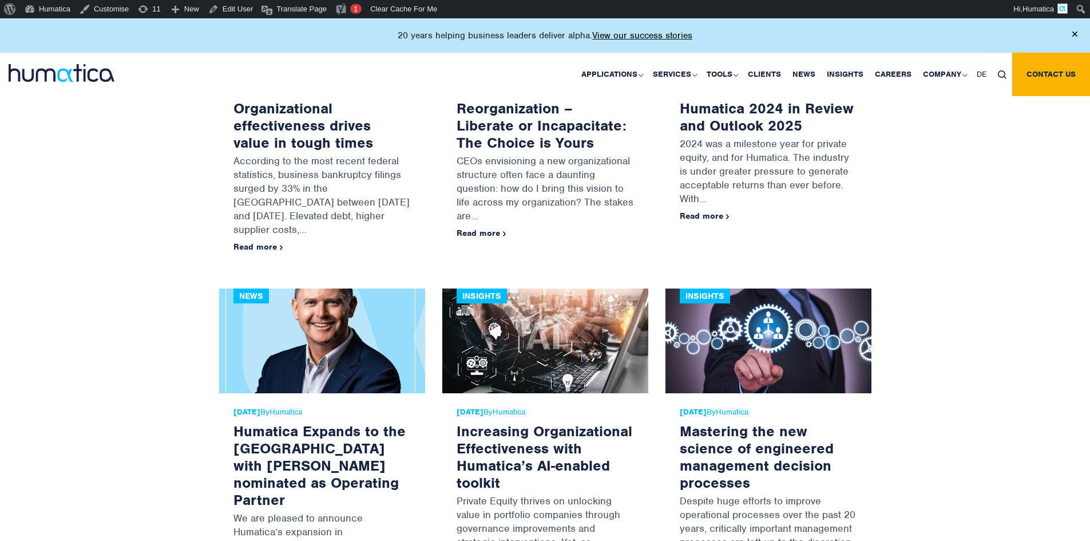
scroll to position [1352, 0]
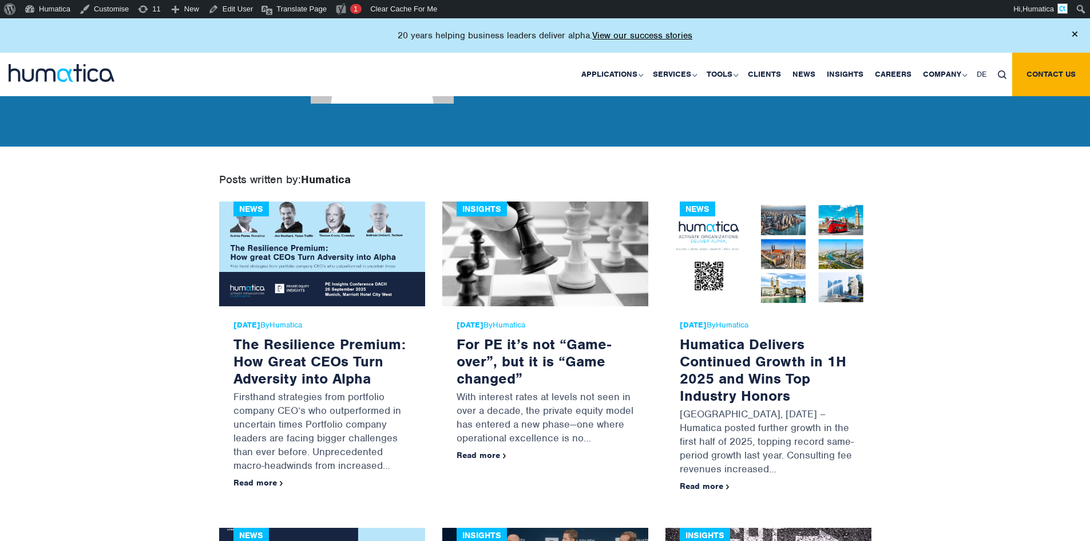
scroll to position [172, 0]
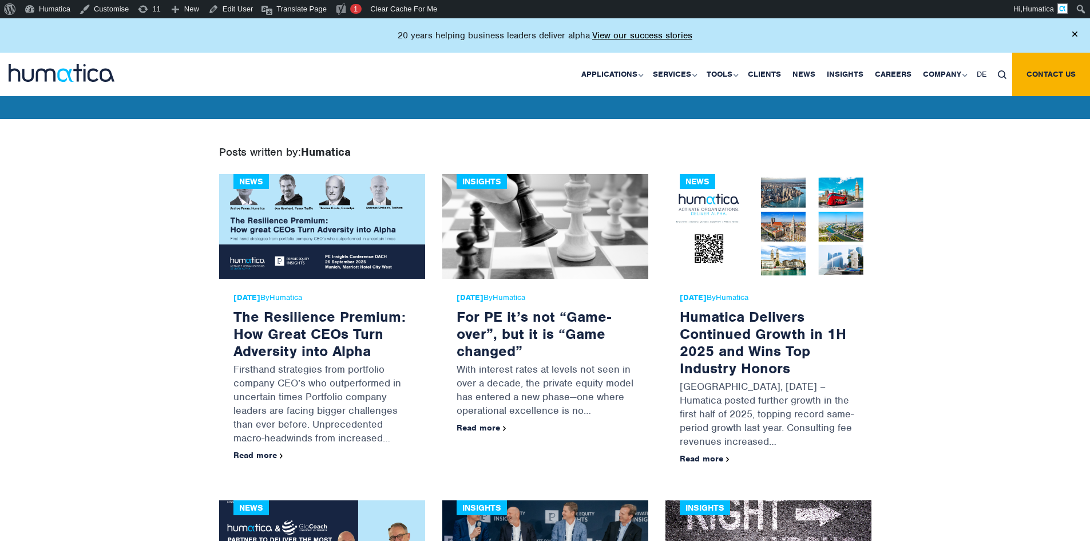
click at [473, 179] on div "Insights" at bounding box center [482, 181] width 50 height 15
click at [490, 154] on div "Posts written by: Humatica" at bounding box center [545, 161] width 652 height 26
click at [248, 182] on div "News" at bounding box center [250, 181] width 35 height 15
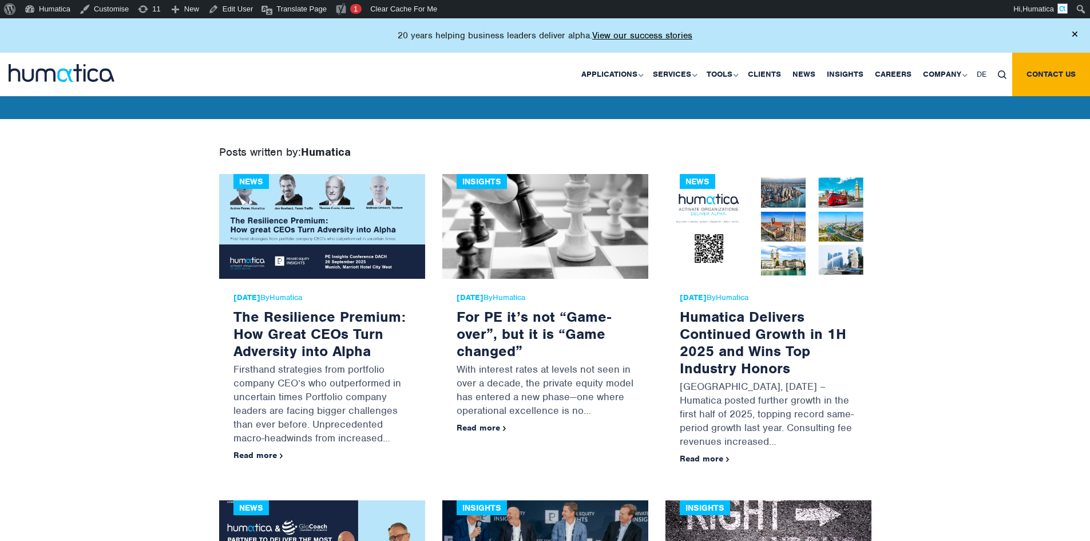
click at [311, 159] on div "Posts written by: Humatica" at bounding box center [545, 161] width 652 height 26
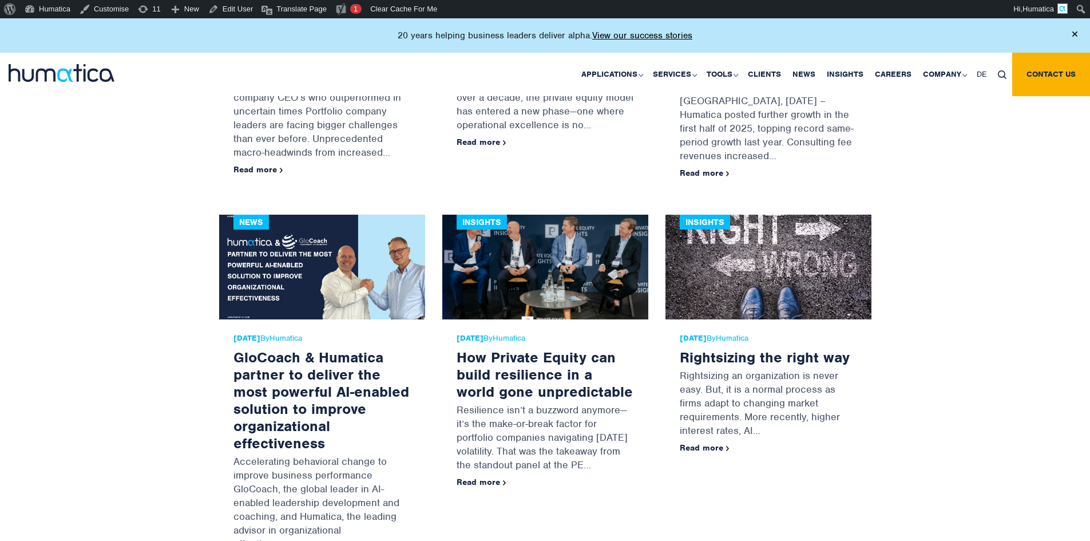
scroll to position [458, 0]
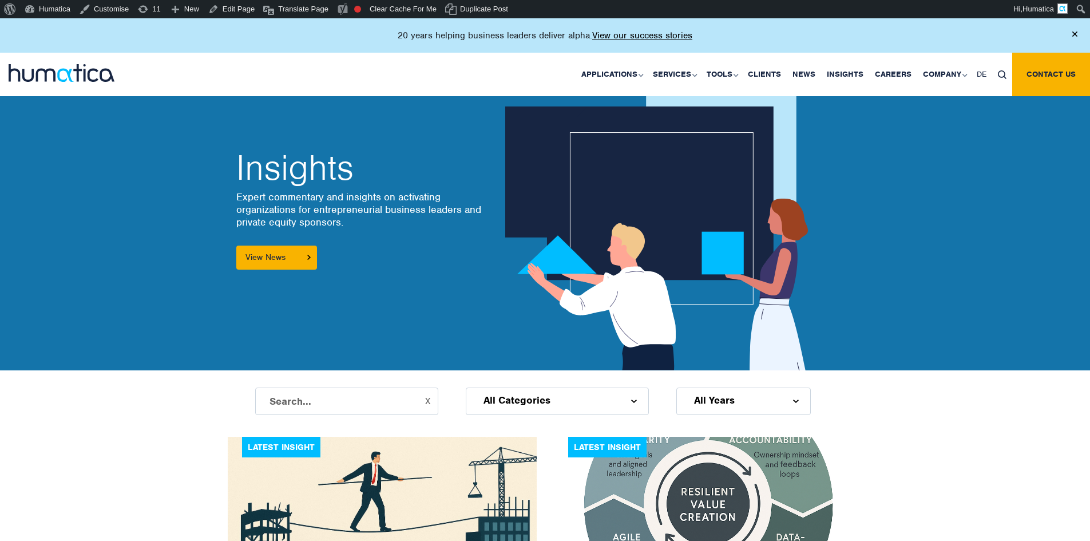
scroll to position [343, 0]
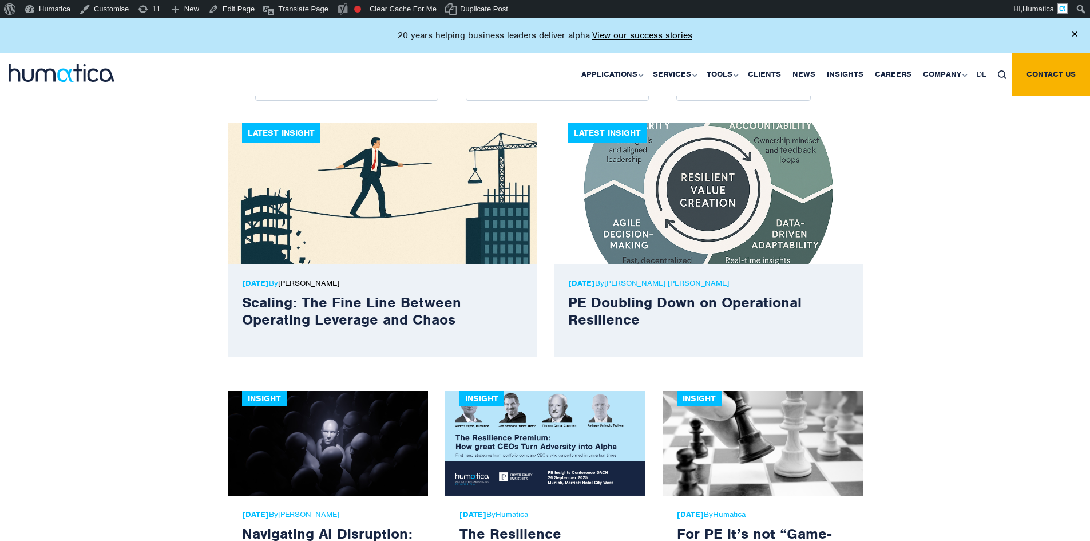
click at [335, 283] on link "[PERSON_NAME]" at bounding box center [308, 283] width 61 height 10
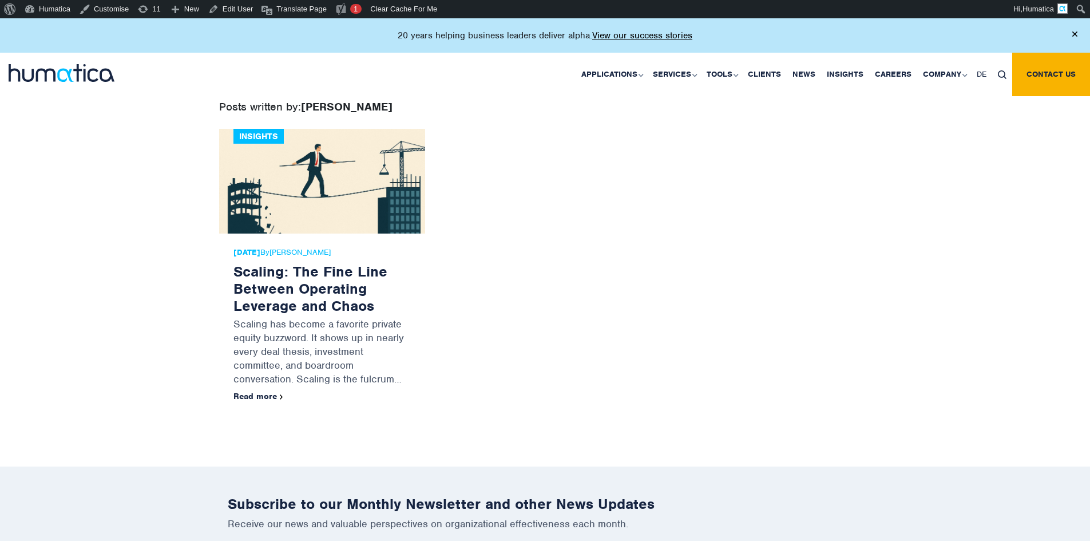
scroll to position [343, 0]
